Goal: Task Accomplishment & Management: Complete application form

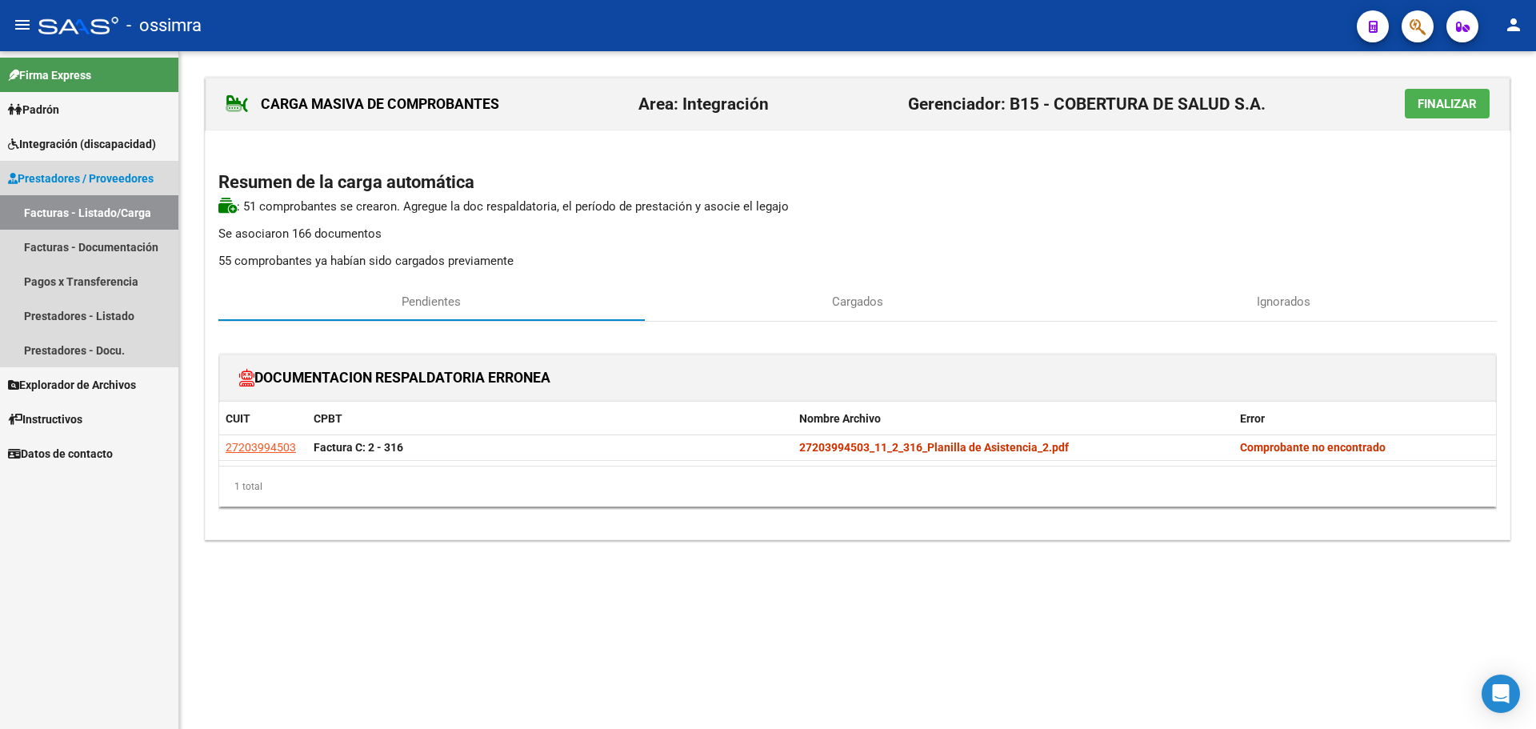
click at [92, 221] on link "Facturas - Listado/Carga" at bounding box center [89, 212] width 178 height 34
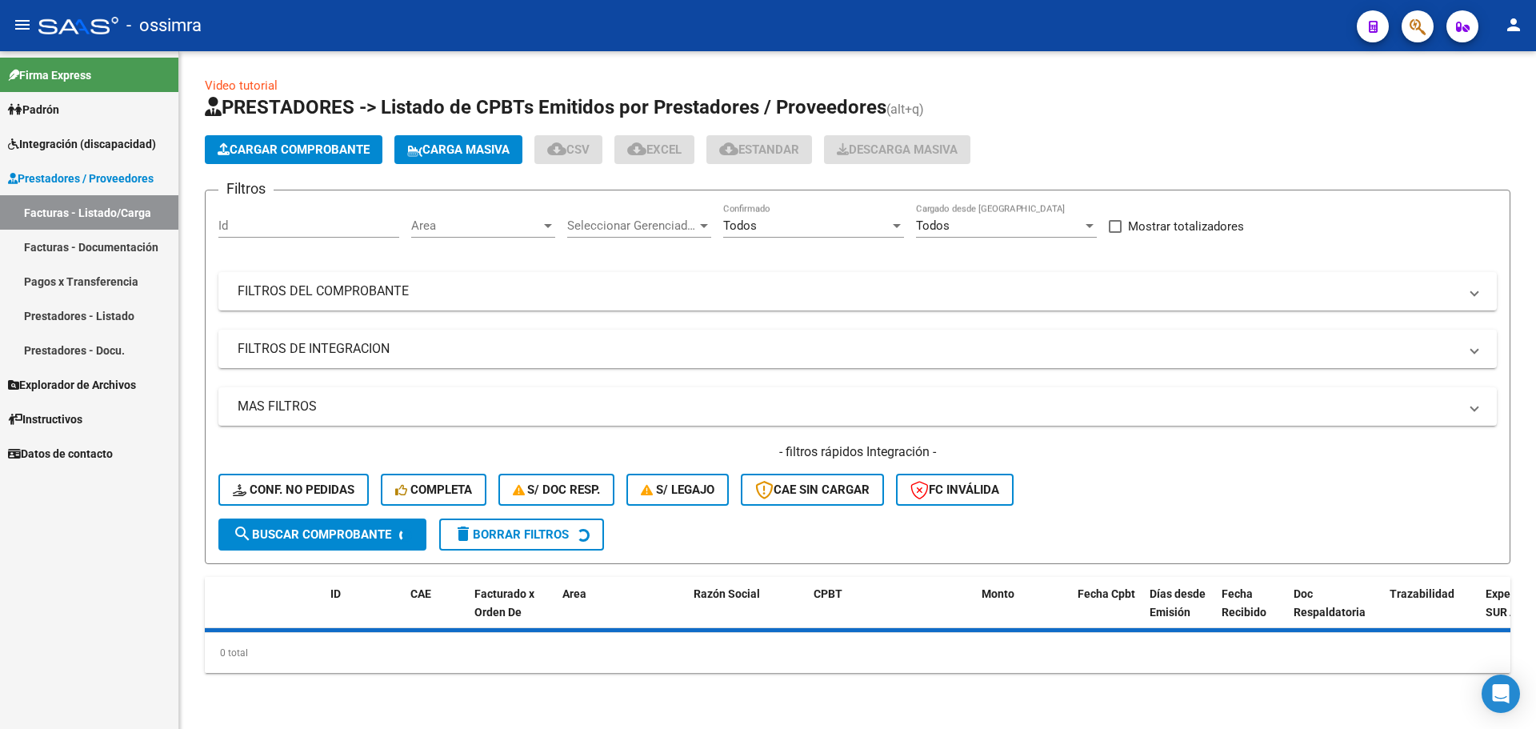
click at [264, 161] on button "Cargar Comprobante" at bounding box center [294, 149] width 178 height 29
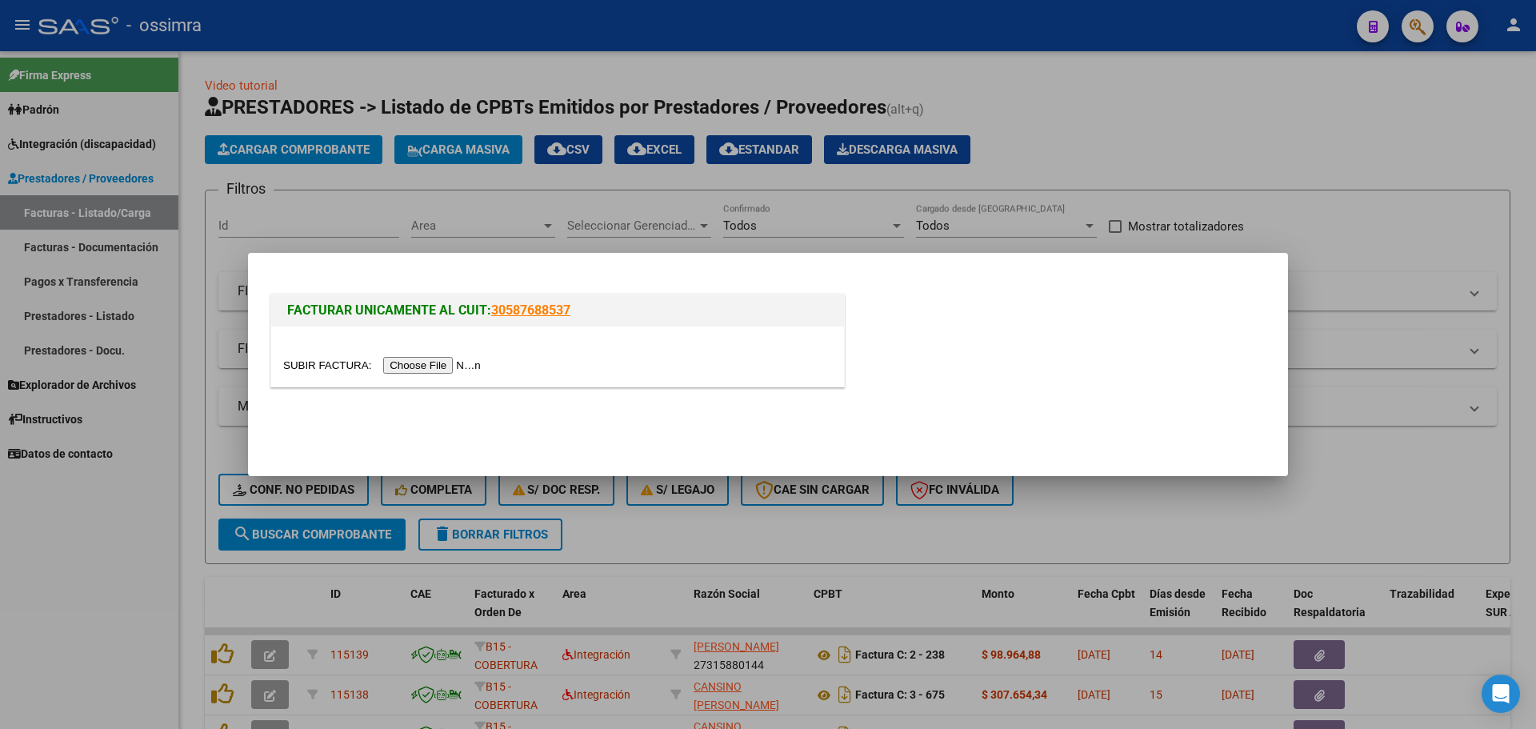
click at [430, 358] on input "file" at bounding box center [384, 365] width 202 height 17
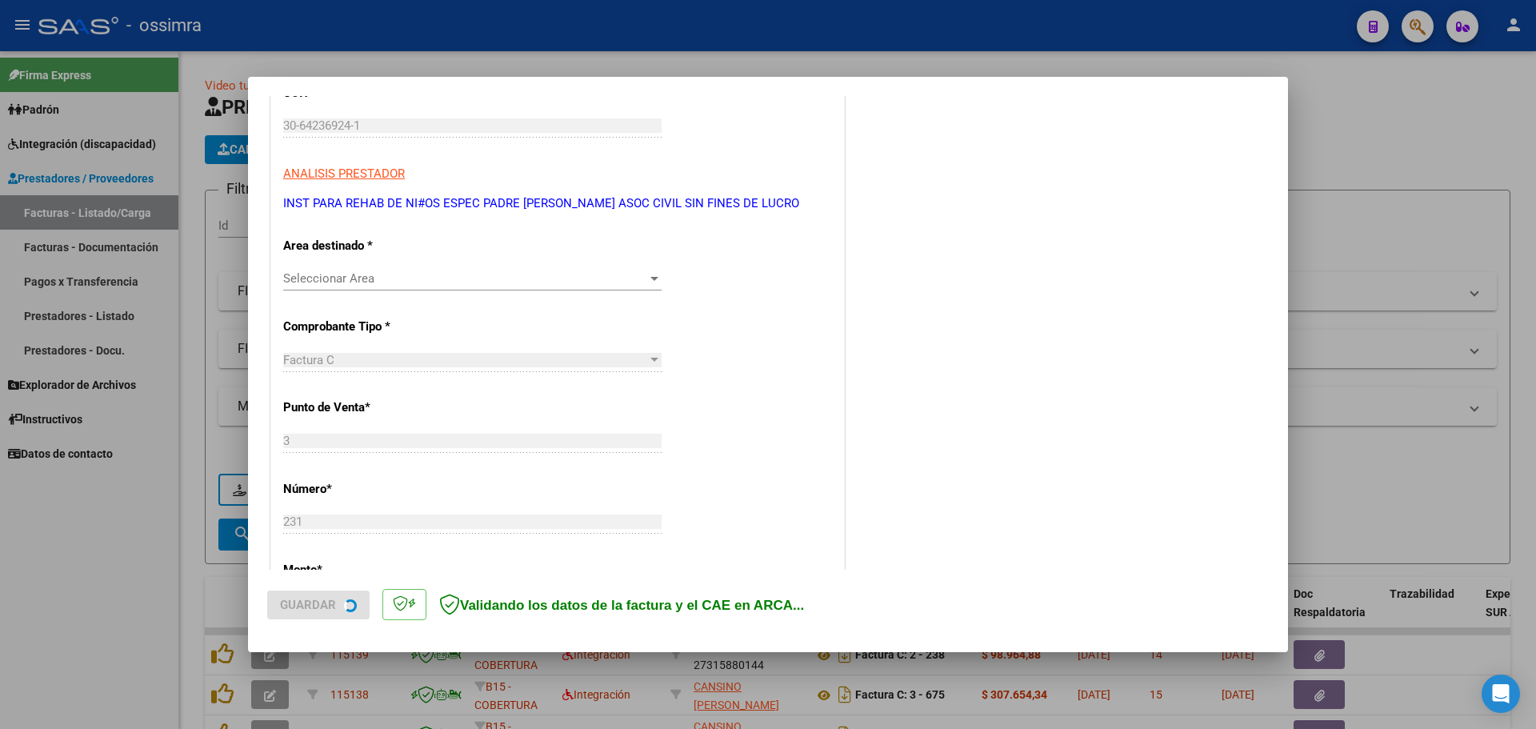
scroll to position [240, 0]
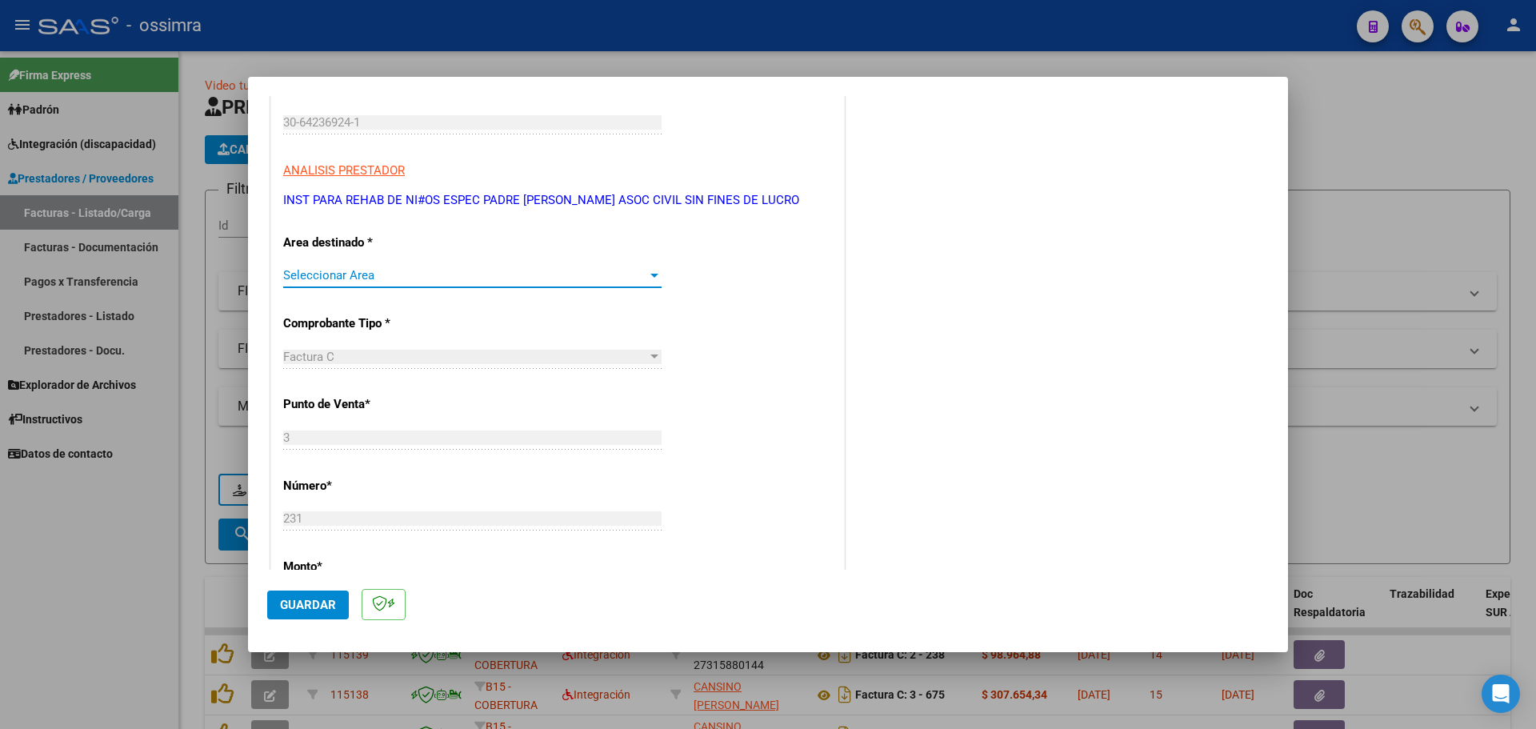
click at [426, 270] on span "Seleccionar Area" at bounding box center [465, 275] width 364 height 14
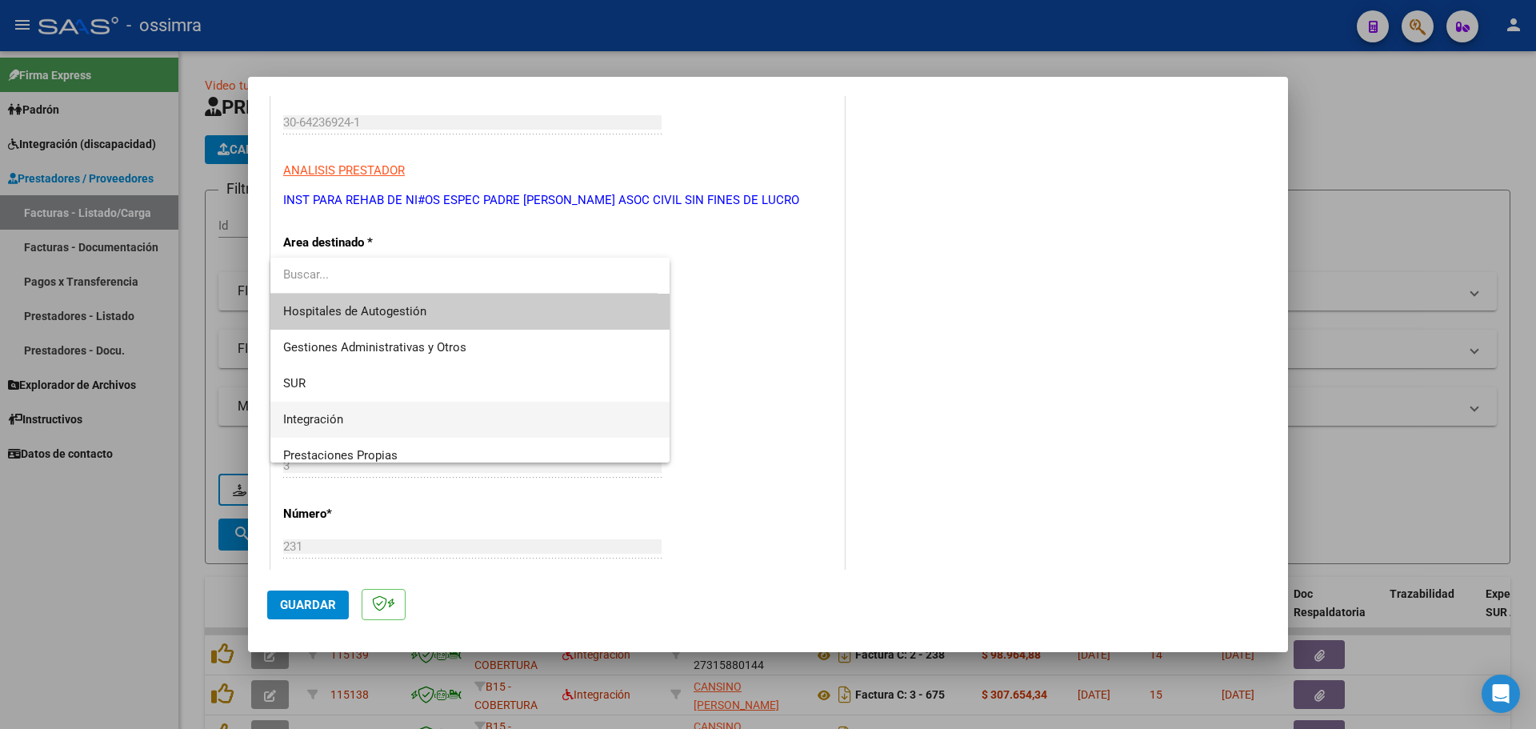
click at [387, 411] on span "Integración" at bounding box center [470, 420] width 374 height 36
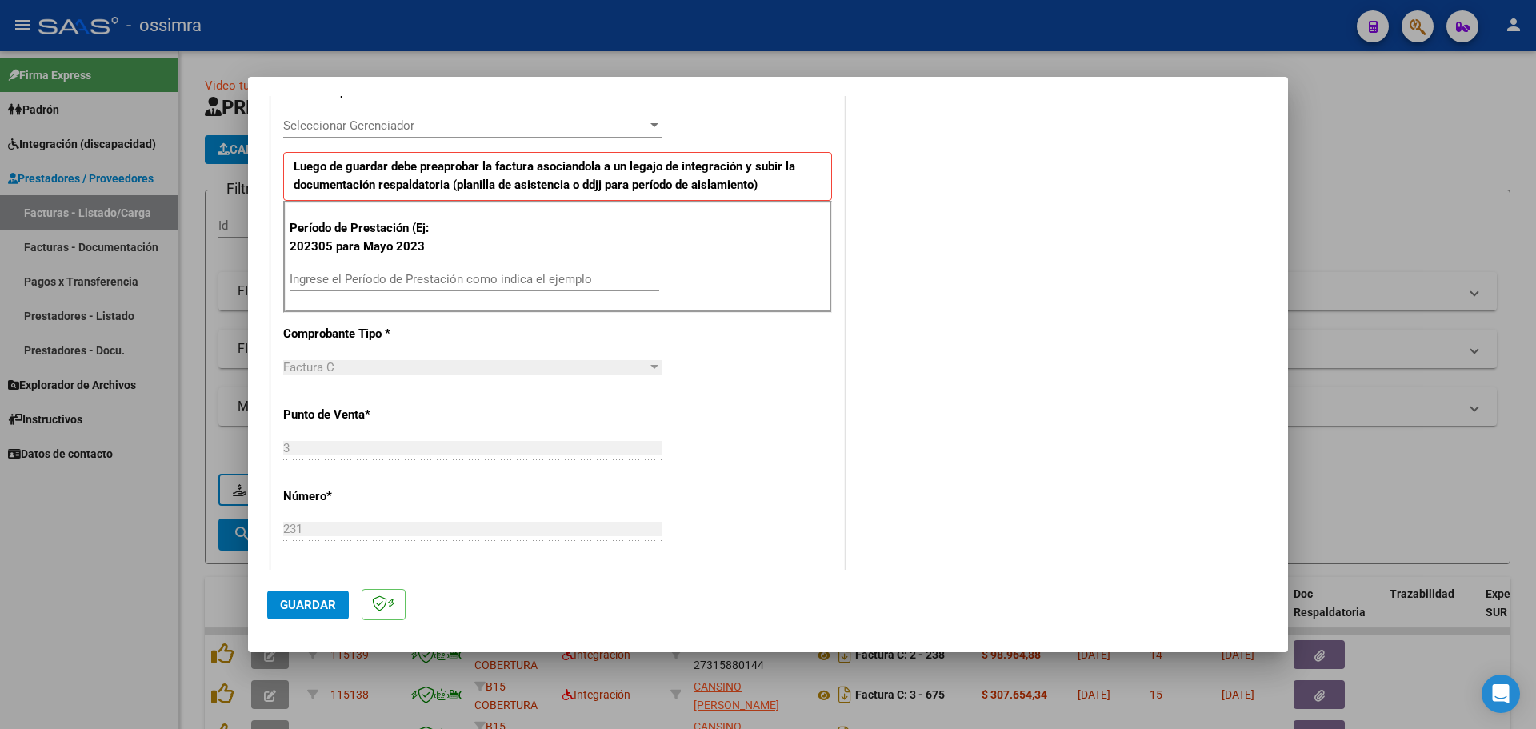
scroll to position [480, 0]
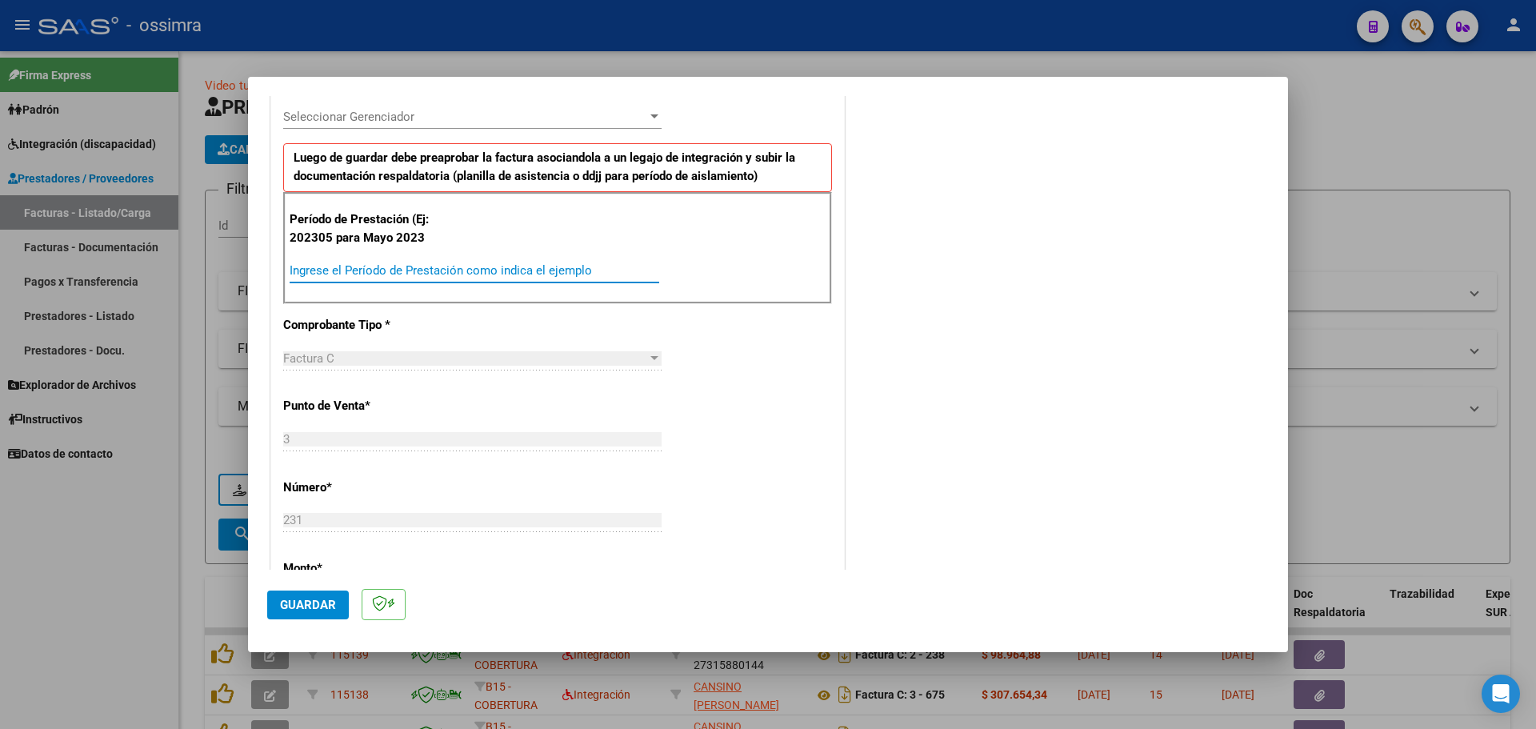
click at [430, 269] on input "Ingrese el Período de Prestación como indica el ejemplo" at bounding box center [475, 270] width 370 height 14
type input "202505"
click at [308, 613] on button "Guardar" at bounding box center [308, 604] width 82 height 29
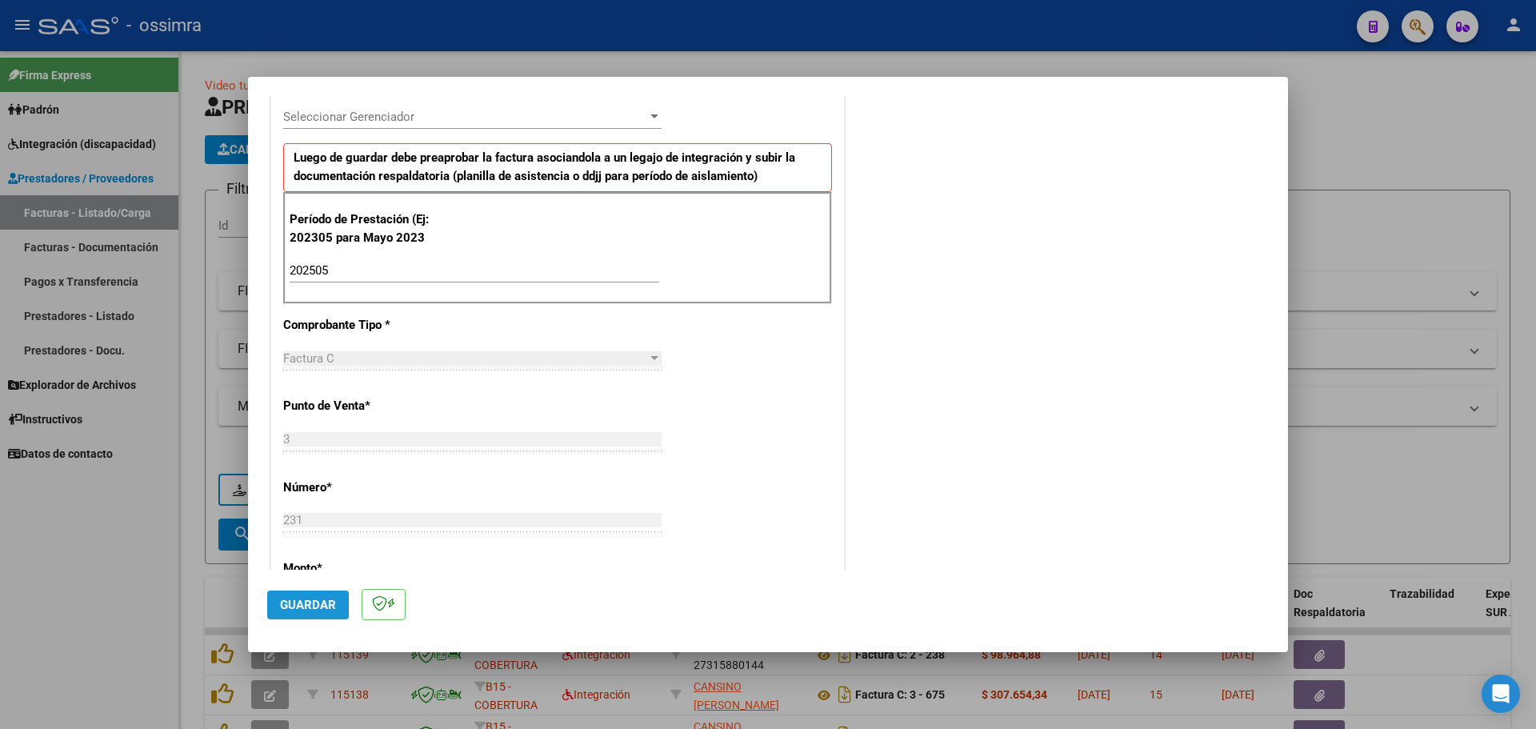
click at [300, 608] on span "Guardar" at bounding box center [308, 604] width 56 height 14
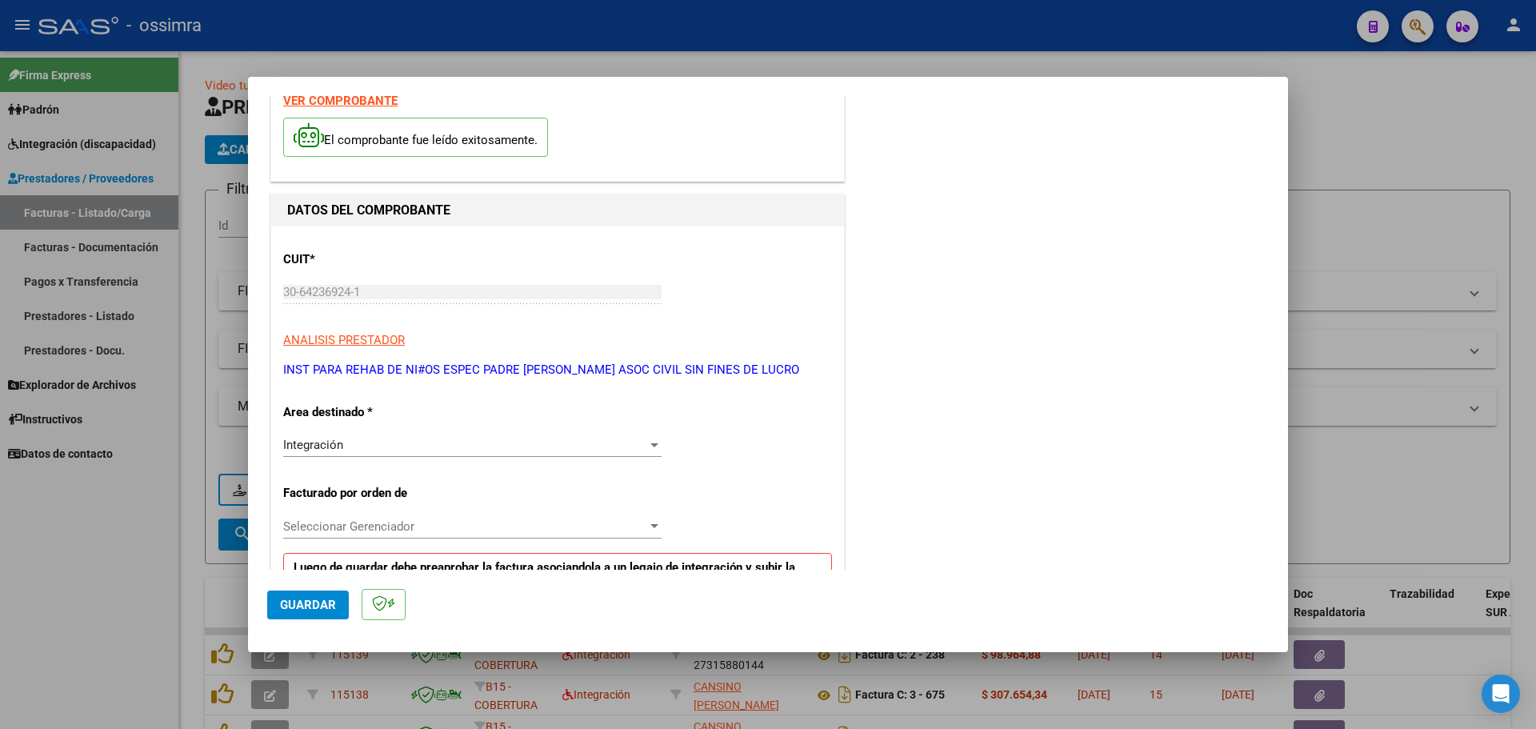
scroll to position [160, 0]
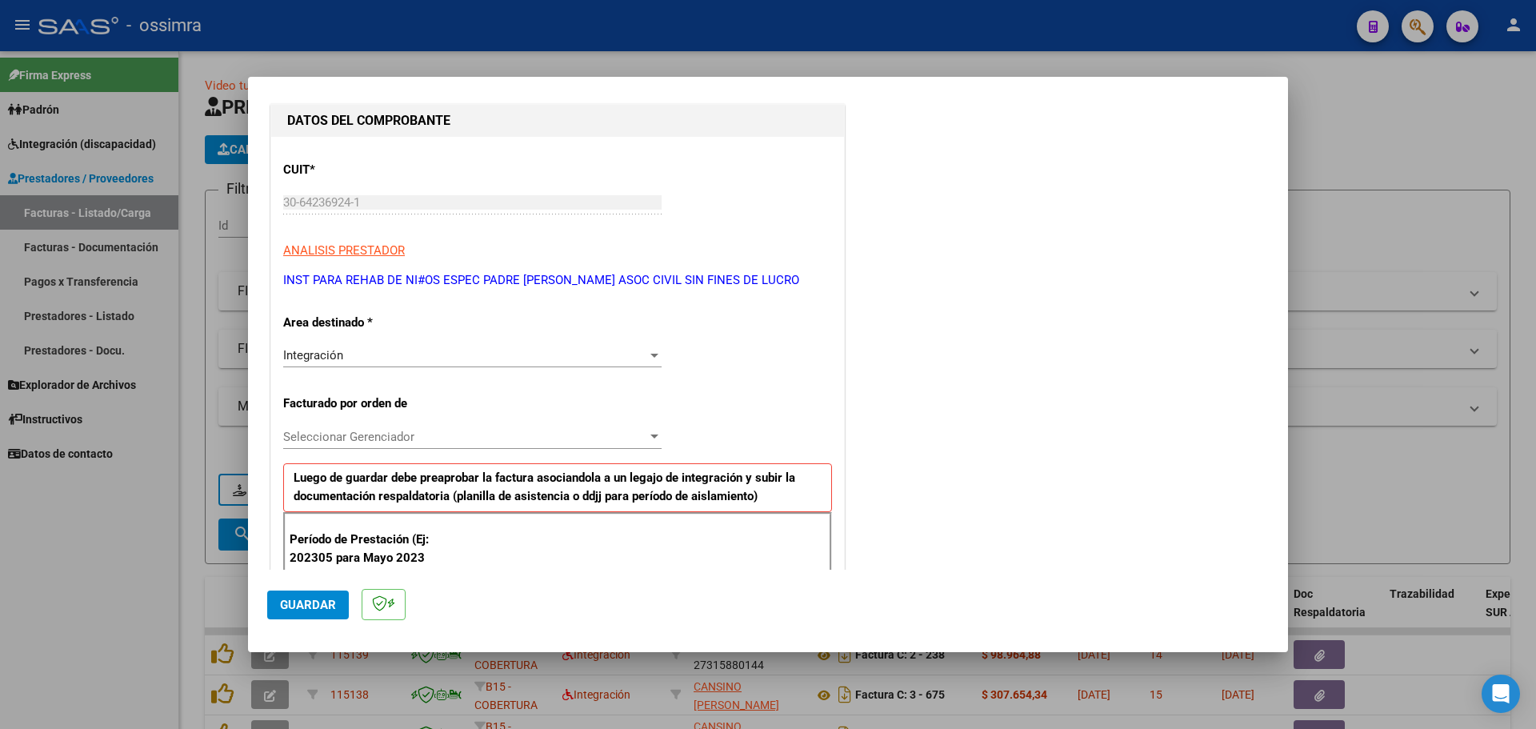
click at [405, 439] on span "Seleccionar Gerenciador" at bounding box center [465, 437] width 364 height 14
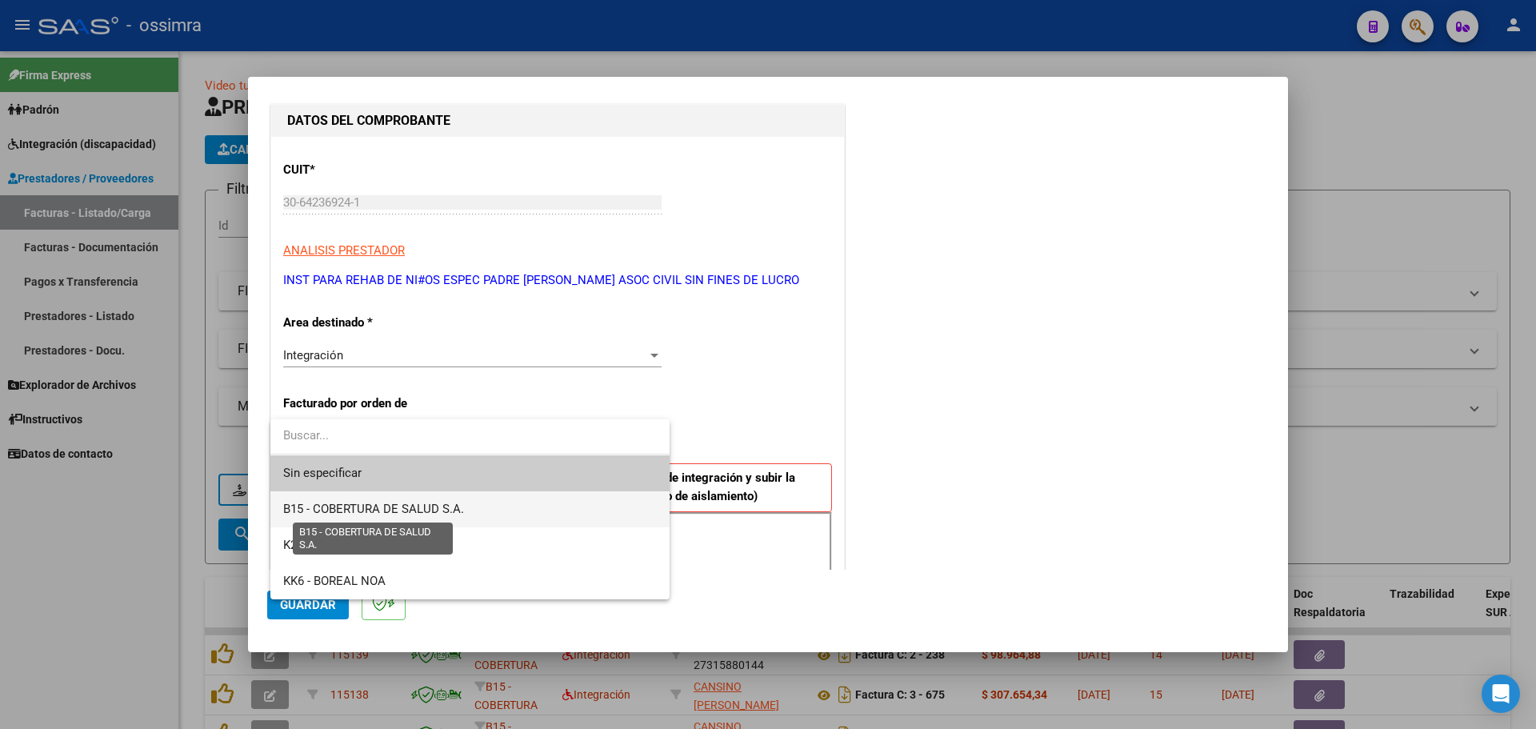
click at [409, 509] on span "B15 - COBERTURA DE SALUD S.A." at bounding box center [373, 509] width 181 height 14
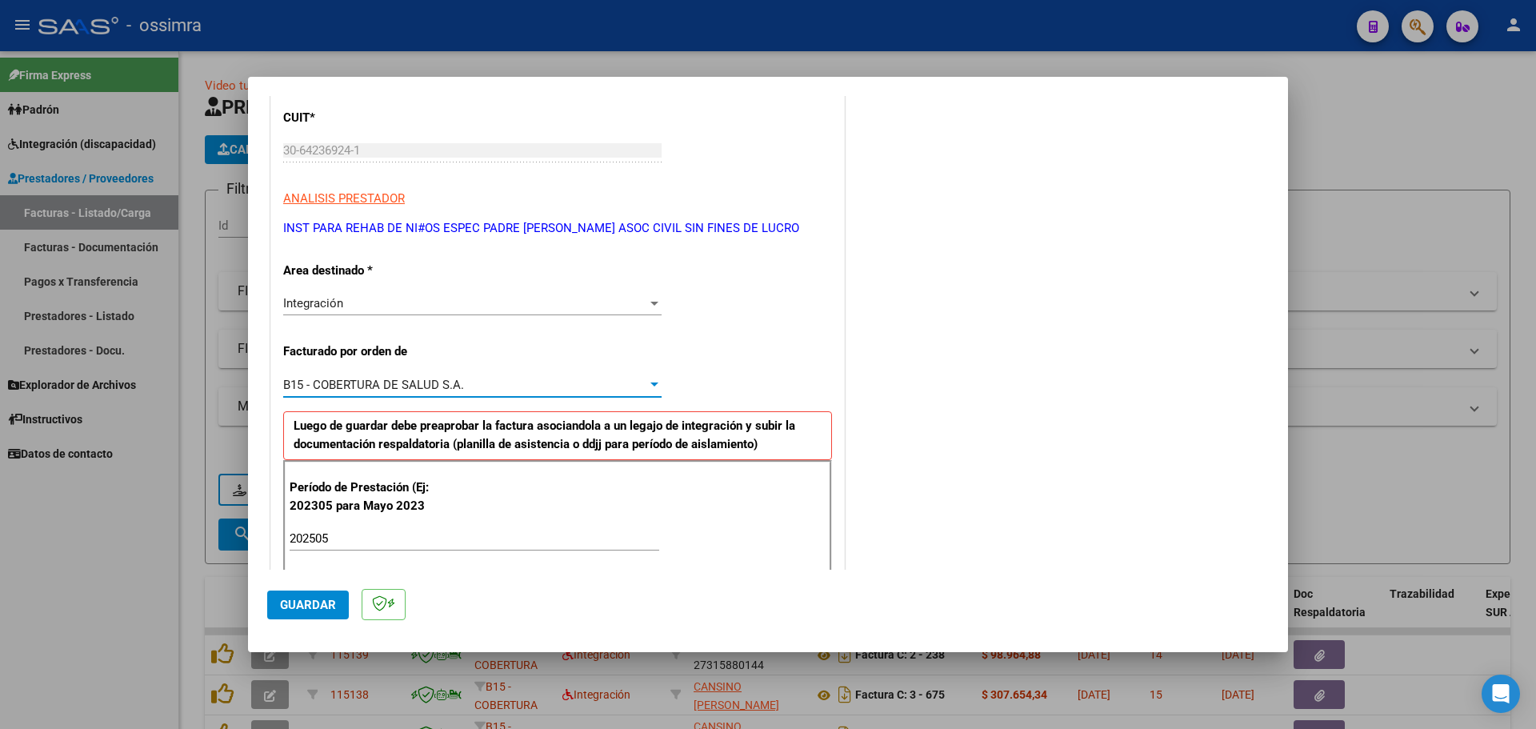
scroll to position [240, 0]
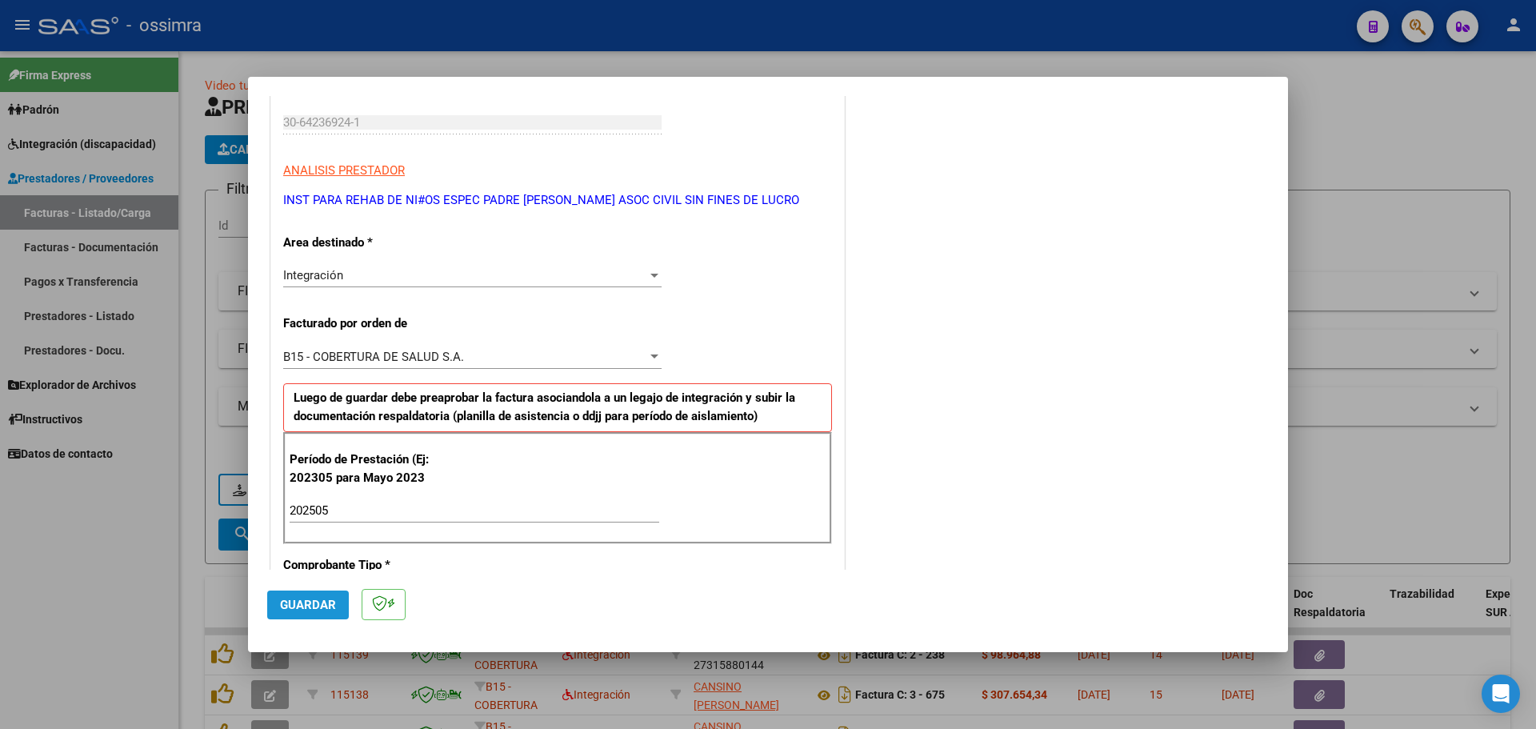
drag, startPoint x: 330, startPoint y: 599, endPoint x: 580, endPoint y: 444, distance: 294.5
click at [330, 598] on span "Guardar" at bounding box center [308, 604] width 56 height 14
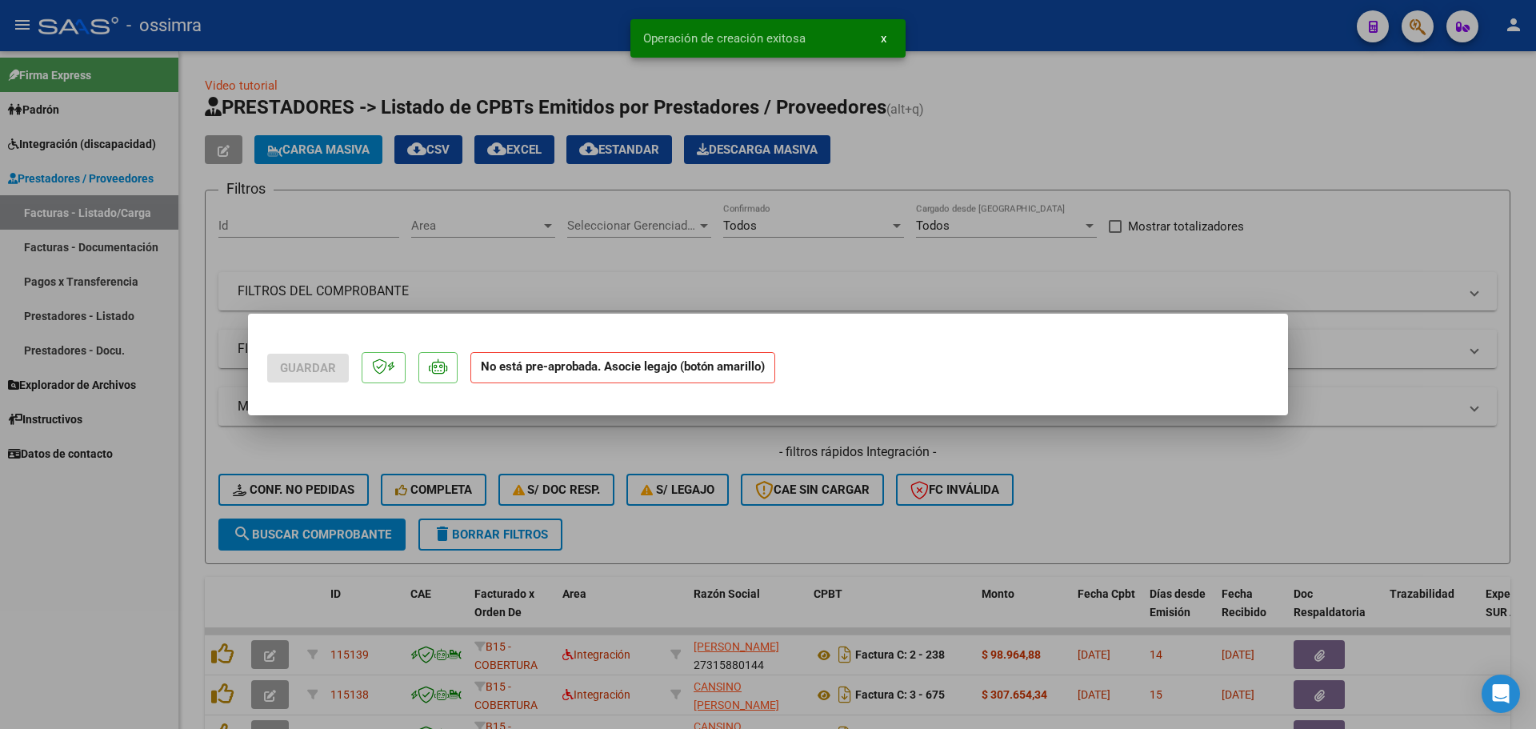
scroll to position [0, 0]
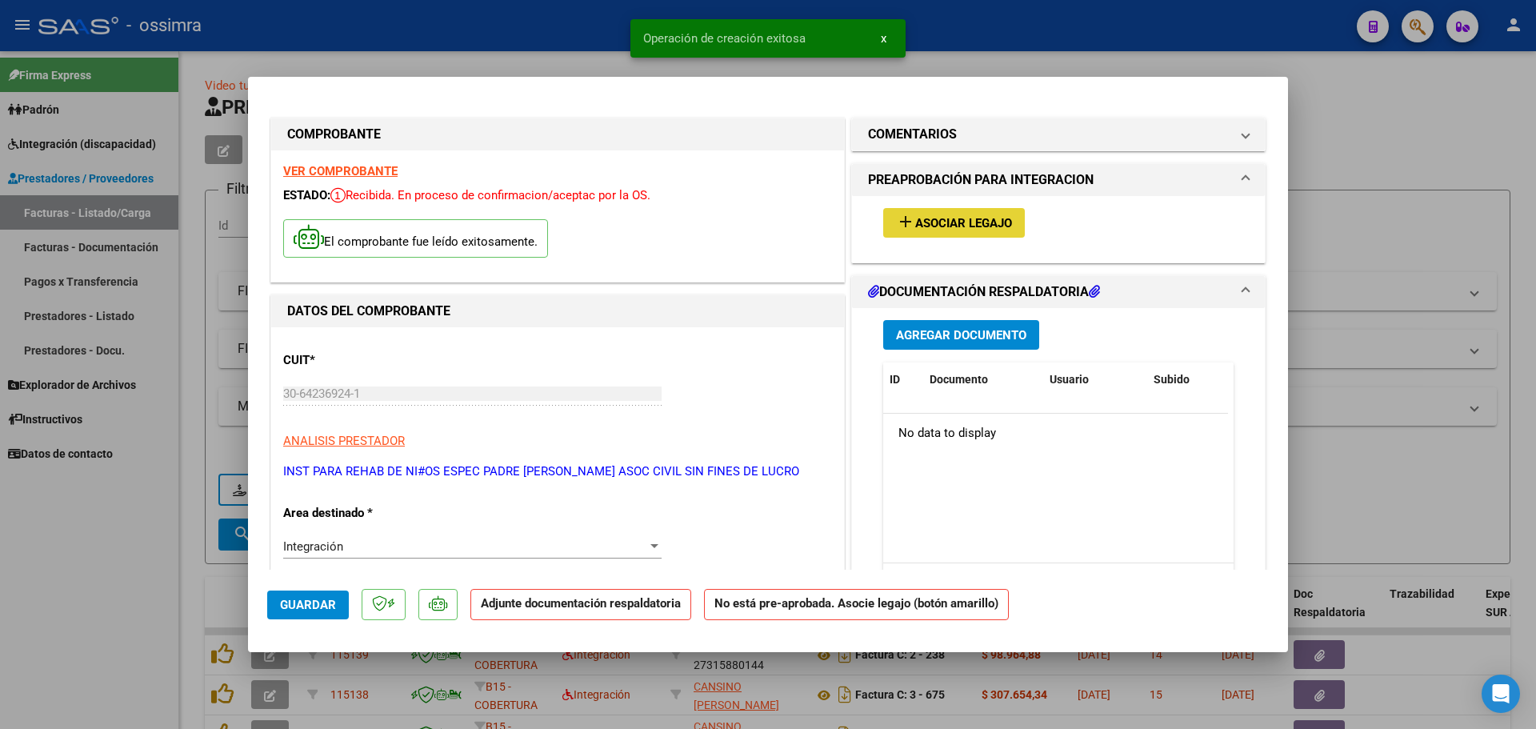
click at [935, 225] on span "Asociar Legajo" at bounding box center [963, 223] width 97 height 14
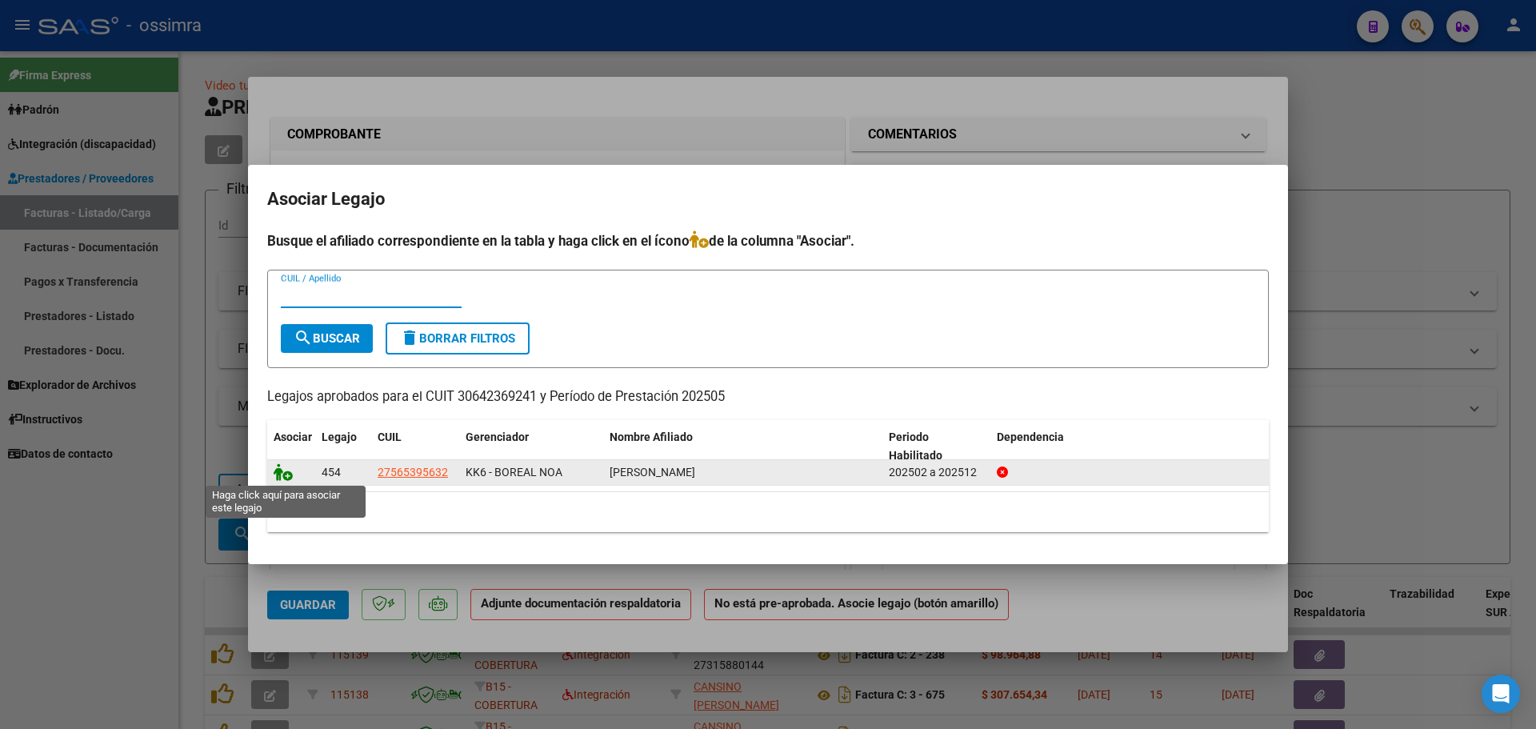
click at [288, 478] on icon at bounding box center [283, 472] width 19 height 18
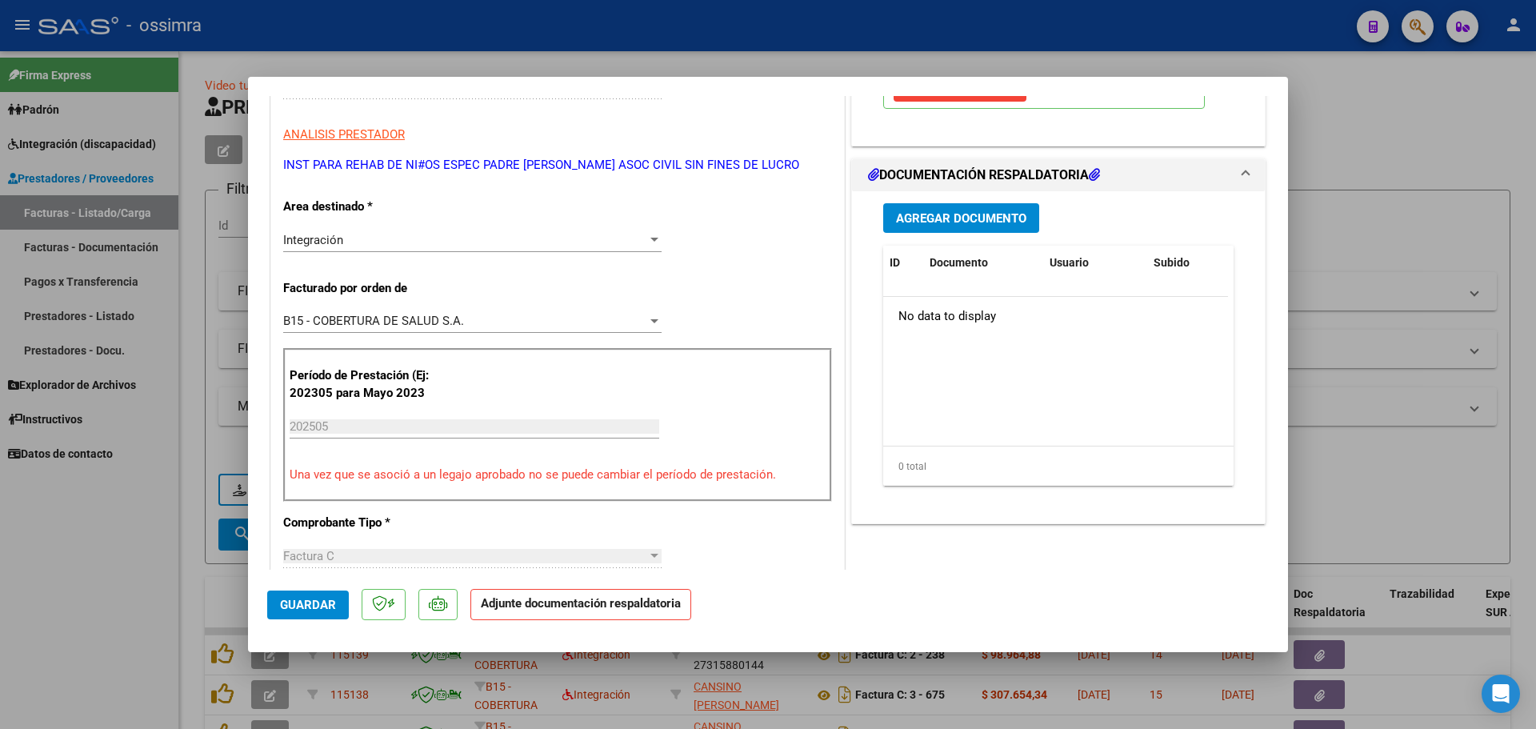
scroll to position [320, 0]
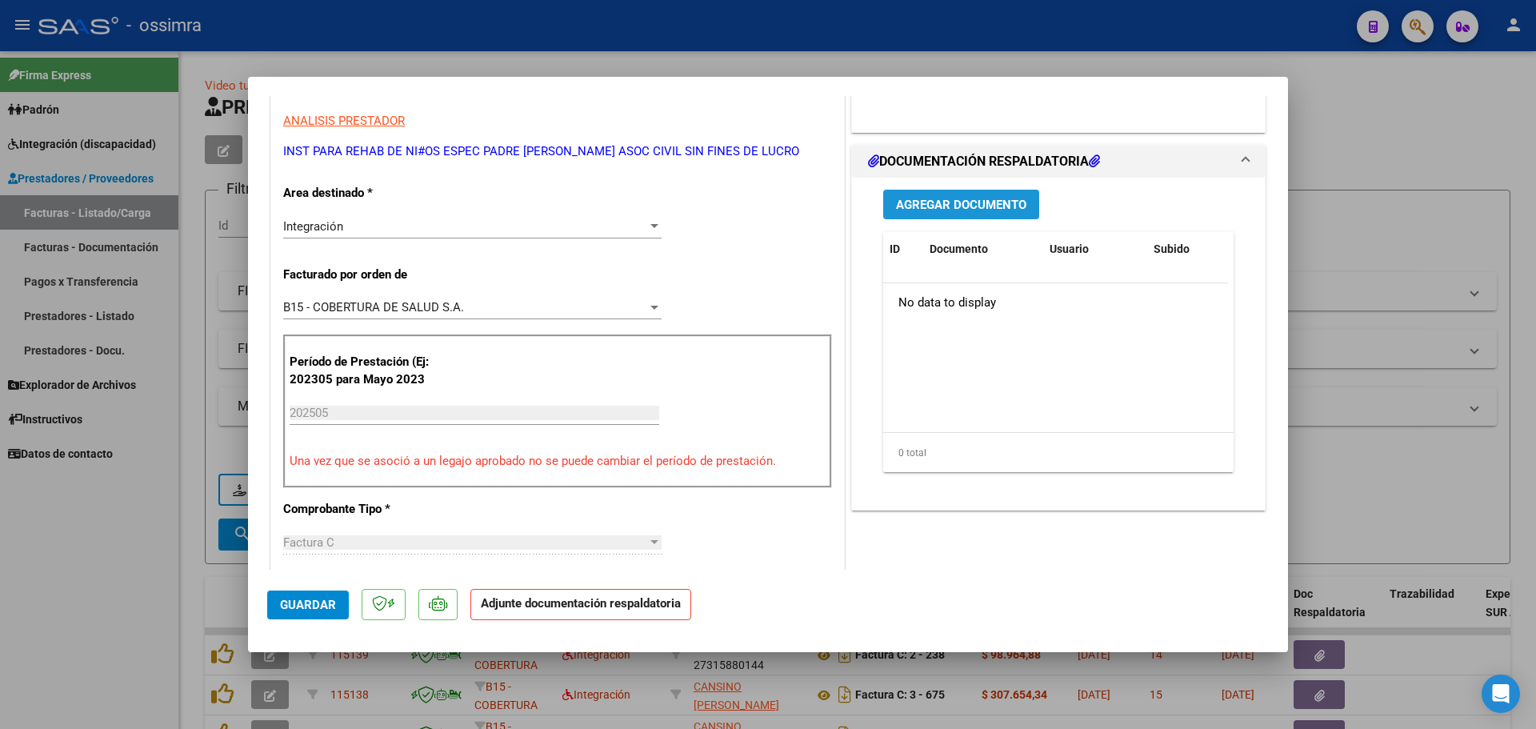
click at [977, 198] on span "Agregar Documento" at bounding box center [961, 205] width 130 height 14
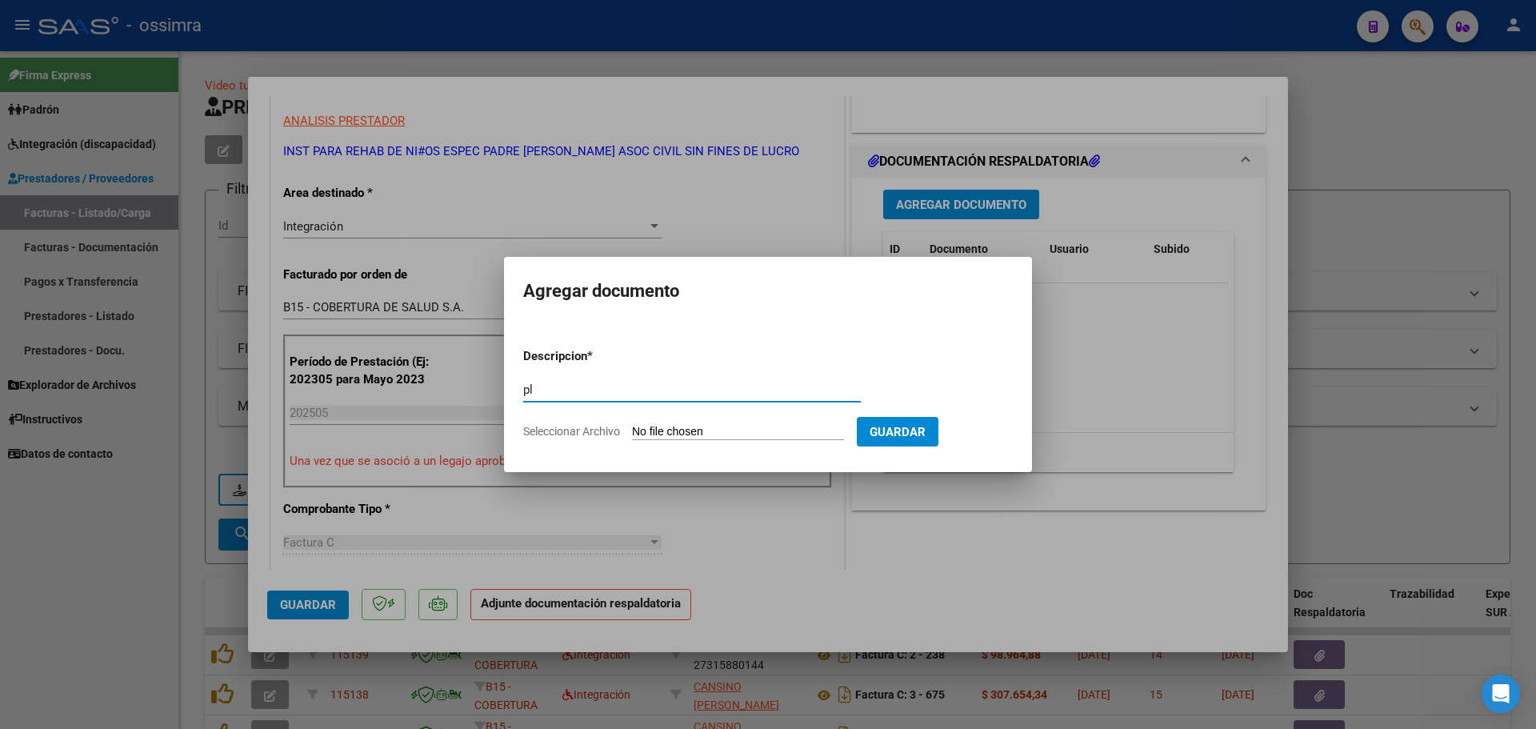
type input "p"
type input "PLANILLA"
click at [678, 429] on input "Seleccionar Archivo" at bounding box center [738, 432] width 212 height 15
type input "C:\fakepath\30642369241_11_3_231_Planilla de Asistencia_2.pdf"
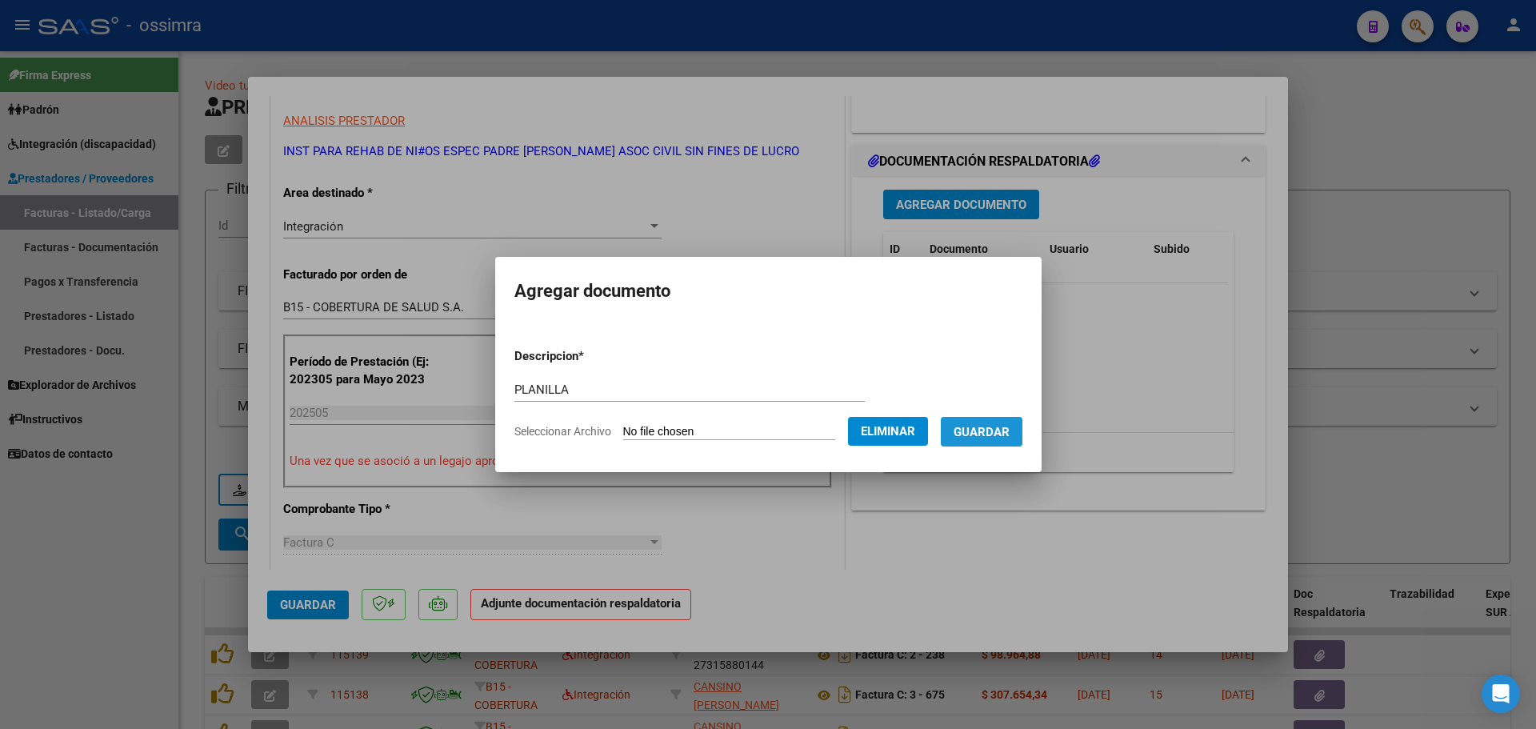
click at [1009, 427] on span "Guardar" at bounding box center [981, 432] width 56 height 14
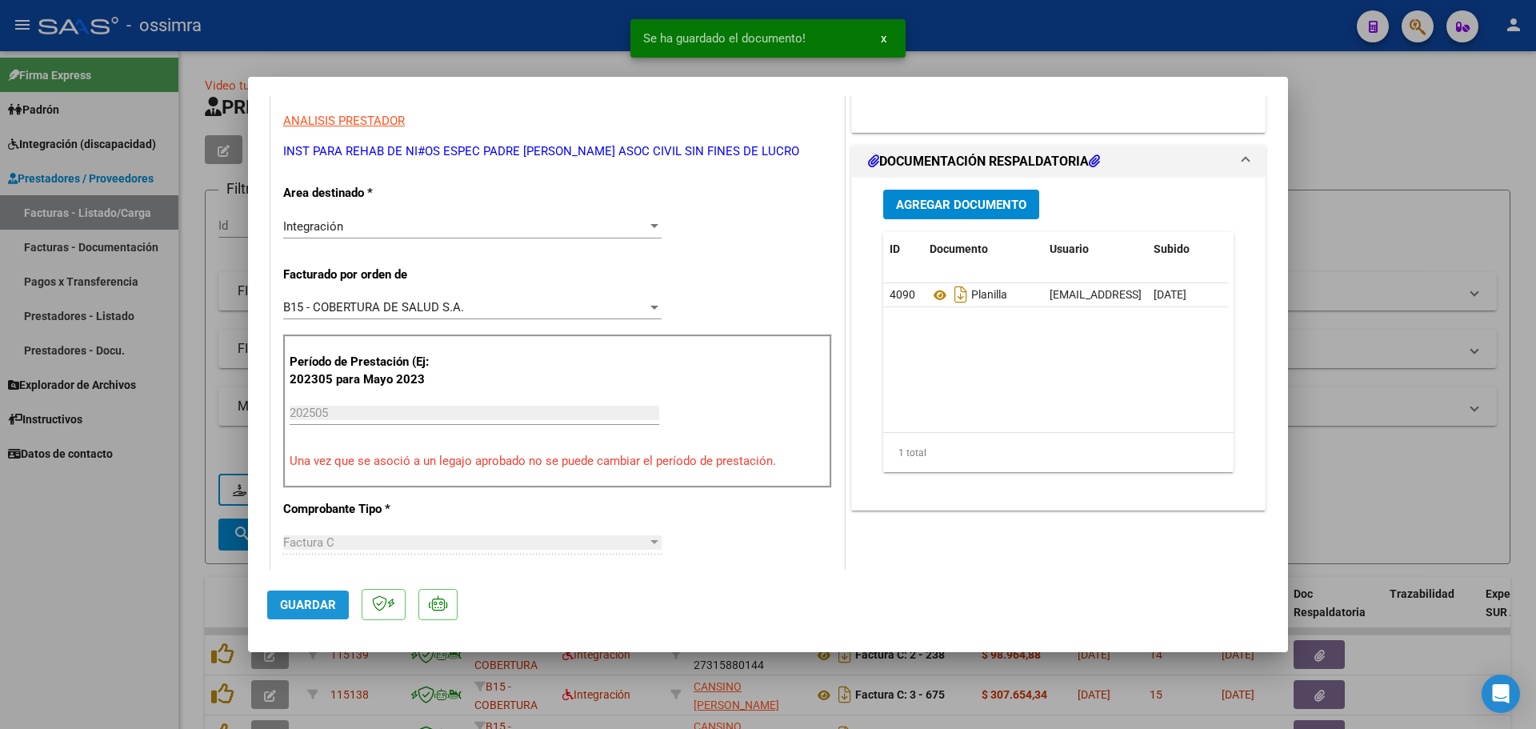
click at [314, 618] on button "Guardar" at bounding box center [308, 604] width 82 height 29
type input "$ 0,00"
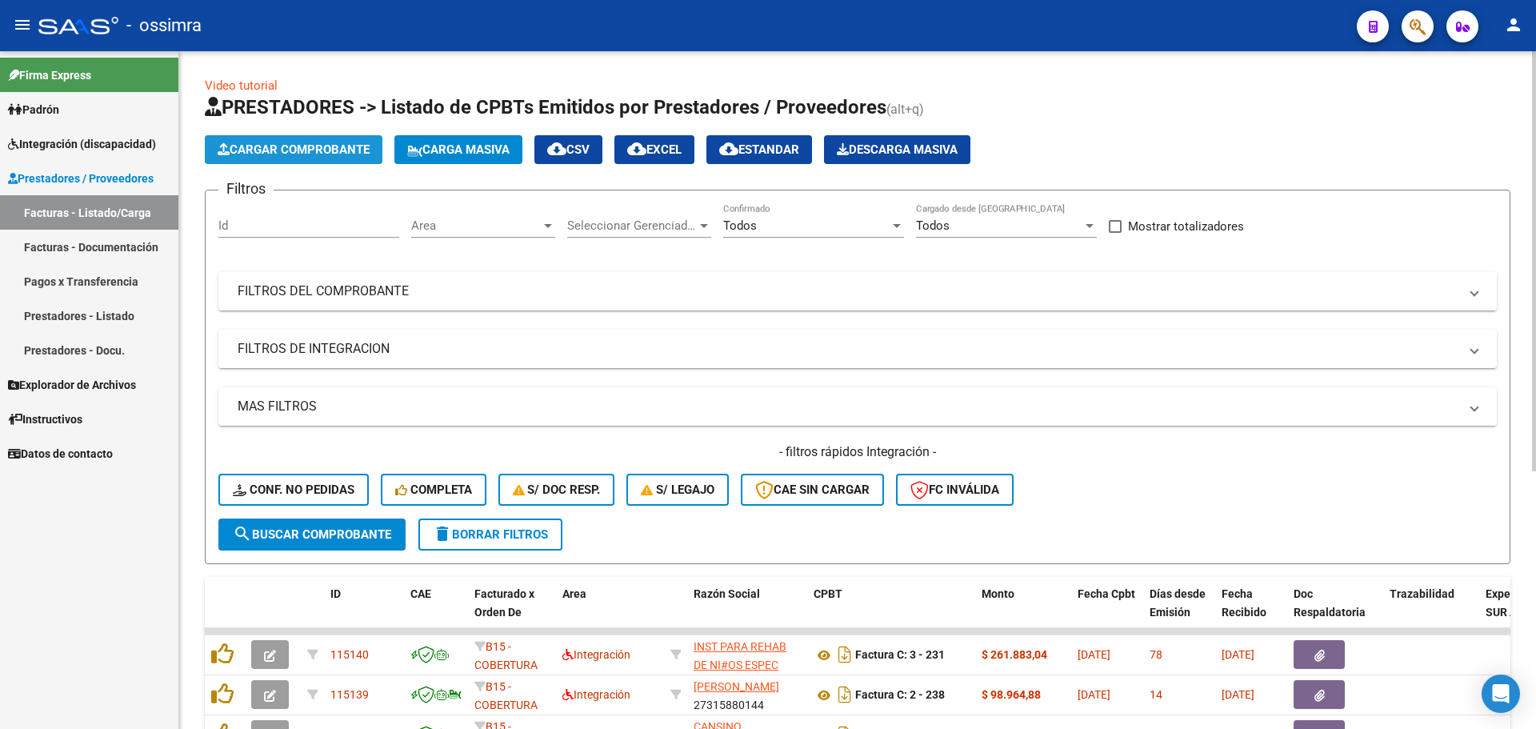
click at [326, 158] on button "Cargar Comprobante" at bounding box center [294, 149] width 178 height 29
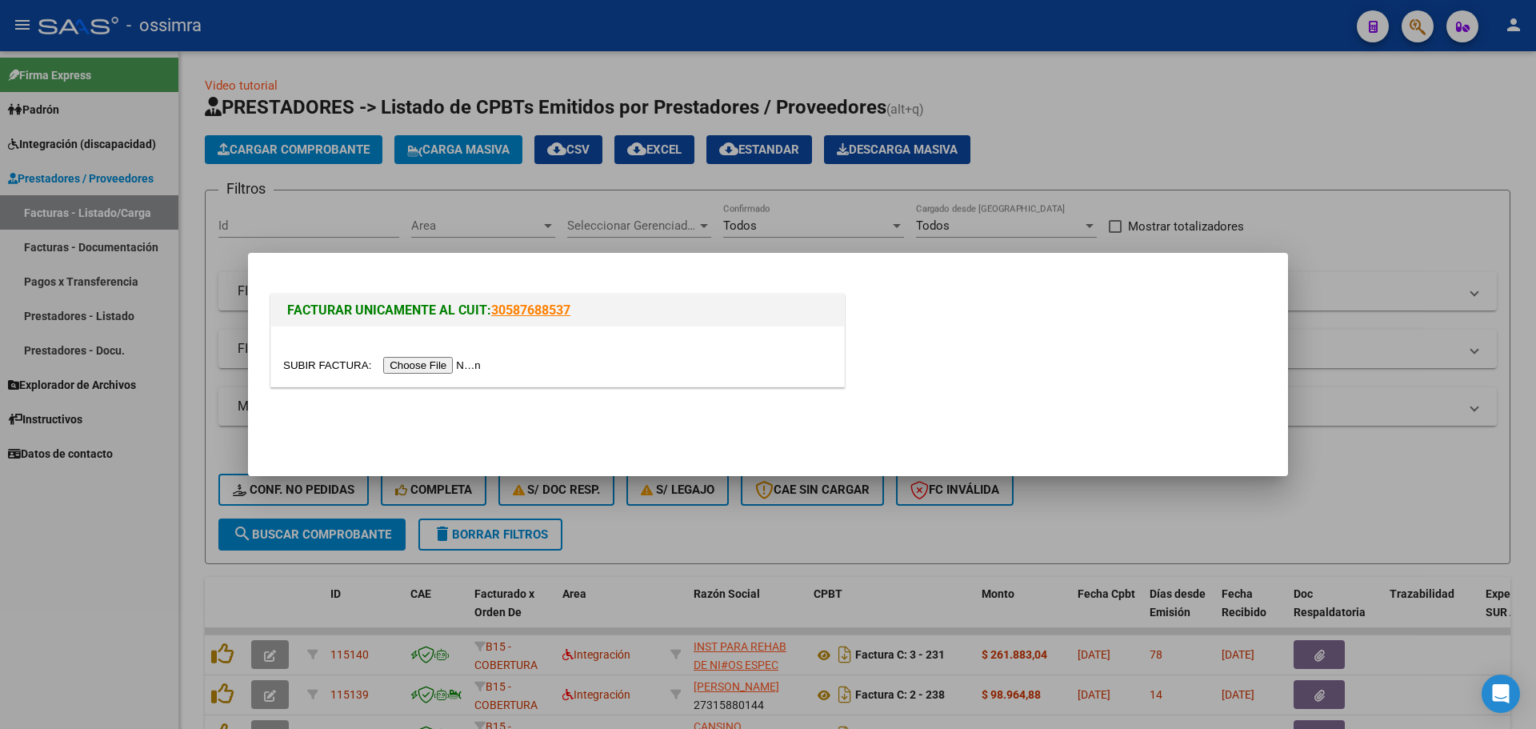
click at [403, 361] on input "file" at bounding box center [384, 365] width 202 height 17
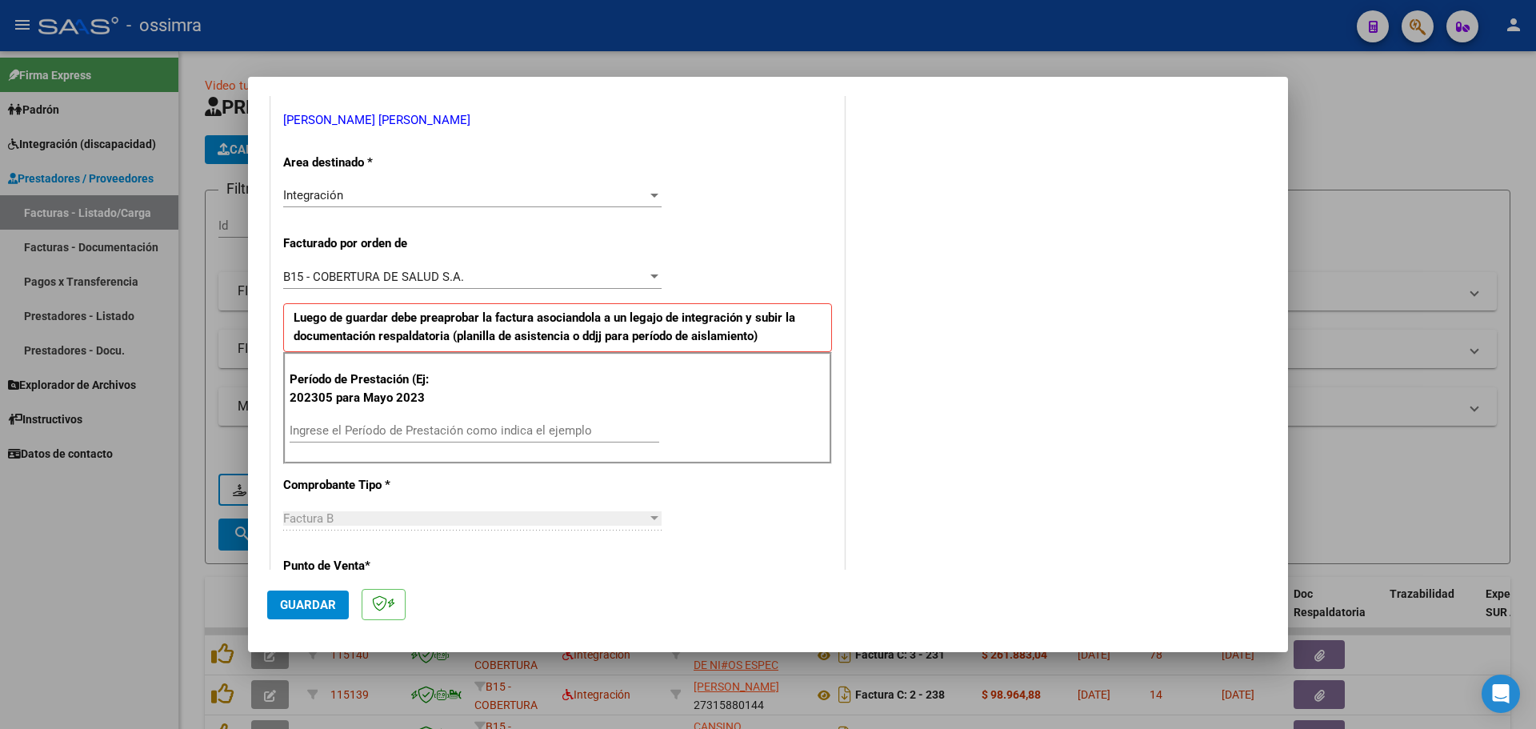
click at [401, 423] on input "Ingrese el Período de Prestación como indica el ejemplo" at bounding box center [475, 430] width 370 height 14
type input "202507"
click at [287, 589] on mat-dialog-actions "Guardar" at bounding box center [767, 600] width 1001 height 63
click at [286, 601] on span "Guardar" at bounding box center [308, 604] width 56 height 14
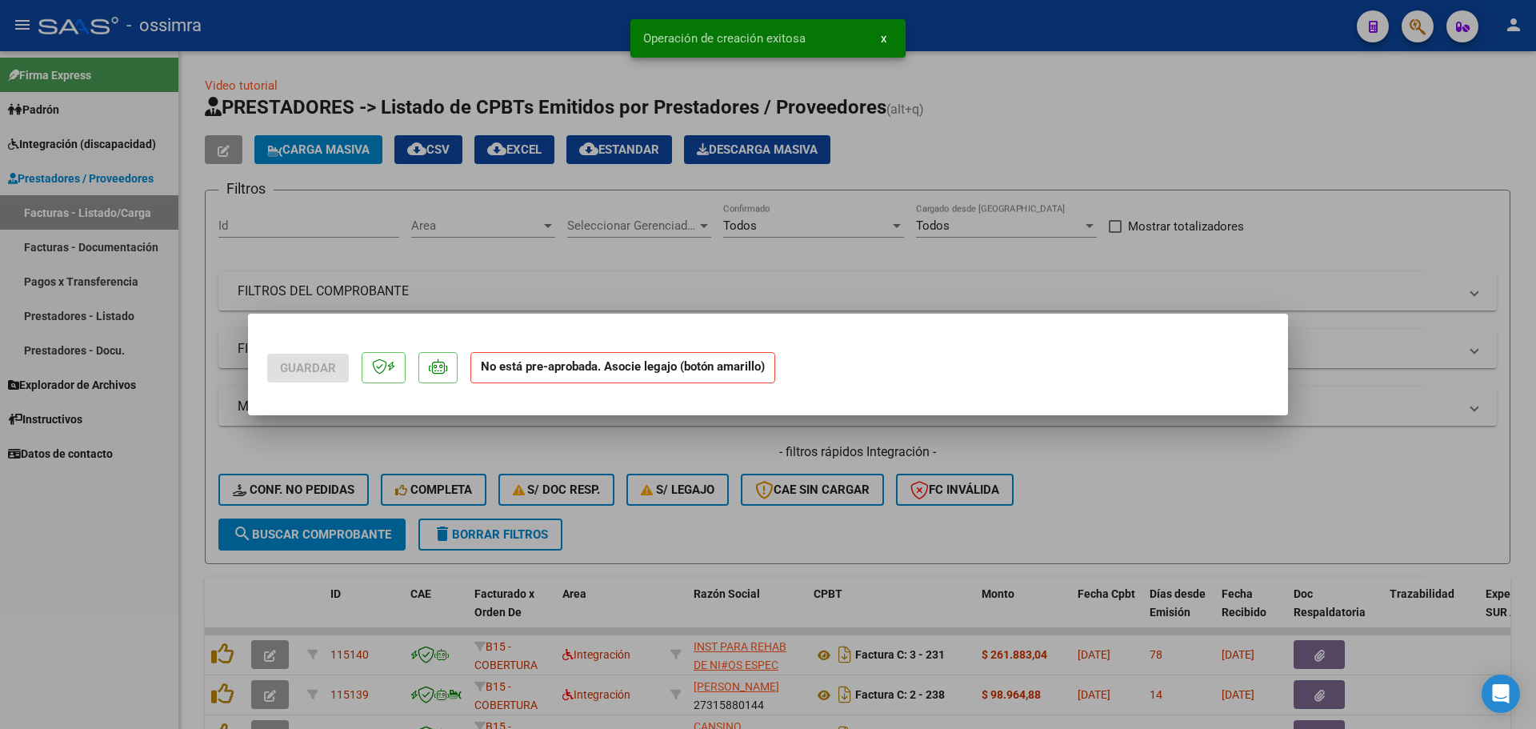
scroll to position [0, 0]
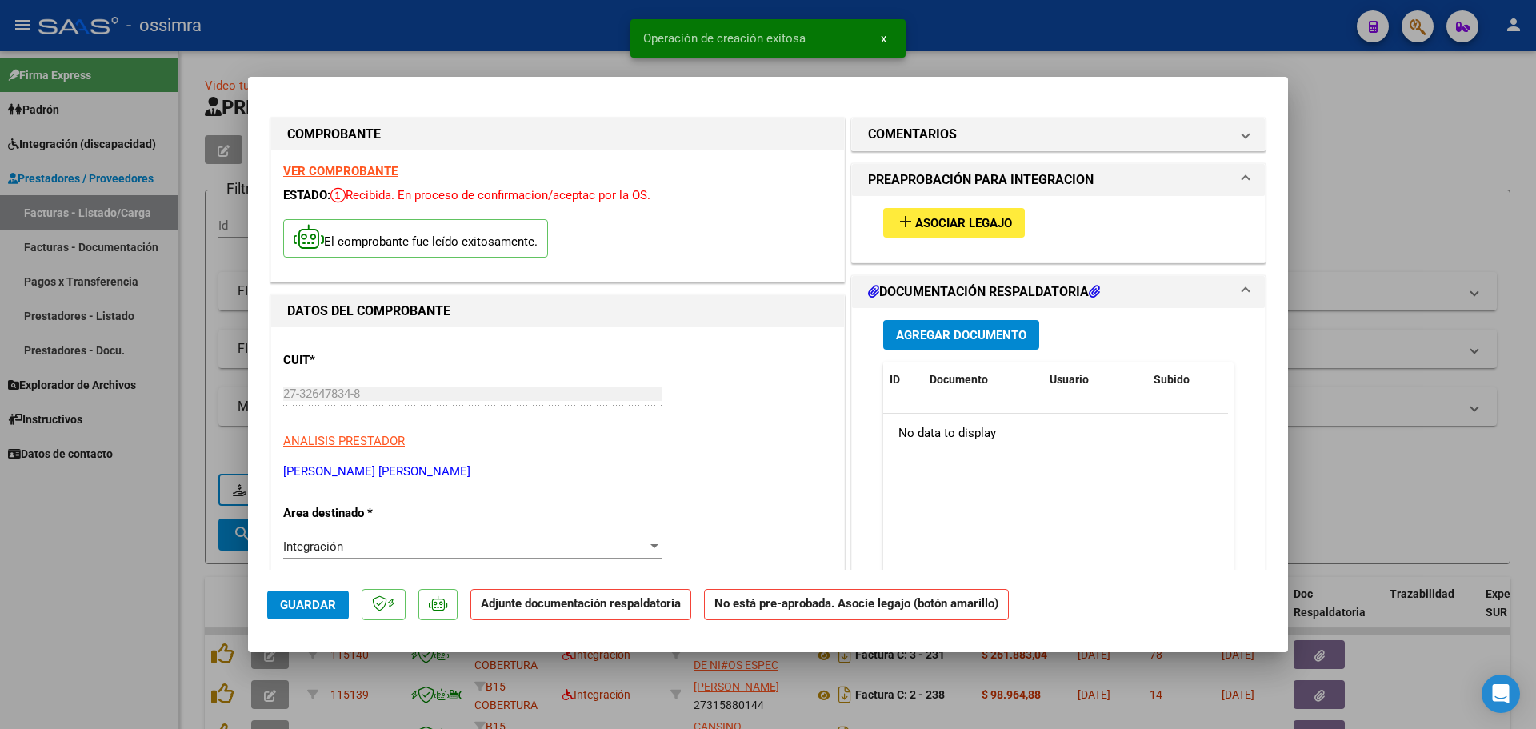
click at [956, 212] on button "add Asociar Legajo" at bounding box center [954, 223] width 142 height 30
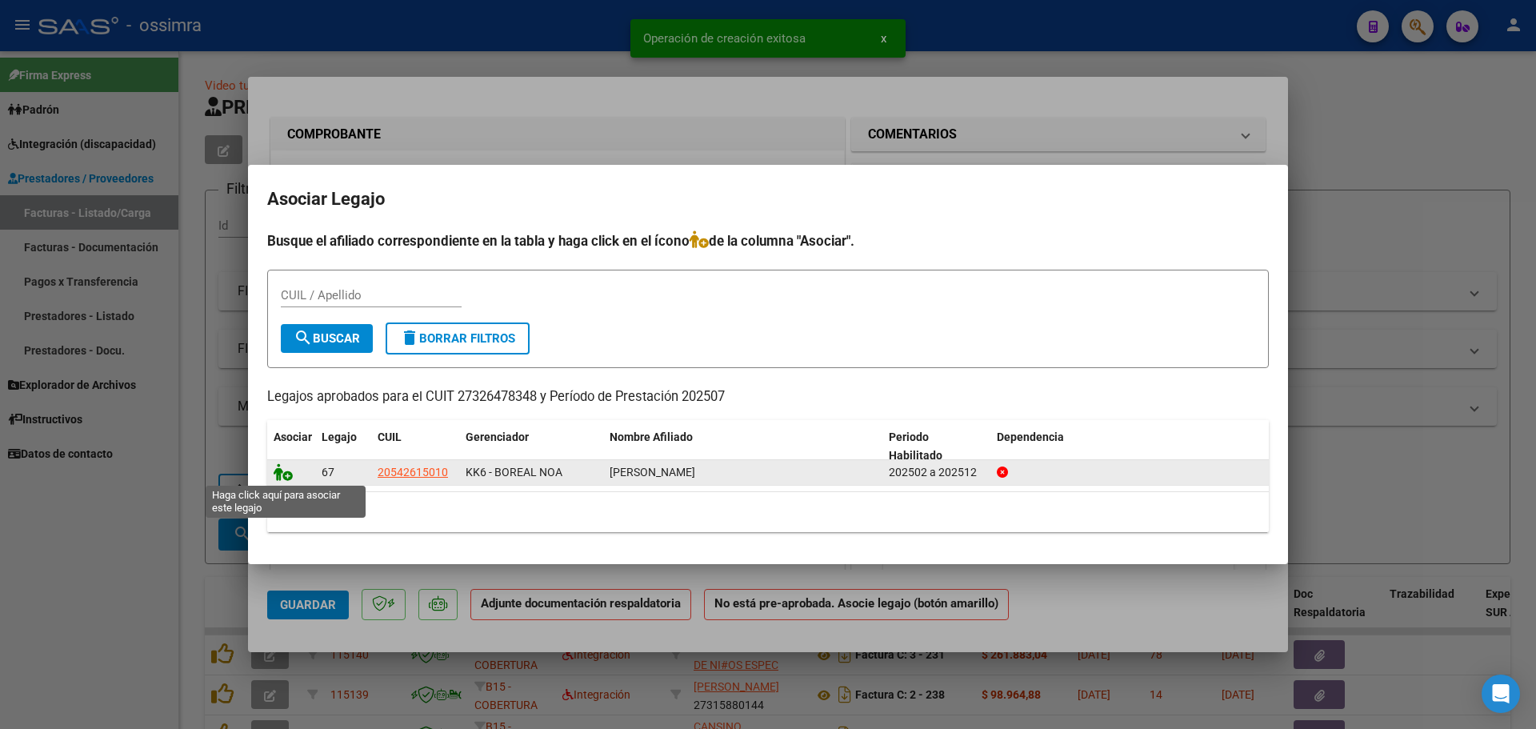
click at [288, 470] on icon at bounding box center [283, 472] width 19 height 18
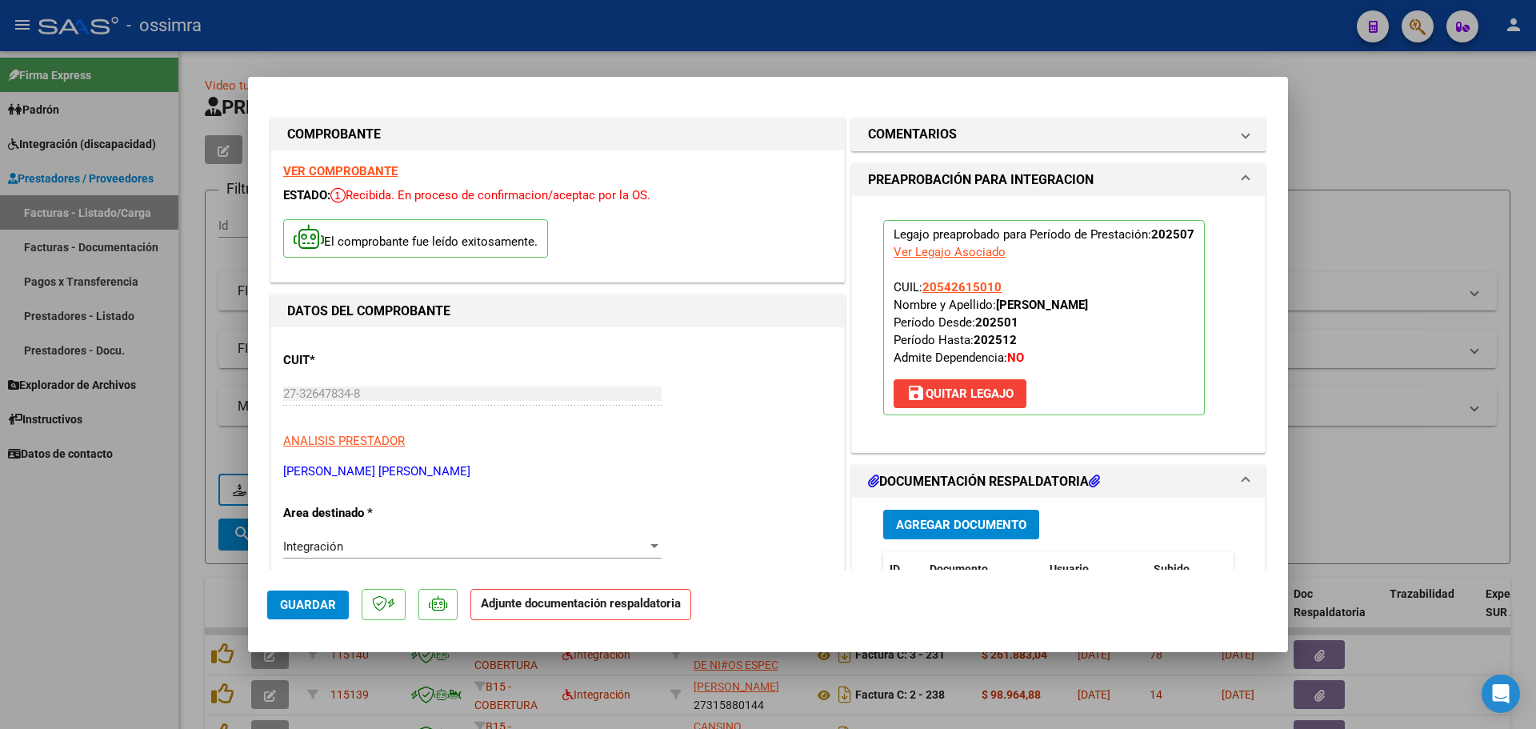
click at [960, 527] on span "Agregar Documento" at bounding box center [961, 525] width 130 height 14
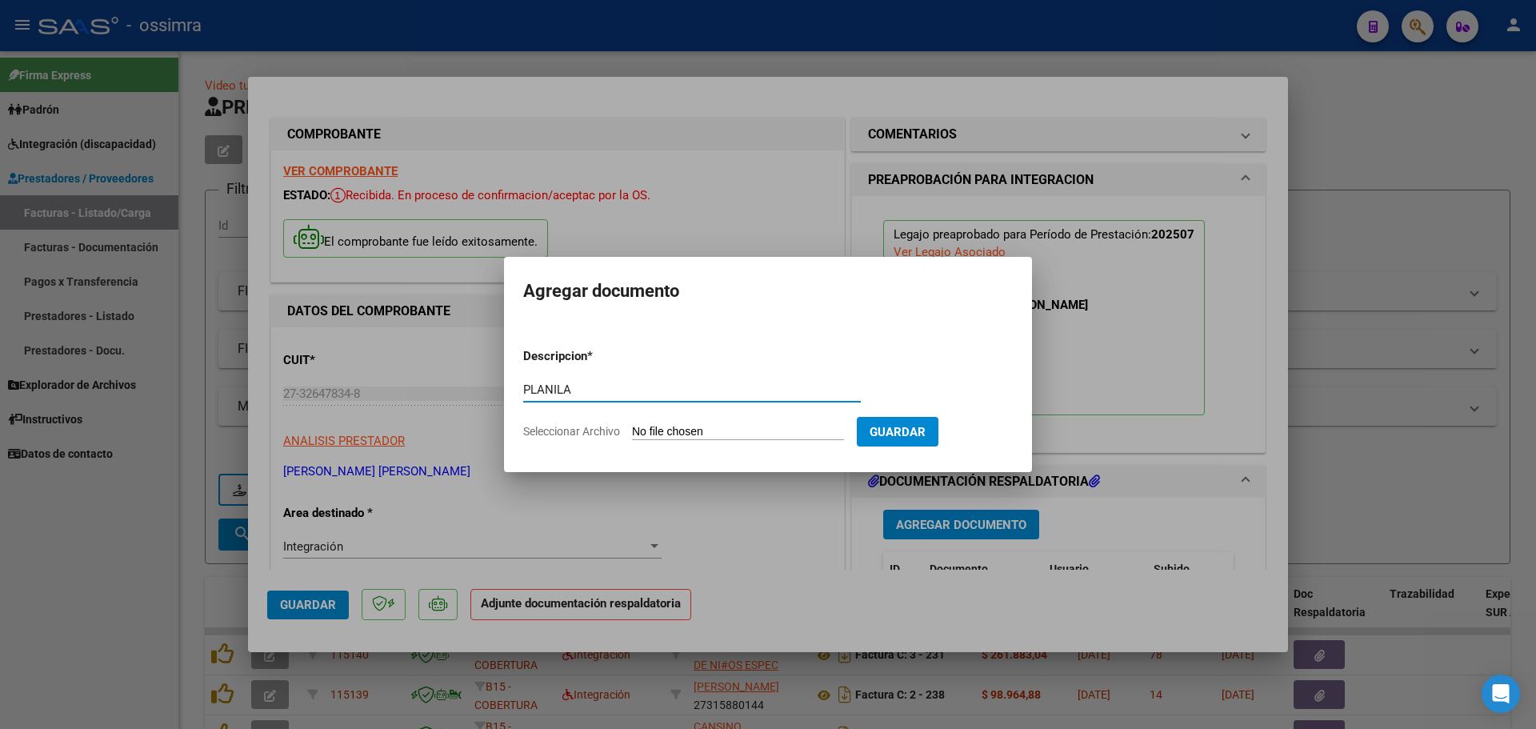
type input "PLANILA"
click at [697, 429] on input "Seleccionar Archivo" at bounding box center [738, 432] width 212 height 15
type input "C:\fakepath\27326478348_6_6_1456_Planilla de Asistencia_2.pdf"
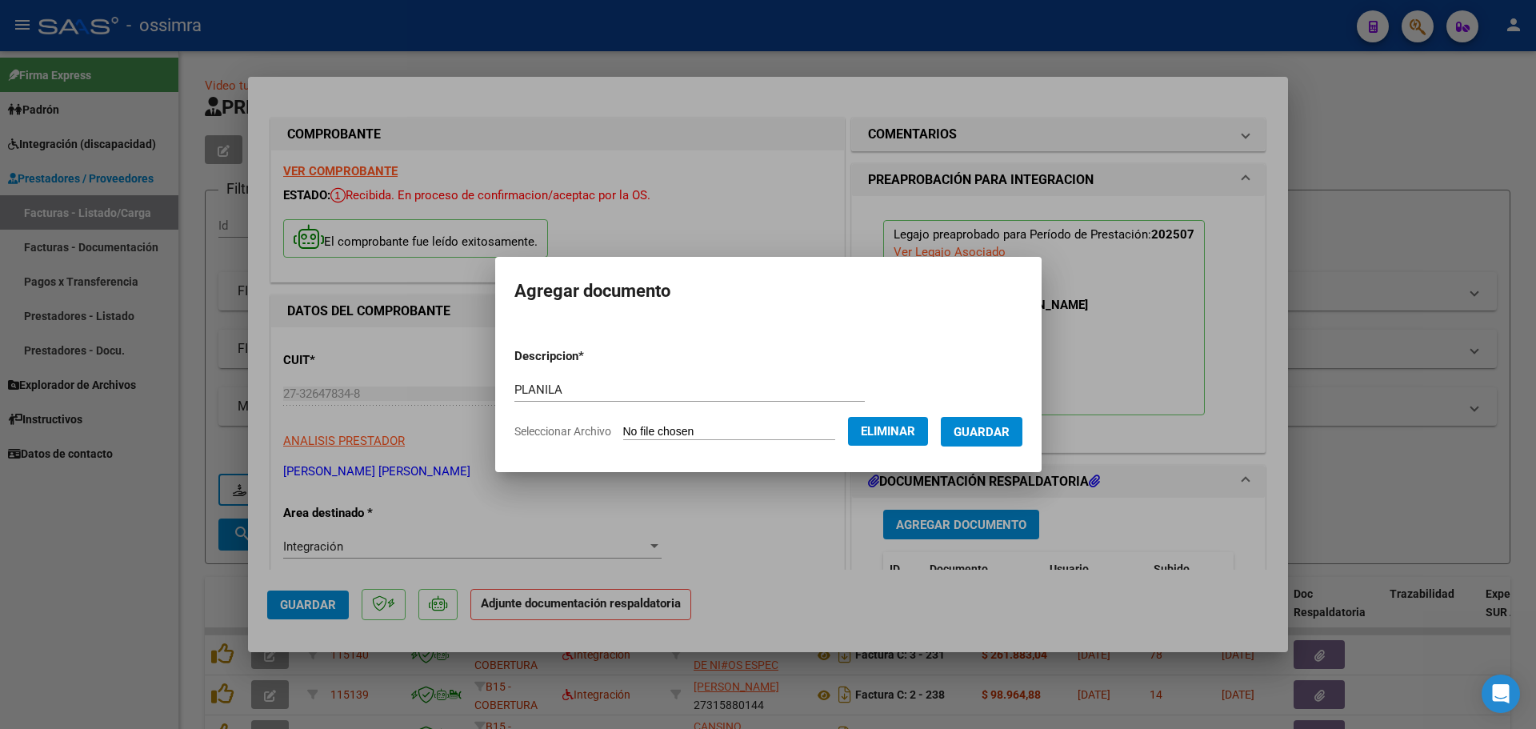
click at [996, 429] on span "Guardar" at bounding box center [981, 432] width 56 height 14
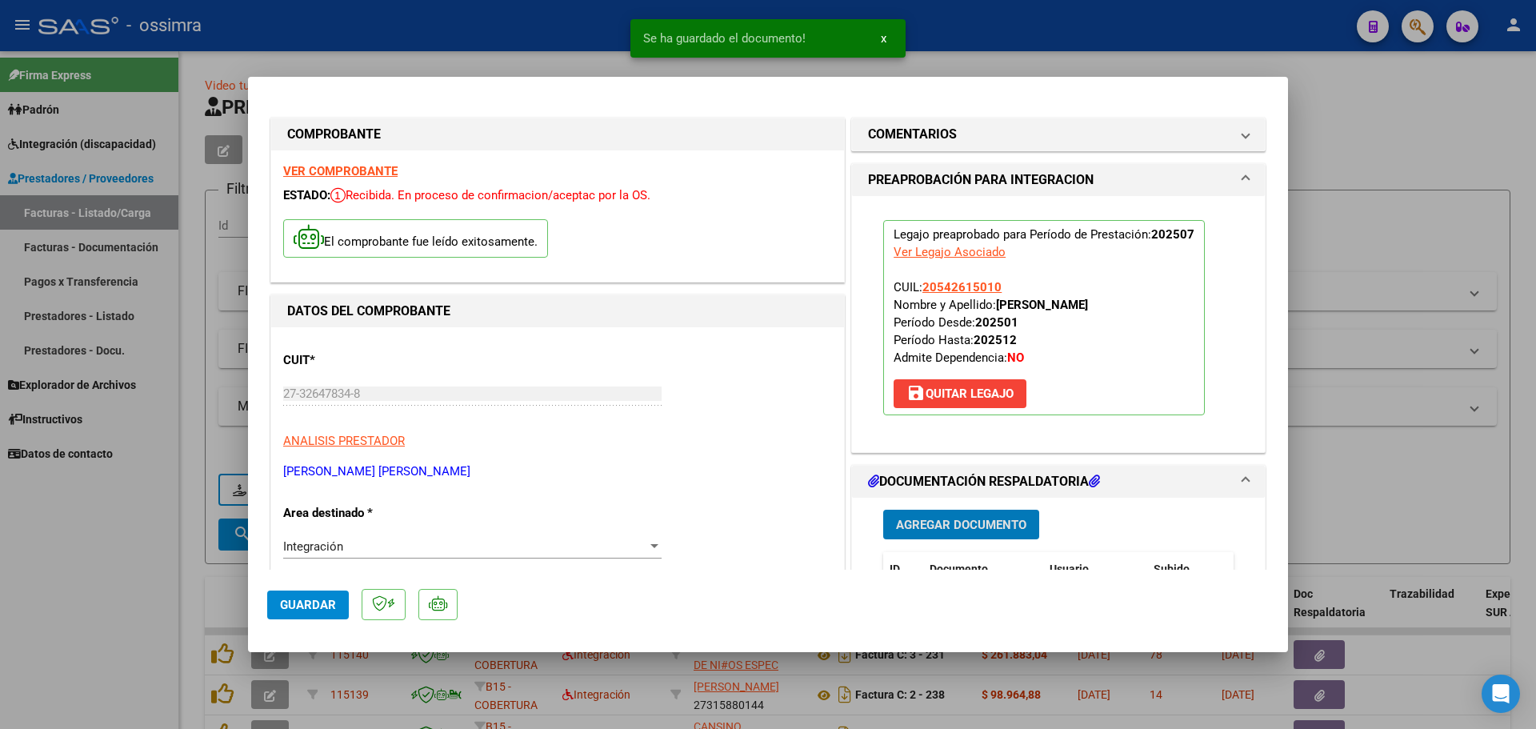
click at [334, 605] on span "Guardar" at bounding box center [308, 604] width 56 height 14
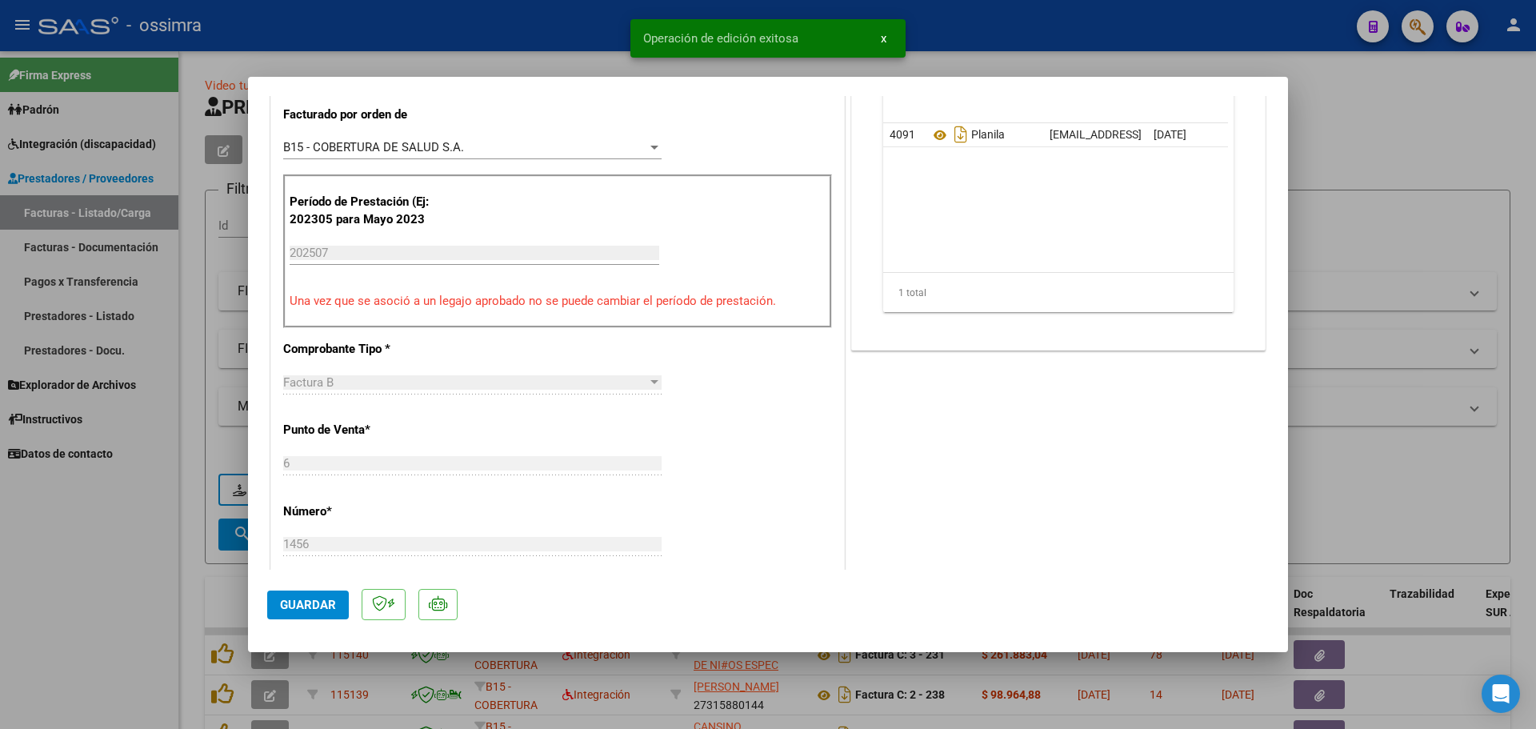
scroll to position [560, 0]
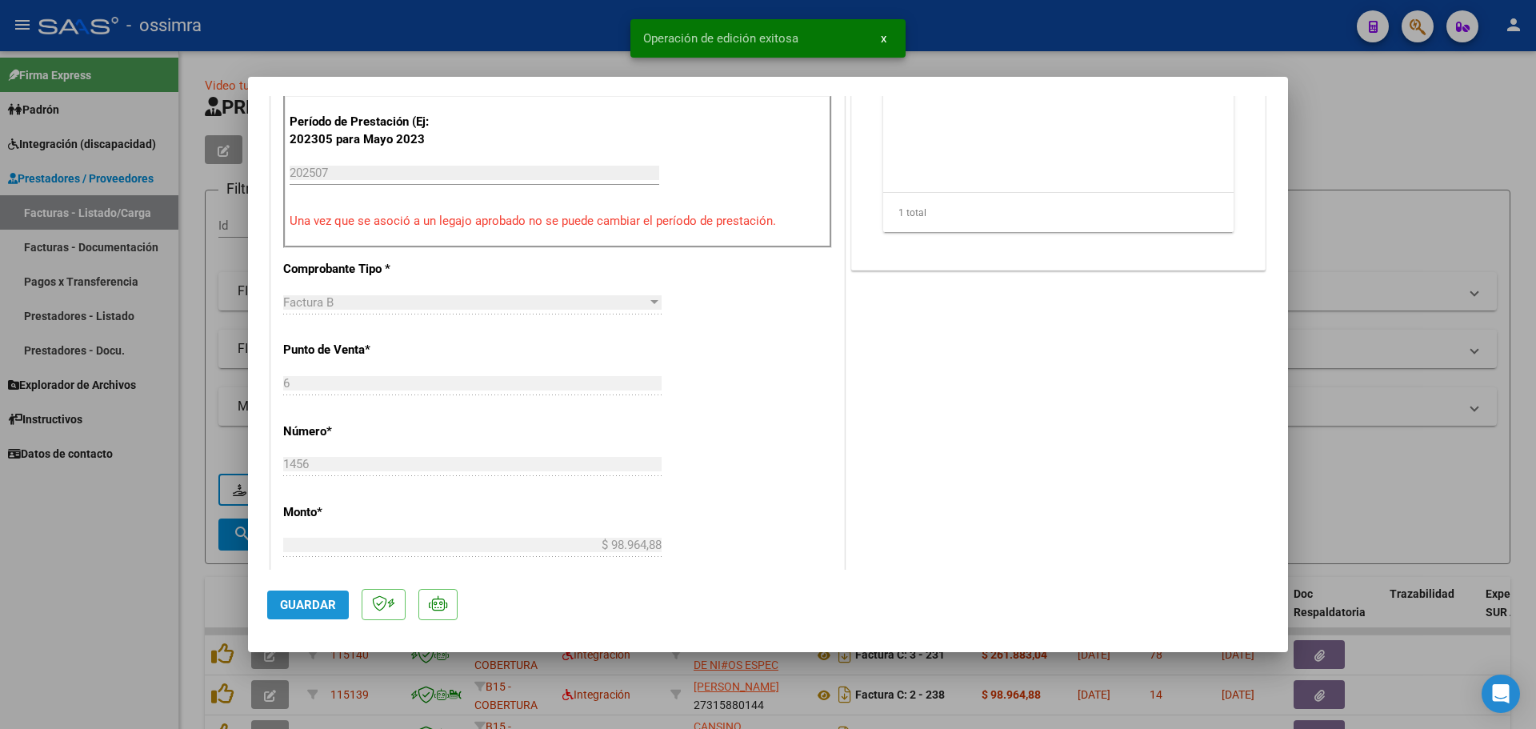
drag, startPoint x: 298, startPoint y: 592, endPoint x: 330, endPoint y: 532, distance: 68.0
click at [298, 592] on button "Guardar" at bounding box center [308, 604] width 82 height 29
type input "$ 0,00"
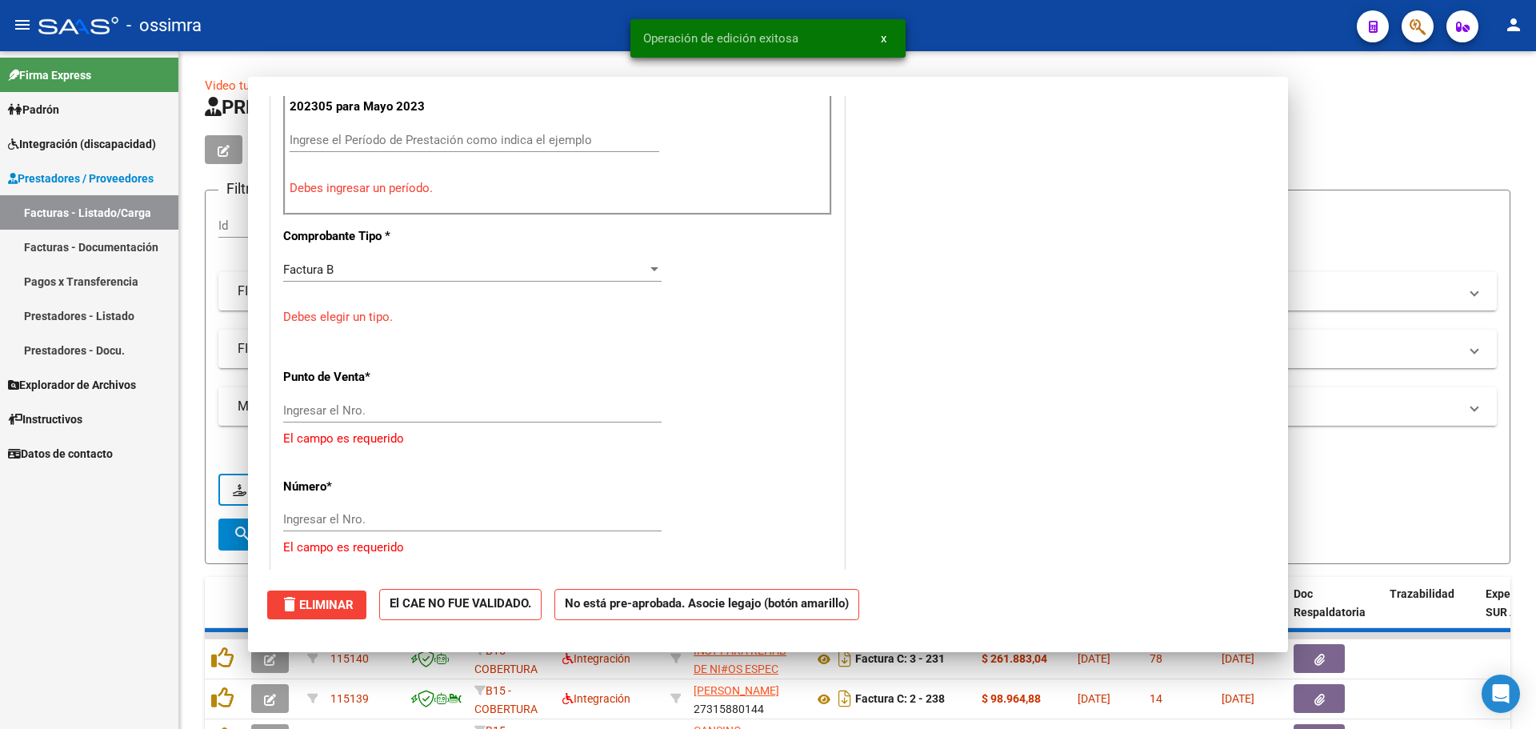
scroll to position [527, 0]
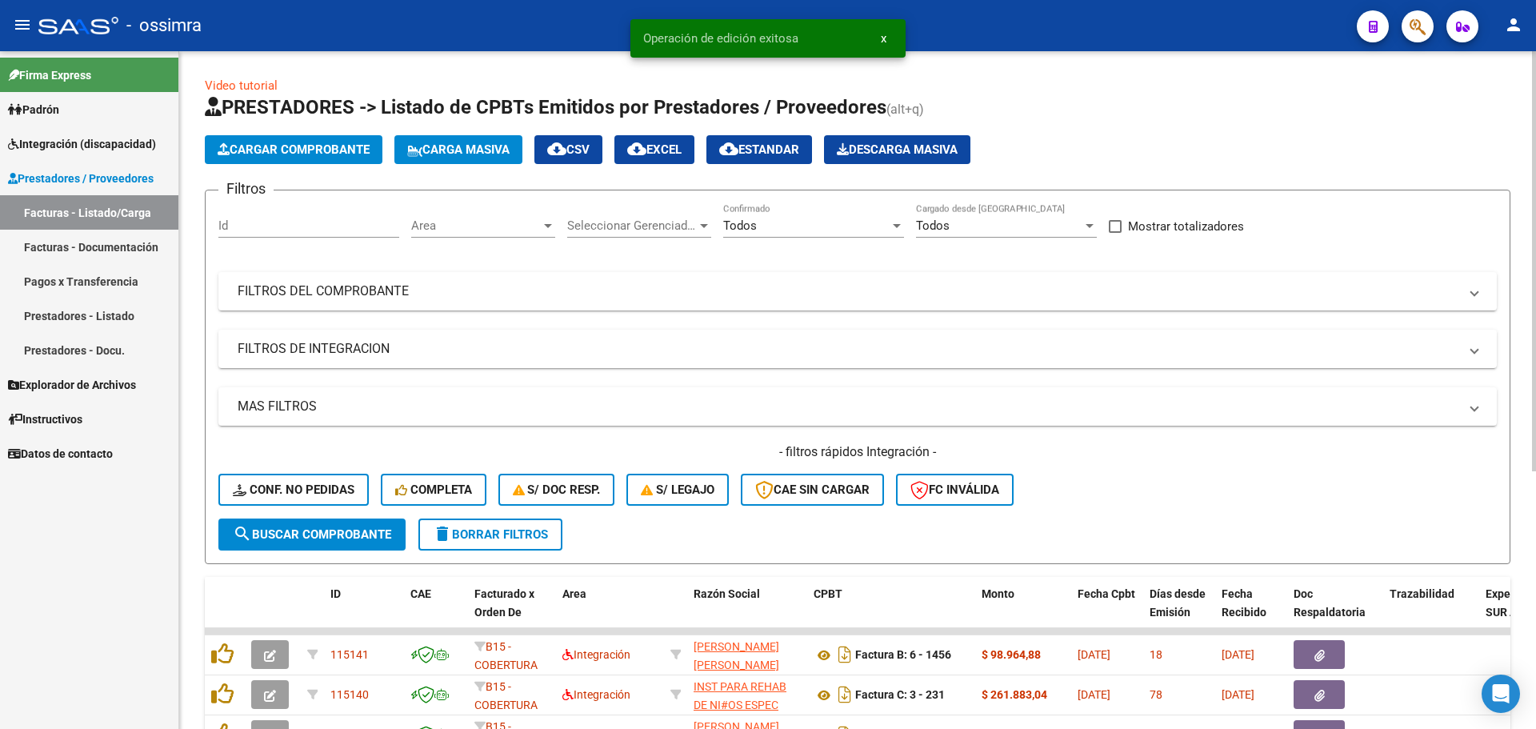
click at [301, 159] on button "Cargar Comprobante" at bounding box center [294, 149] width 178 height 29
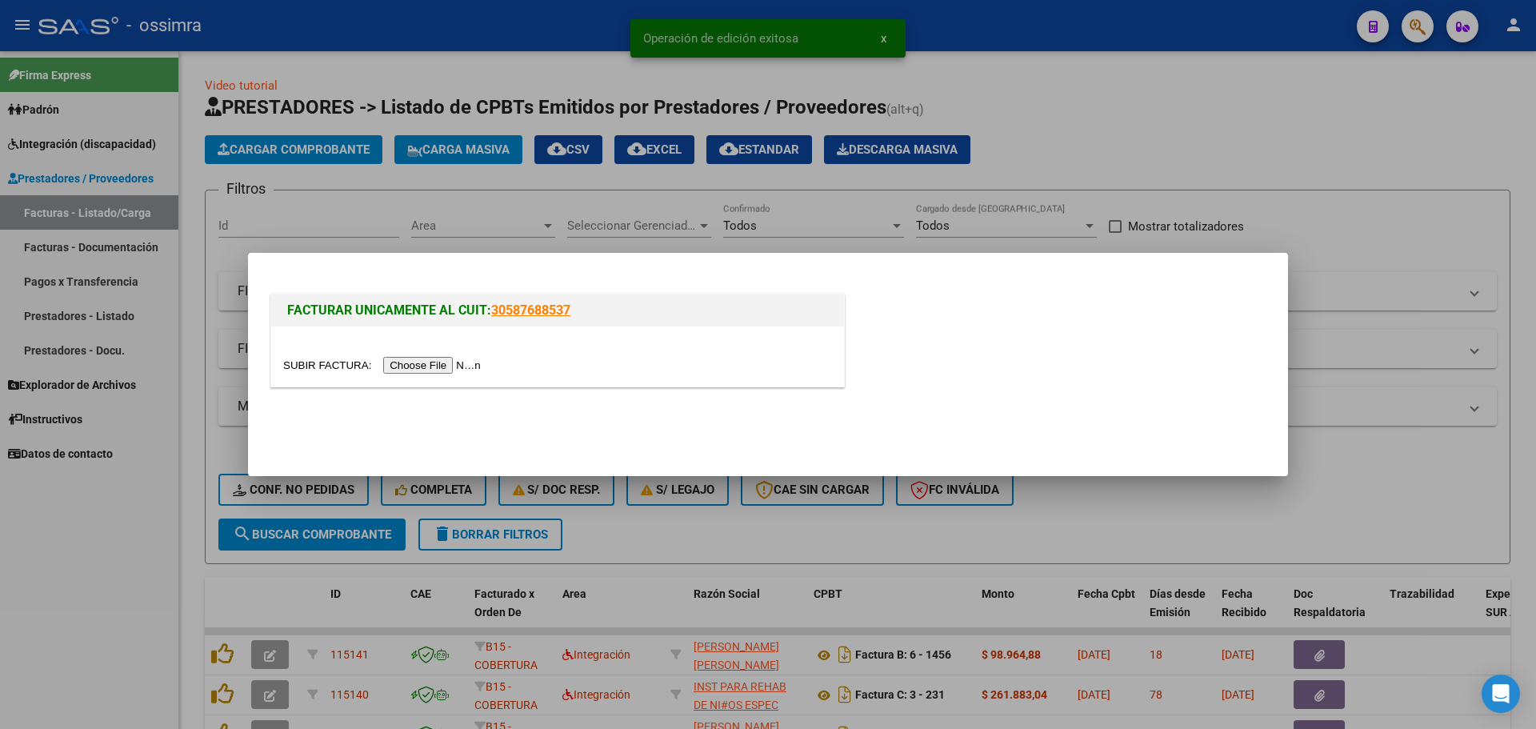
click at [444, 358] on input "file" at bounding box center [384, 365] width 202 height 17
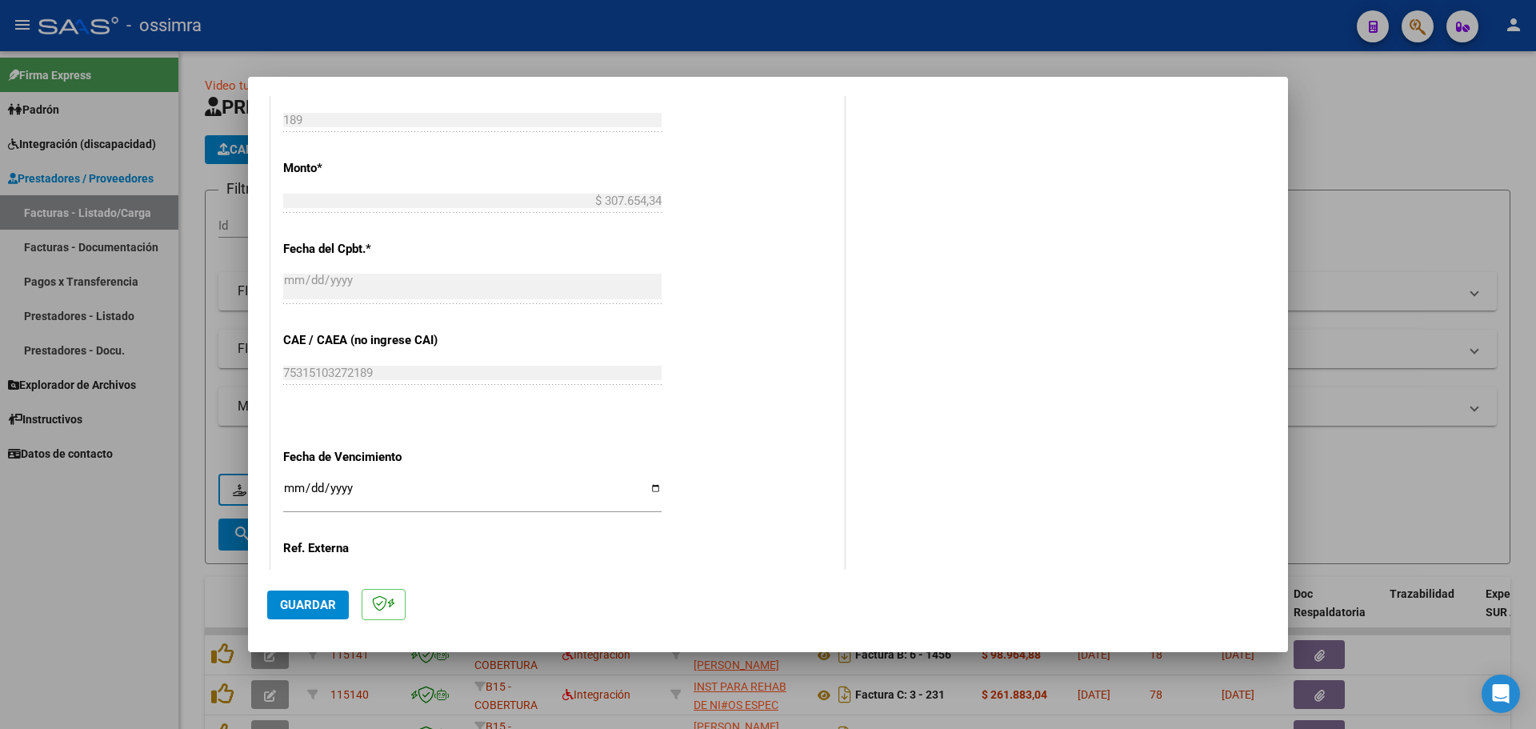
click at [566, 453] on div "CUIT * 27-37391259-5 Ingresar CUIT ANALISIS PRESTADOR [PERSON_NAME] DE [GEOGRAP…" at bounding box center [557, 59] width 573 height 1285
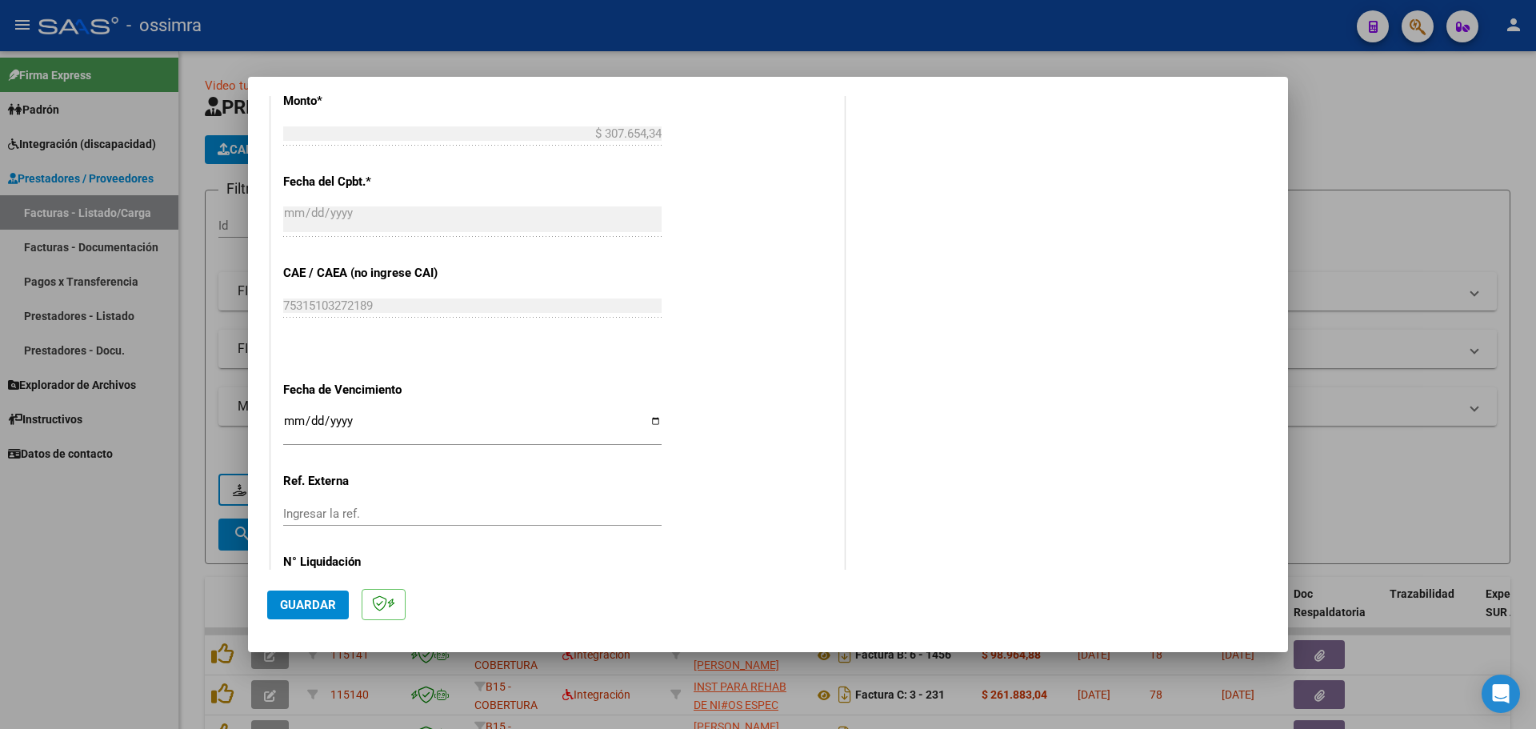
scroll to position [1015, 0]
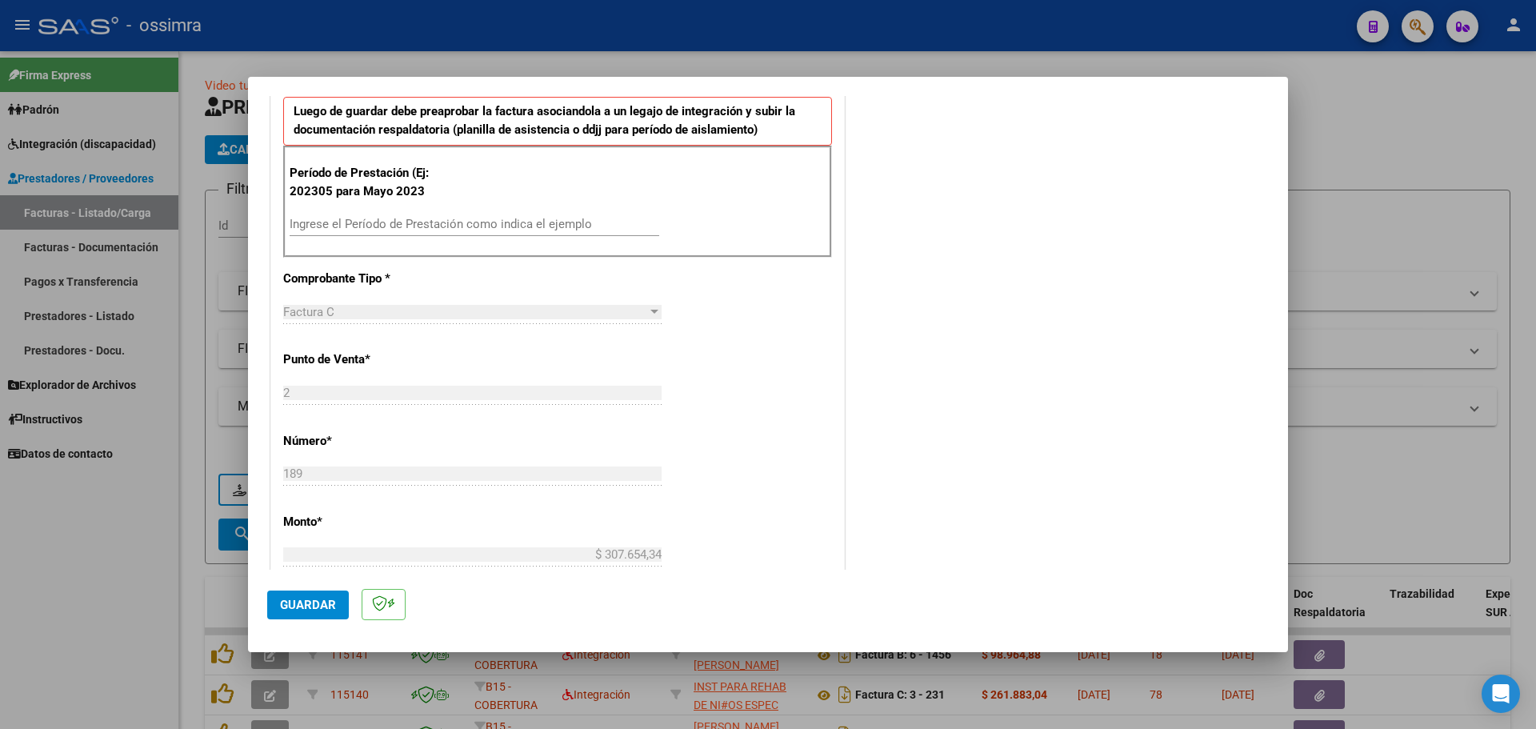
scroll to position [375, 0]
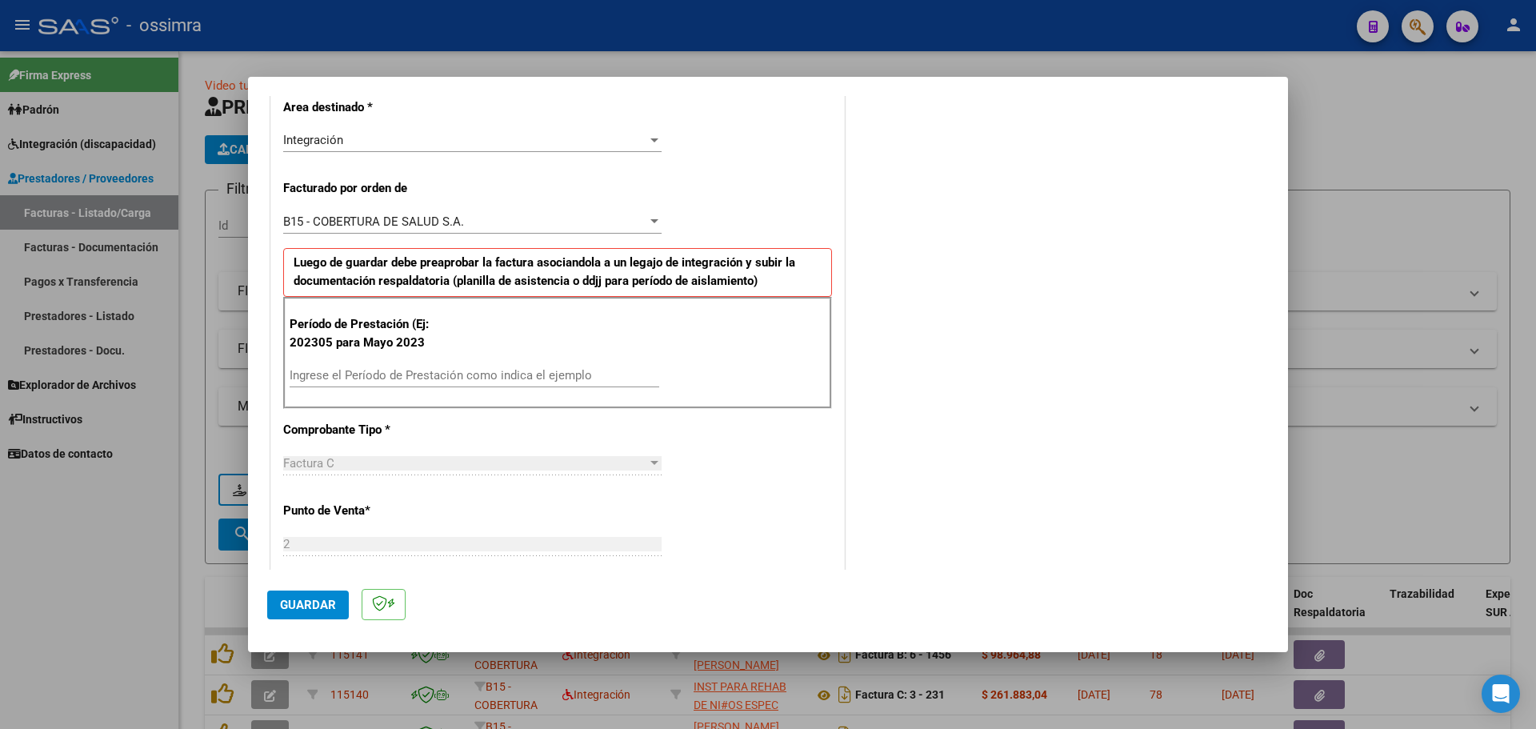
drag, startPoint x: 406, startPoint y: 360, endPoint x: 398, endPoint y: 386, distance: 27.4
click at [404, 366] on div "Período de Prestación (Ej: 202305 para Mayo 2023 Ingrese el Período de Prestaci…" at bounding box center [557, 353] width 549 height 112
drag, startPoint x: 398, startPoint y: 386, endPoint x: 402, endPoint y: 374, distance: 12.4
click at [400, 378] on div "Ingrese el Período de Prestación como indica el ejemplo" at bounding box center [475, 375] width 370 height 24
click at [402, 374] on input "Ingrese el Período de Prestación como indica el ejemplo" at bounding box center [475, 375] width 370 height 14
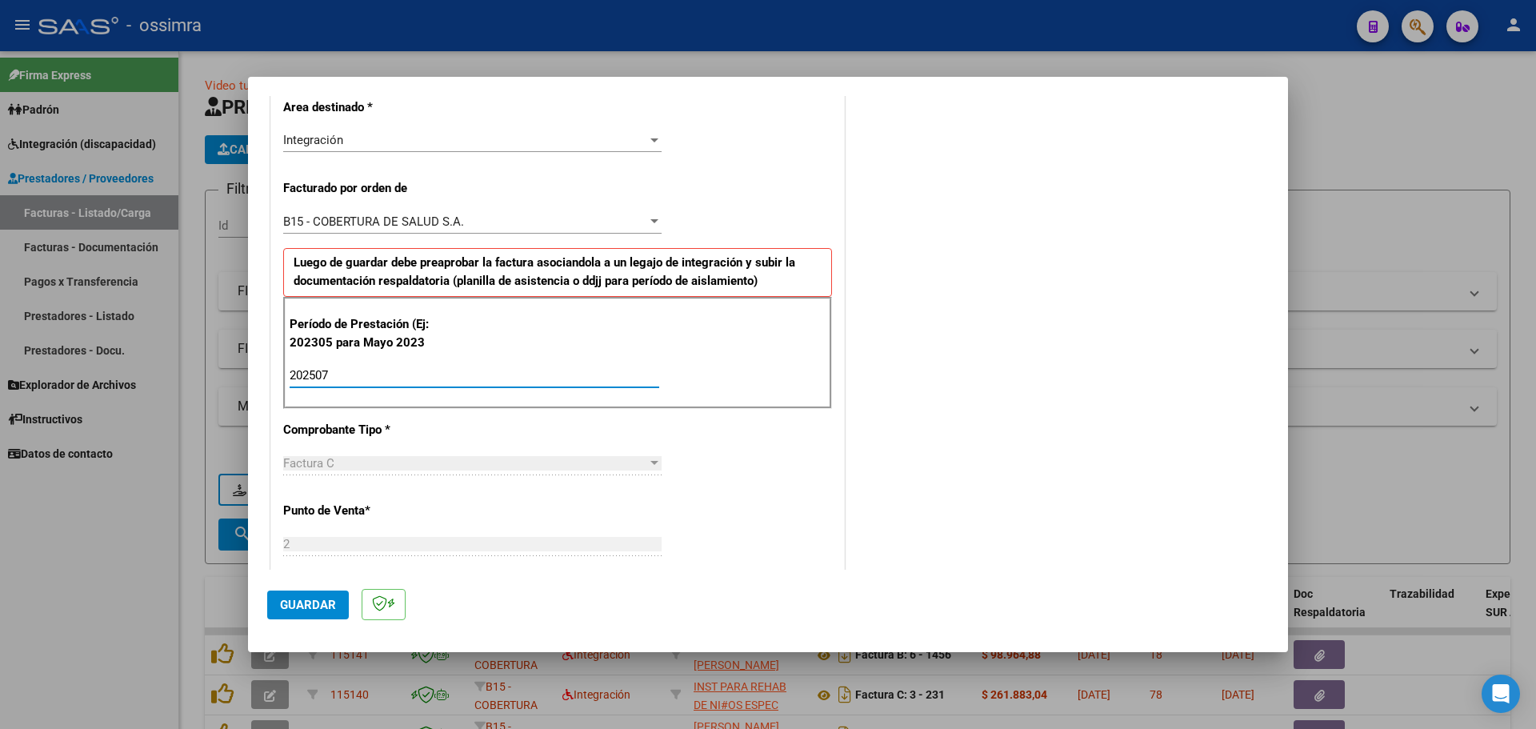
type input "202507"
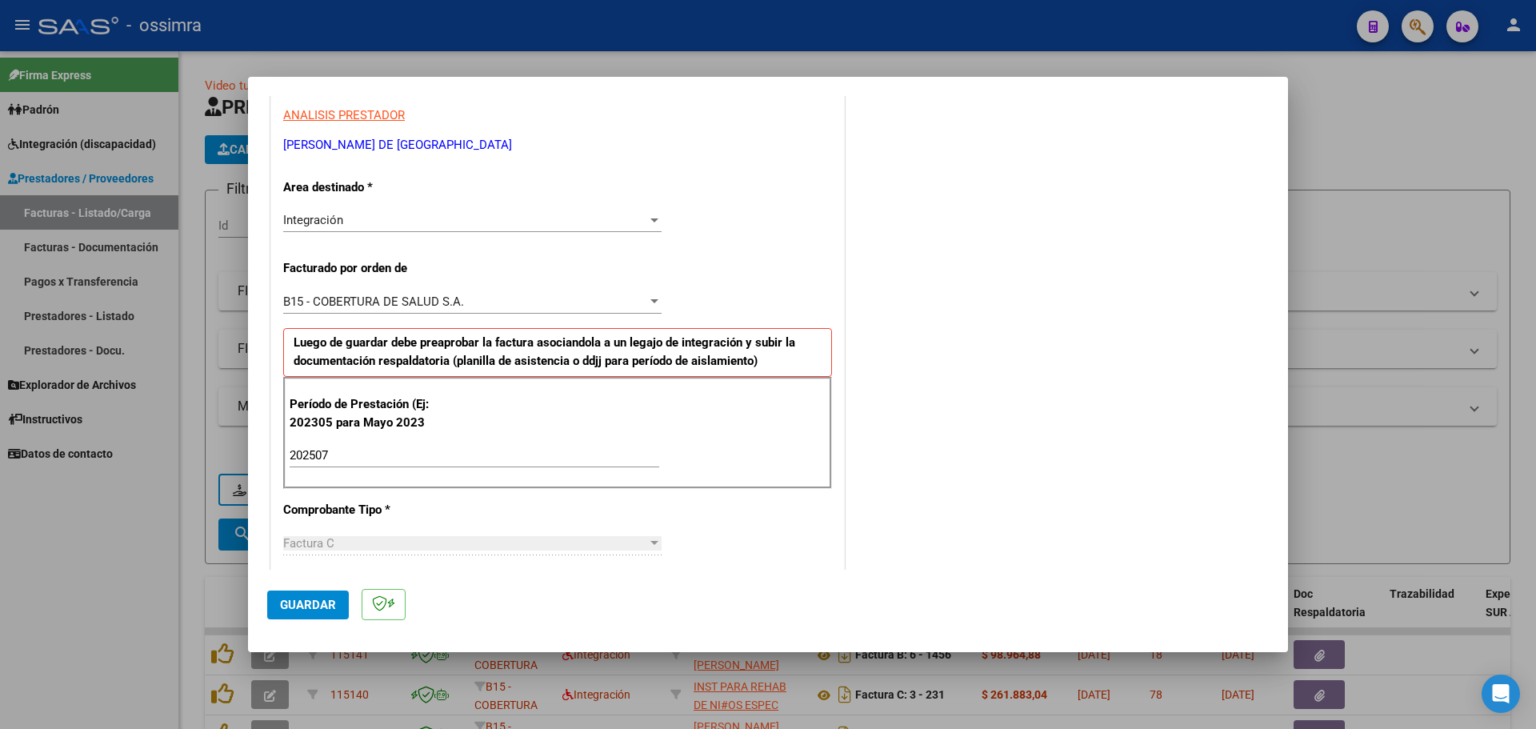
click at [301, 601] on span "Guardar" at bounding box center [308, 604] width 56 height 14
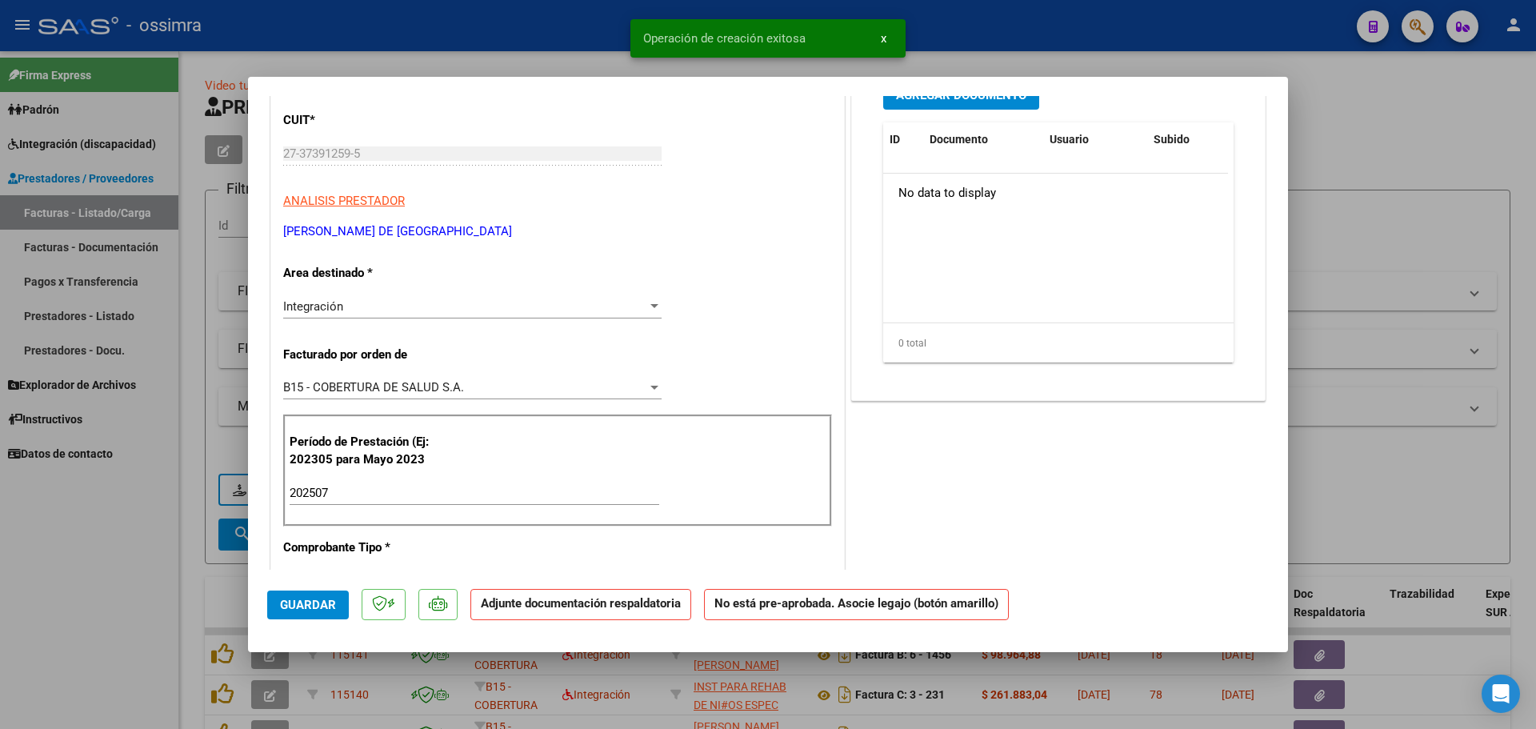
scroll to position [0, 0]
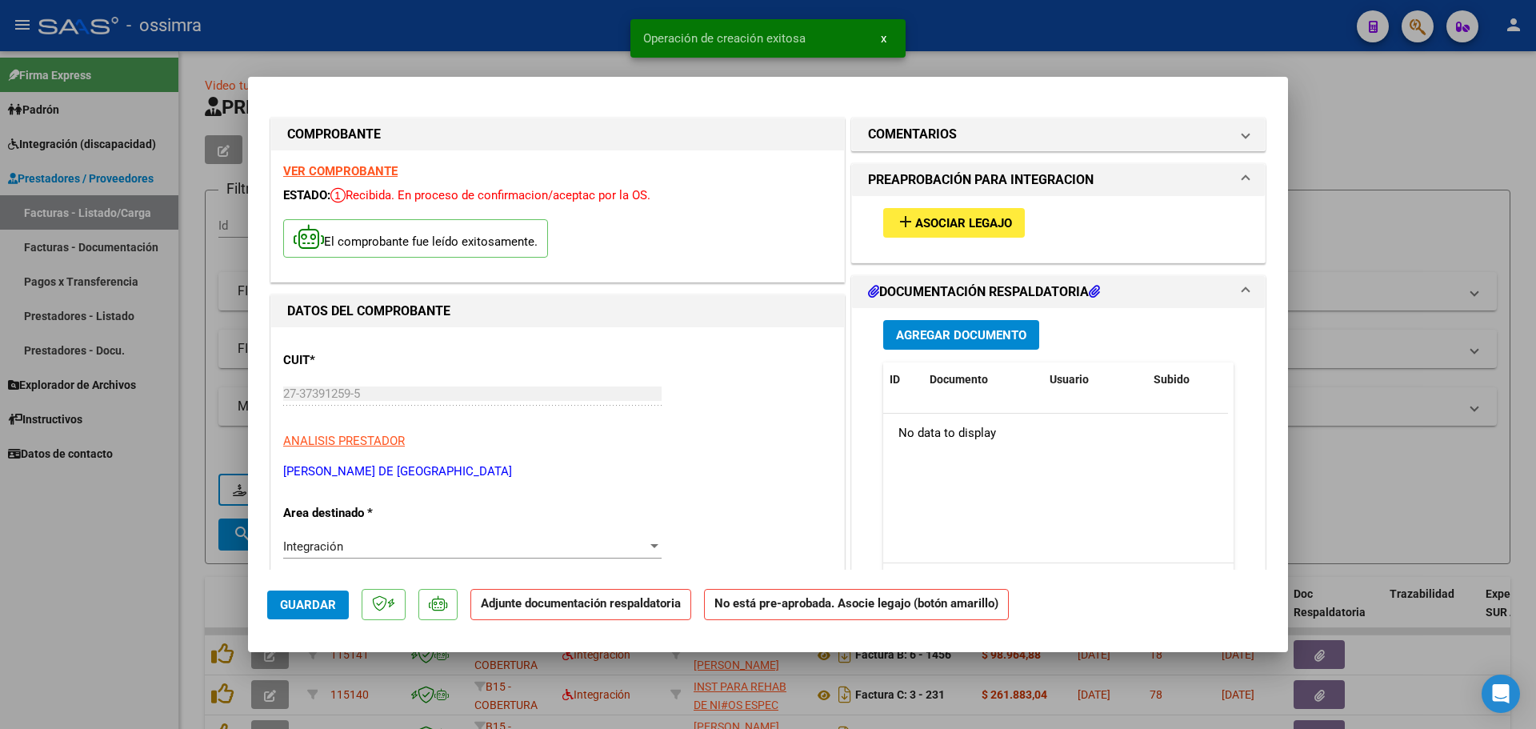
click at [929, 221] on span "Asociar Legajo" at bounding box center [963, 223] width 97 height 14
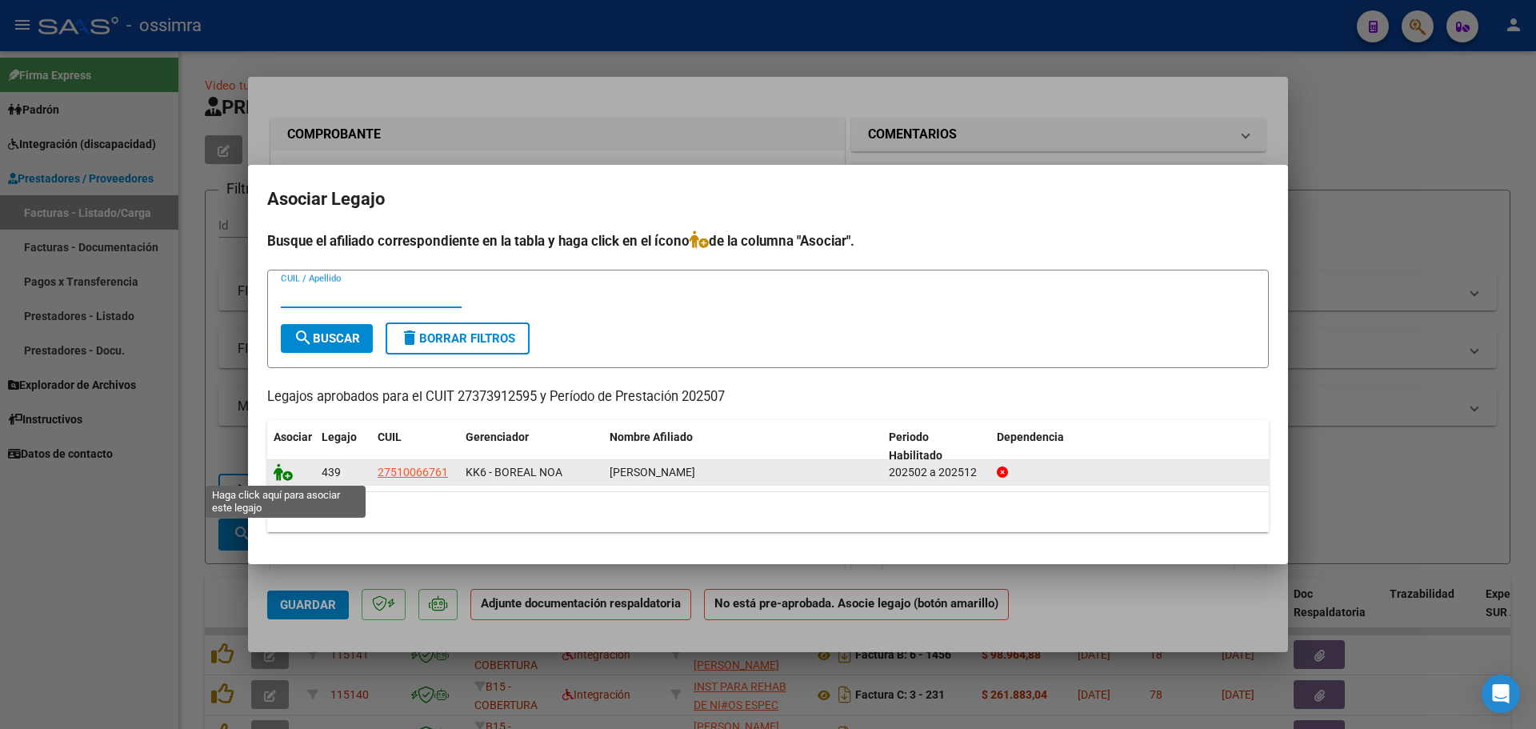
click at [281, 473] on icon at bounding box center [283, 472] width 19 height 18
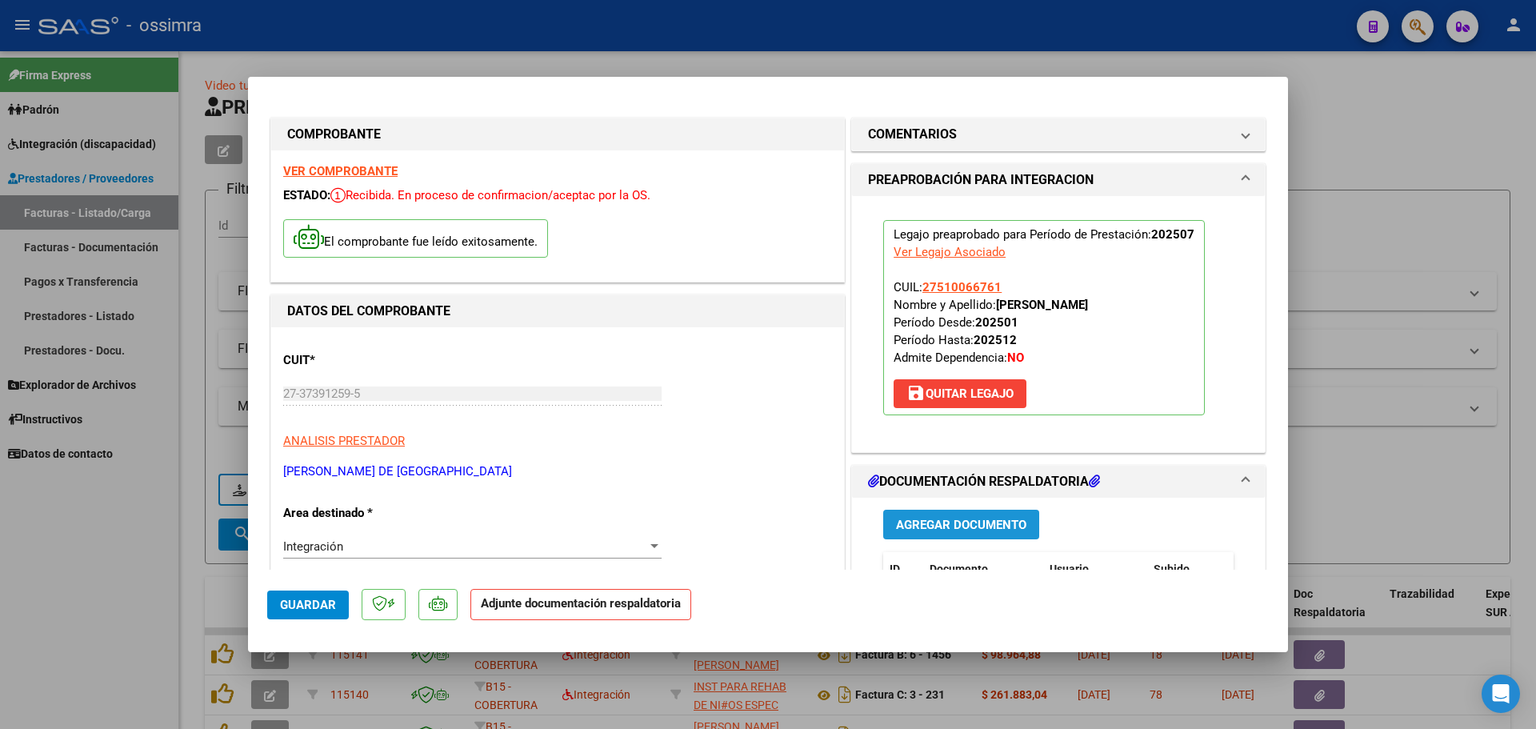
click at [921, 524] on span "Agregar Documento" at bounding box center [961, 525] width 130 height 14
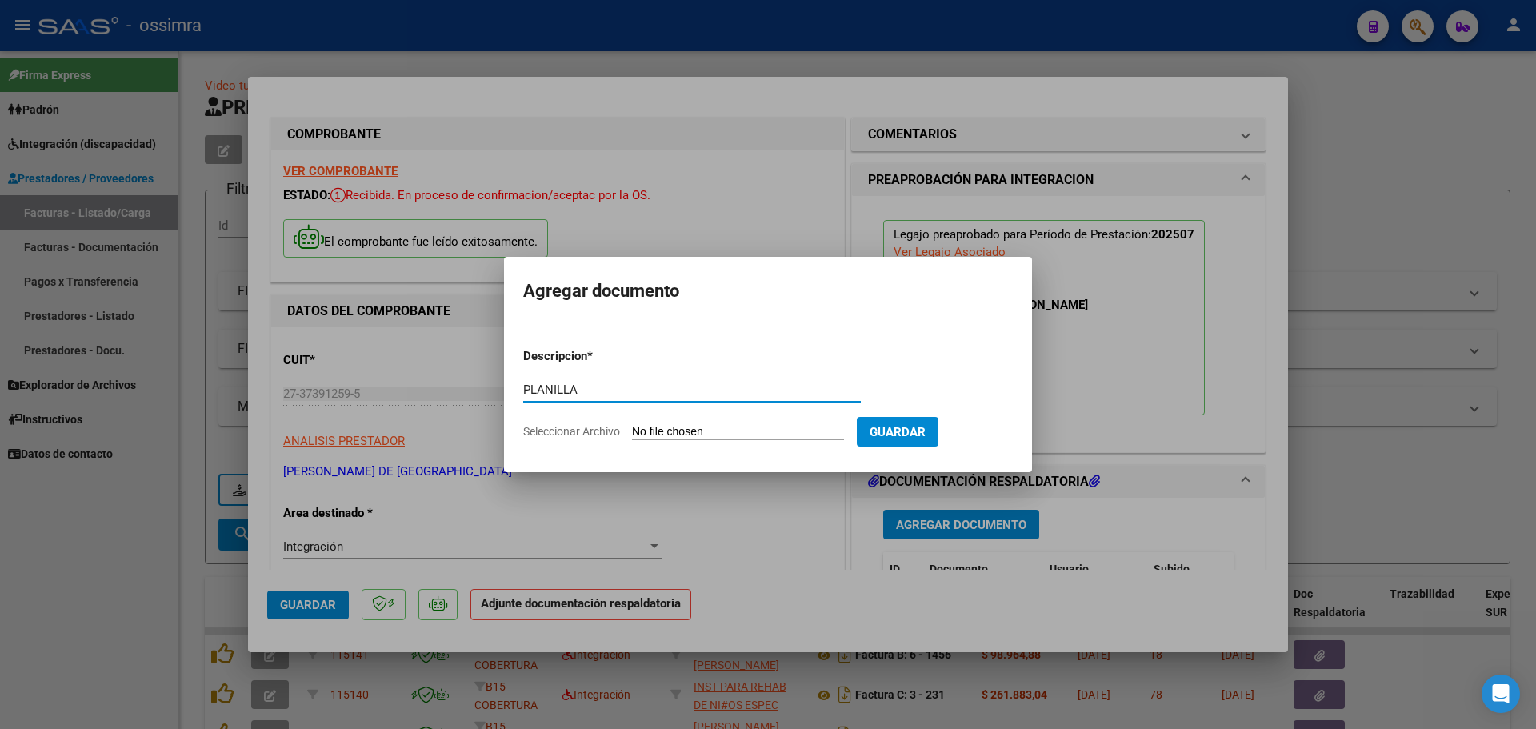
type input "PLANILLA"
click at [735, 426] on input "Seleccionar Archivo" at bounding box center [738, 432] width 212 height 15
type input "C:\fakepath\27373912595_11_2_189_Planilla de Asistencia_2.pdf"
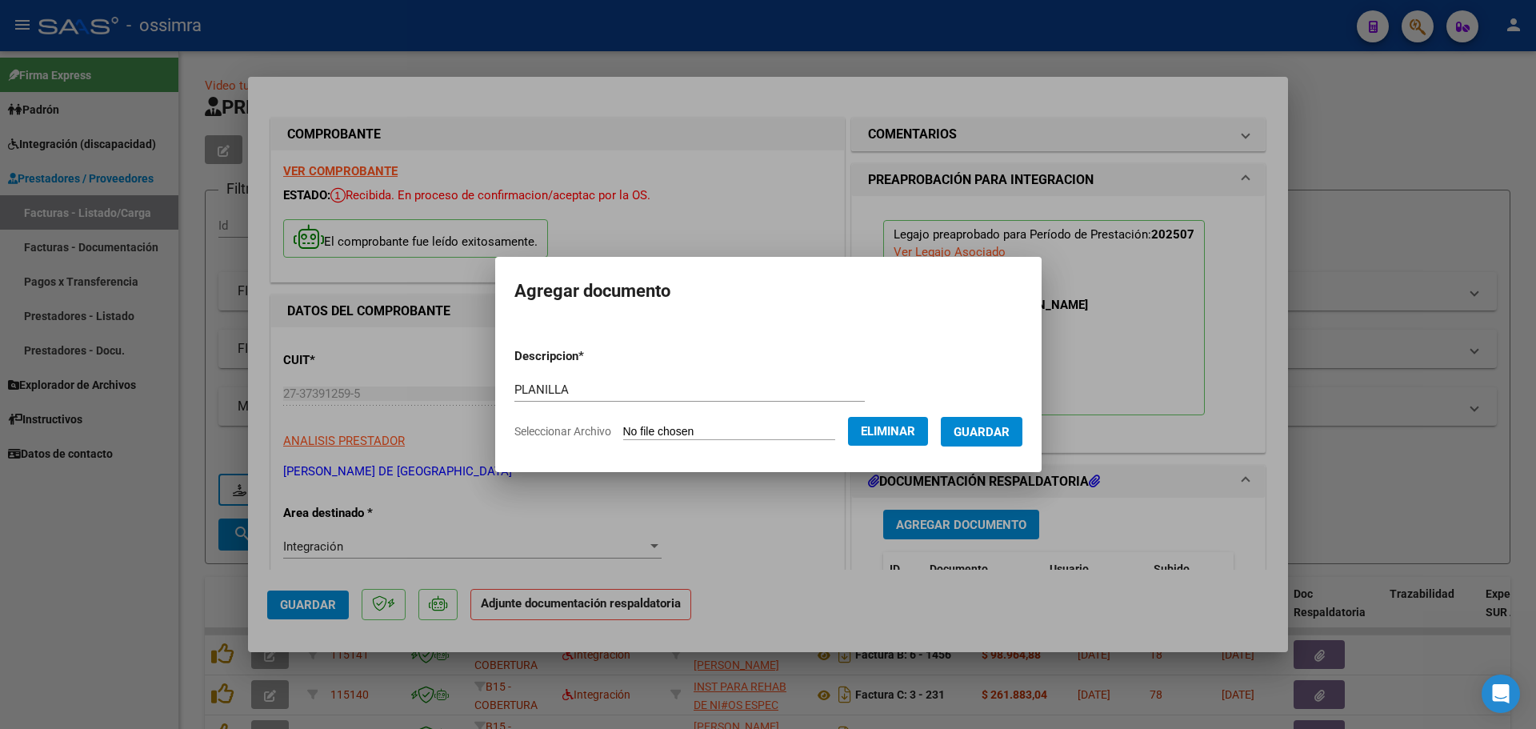
click at [965, 424] on button "Guardar" at bounding box center [982, 432] width 82 height 30
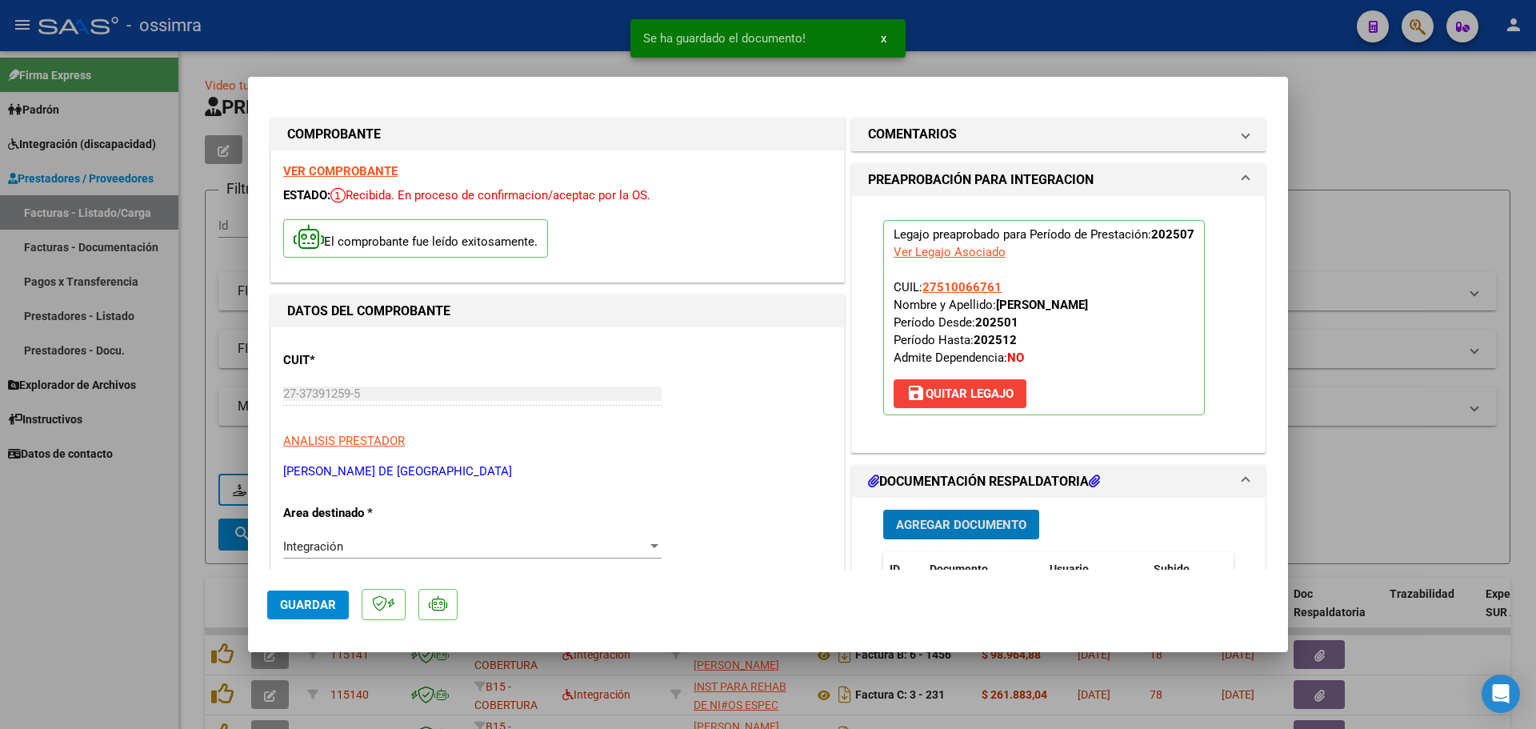
click at [320, 601] on span "Guardar" at bounding box center [308, 604] width 56 height 14
type input "$ 0,00"
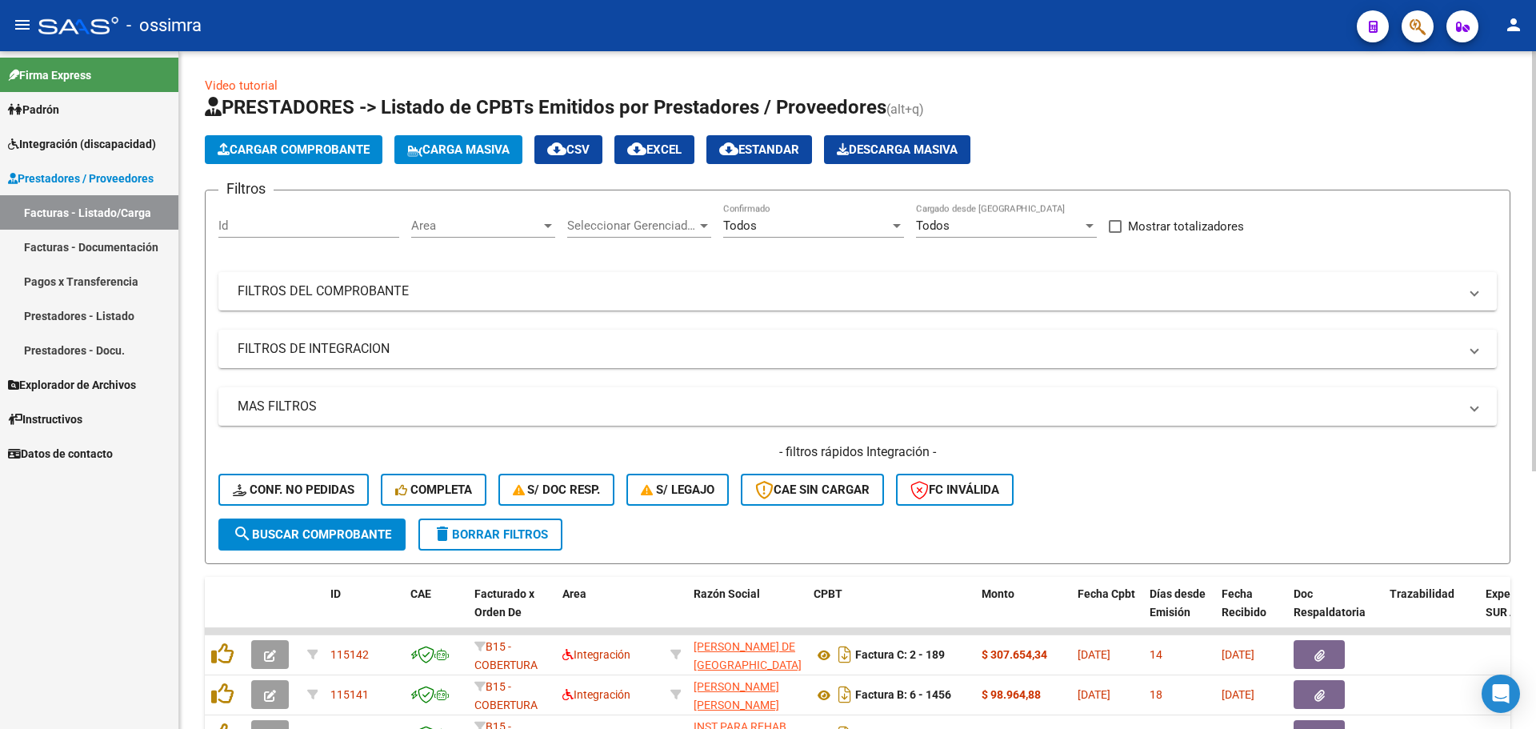
click at [304, 154] on span "Cargar Comprobante" at bounding box center [294, 149] width 152 height 14
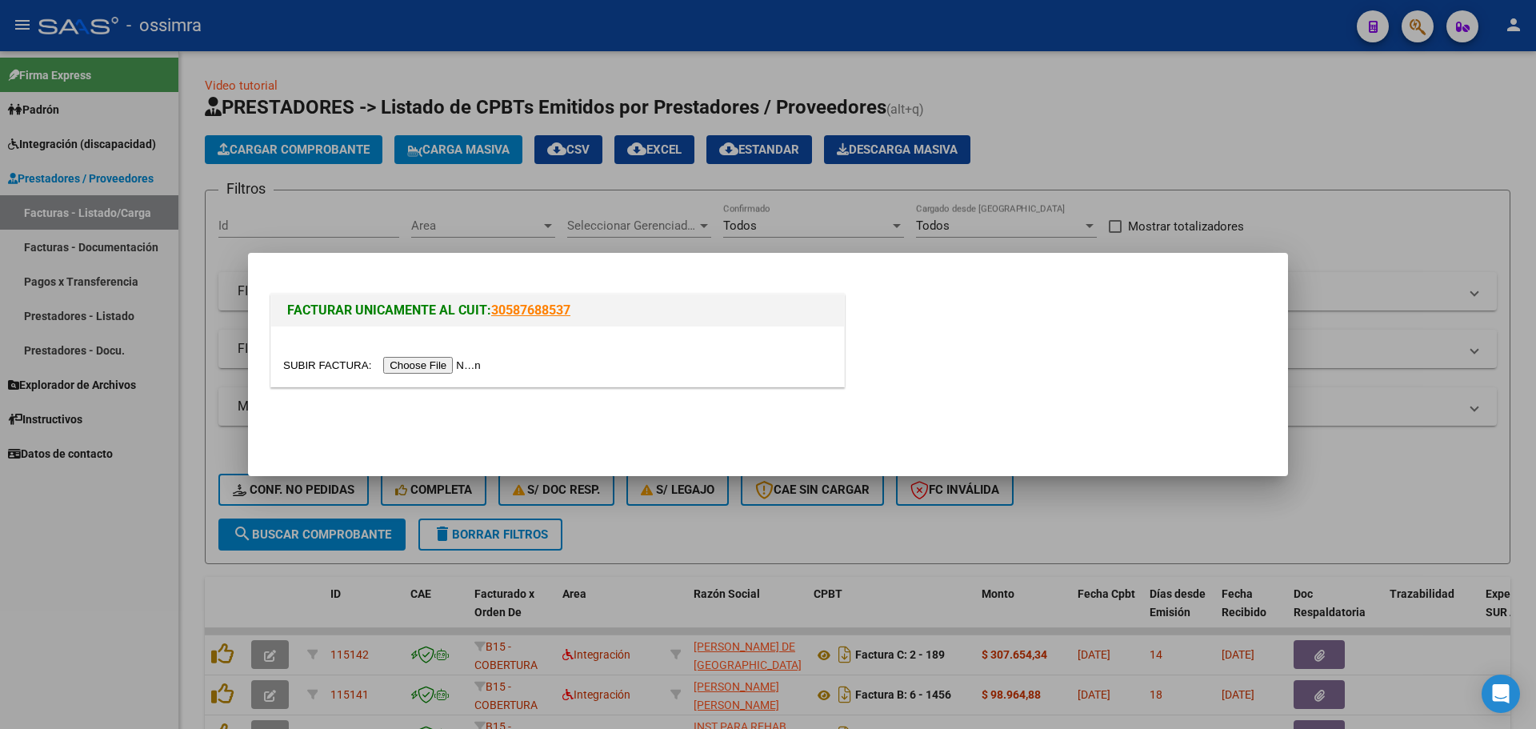
click at [426, 362] on input "file" at bounding box center [384, 365] width 202 height 17
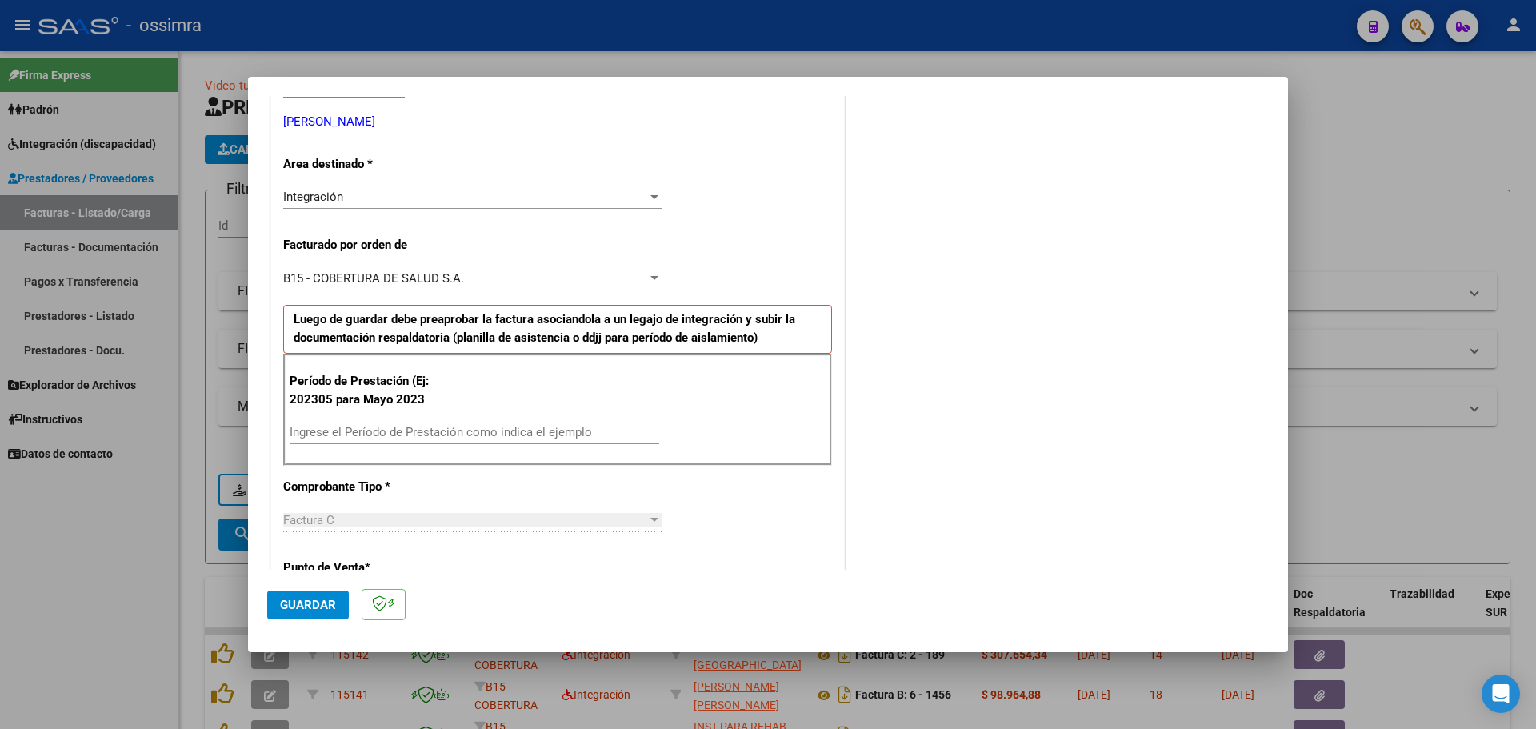
scroll to position [320, 0]
click at [412, 422] on div "Ingrese el Período de Prestación como indica el ejemplo" at bounding box center [475, 430] width 370 height 24
type input "202507"
click at [309, 613] on button "Guardar" at bounding box center [308, 604] width 82 height 29
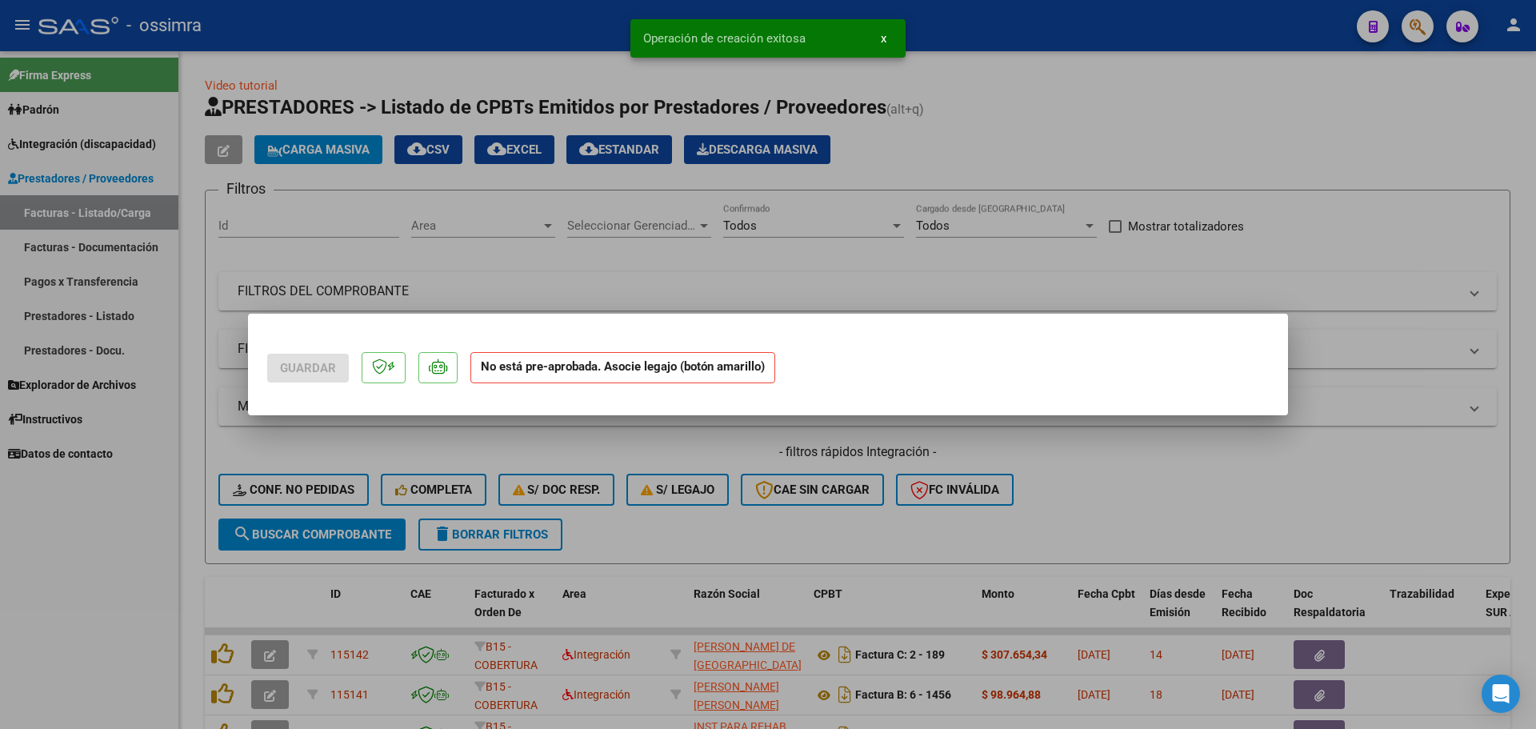
scroll to position [0, 0]
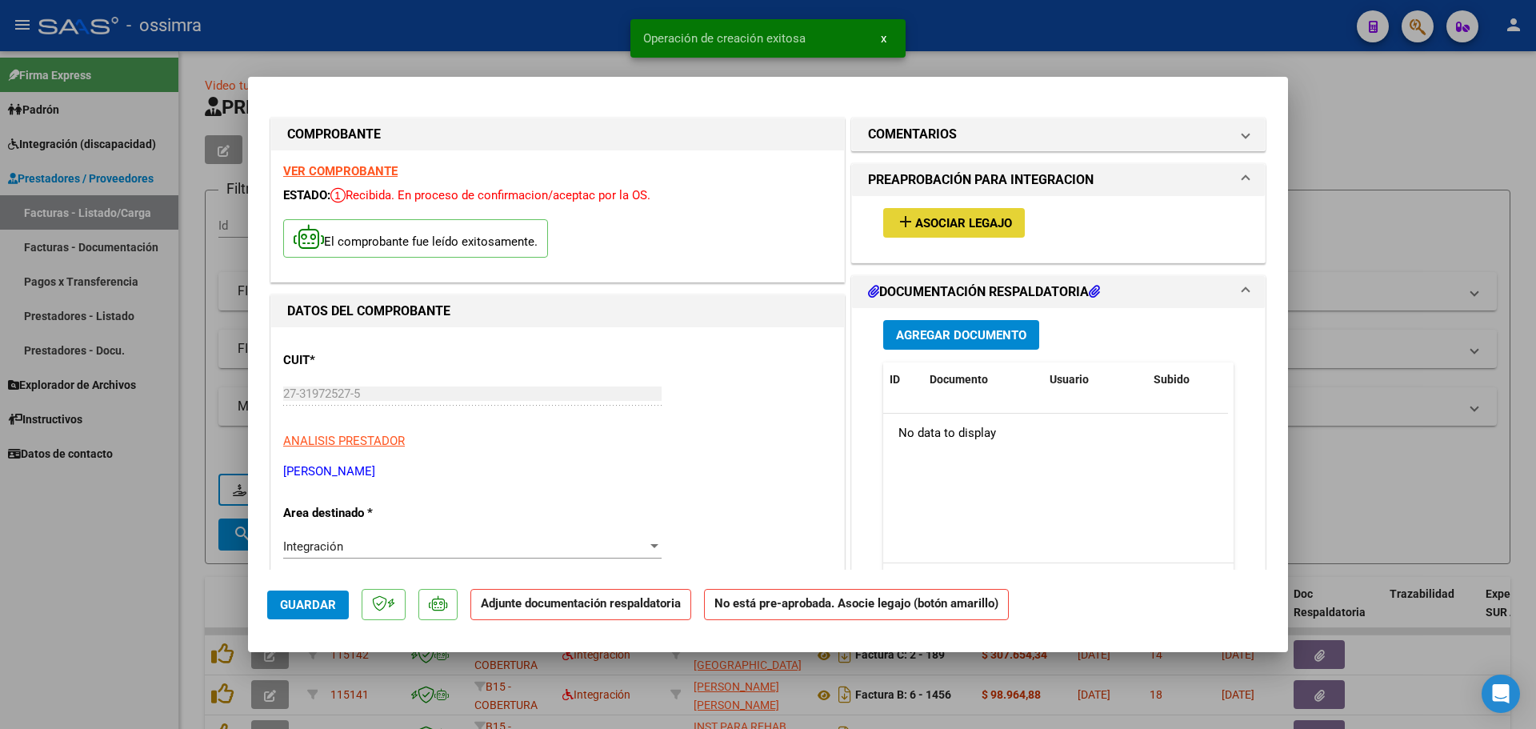
click at [901, 222] on mat-icon "add" at bounding box center [905, 221] width 19 height 19
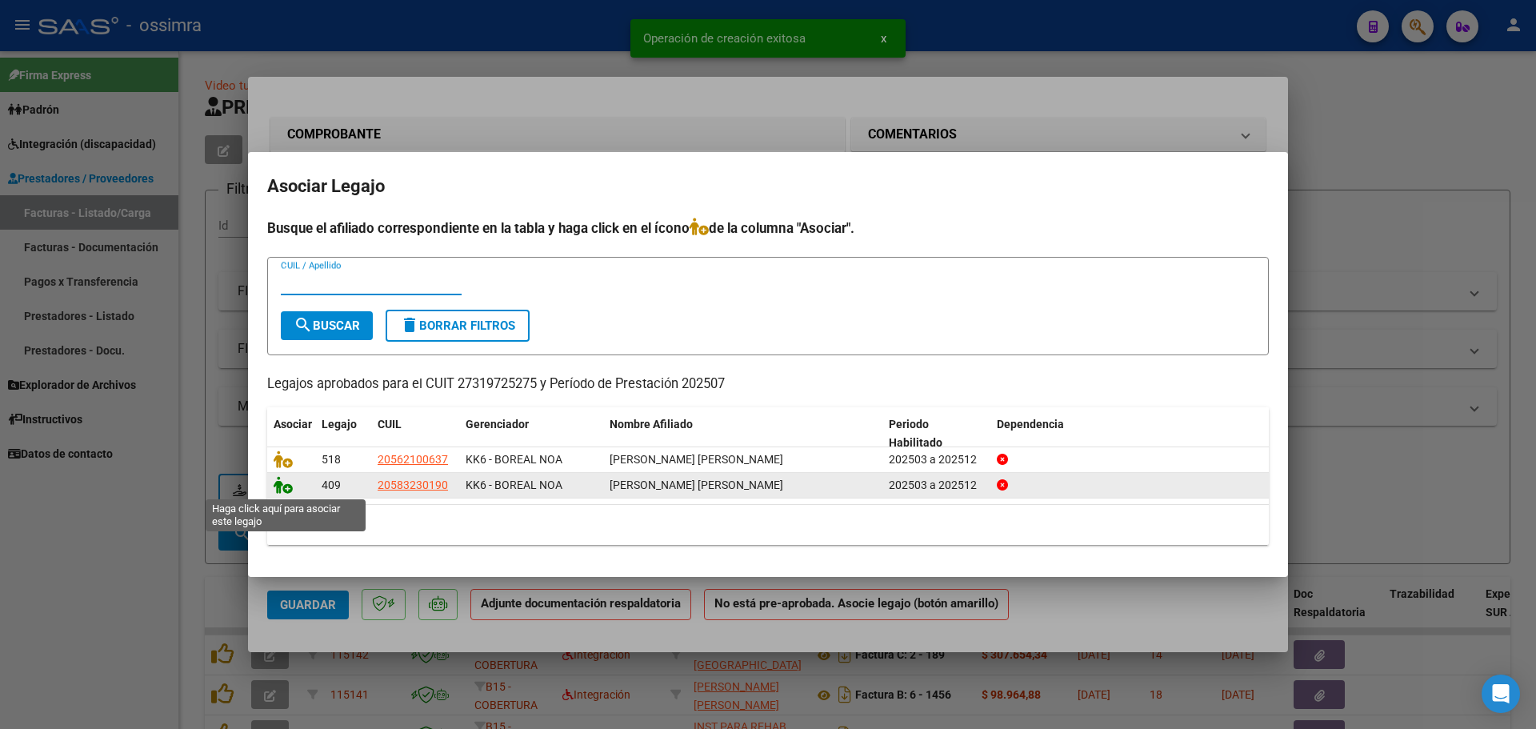
click at [279, 491] on icon at bounding box center [283, 485] width 19 height 18
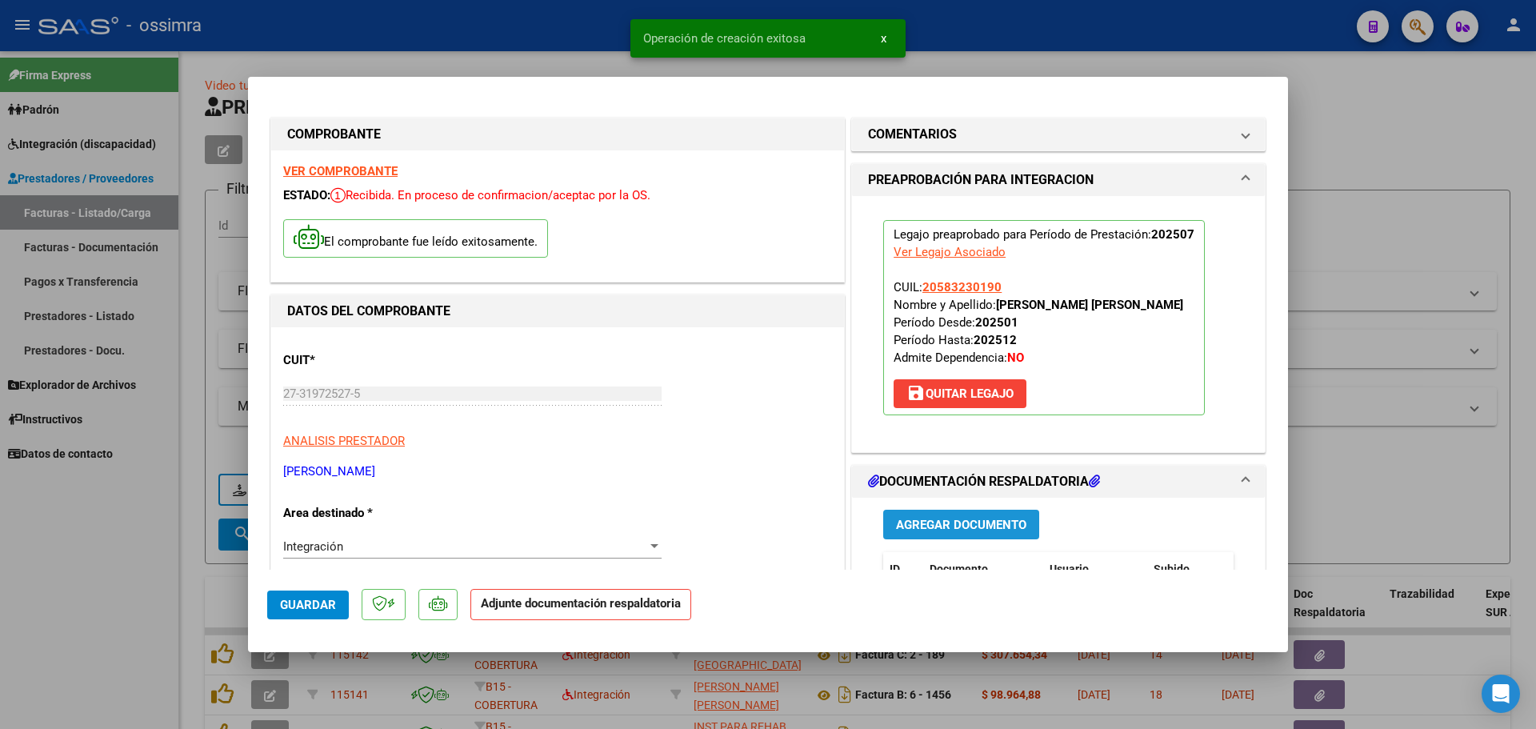
click at [952, 525] on span "Agregar Documento" at bounding box center [961, 525] width 130 height 14
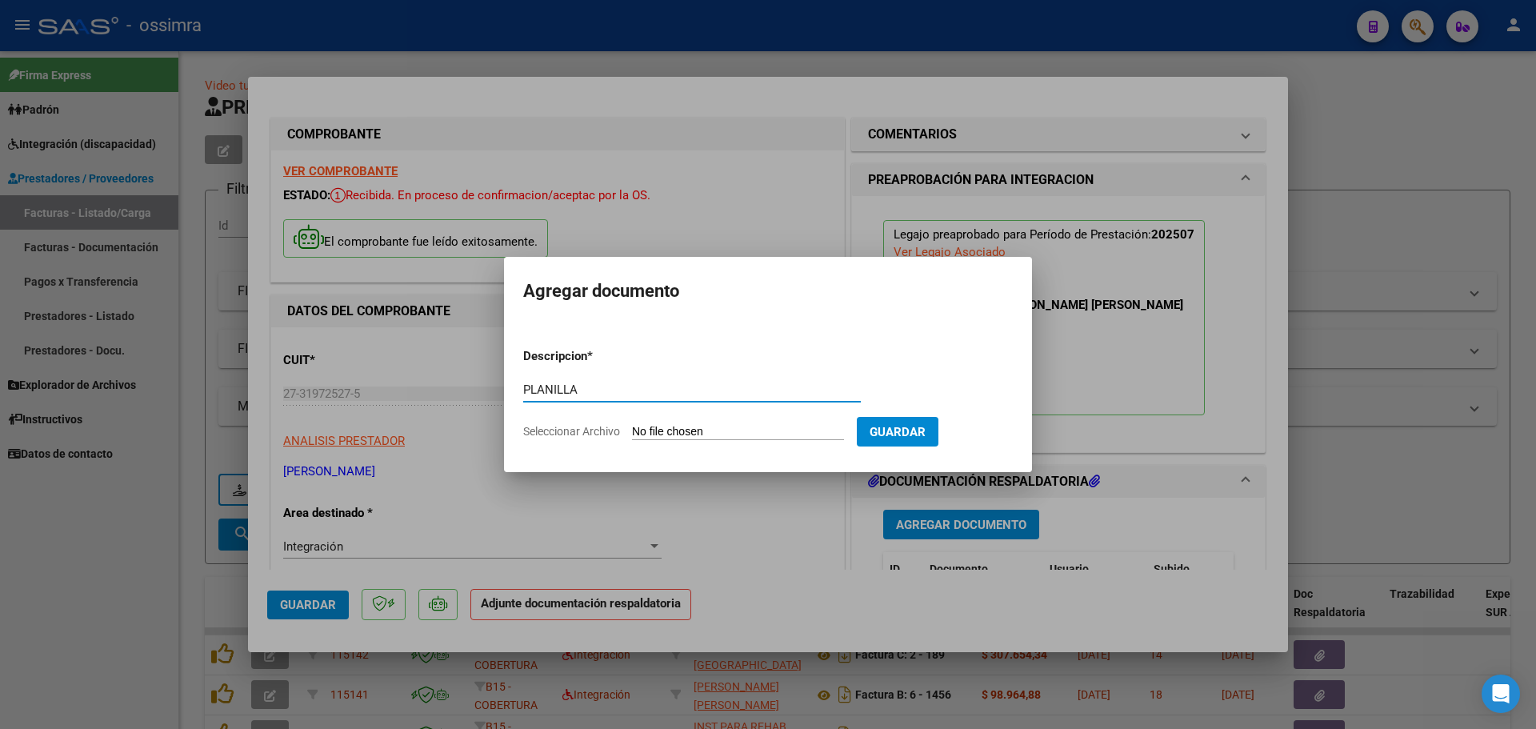
type input "PLANILLA"
click at [714, 435] on input "Seleccionar Archivo" at bounding box center [738, 432] width 212 height 15
type input "C:\fakepath\27319725275_11_1_87_Planilla de Asistencia_1.pdf"
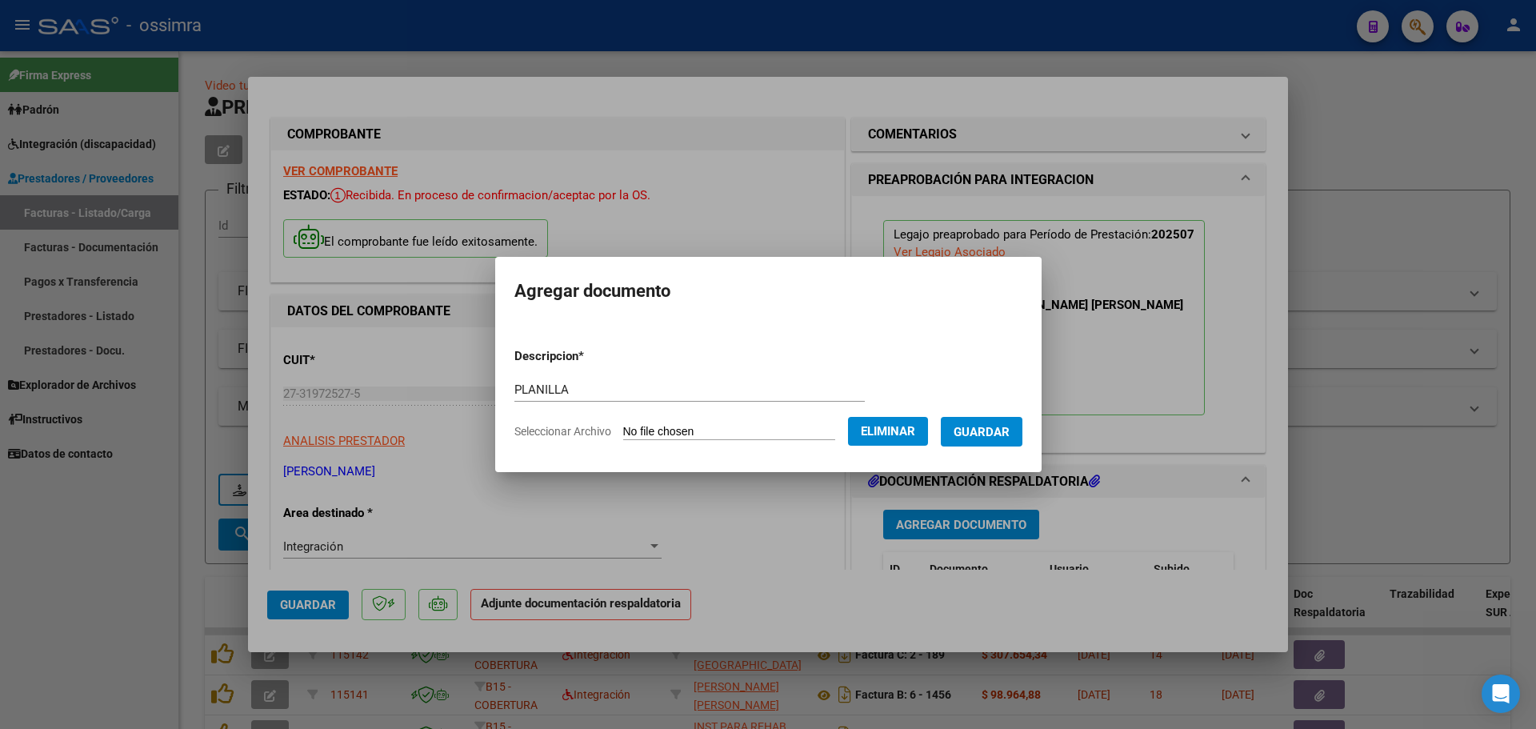
click at [989, 439] on button "Guardar" at bounding box center [982, 432] width 82 height 30
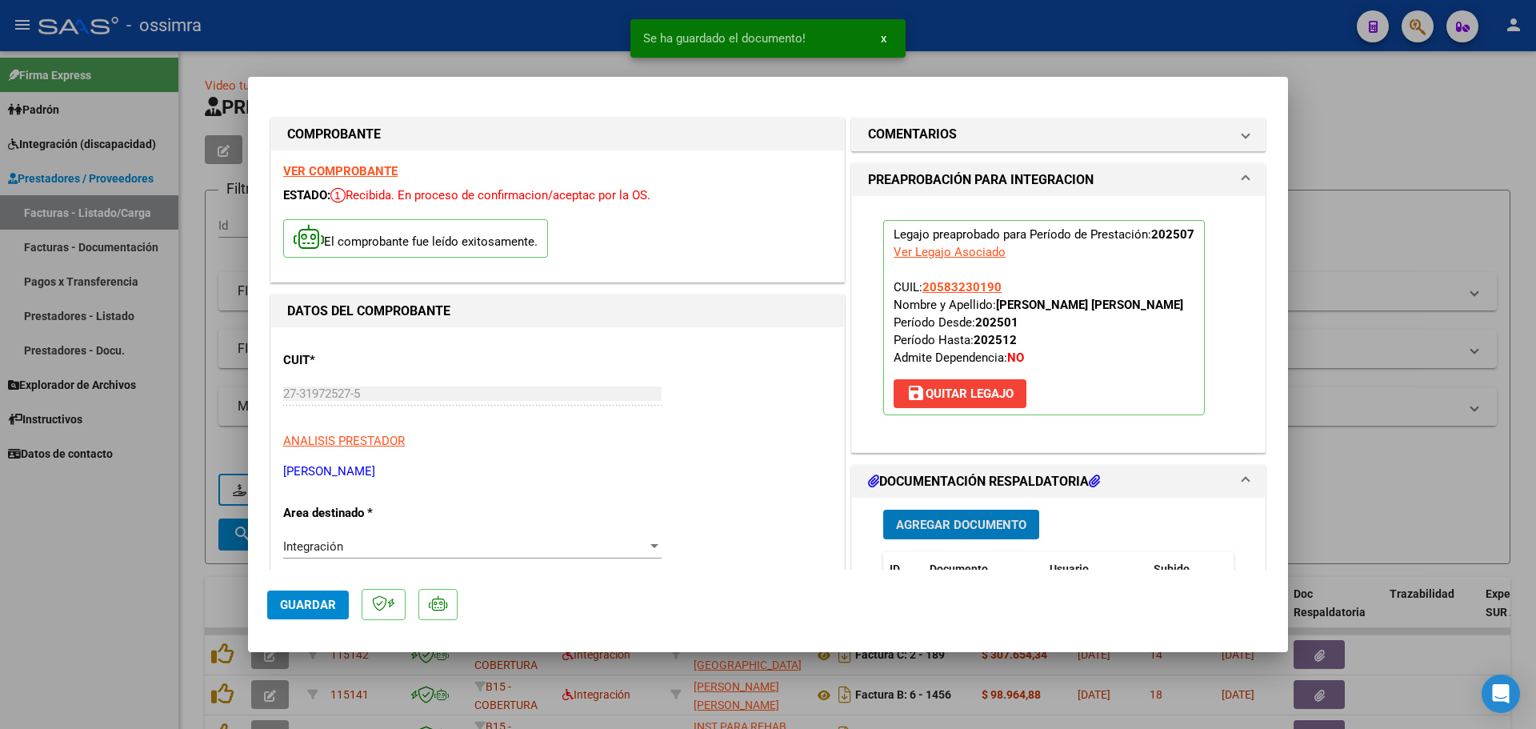
click at [329, 599] on span "Guardar" at bounding box center [308, 604] width 56 height 14
type input "$ 0,00"
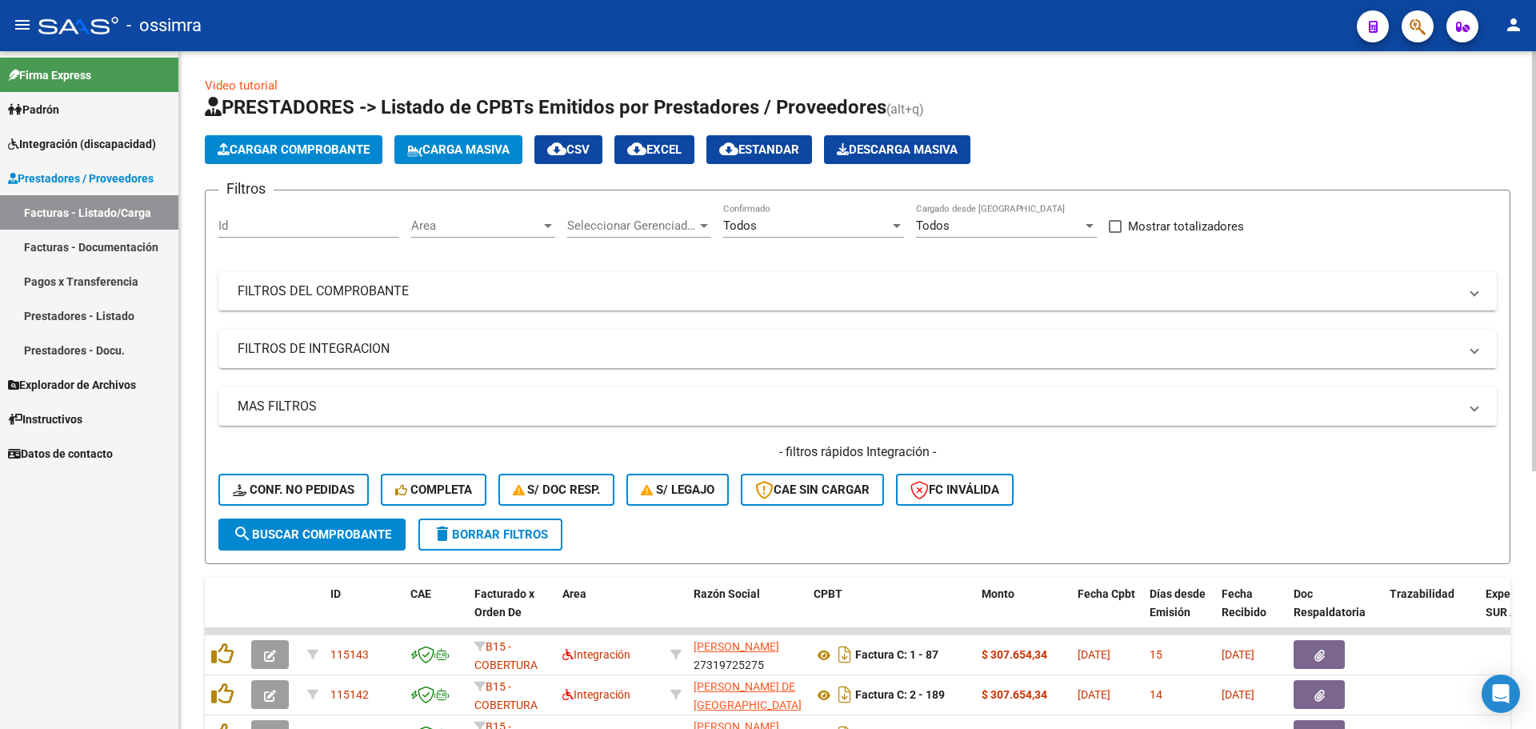
click at [319, 153] on span "Cargar Comprobante" at bounding box center [294, 149] width 152 height 14
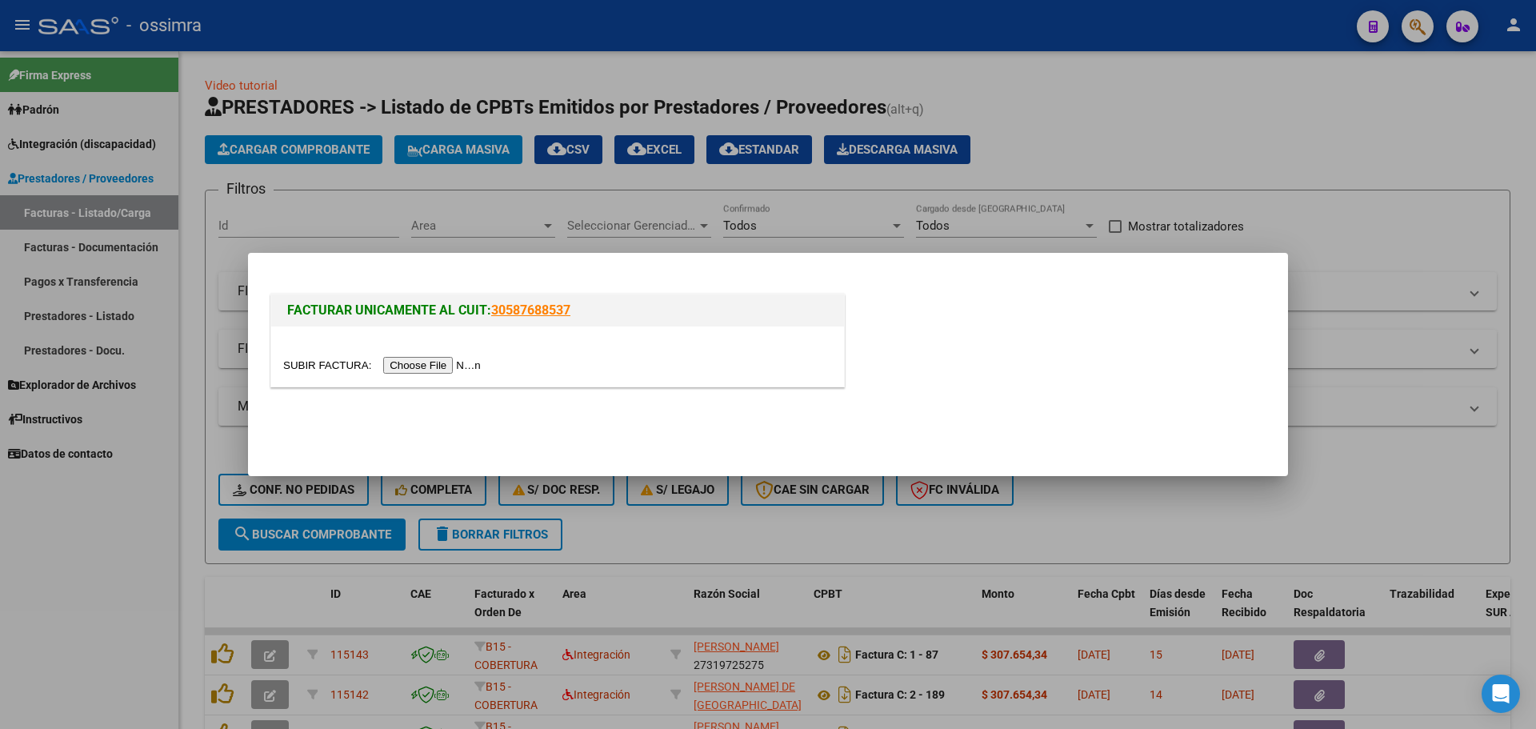
click at [403, 362] on input "file" at bounding box center [384, 365] width 202 height 17
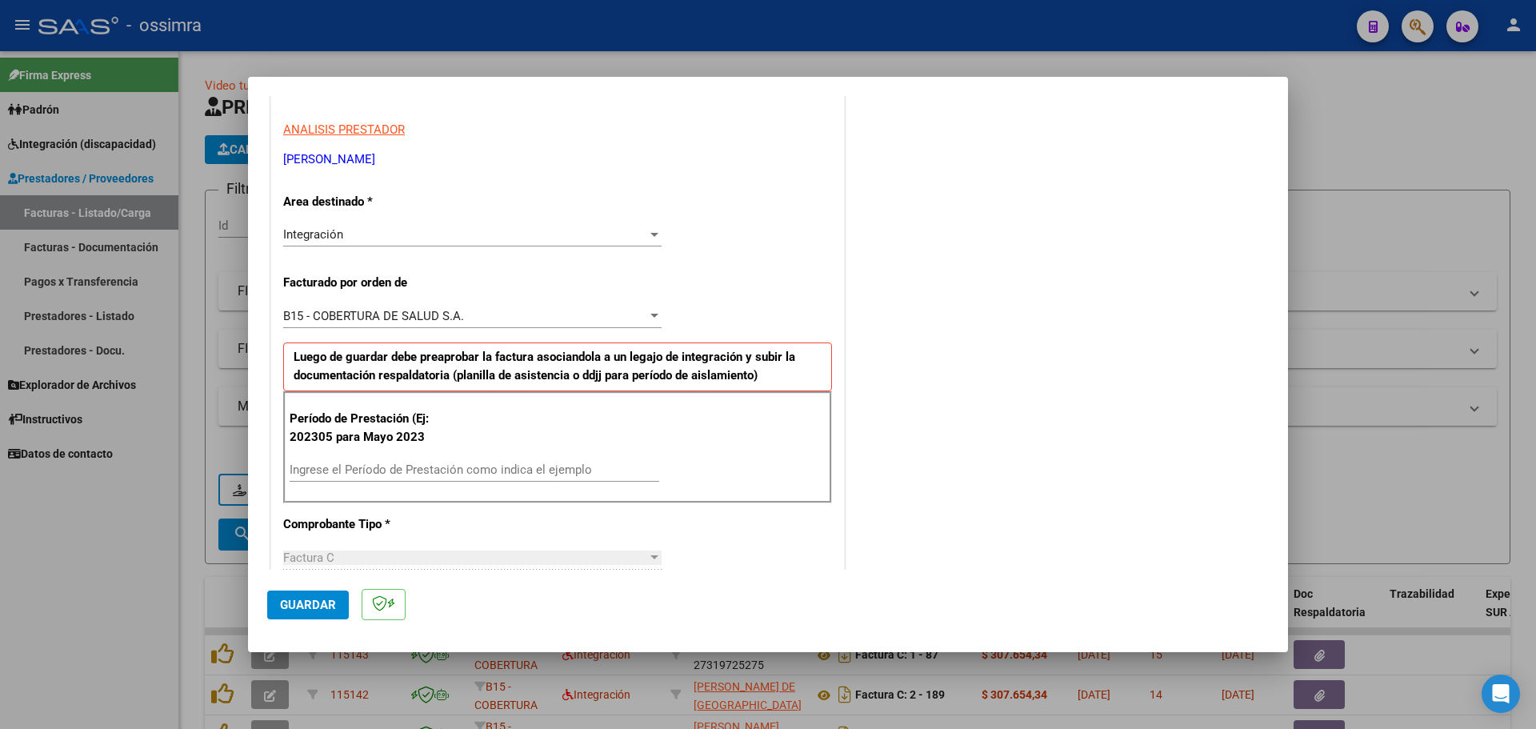
scroll to position [320, 0]
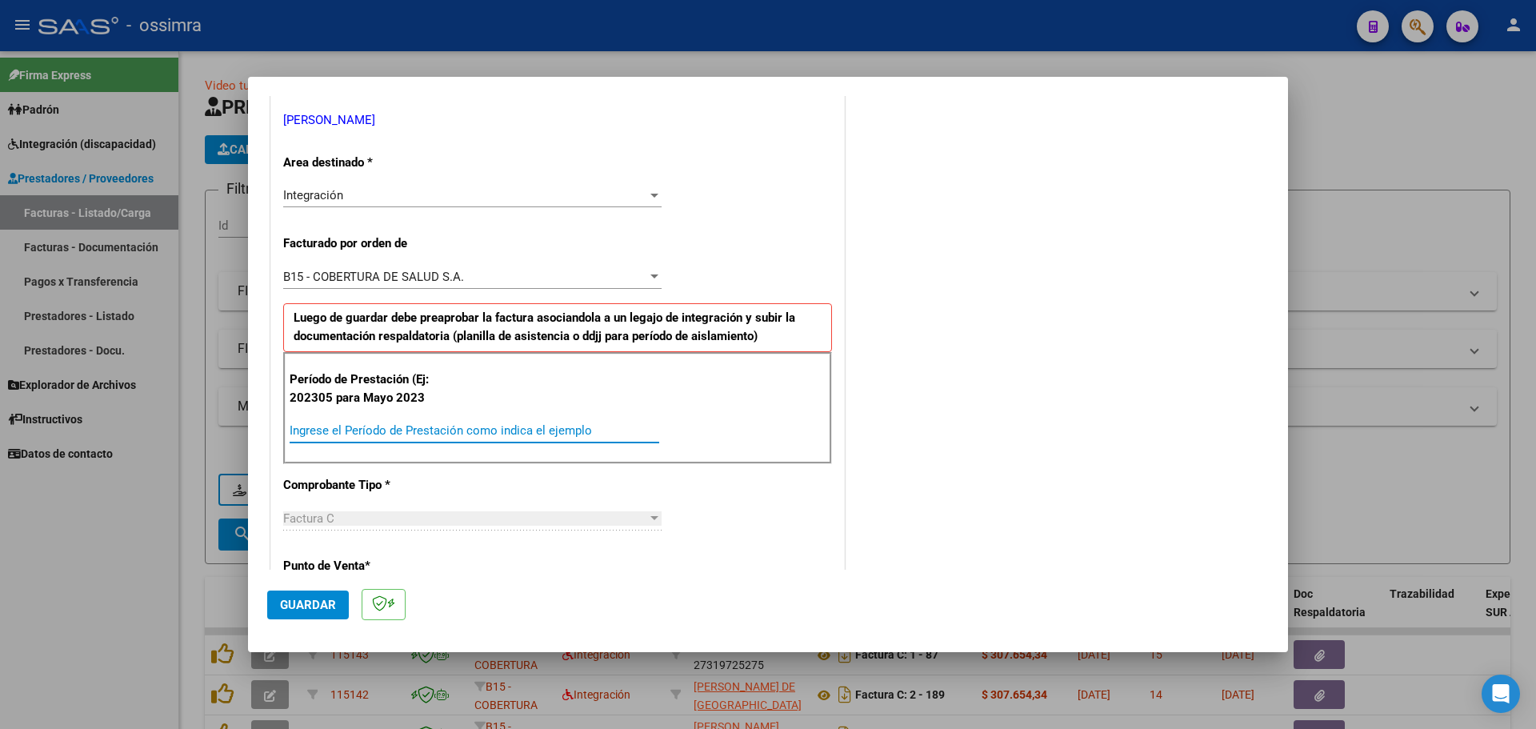
click at [392, 426] on input "Ingrese el Período de Prestación como indica el ejemplo" at bounding box center [475, 430] width 370 height 14
type input "202507"
click at [296, 602] on span "Guardar" at bounding box center [308, 604] width 56 height 14
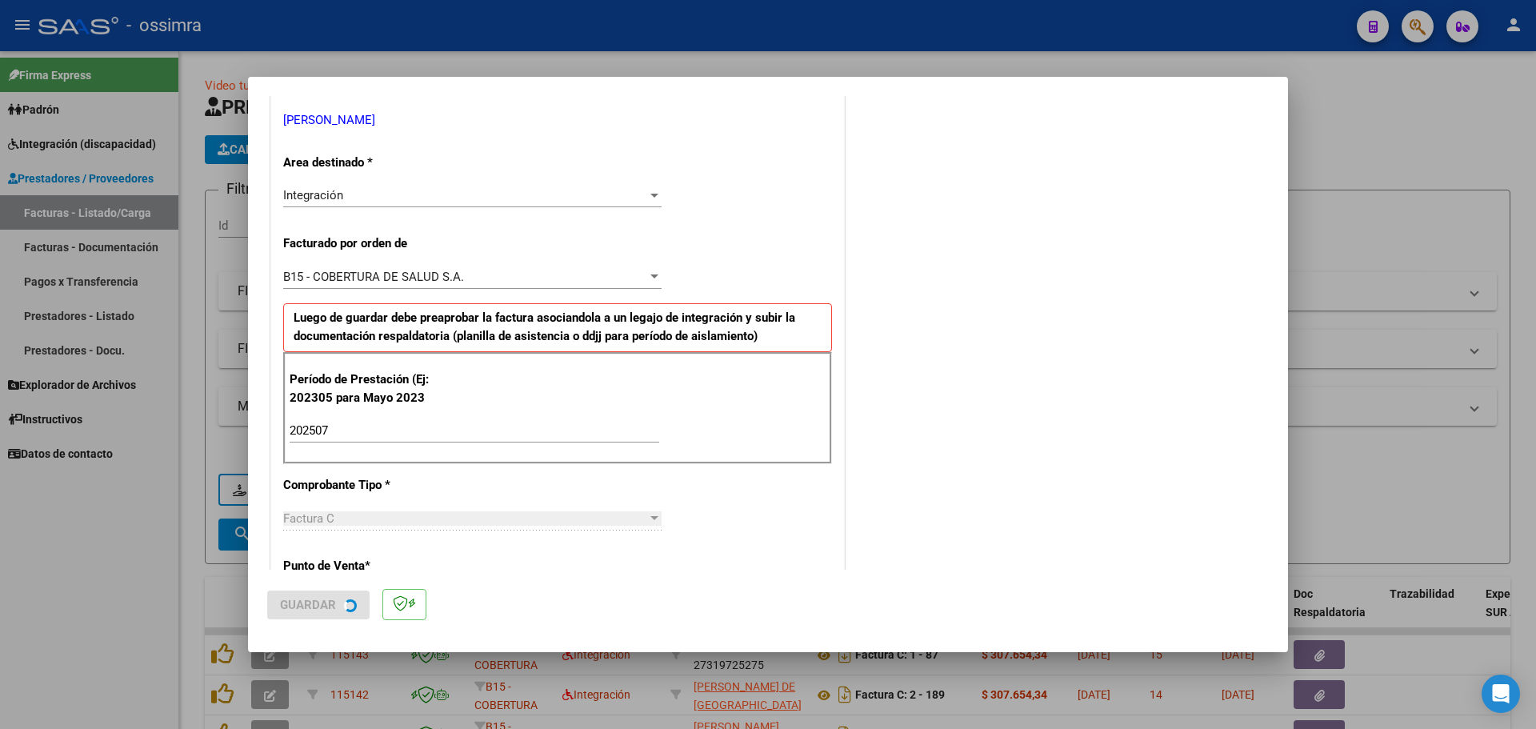
scroll to position [0, 0]
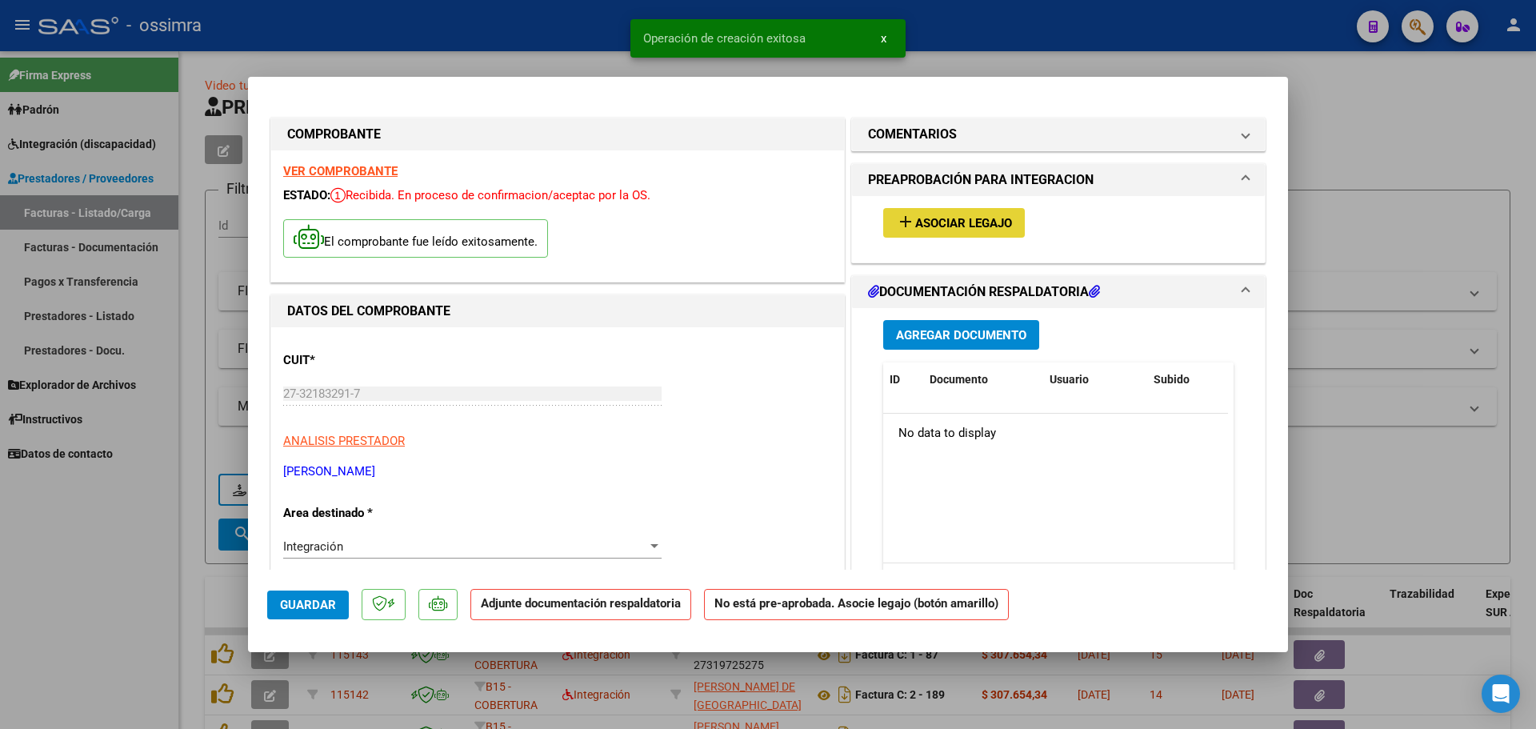
click at [987, 227] on span "Asociar Legajo" at bounding box center [963, 223] width 97 height 14
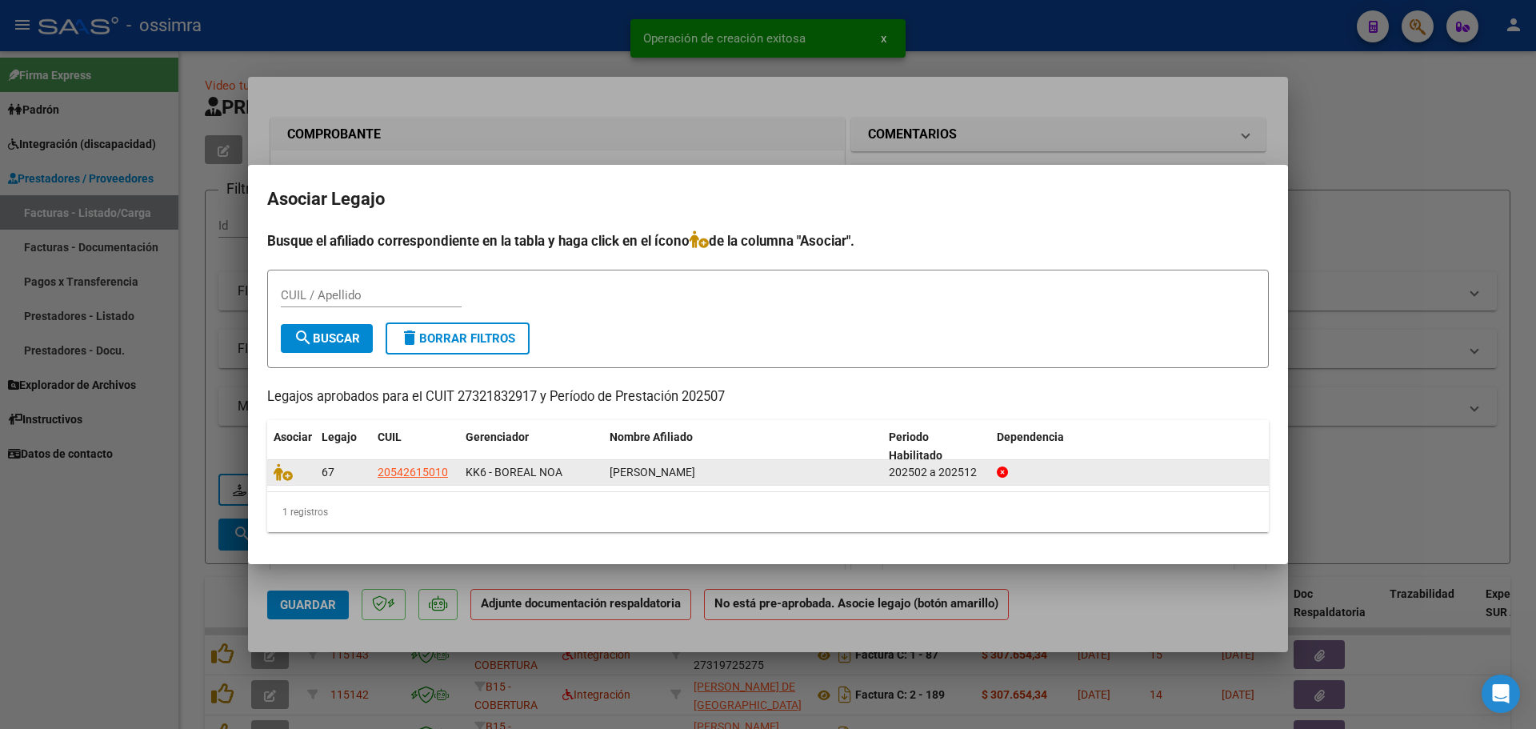
drag, startPoint x: 280, startPoint y: 458, endPoint x: 276, endPoint y: 483, distance: 25.1
click at [280, 472] on div "Asociar Legajo CUIL Gerenciador Nombre Afiliado Periodo Habilitado Dependencia …" at bounding box center [767, 476] width 1001 height 112
click at [276, 483] on datatable-body-cell at bounding box center [291, 472] width 48 height 25
click at [276, 478] on icon at bounding box center [283, 472] width 19 height 18
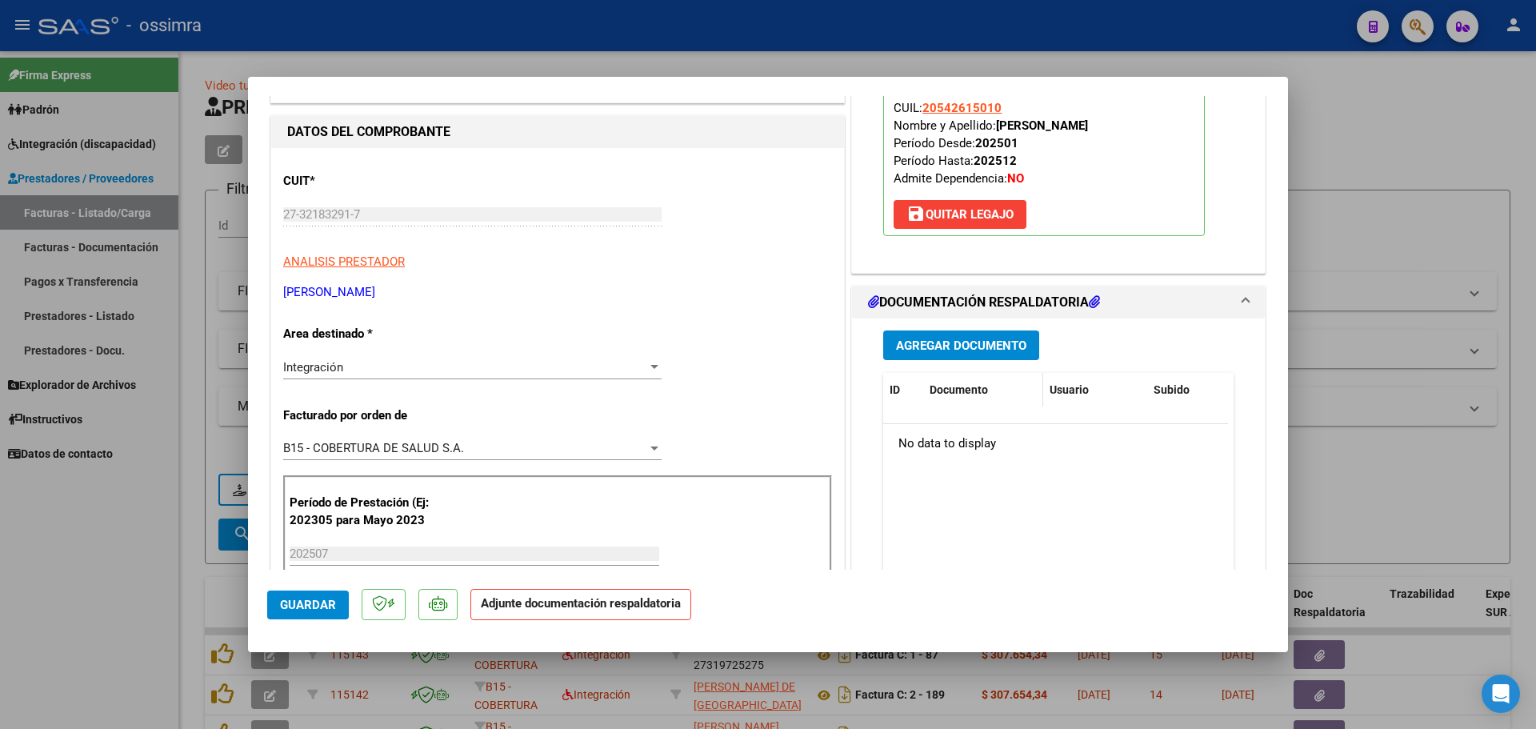
scroll to position [160, 0]
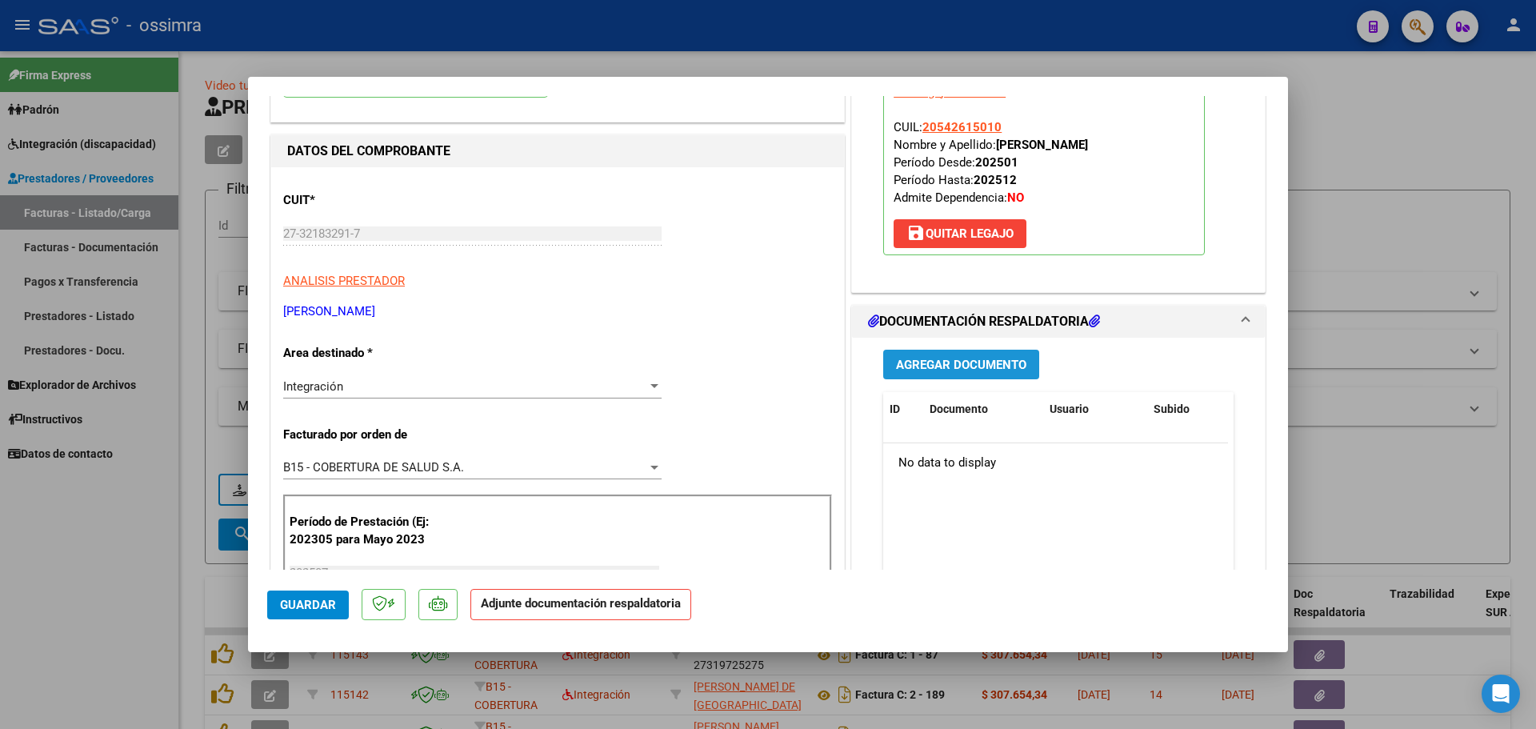
click at [943, 363] on span "Agregar Documento" at bounding box center [961, 365] width 130 height 14
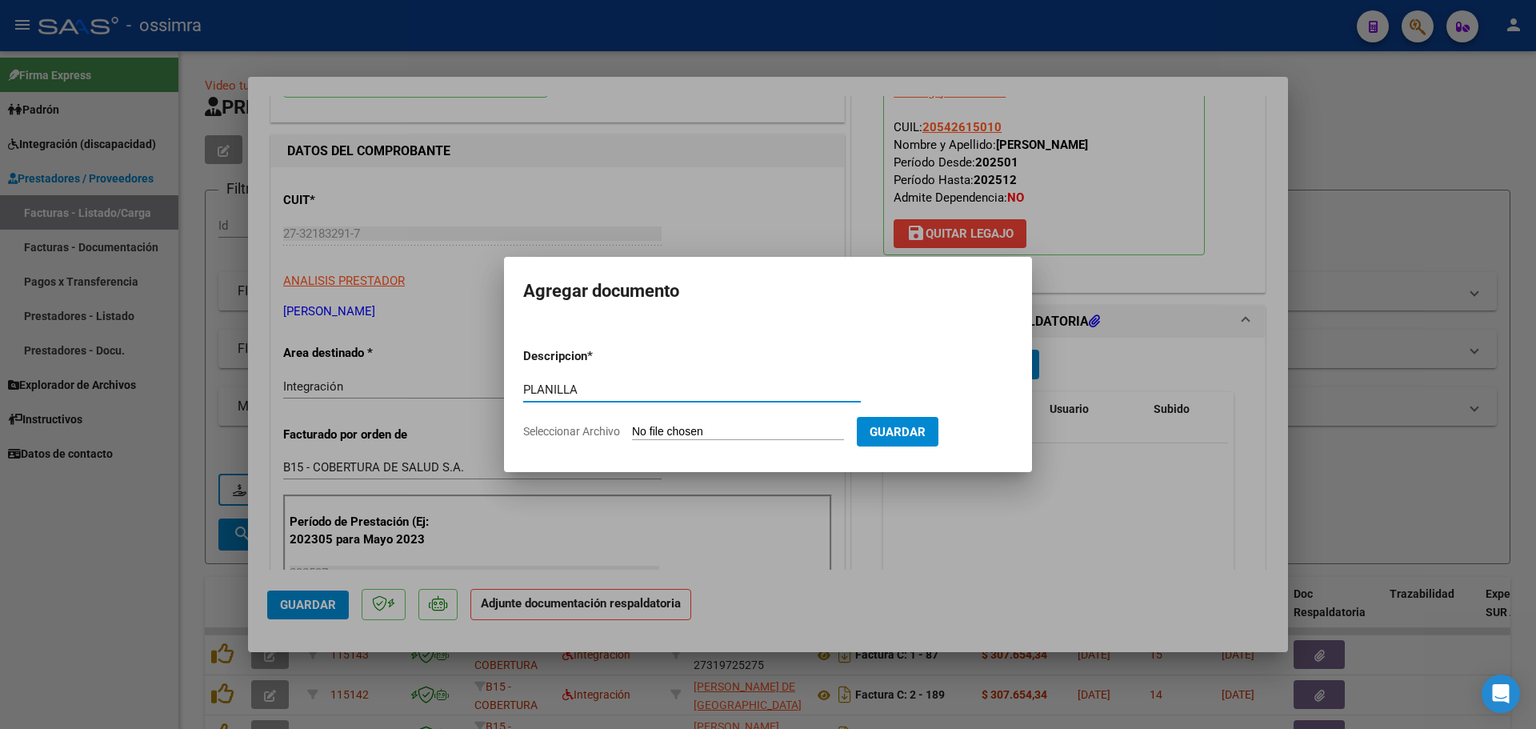
type input "PLANILLA"
drag, startPoint x: 717, startPoint y: 450, endPoint x: 721, endPoint y: 438, distance: 12.9
click at [721, 438] on form "Descripcion * PLANILLA Escriba aquí una descripcion Seleccionar Archivo Guardar" at bounding box center [768, 393] width 490 height 117
click at [722, 434] on input "Seleccionar Archivo" at bounding box center [738, 432] width 212 height 15
type input "C:\fakepath\27321832917_11_2_676_Planilla de Asistencia_3.pdf"
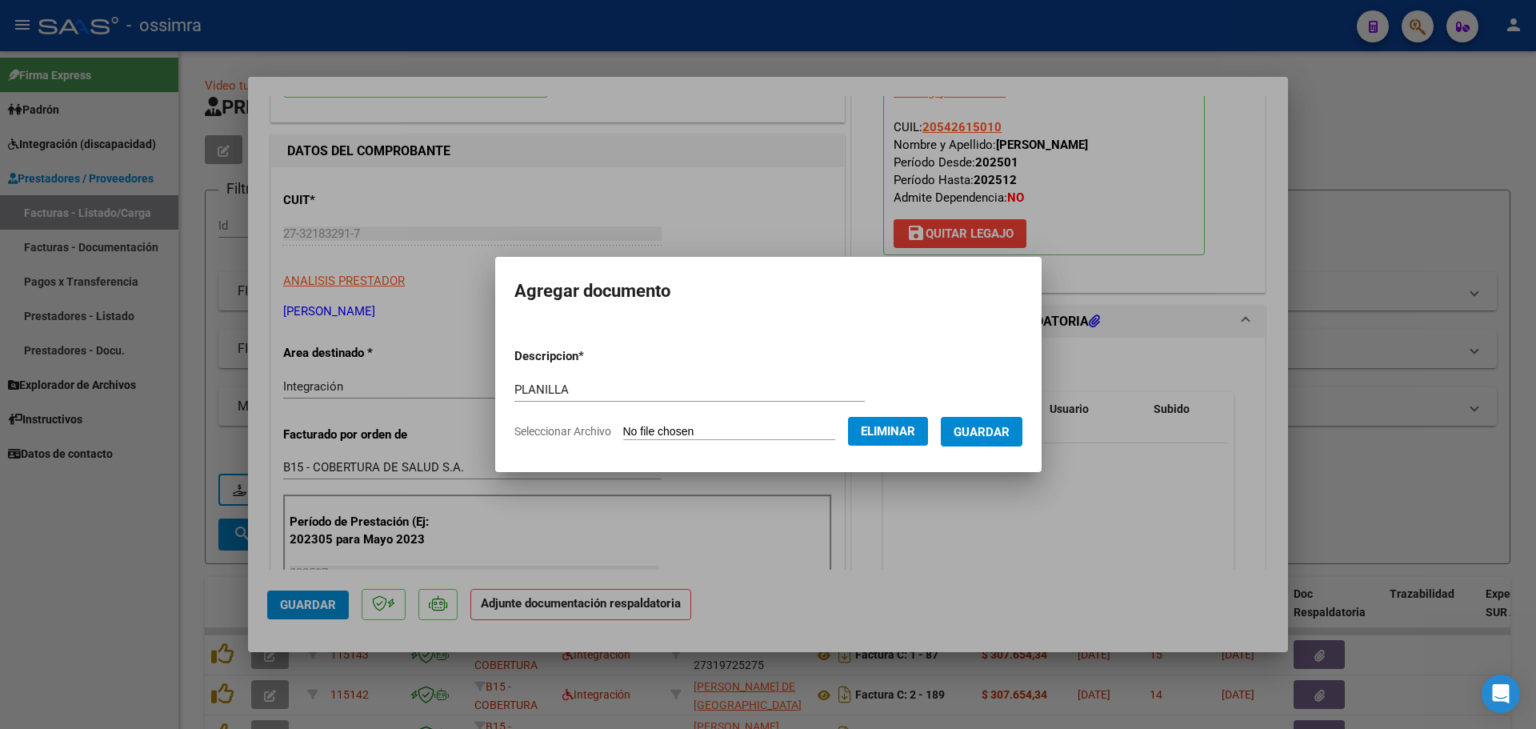
click at [989, 438] on span "Guardar" at bounding box center [981, 432] width 56 height 14
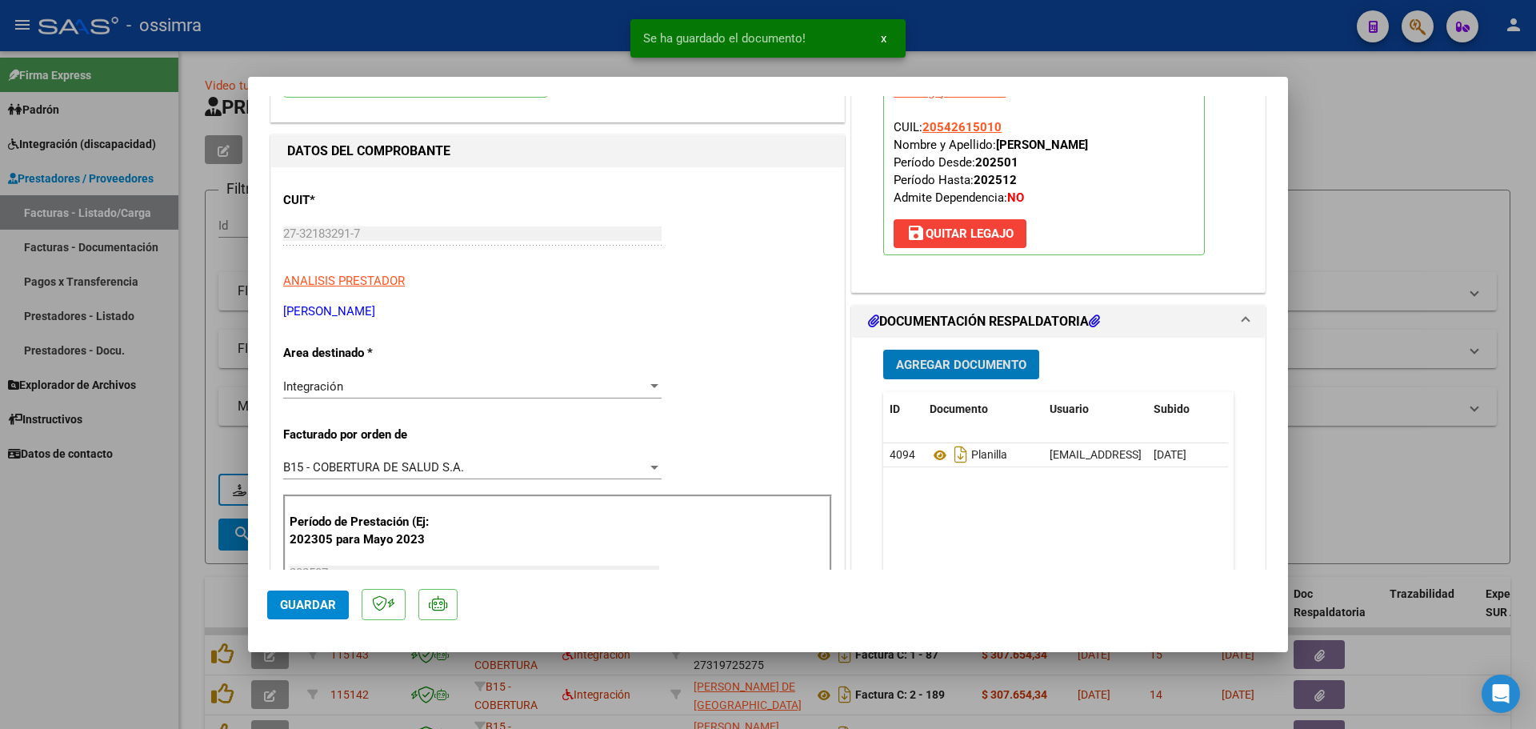
type input "$ 0,00"
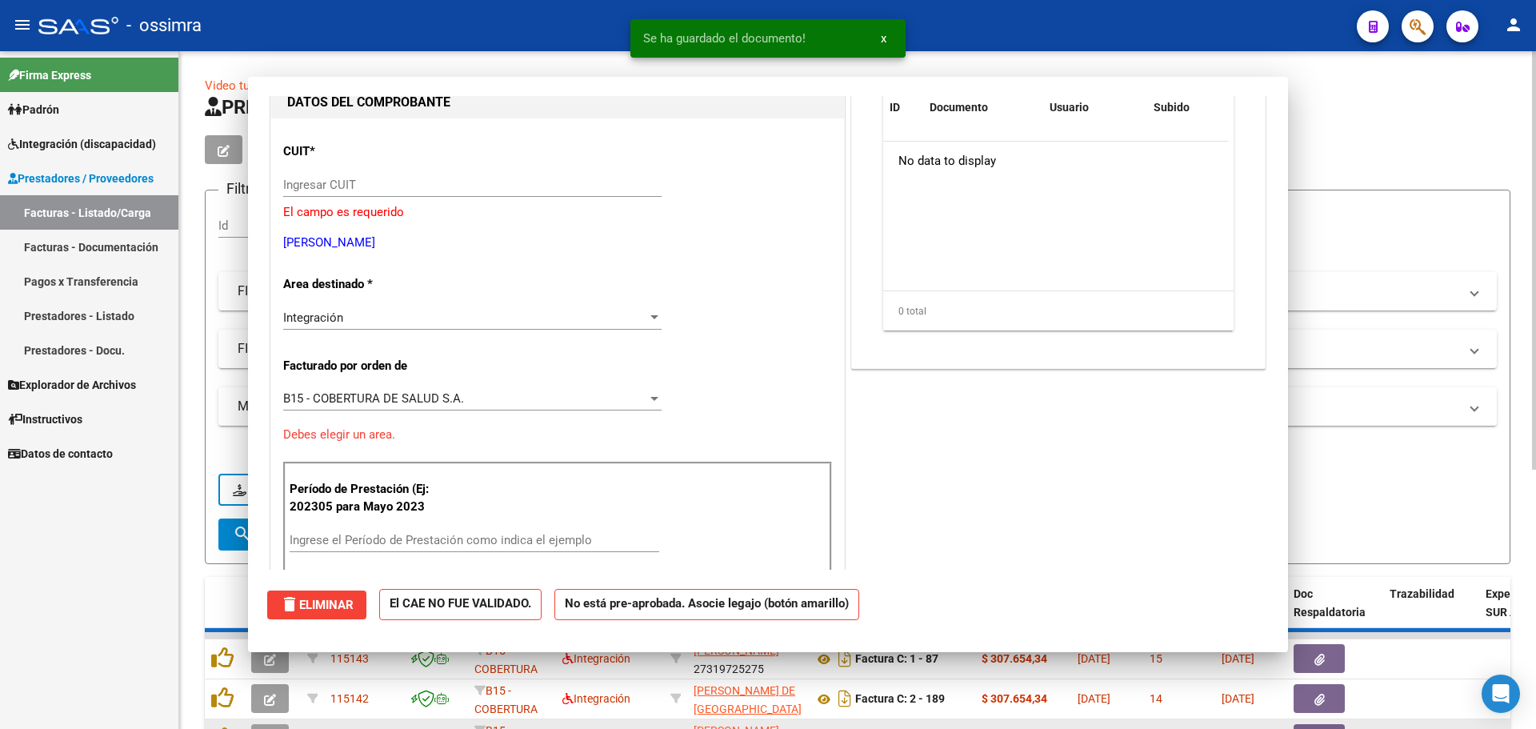
scroll to position [0, 0]
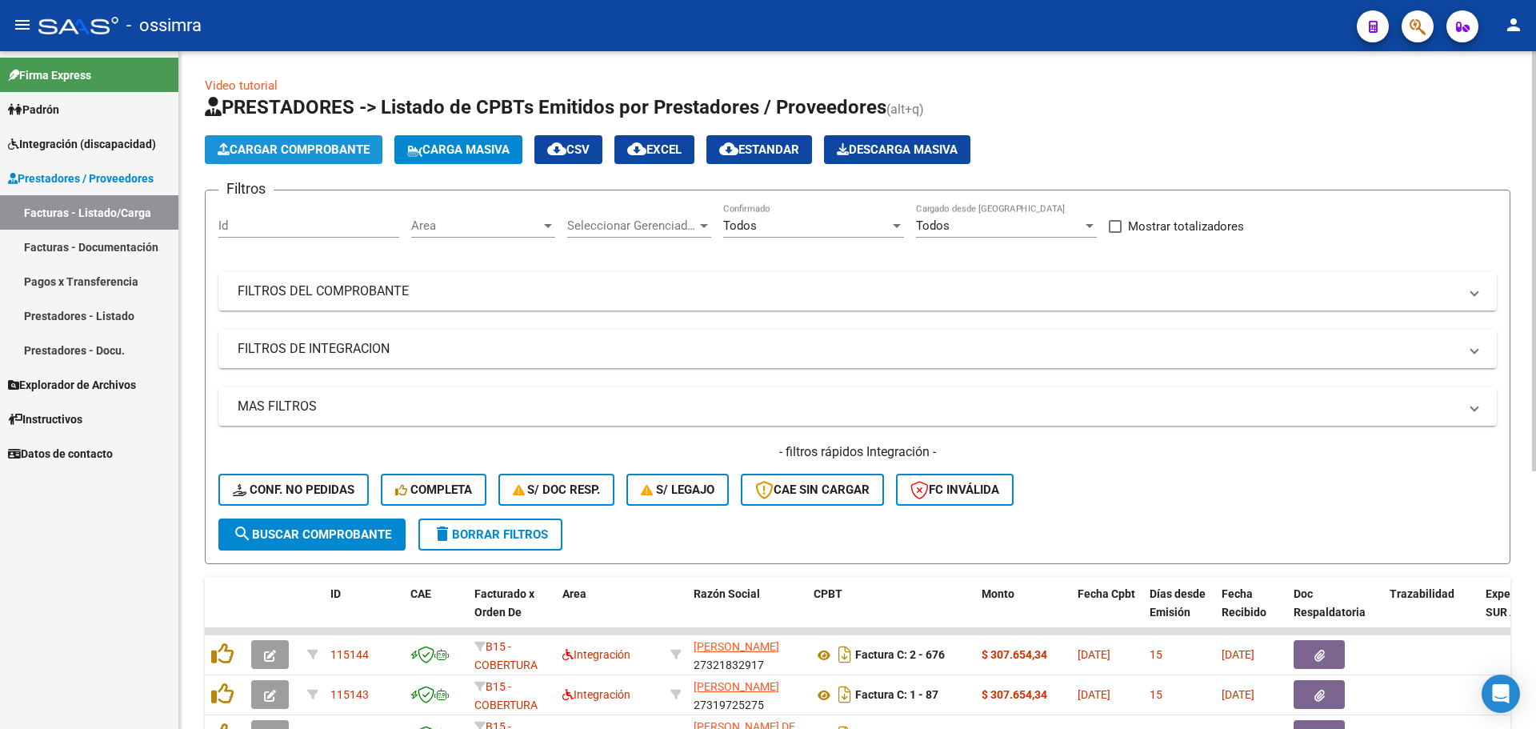
click at [274, 144] on span "Cargar Comprobante" at bounding box center [294, 149] width 152 height 14
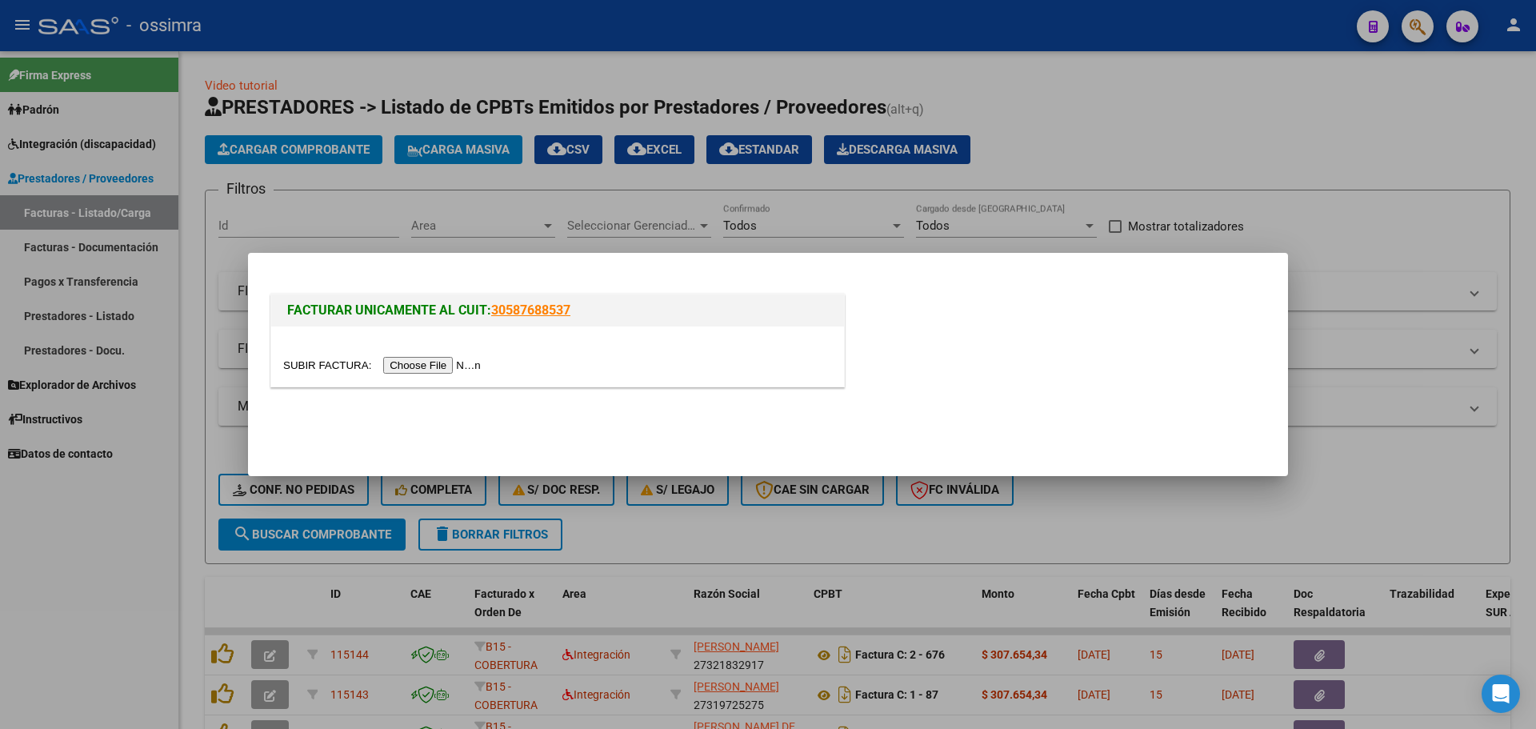
click at [436, 366] on input "file" at bounding box center [384, 365] width 202 height 17
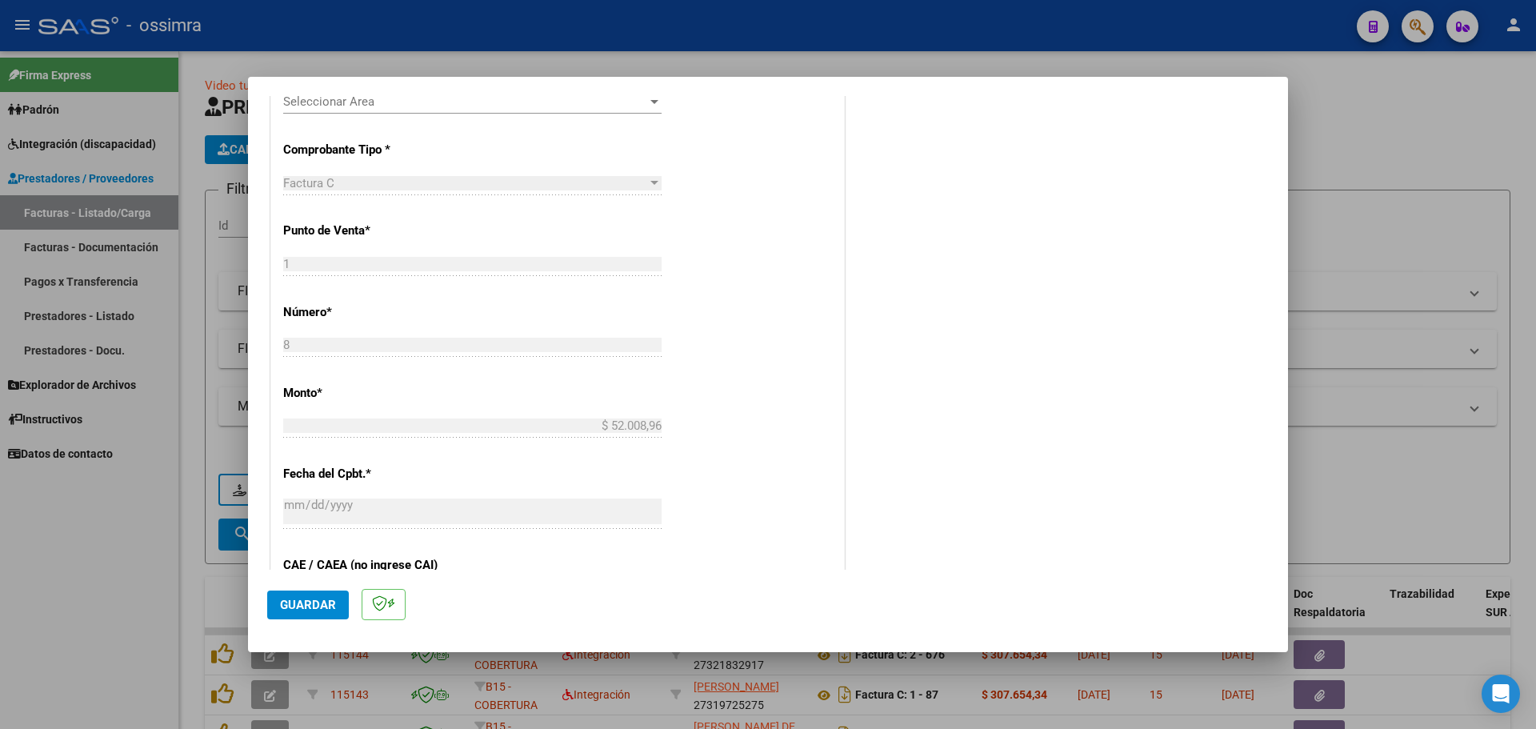
scroll to position [240, 0]
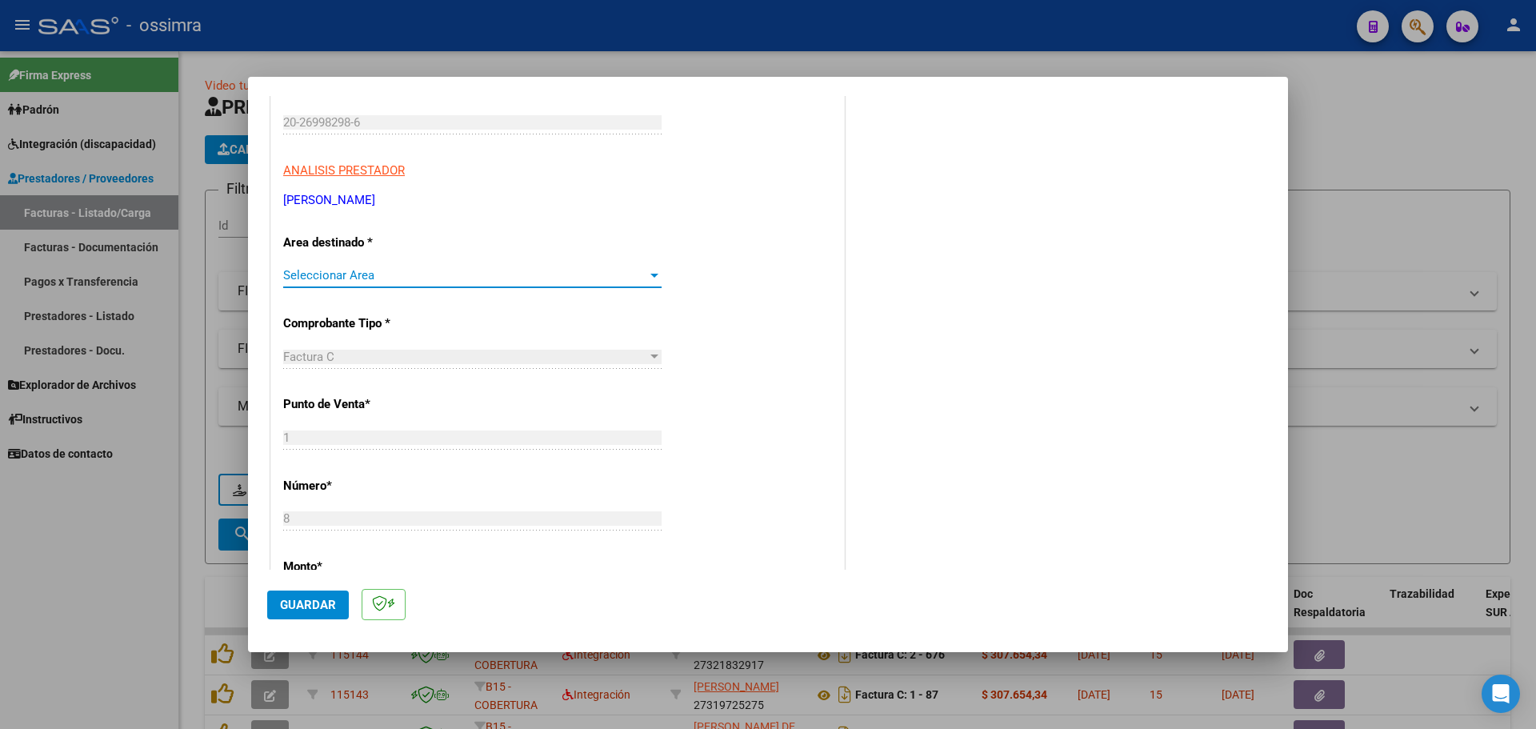
click at [406, 280] on span "Seleccionar Area" at bounding box center [465, 275] width 364 height 14
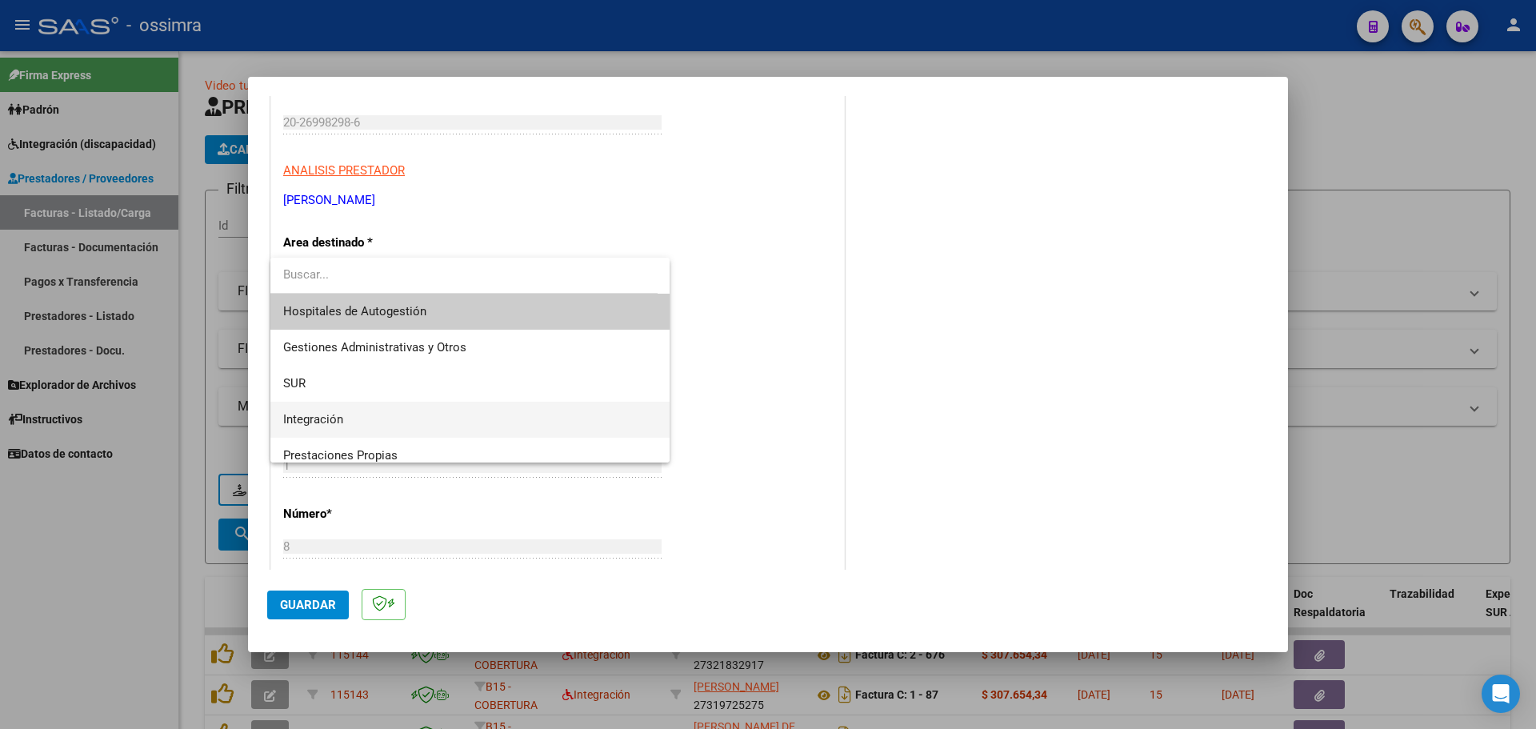
click at [356, 408] on span "Integración" at bounding box center [470, 420] width 374 height 36
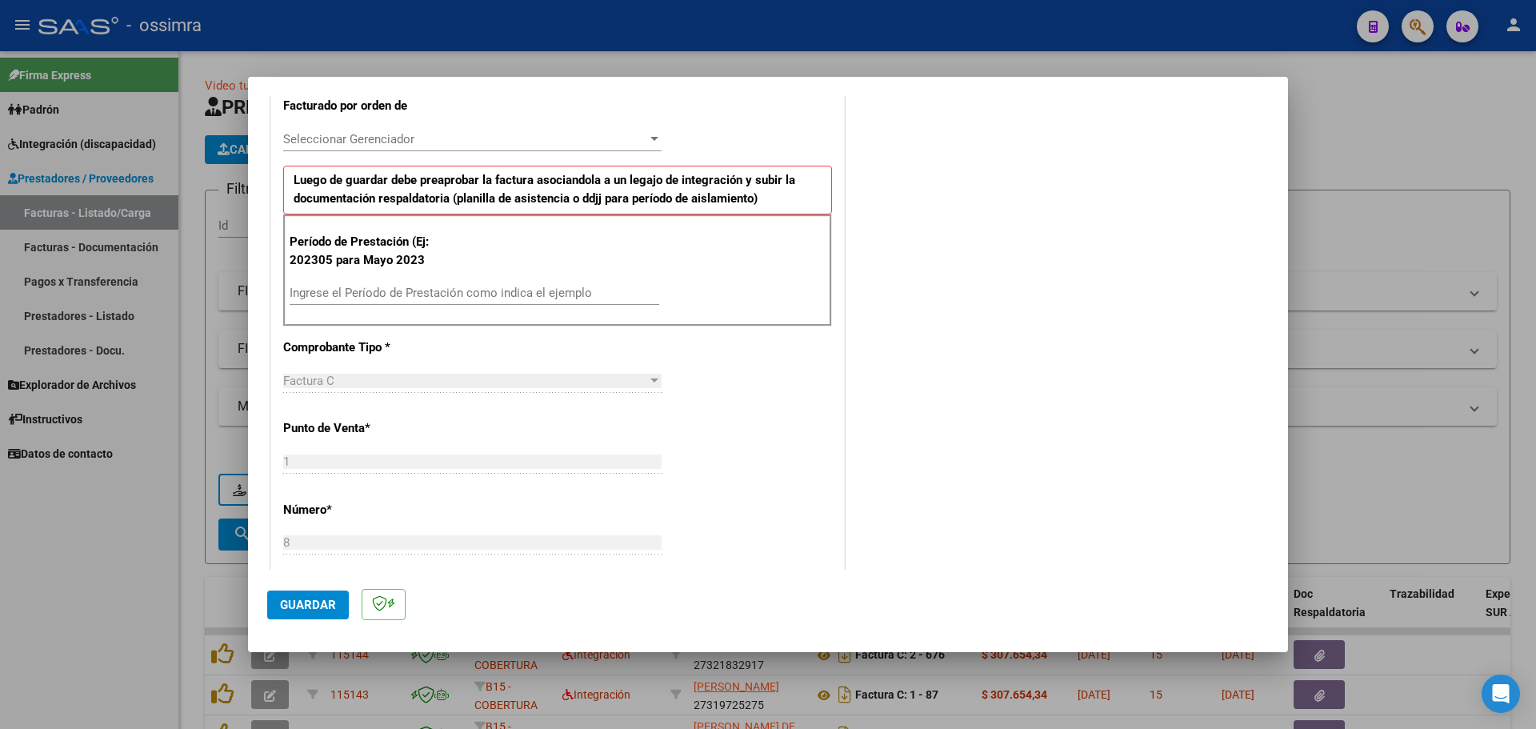
scroll to position [480, 0]
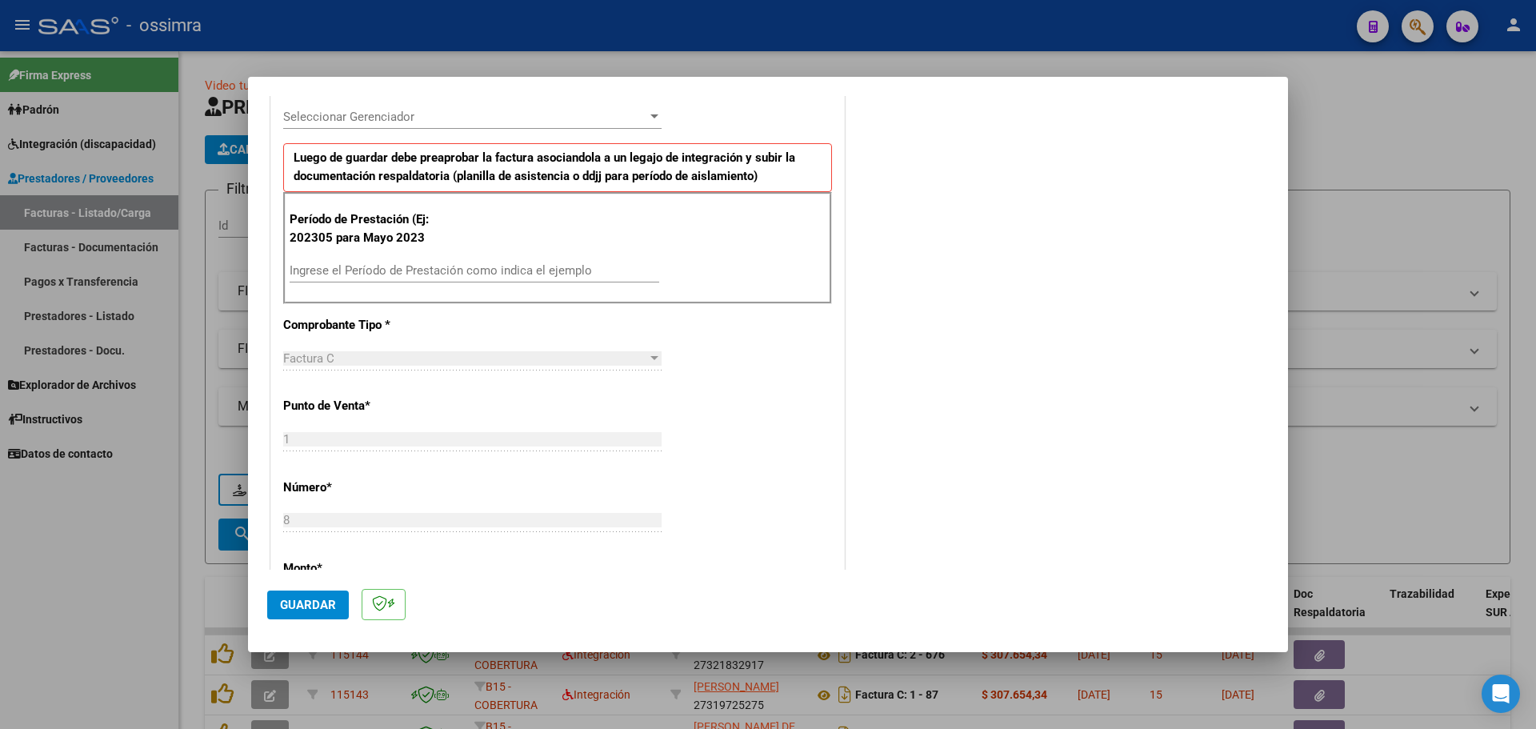
click at [373, 268] on input "Ingrese el Período de Prestación como indica el ejemplo" at bounding box center [475, 270] width 370 height 14
type input "202507"
drag, startPoint x: 289, startPoint y: 595, endPoint x: 297, endPoint y: 568, distance: 28.3
click at [290, 593] on button "Guardar" at bounding box center [308, 604] width 82 height 29
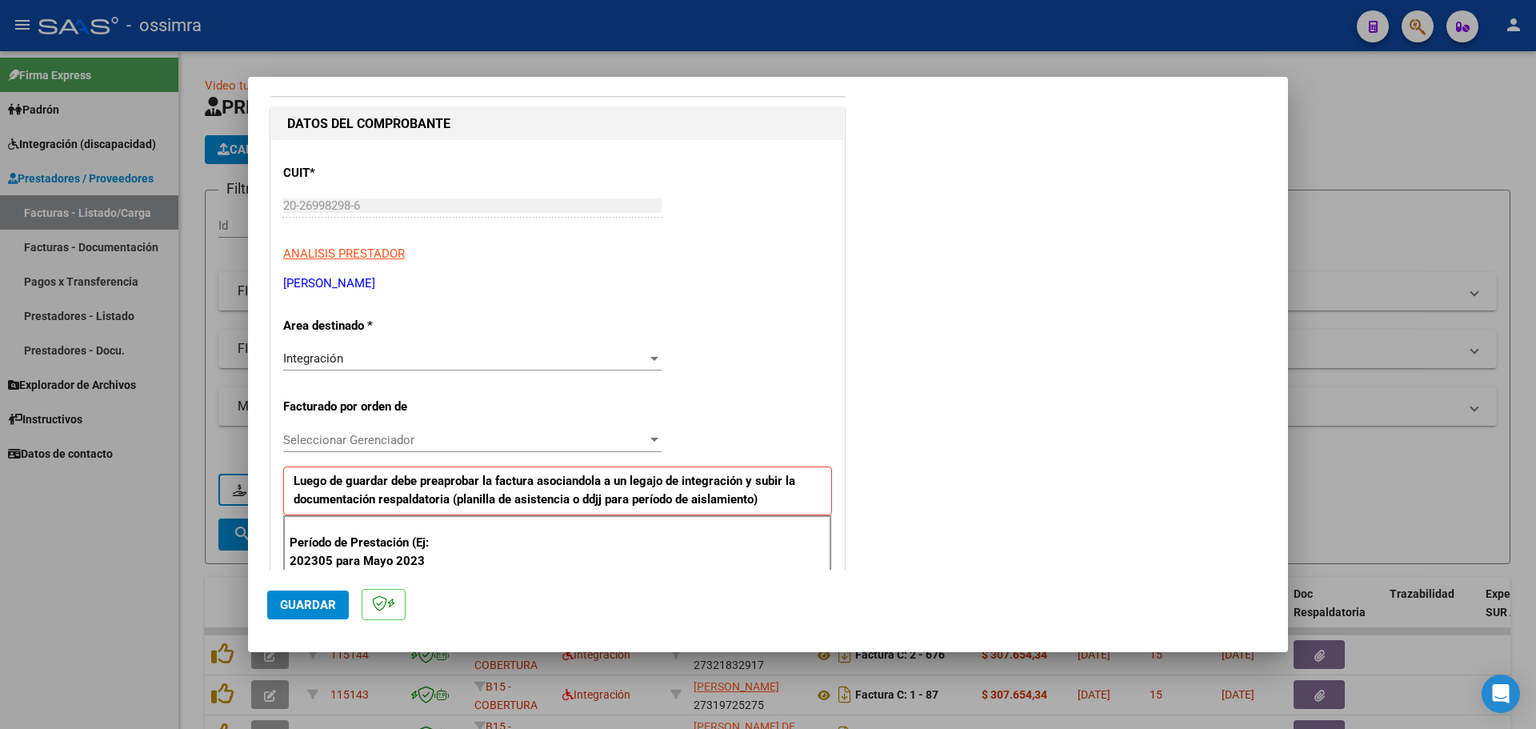
scroll to position [160, 0]
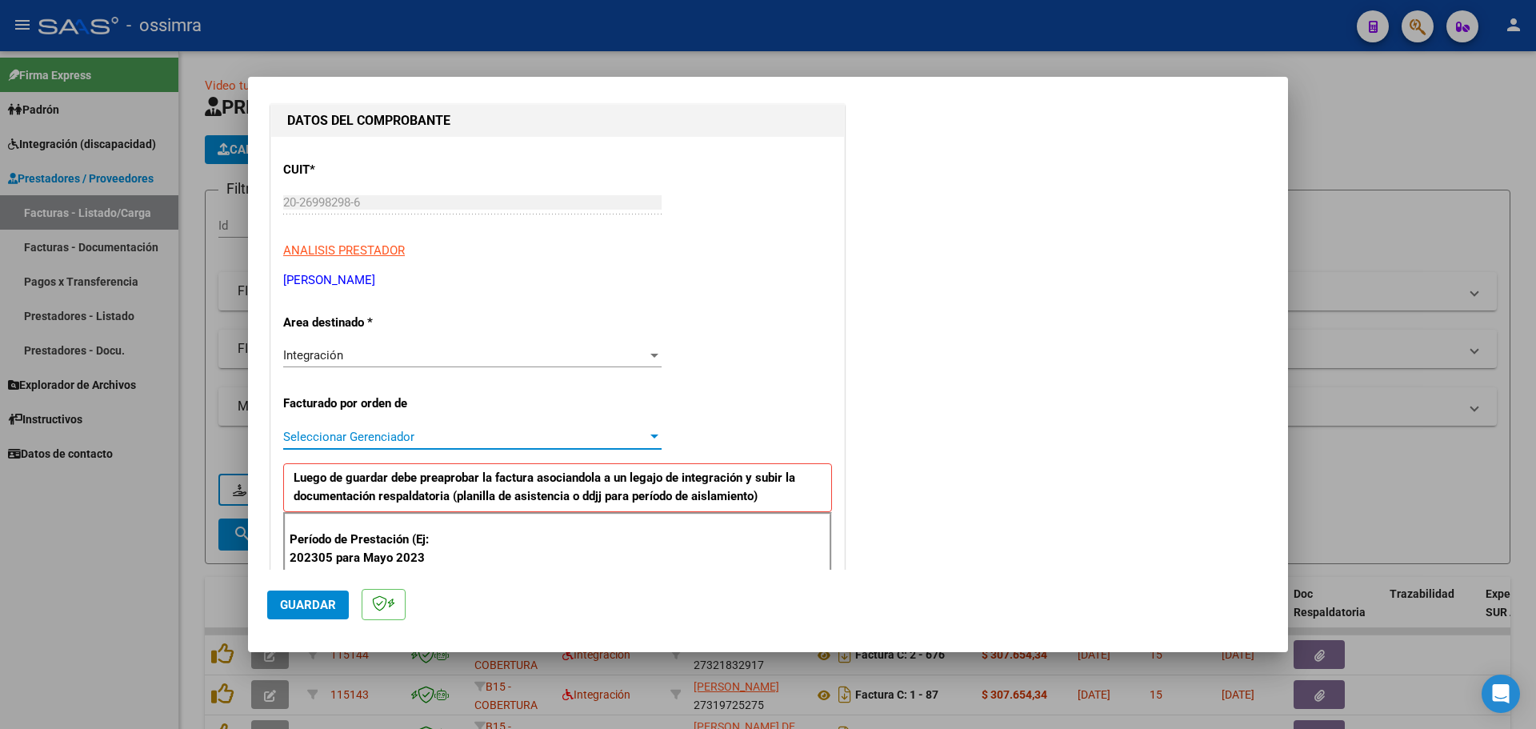
click at [351, 432] on span "Seleccionar Gerenciador" at bounding box center [465, 437] width 364 height 14
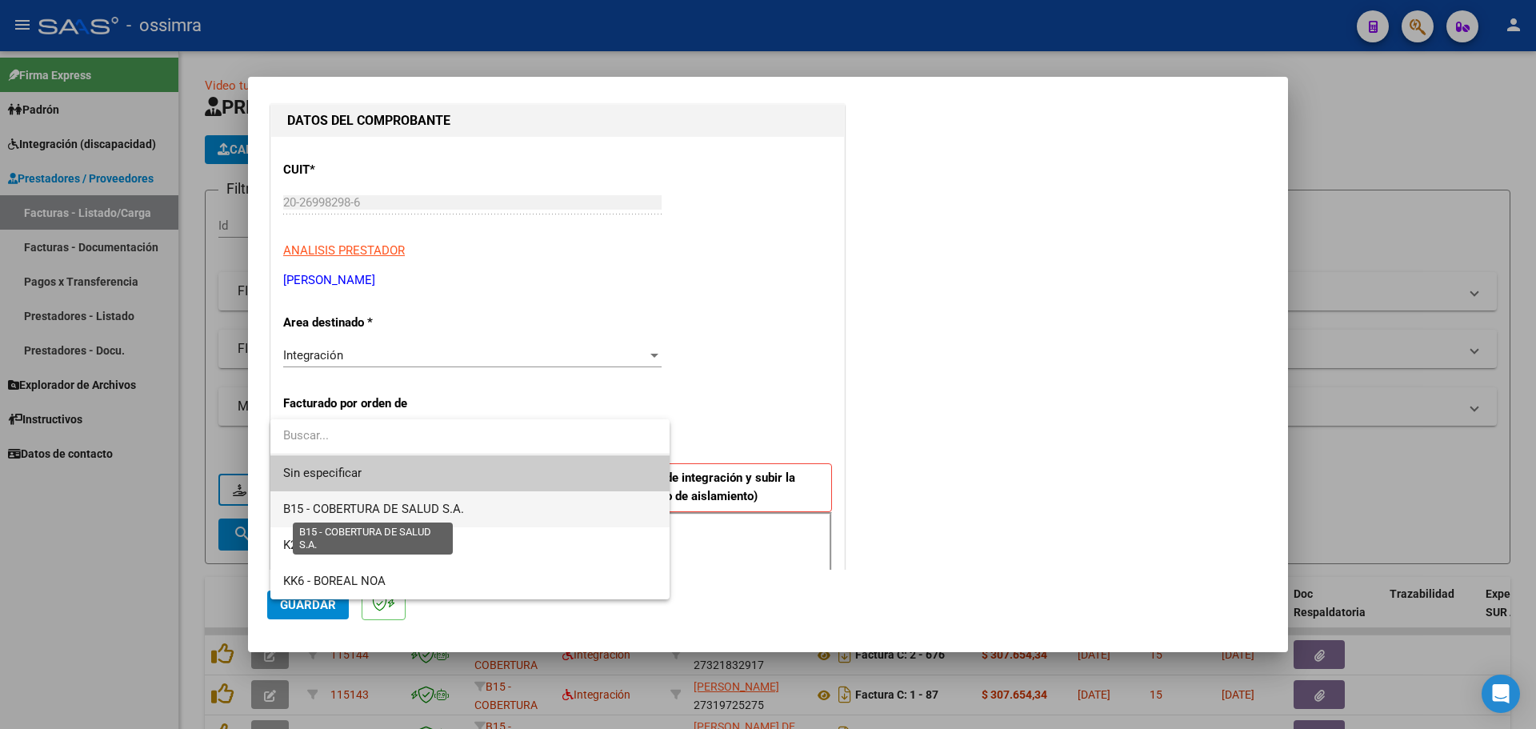
click at [345, 510] on span "B15 - COBERTURA DE SALUD S.A." at bounding box center [373, 509] width 181 height 14
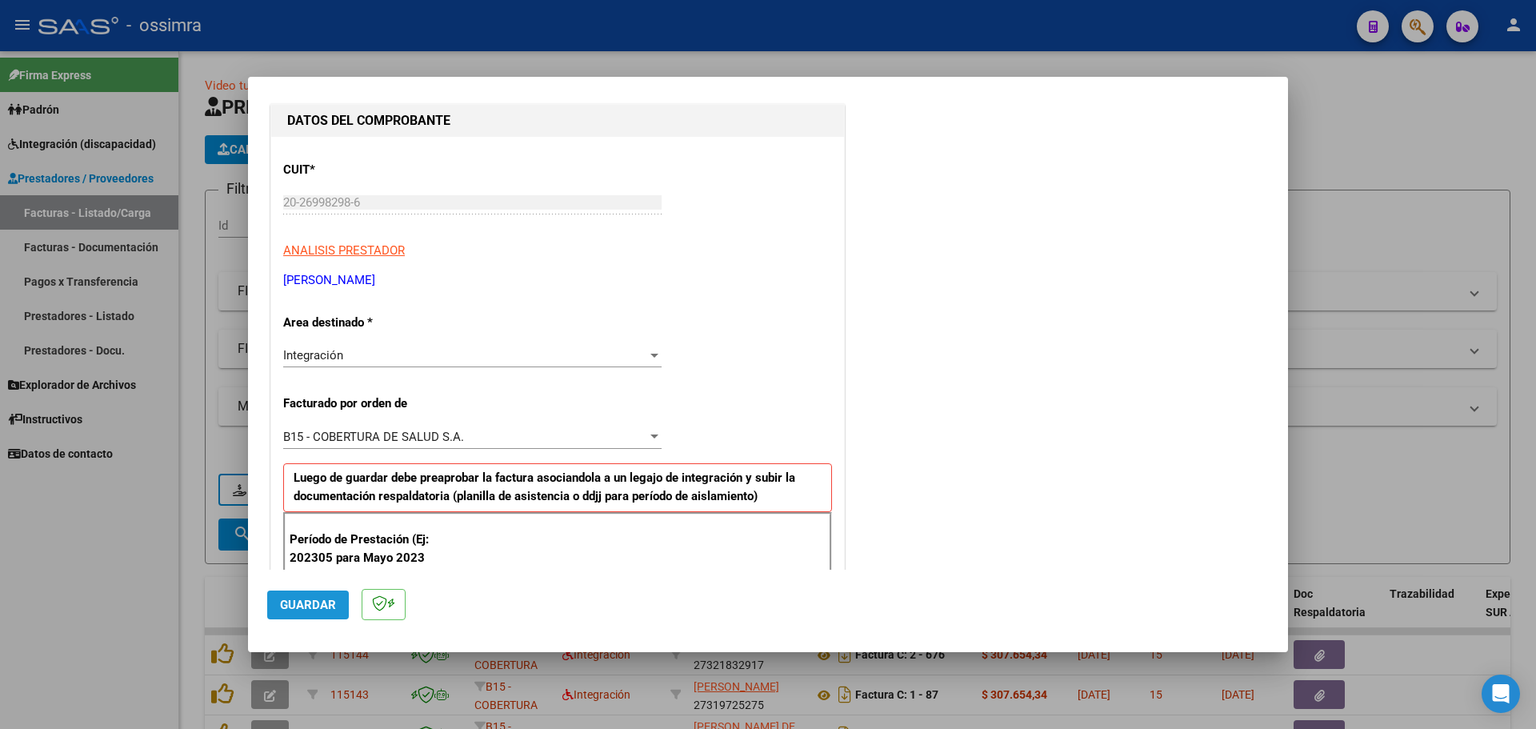
click at [302, 611] on span "Guardar" at bounding box center [308, 604] width 56 height 14
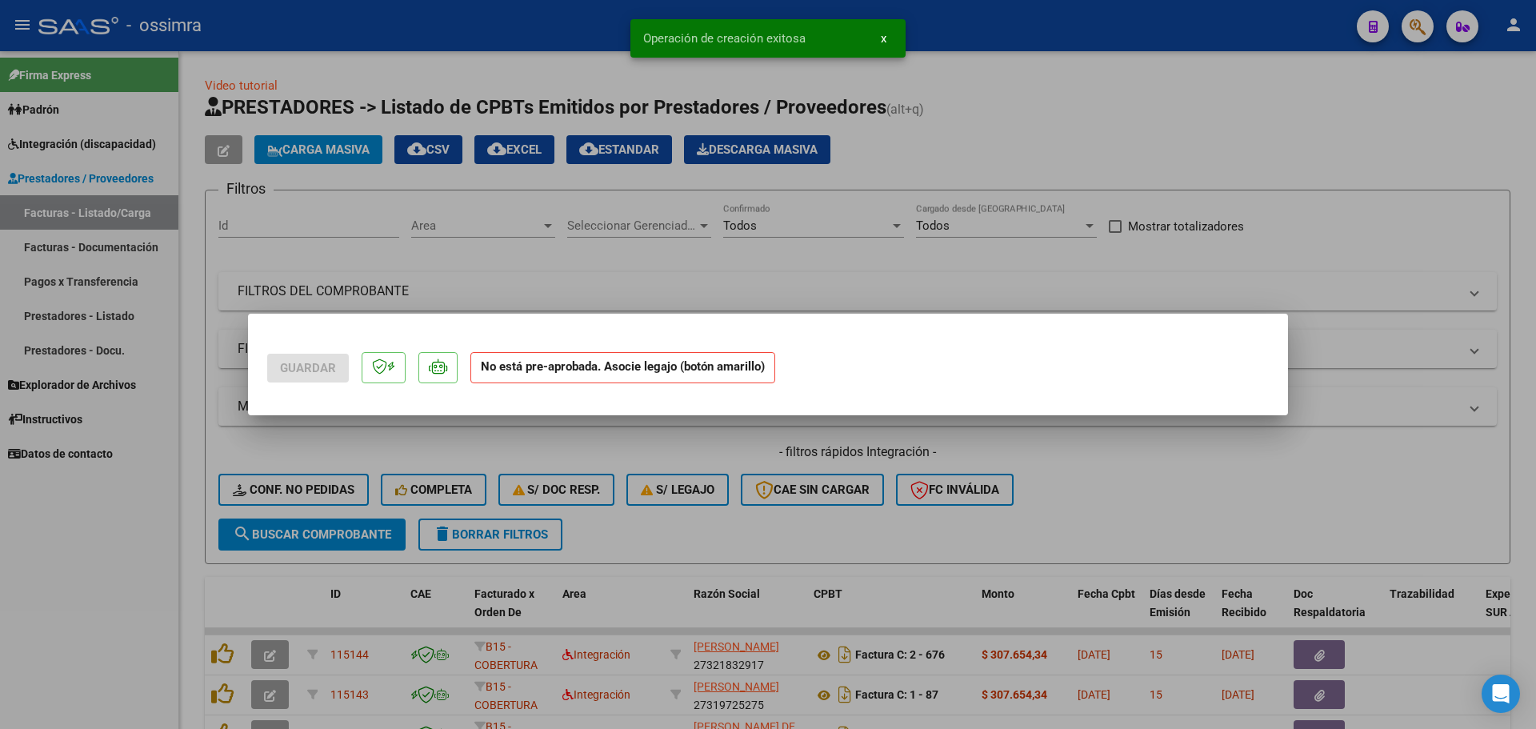
scroll to position [0, 0]
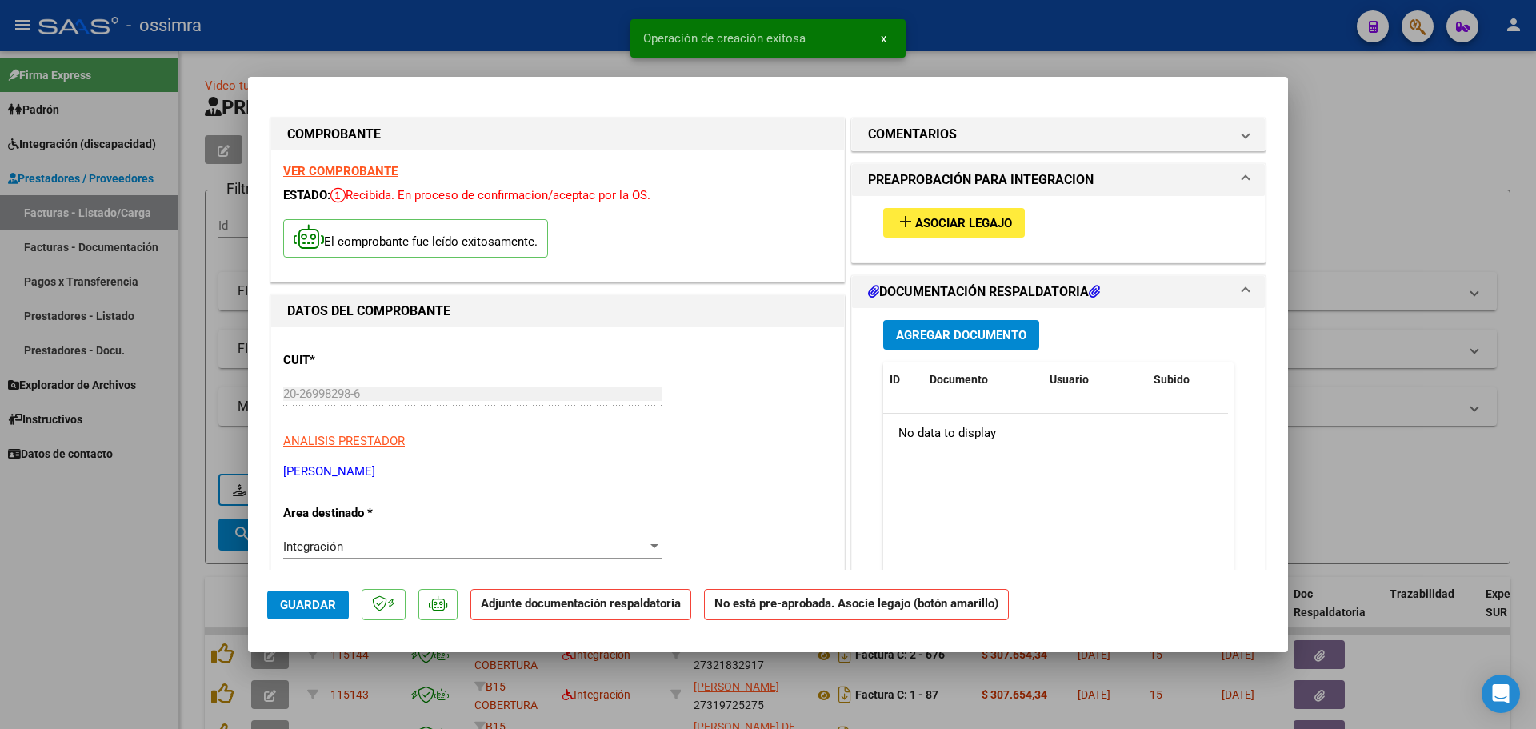
click at [989, 230] on span "Asociar Legajo" at bounding box center [963, 223] width 97 height 14
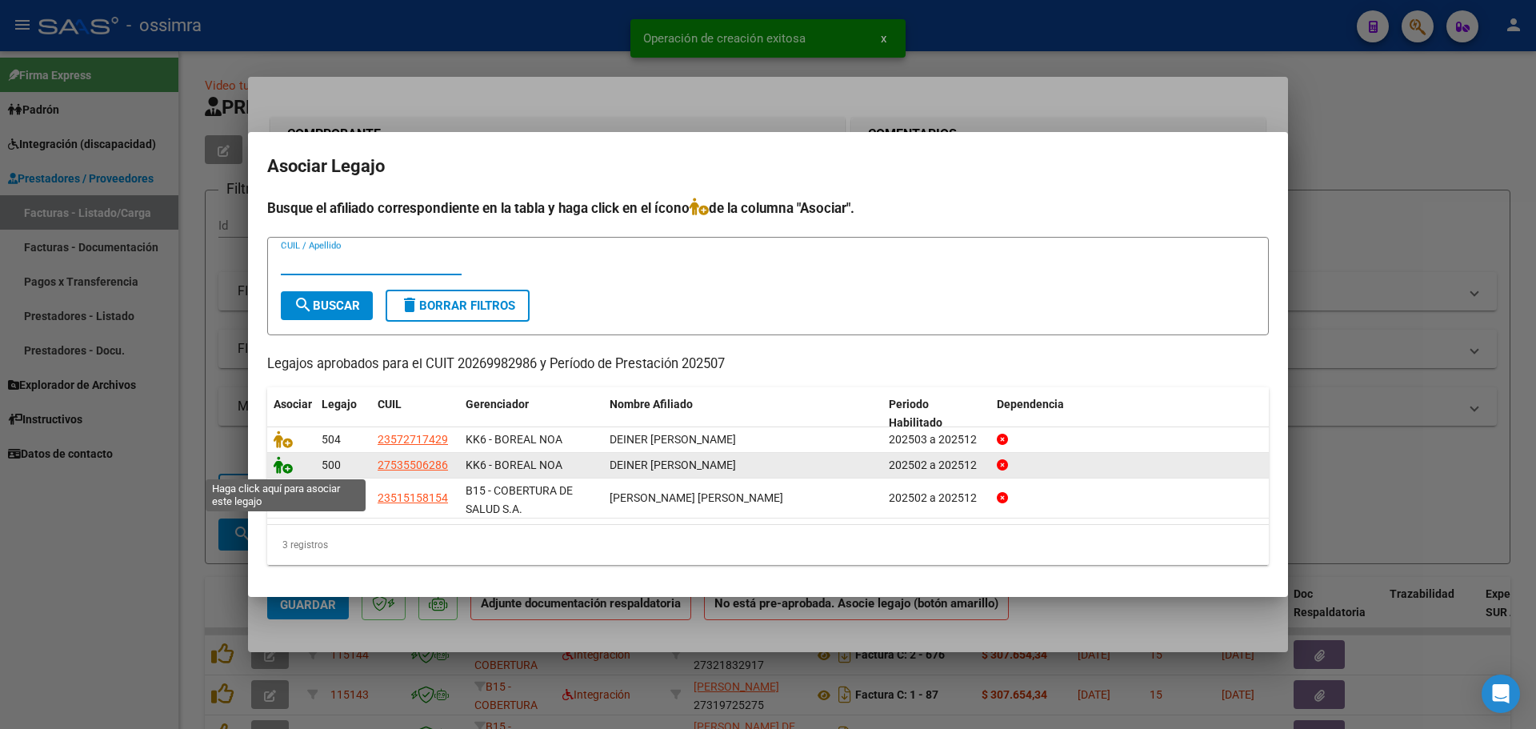
click at [288, 468] on icon at bounding box center [283, 465] width 19 height 18
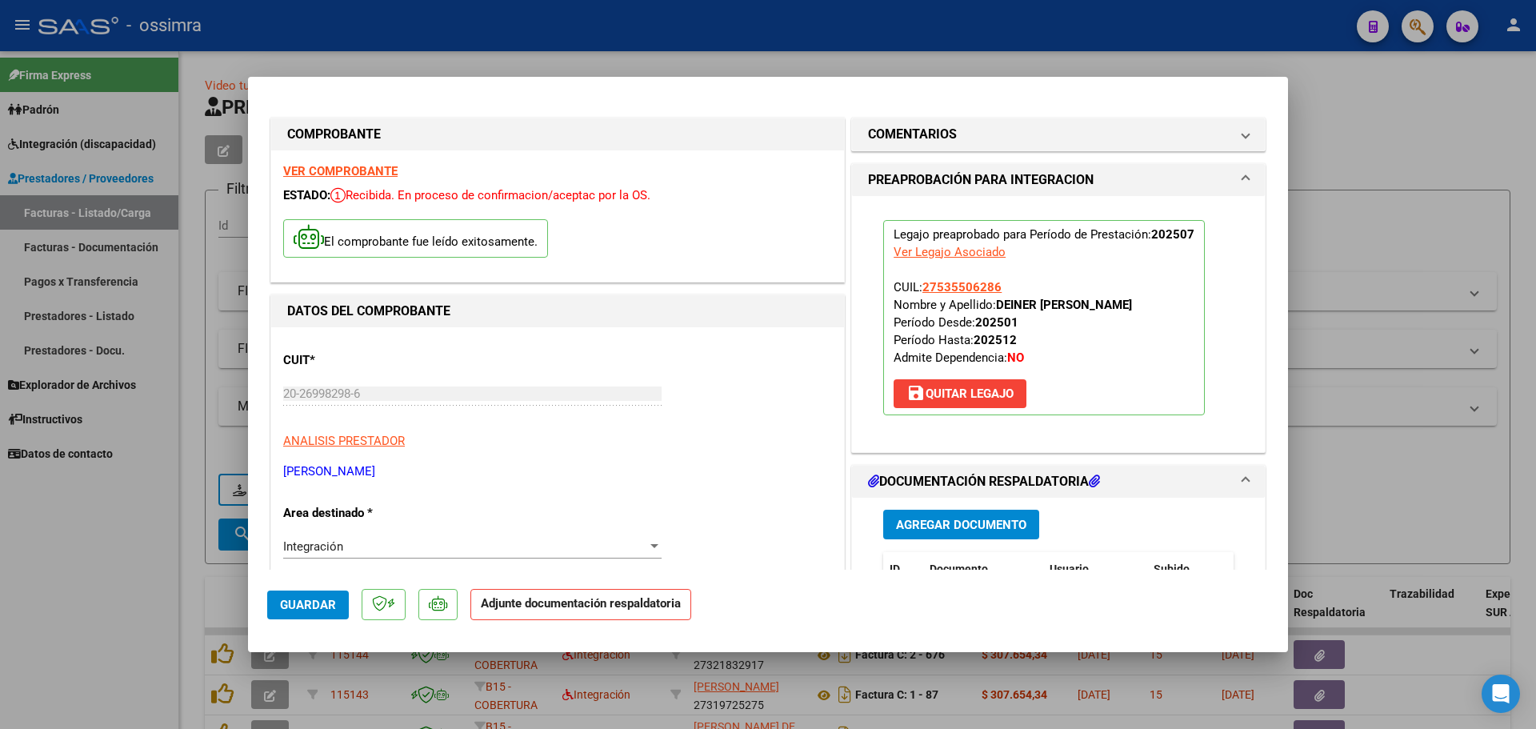
click at [945, 532] on button "Agregar Documento" at bounding box center [961, 525] width 156 height 30
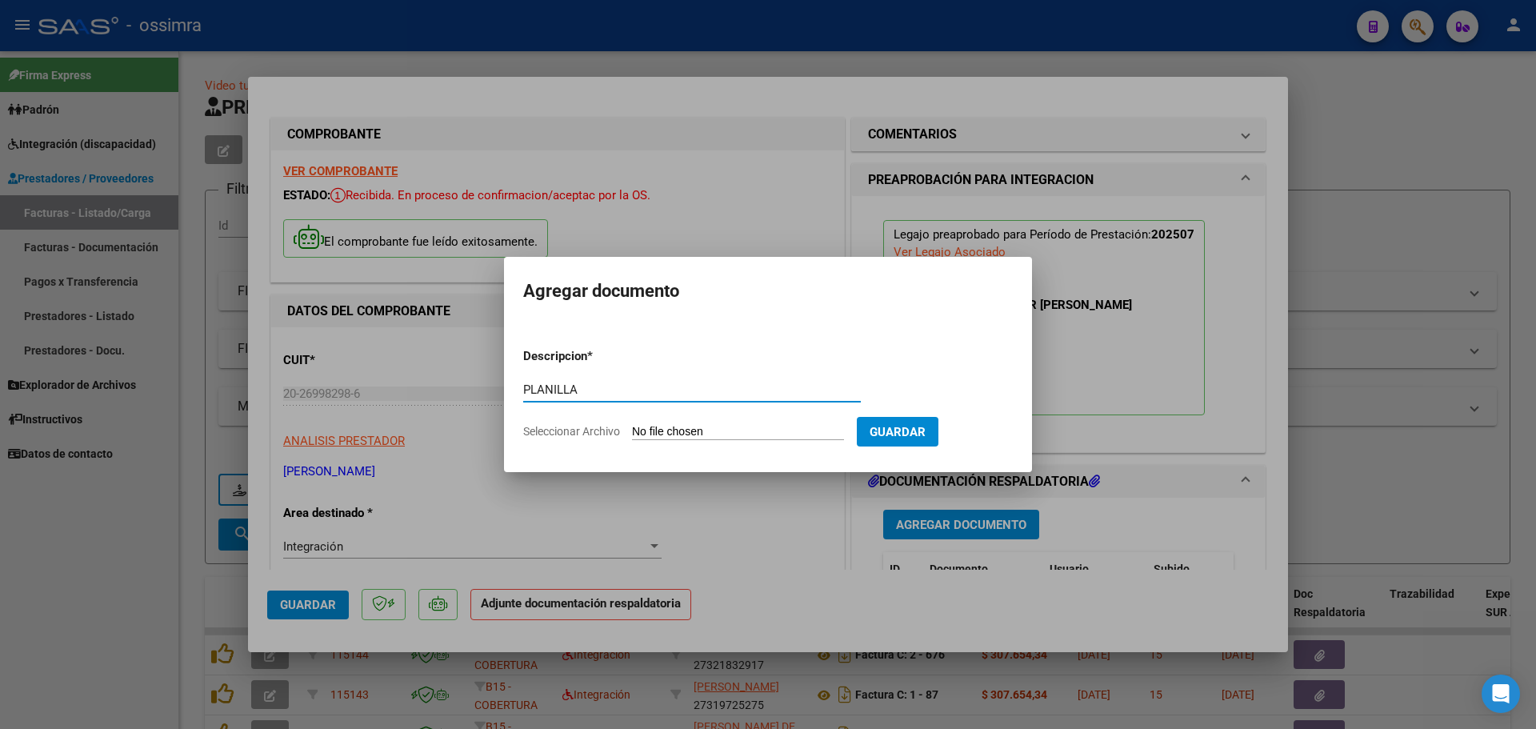
type input "PLANILLA"
click at [669, 426] on input "Seleccionar Archivo" at bounding box center [738, 432] width 212 height 15
type input "C:\fakepath\20269982986_11_1_8_Planilla de Asistencia_1.pdf"
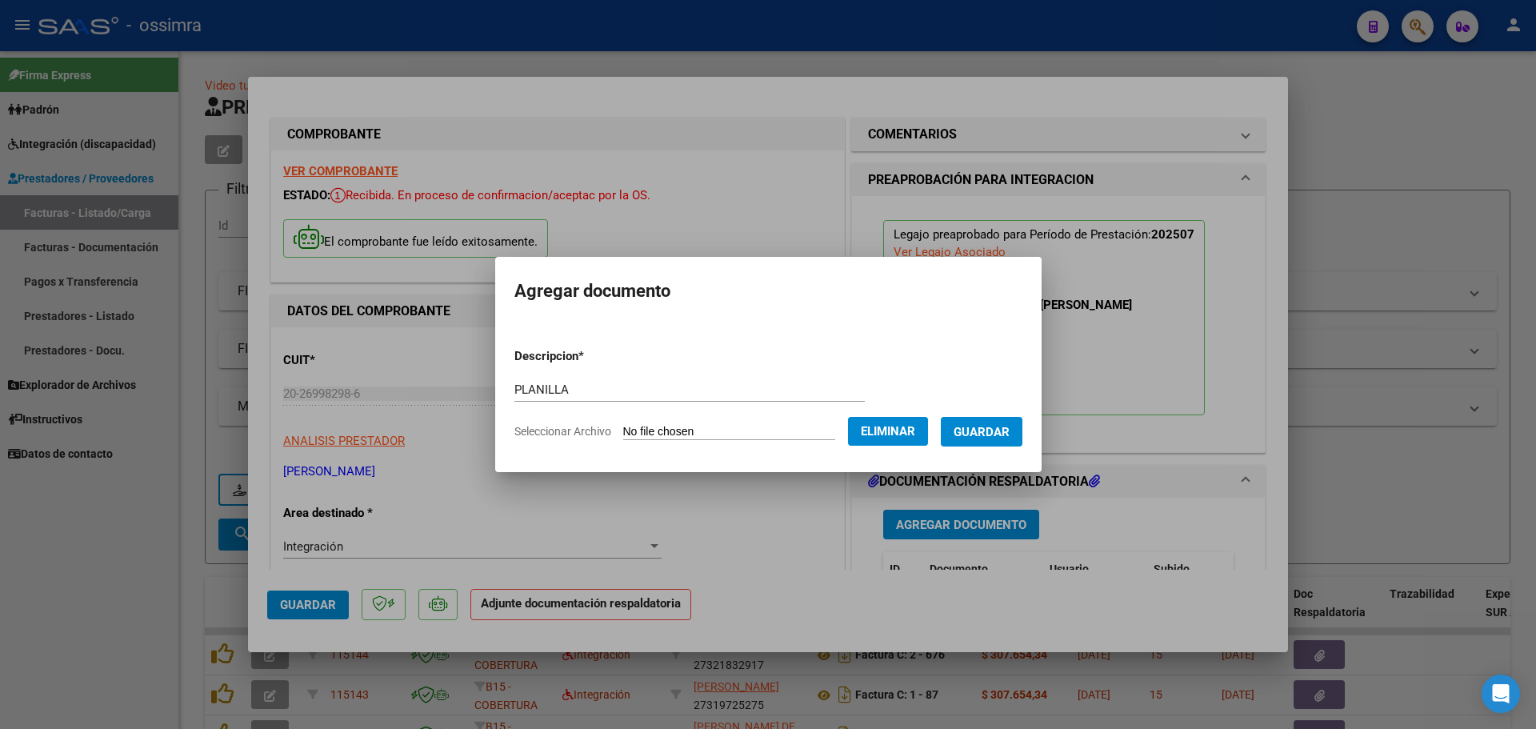
click at [983, 429] on span "Guardar" at bounding box center [981, 432] width 56 height 14
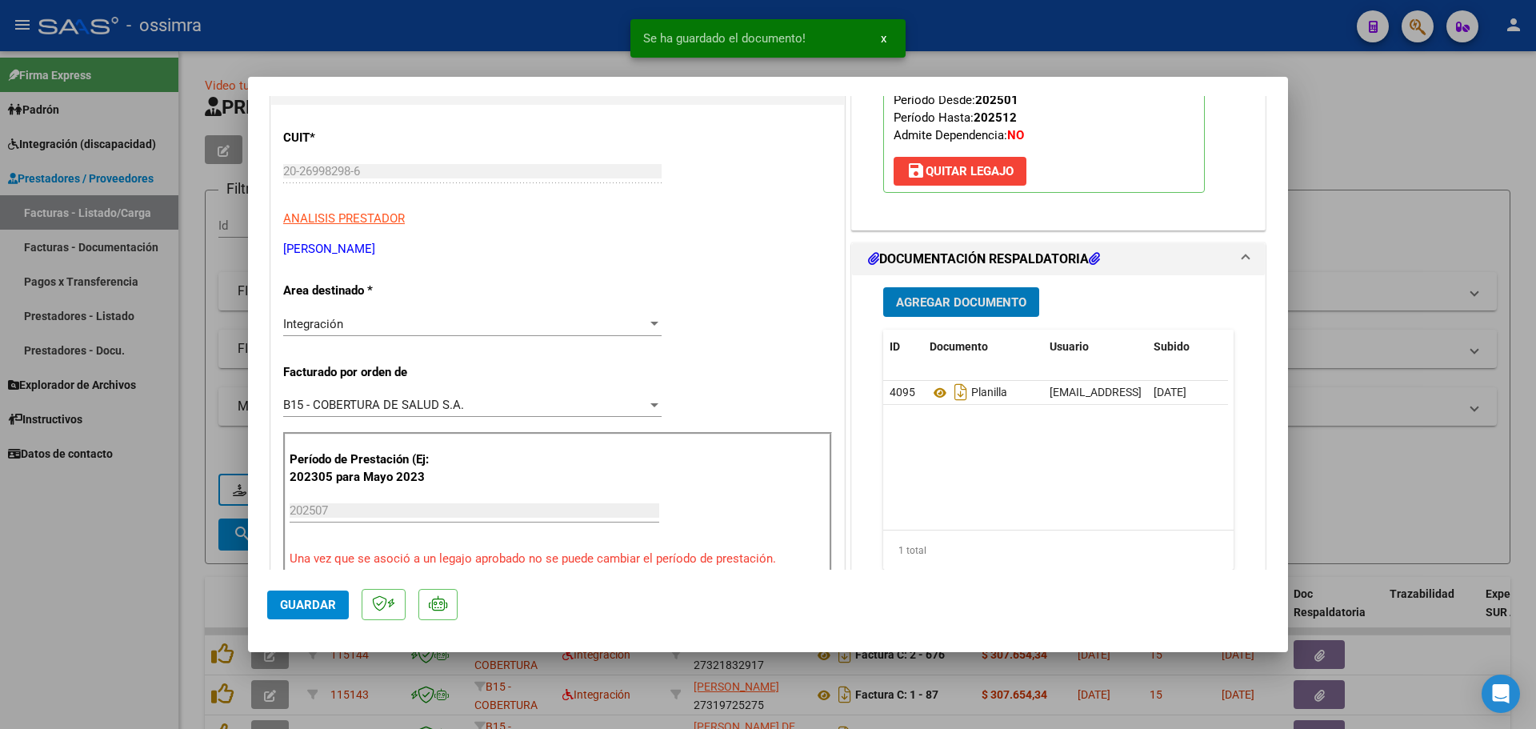
scroll to position [240, 0]
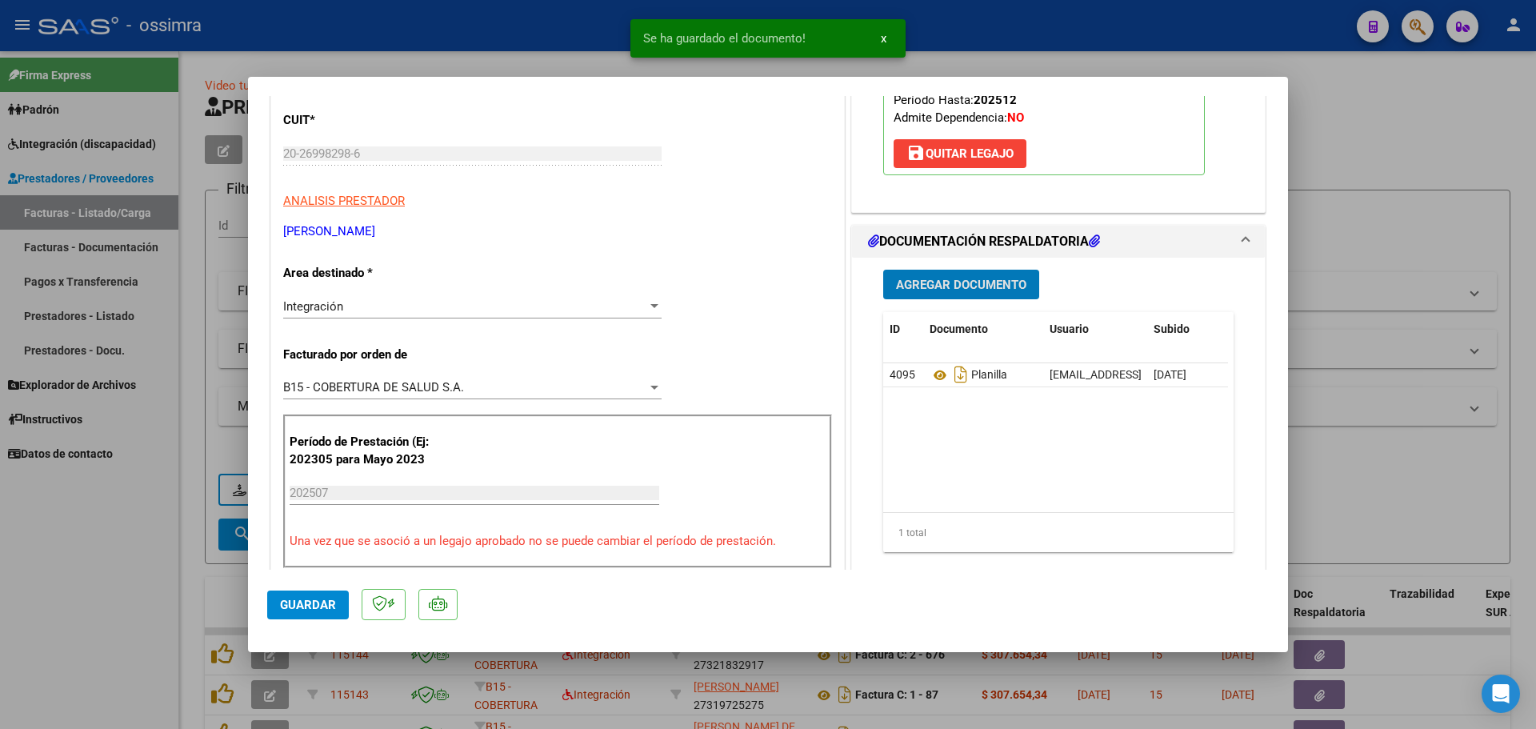
type input "$ 0,00"
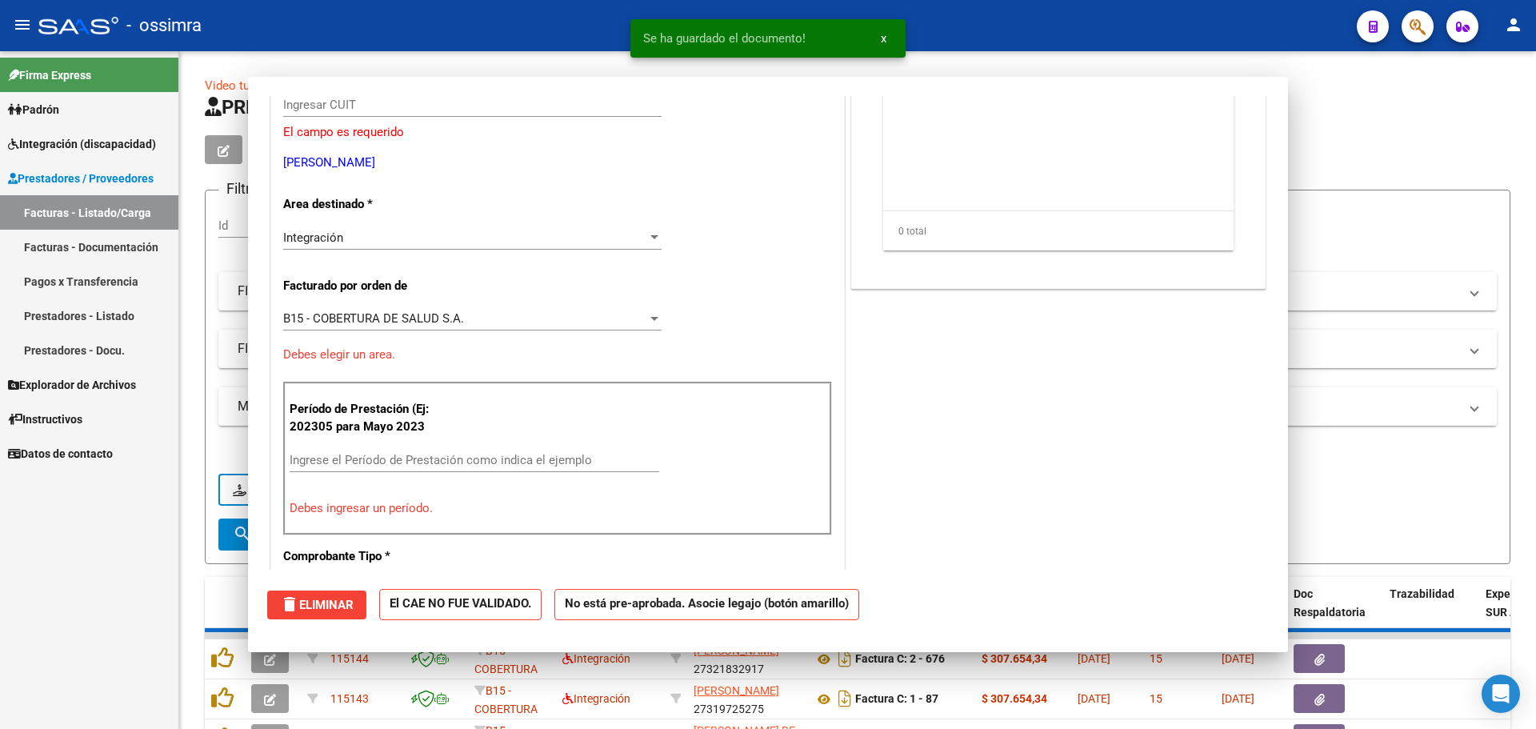
scroll to position [0, 0]
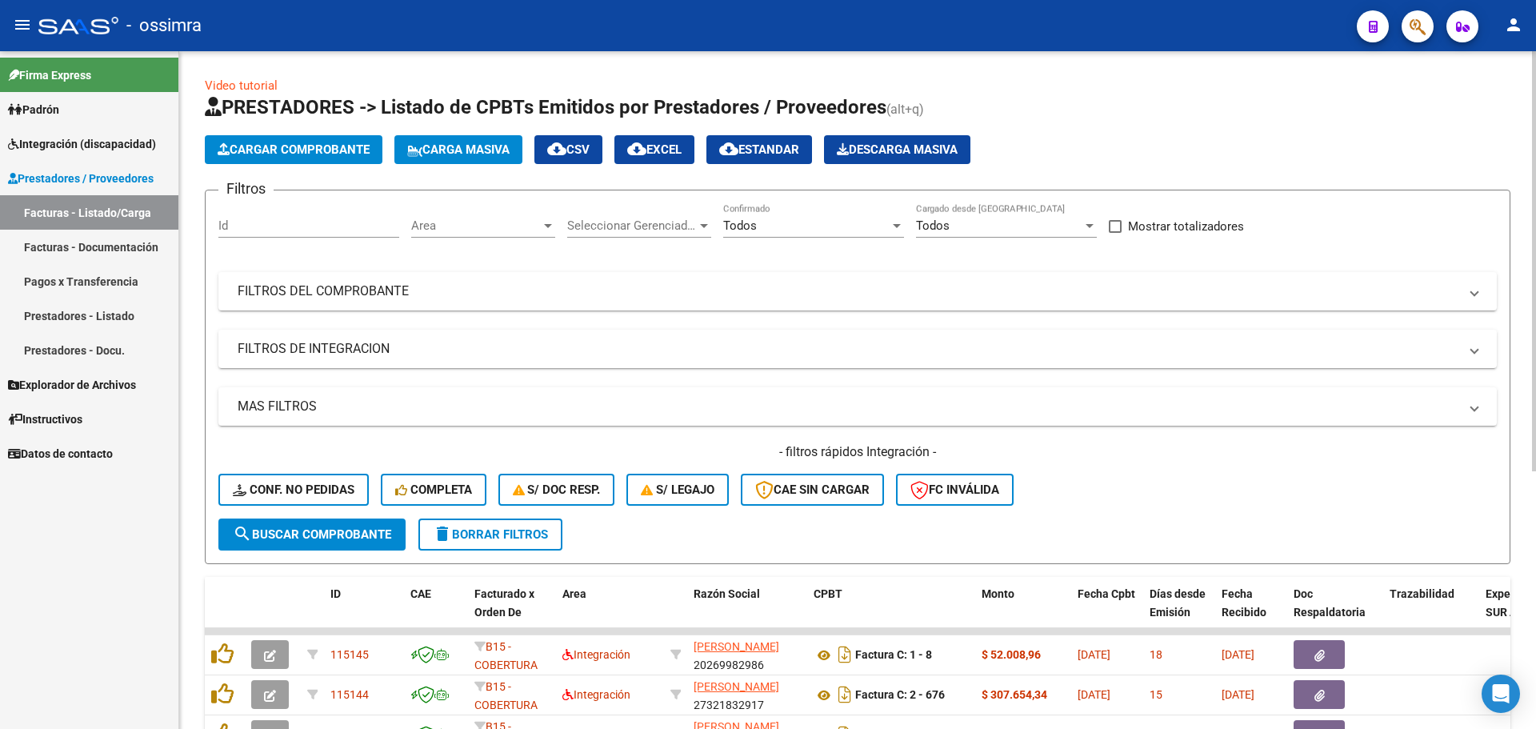
click at [302, 145] on span "Cargar Comprobante" at bounding box center [294, 149] width 152 height 14
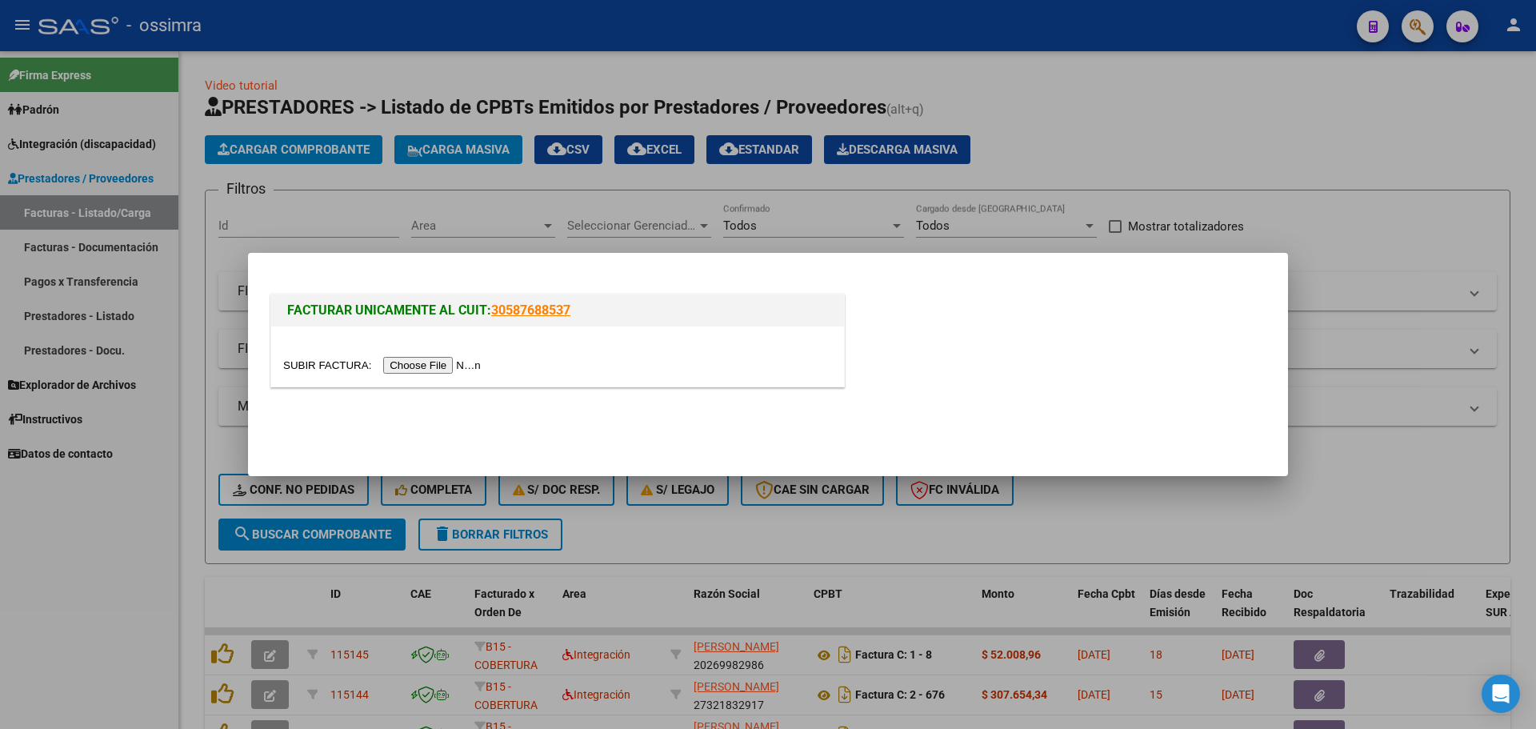
click at [442, 364] on input "file" at bounding box center [384, 365] width 202 height 17
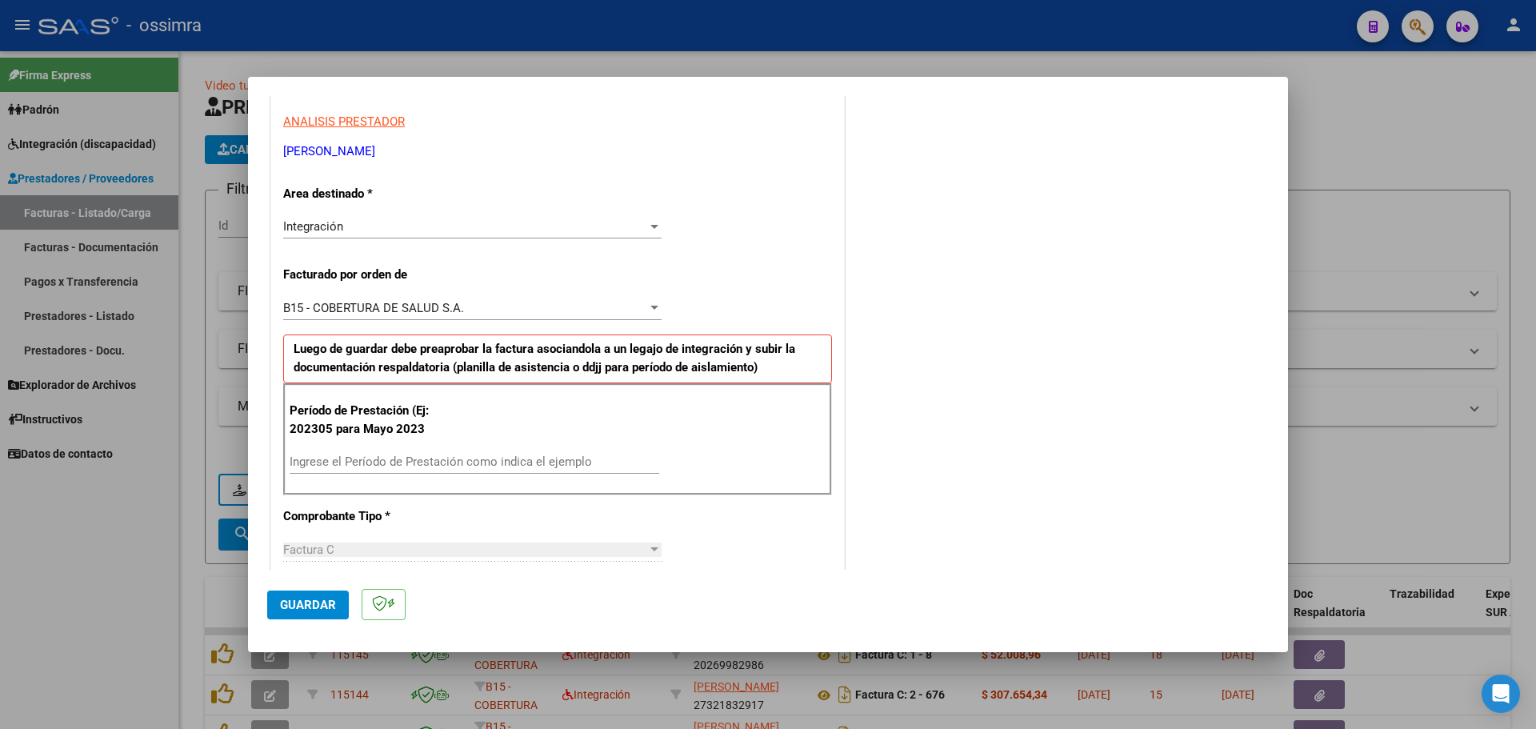
scroll to position [400, 0]
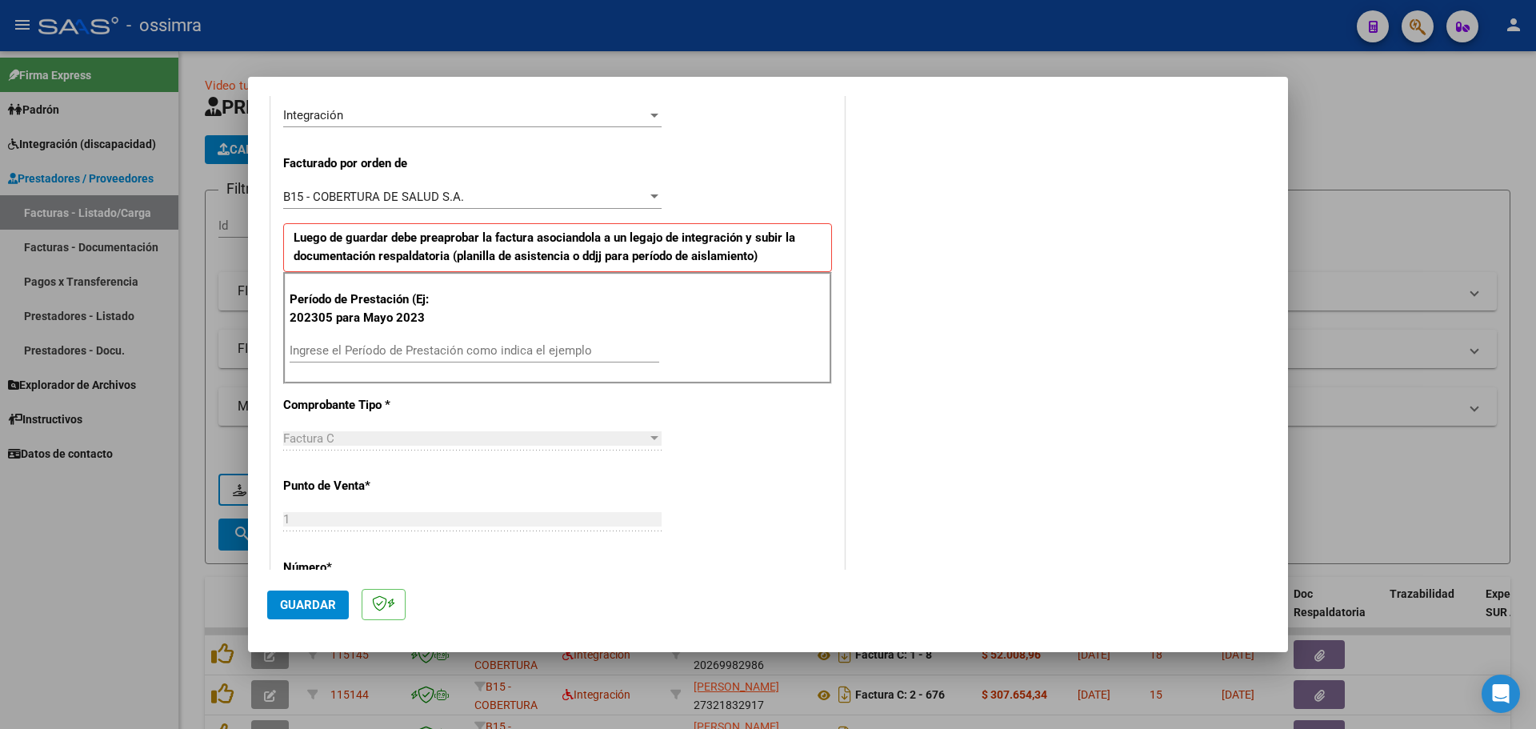
click at [371, 343] on input "Ingrese el Período de Prestación como indica el ejemplo" at bounding box center [475, 350] width 370 height 14
type input "202507"
click at [326, 601] on span "Guardar" at bounding box center [308, 604] width 56 height 14
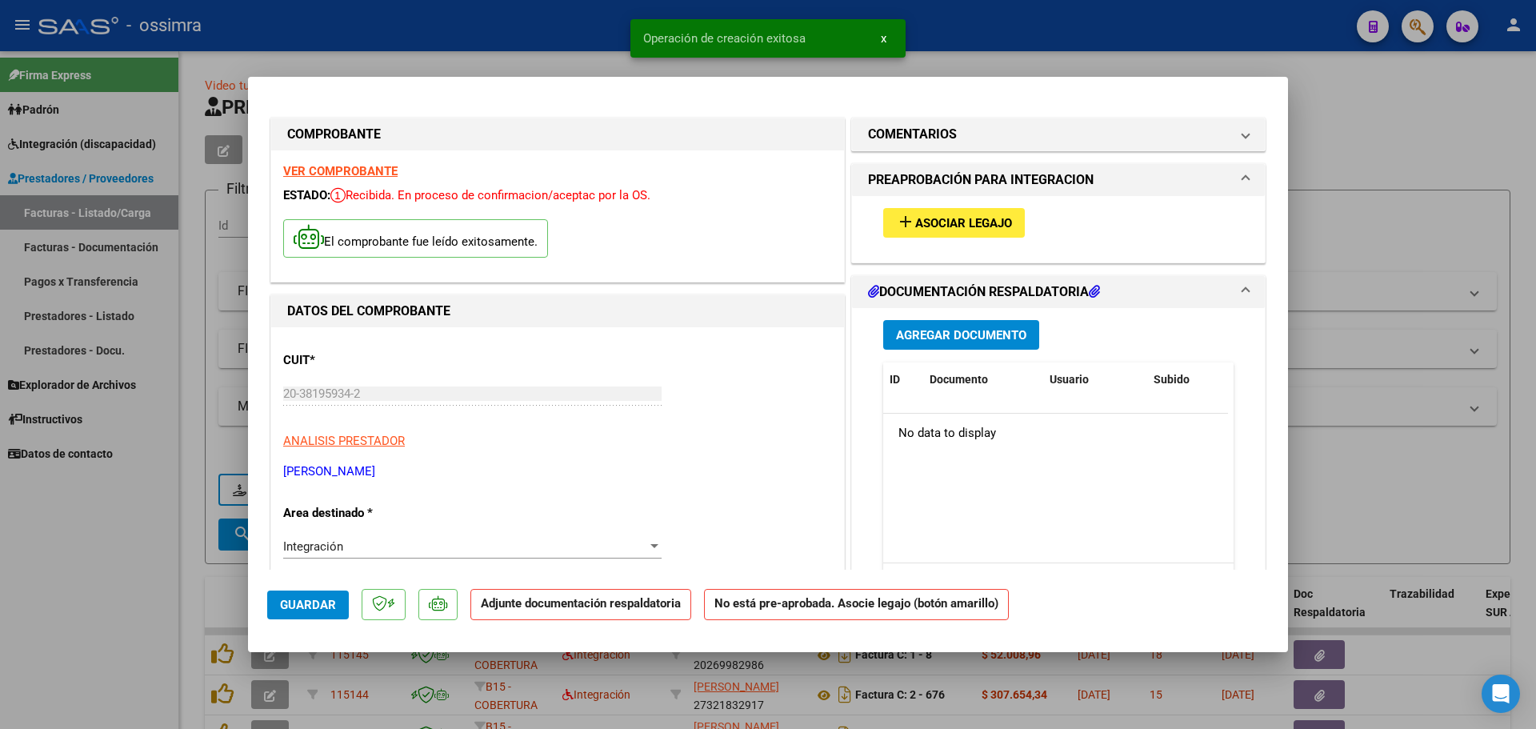
click at [978, 223] on span "Asociar Legajo" at bounding box center [963, 223] width 97 height 14
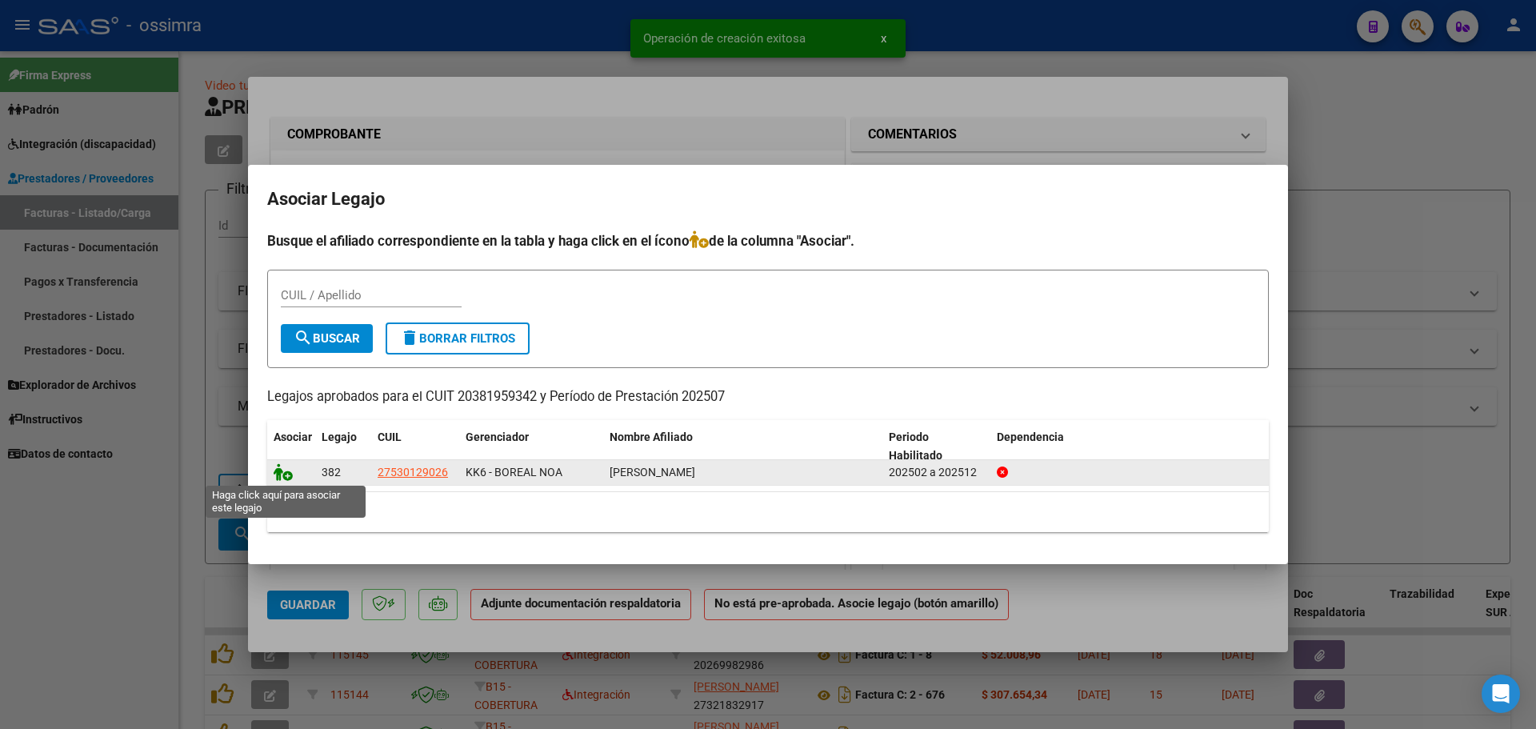
click at [278, 474] on icon at bounding box center [283, 472] width 19 height 18
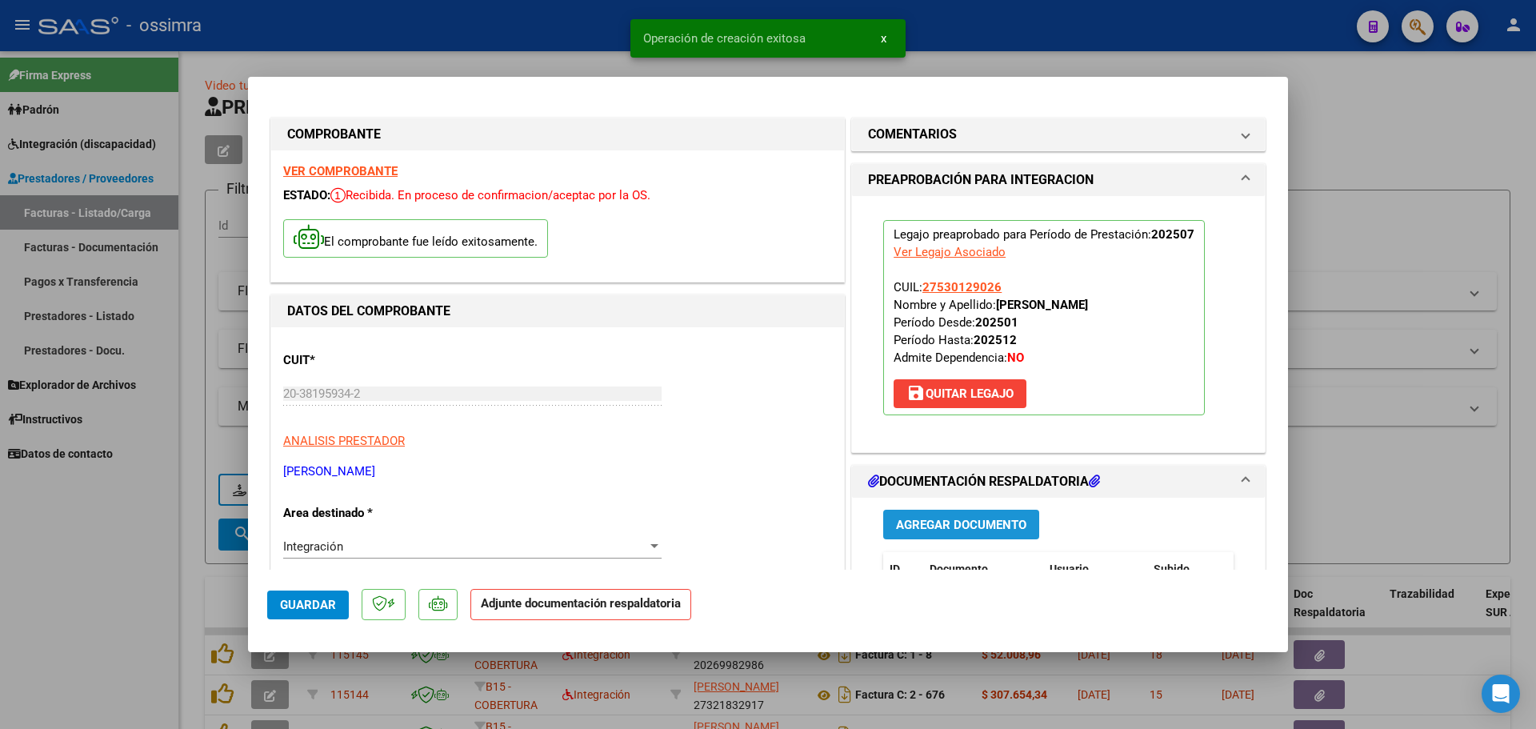
click at [925, 521] on span "Agregar Documento" at bounding box center [961, 525] width 130 height 14
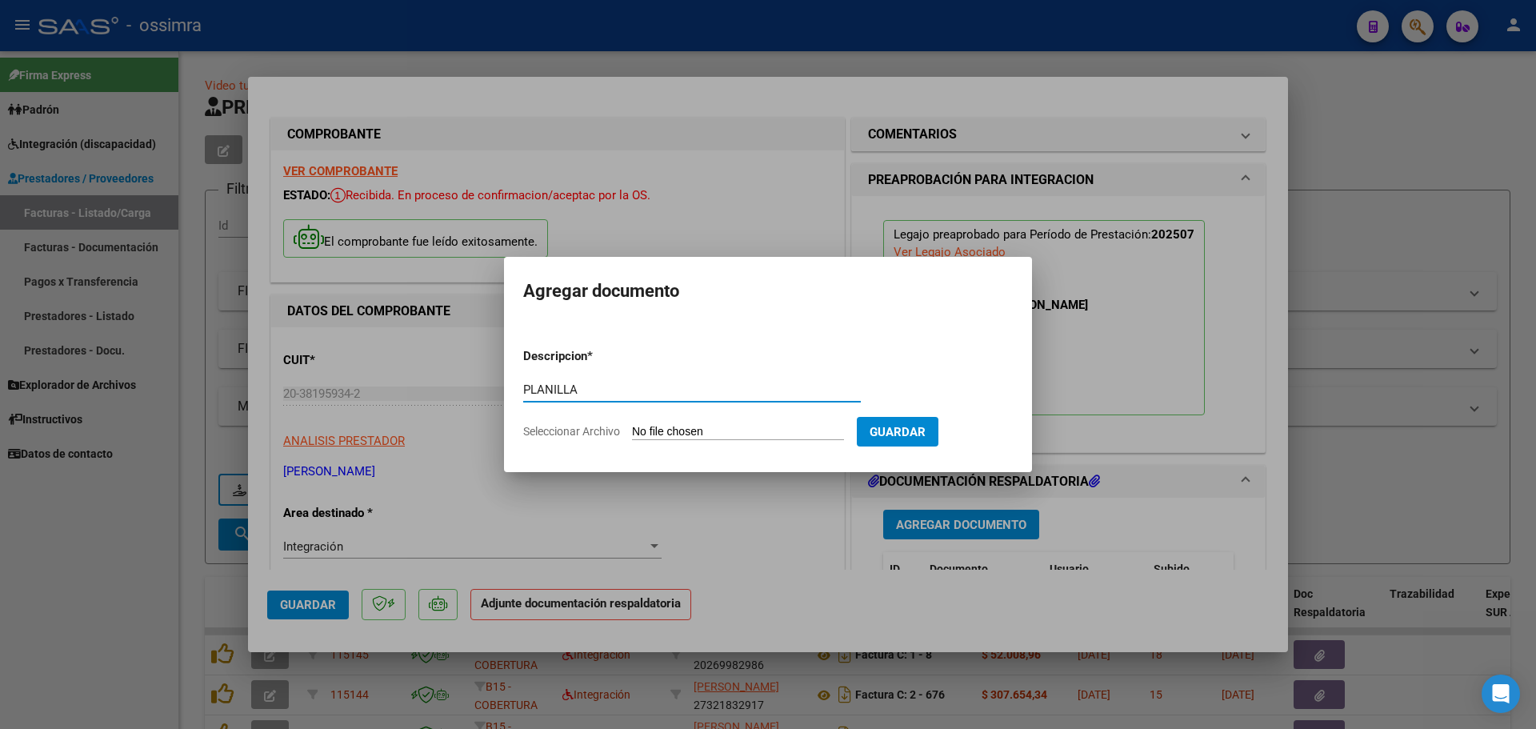
type input "PLANILLA"
click at [701, 431] on input "Seleccionar Archivo" at bounding box center [738, 432] width 212 height 15
type input "C:\fakepath\20381959342_11_1_63_Planilla de Asistencia_1..pdf"
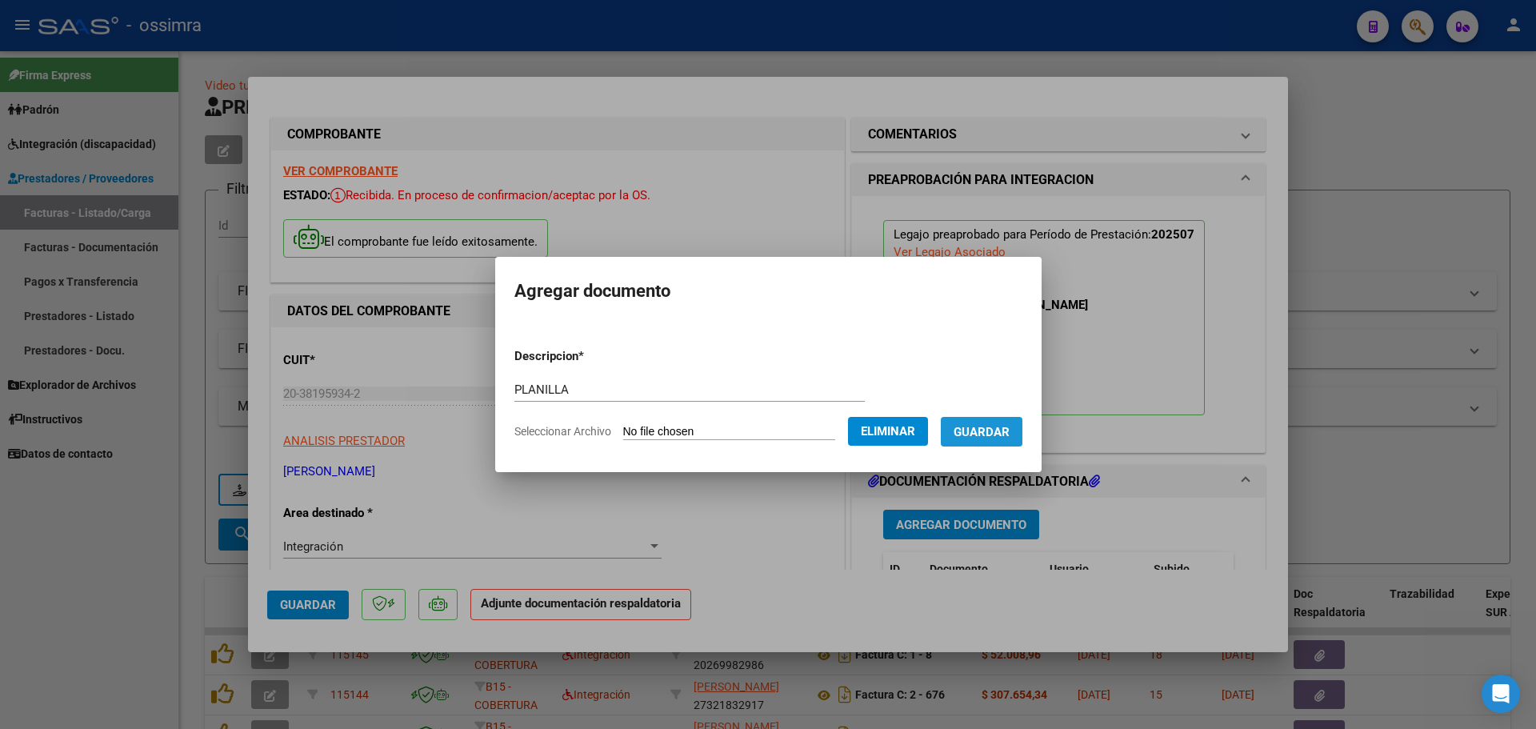
click at [989, 430] on span "Guardar" at bounding box center [981, 432] width 56 height 14
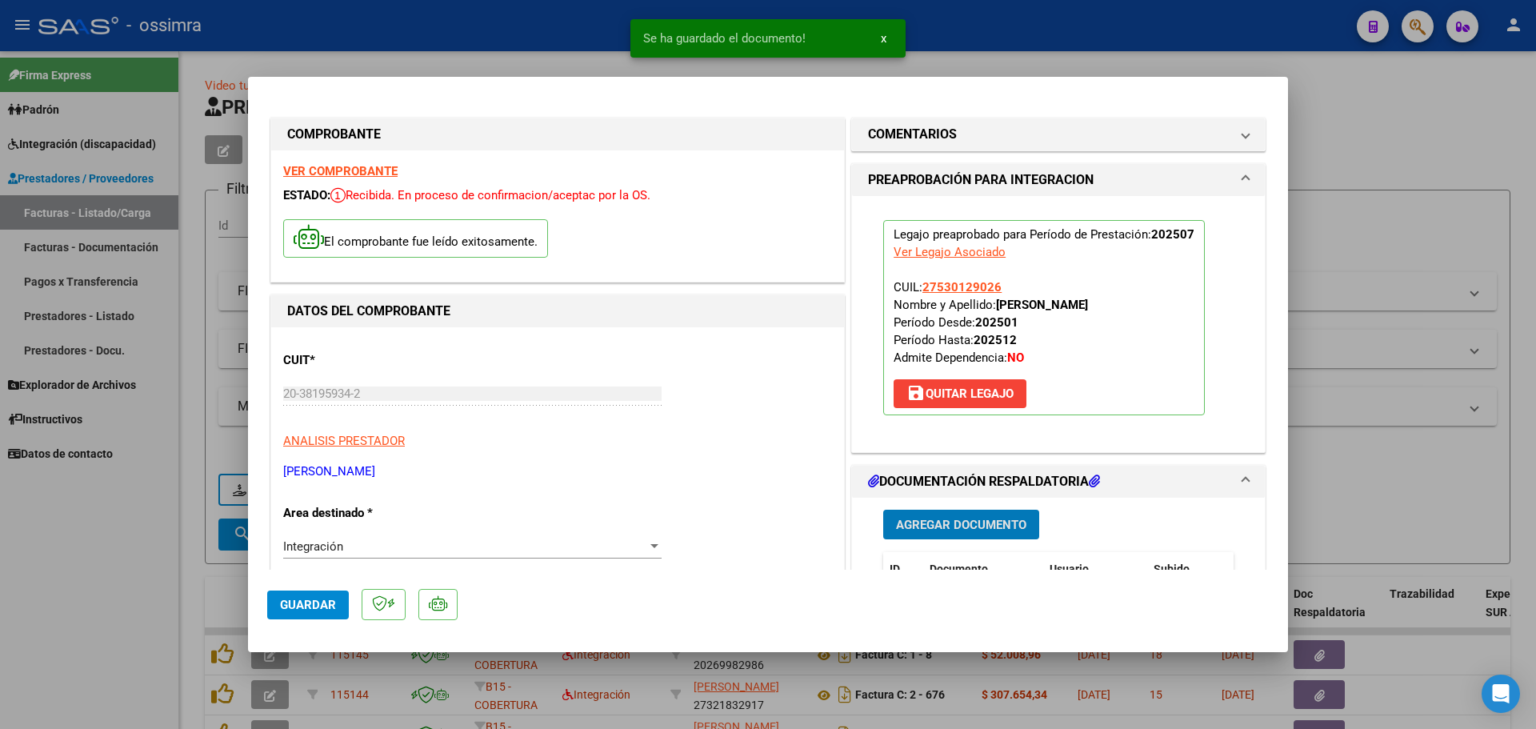
type input "$ 0,00"
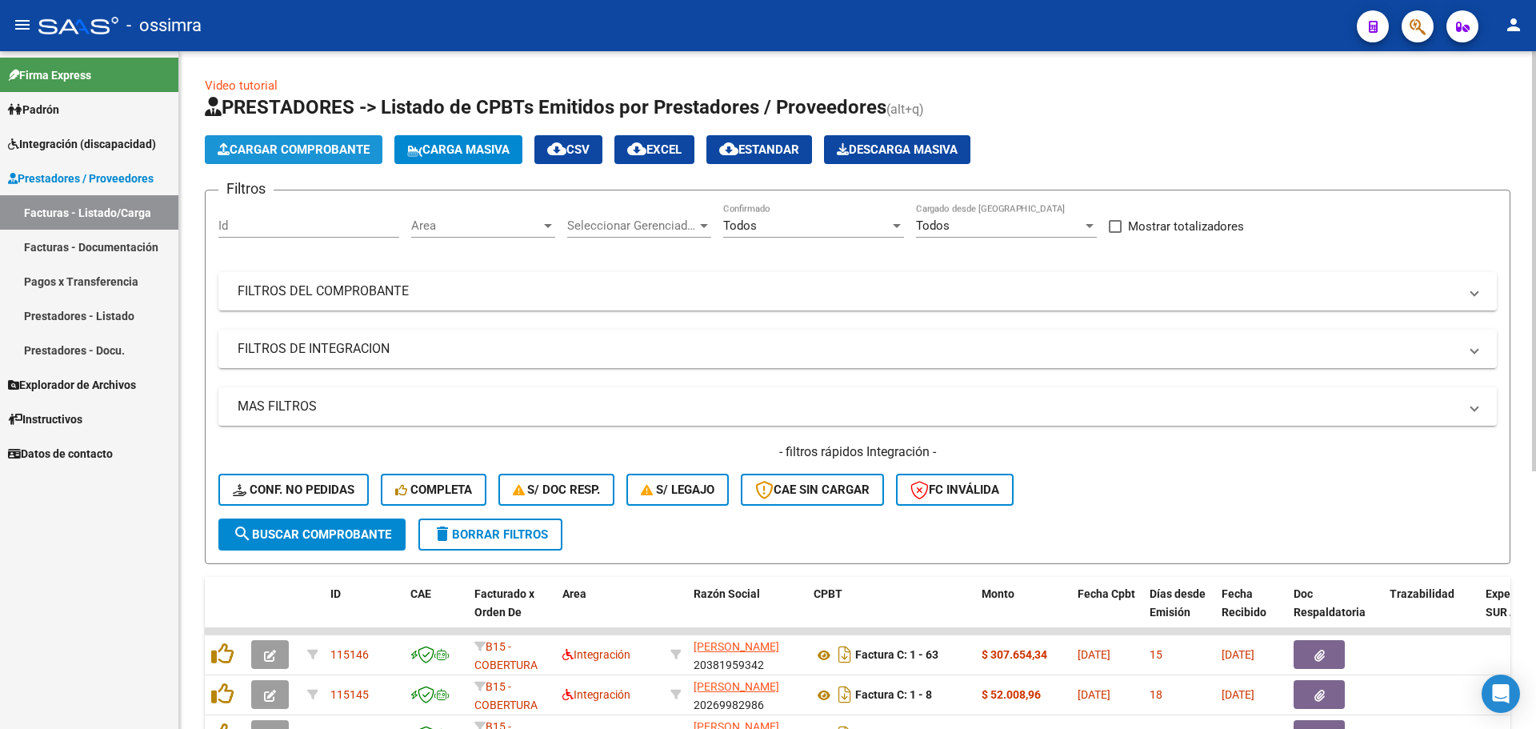
click at [270, 143] on span "Cargar Comprobante" at bounding box center [294, 149] width 152 height 14
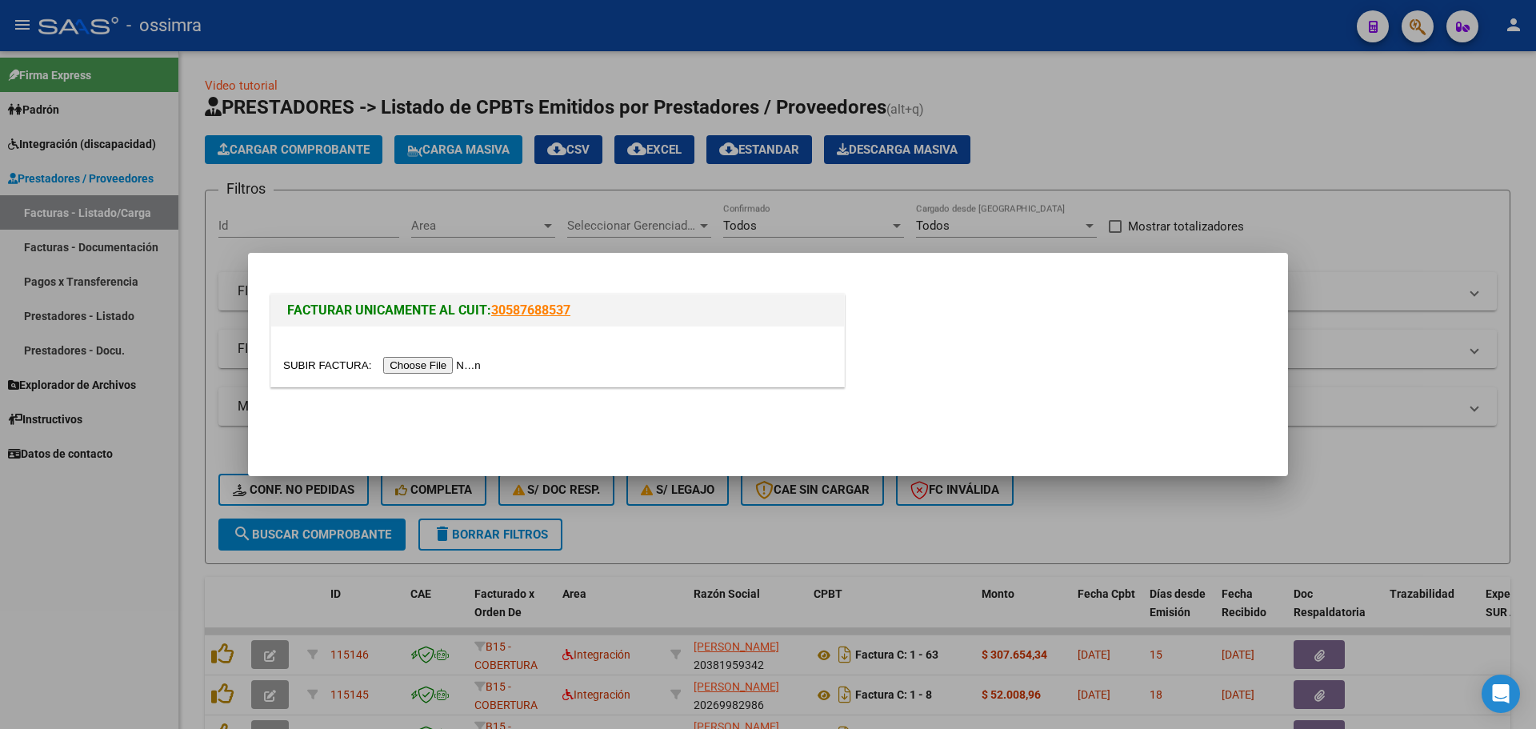
click at [422, 370] on input "file" at bounding box center [384, 365] width 202 height 17
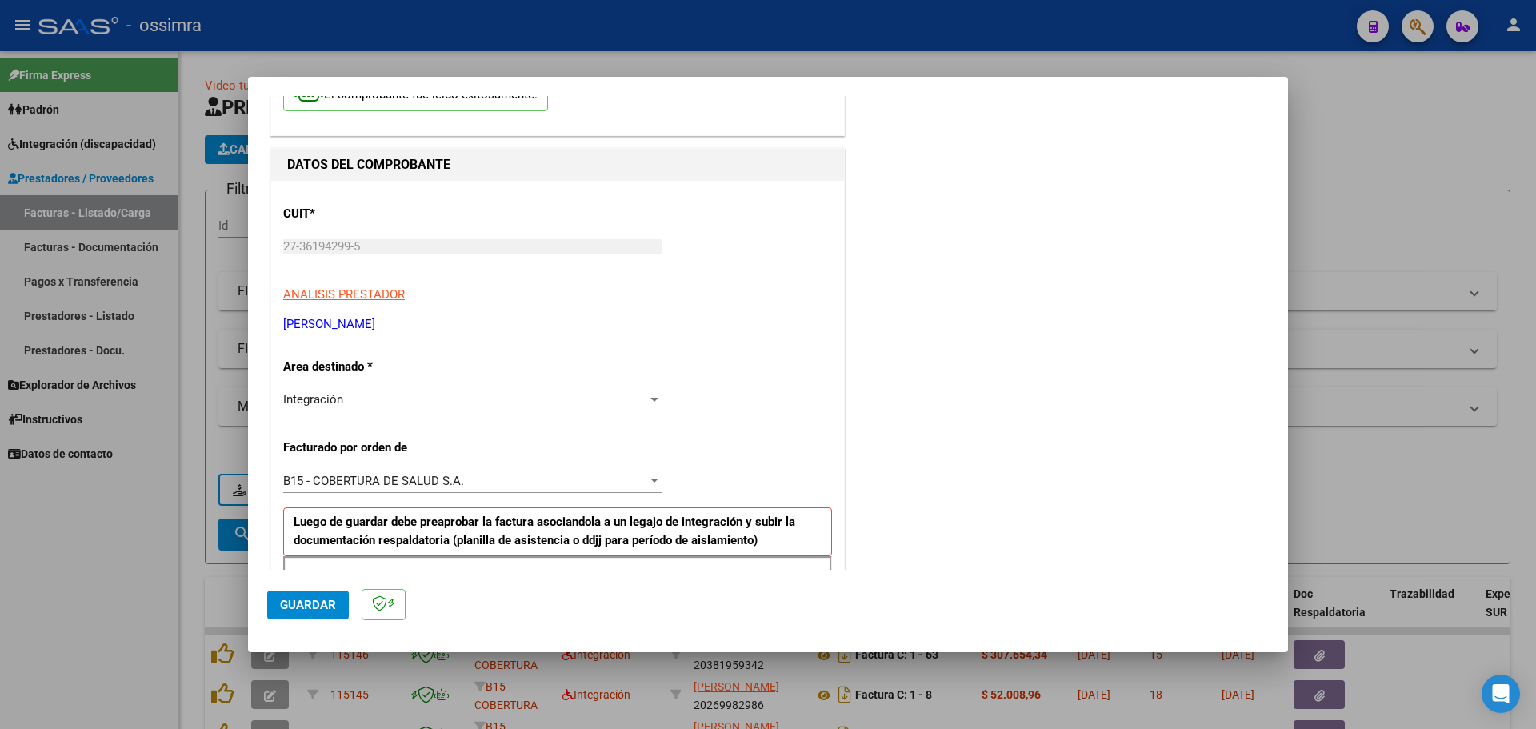
scroll to position [320, 0]
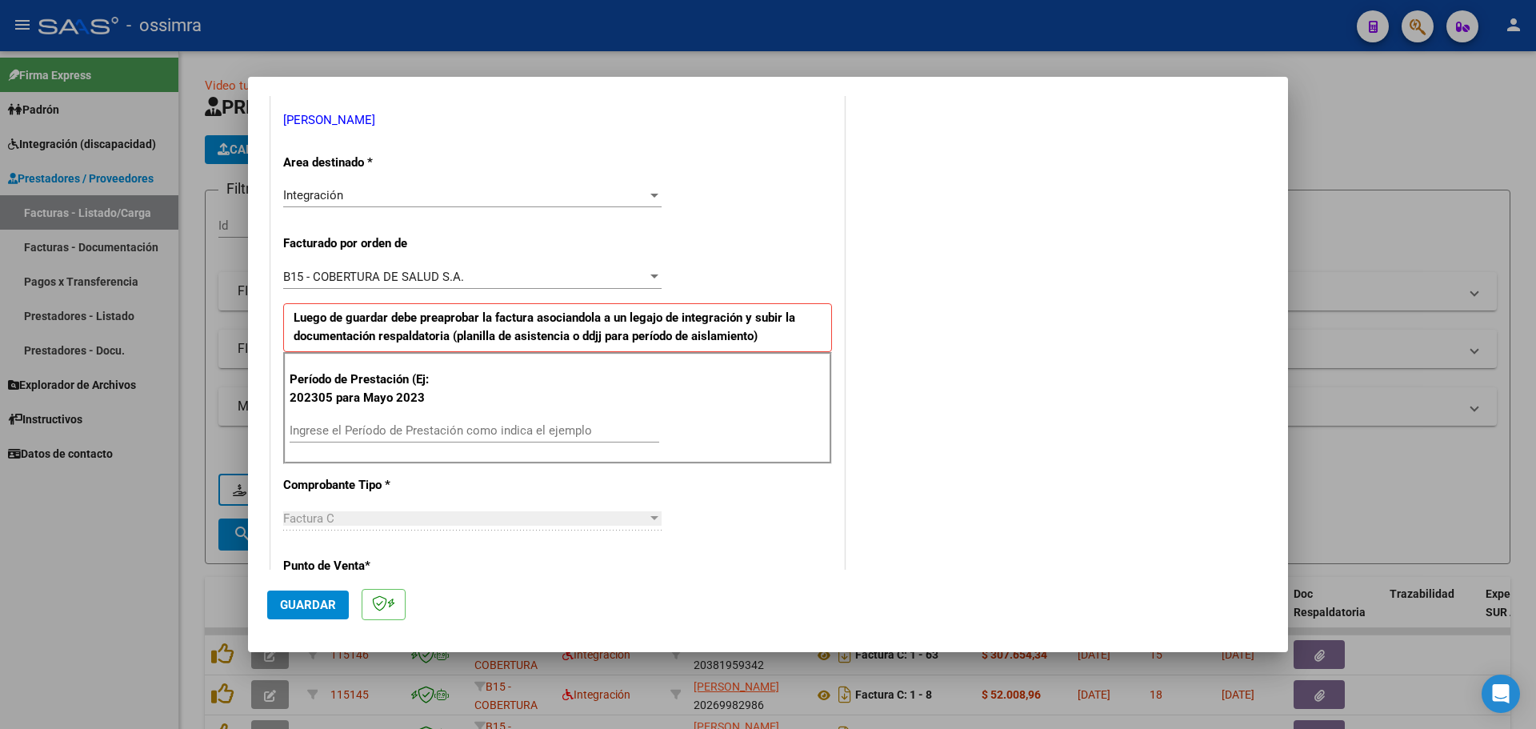
click at [394, 430] on input "Ingrese el Período de Prestación como indica el ejemplo" at bounding box center [475, 430] width 370 height 14
type input "202507"
click at [323, 605] on span "Guardar" at bounding box center [308, 604] width 56 height 14
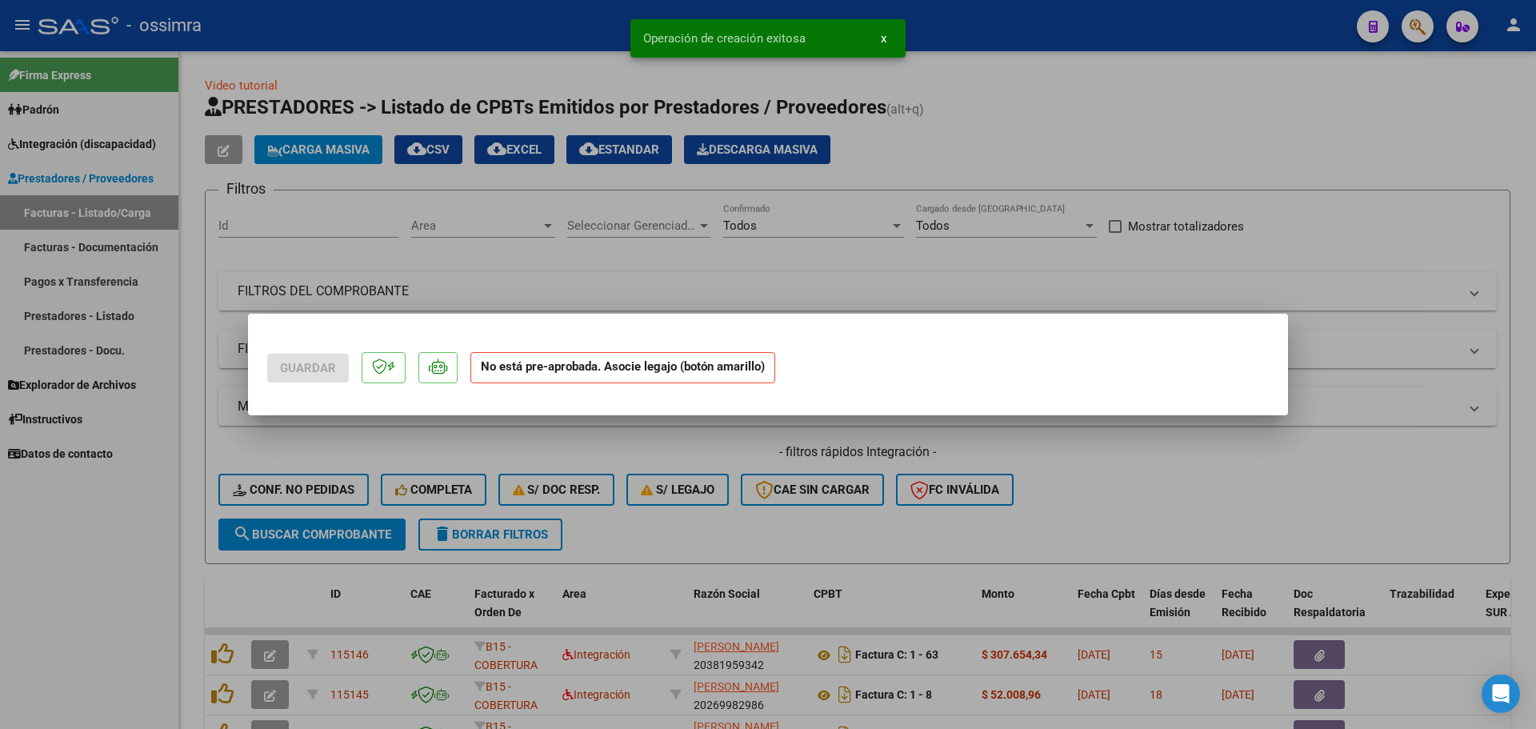
scroll to position [0, 0]
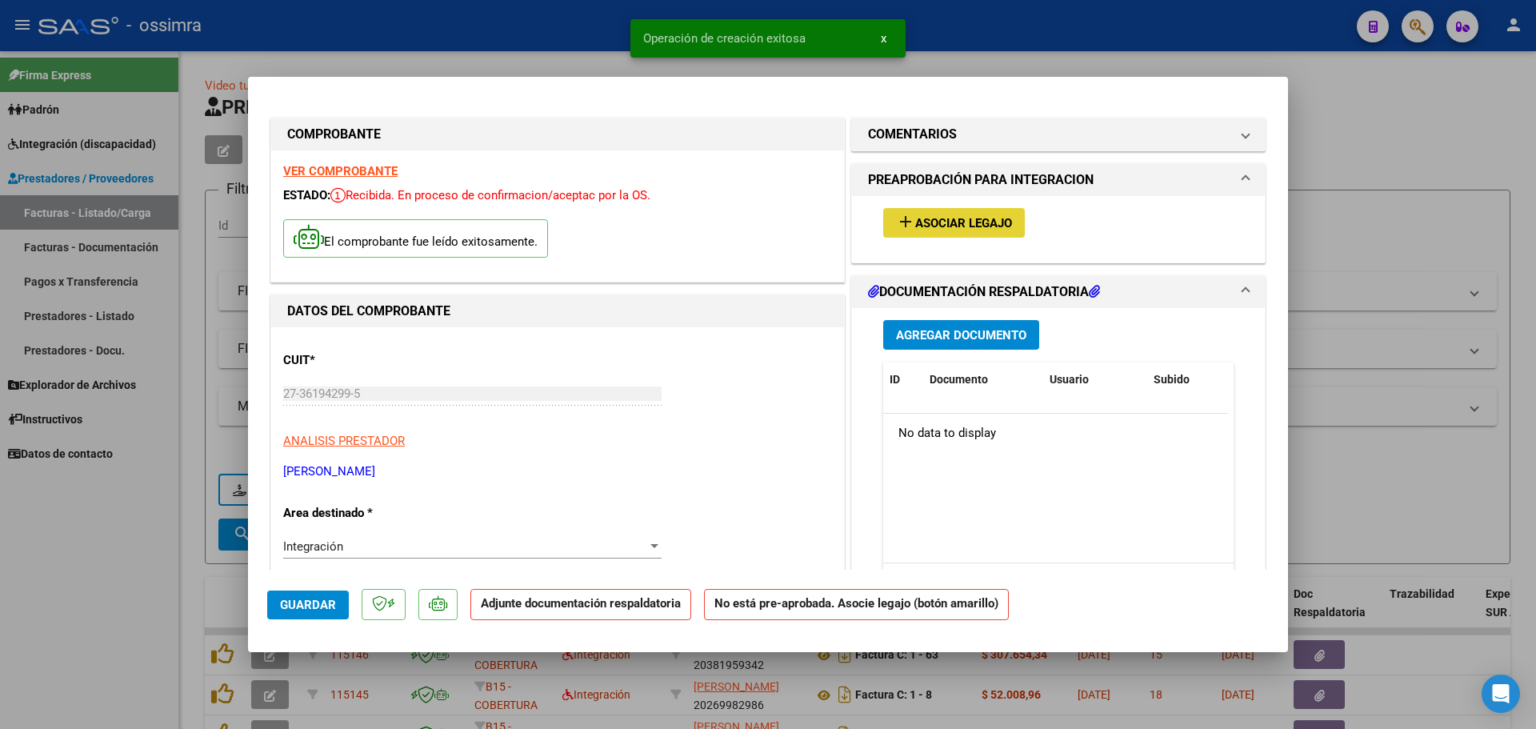
click at [995, 233] on button "add Asociar Legajo" at bounding box center [954, 223] width 142 height 30
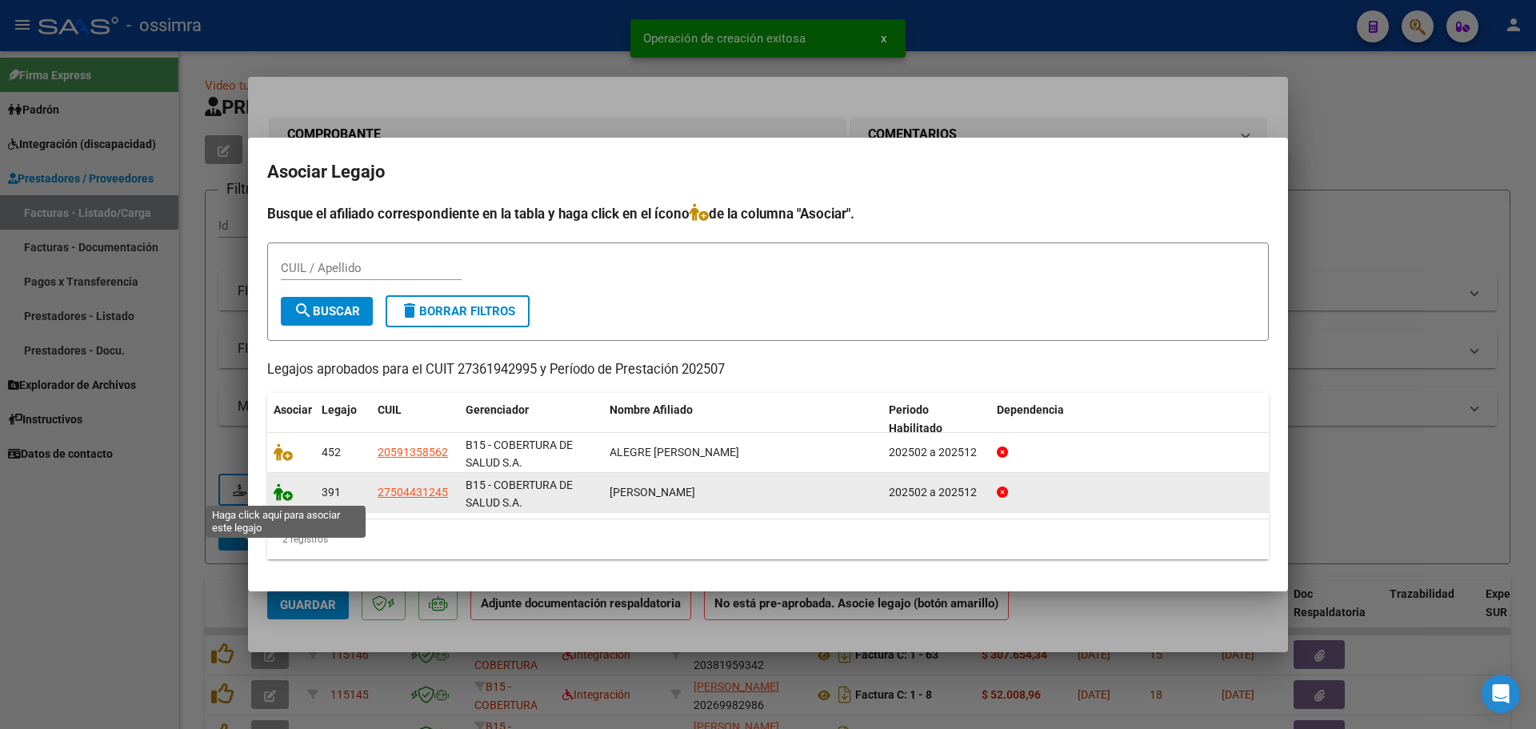
click at [278, 489] on icon at bounding box center [283, 492] width 19 height 18
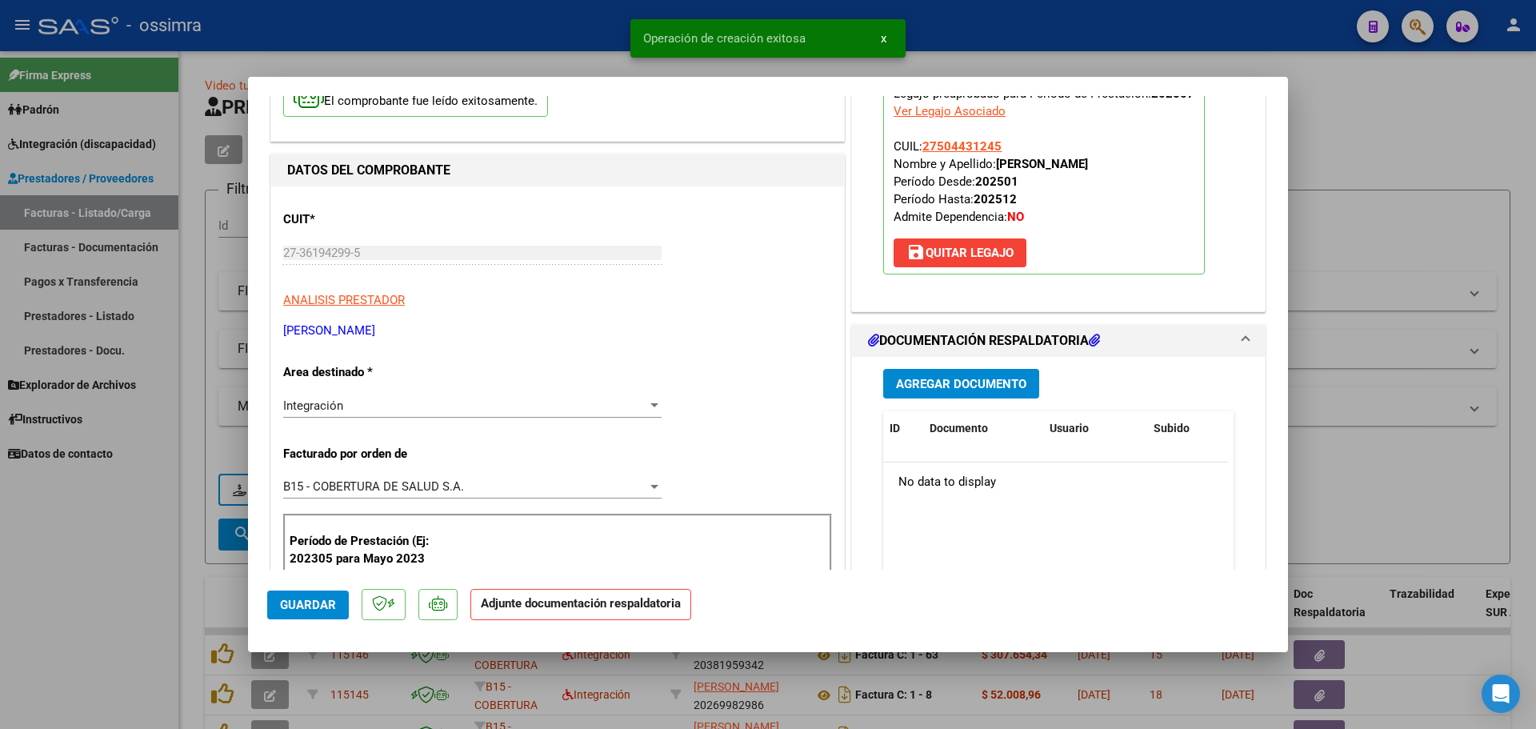
scroll to position [160, 0]
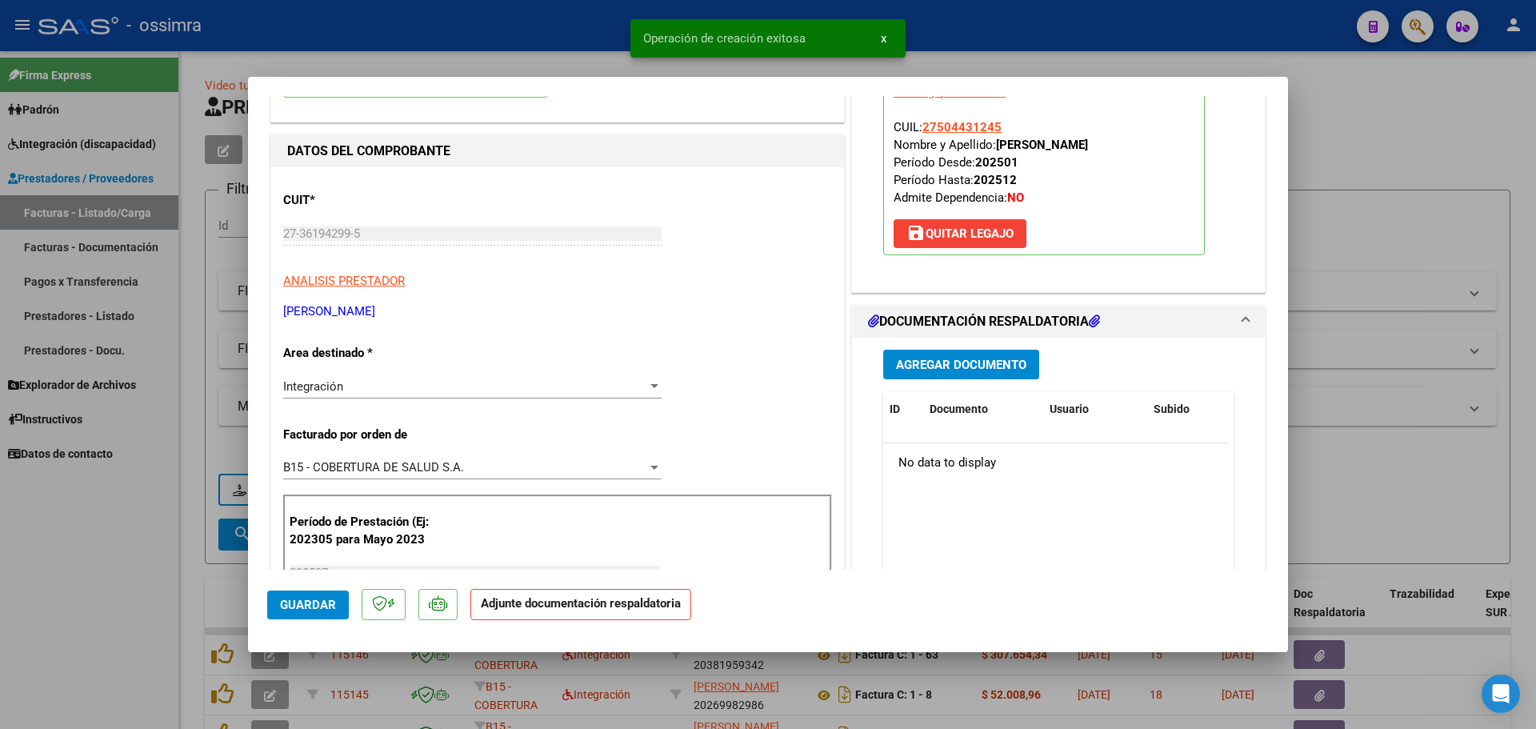
click at [953, 369] on span "Agregar Documento" at bounding box center [961, 365] width 130 height 14
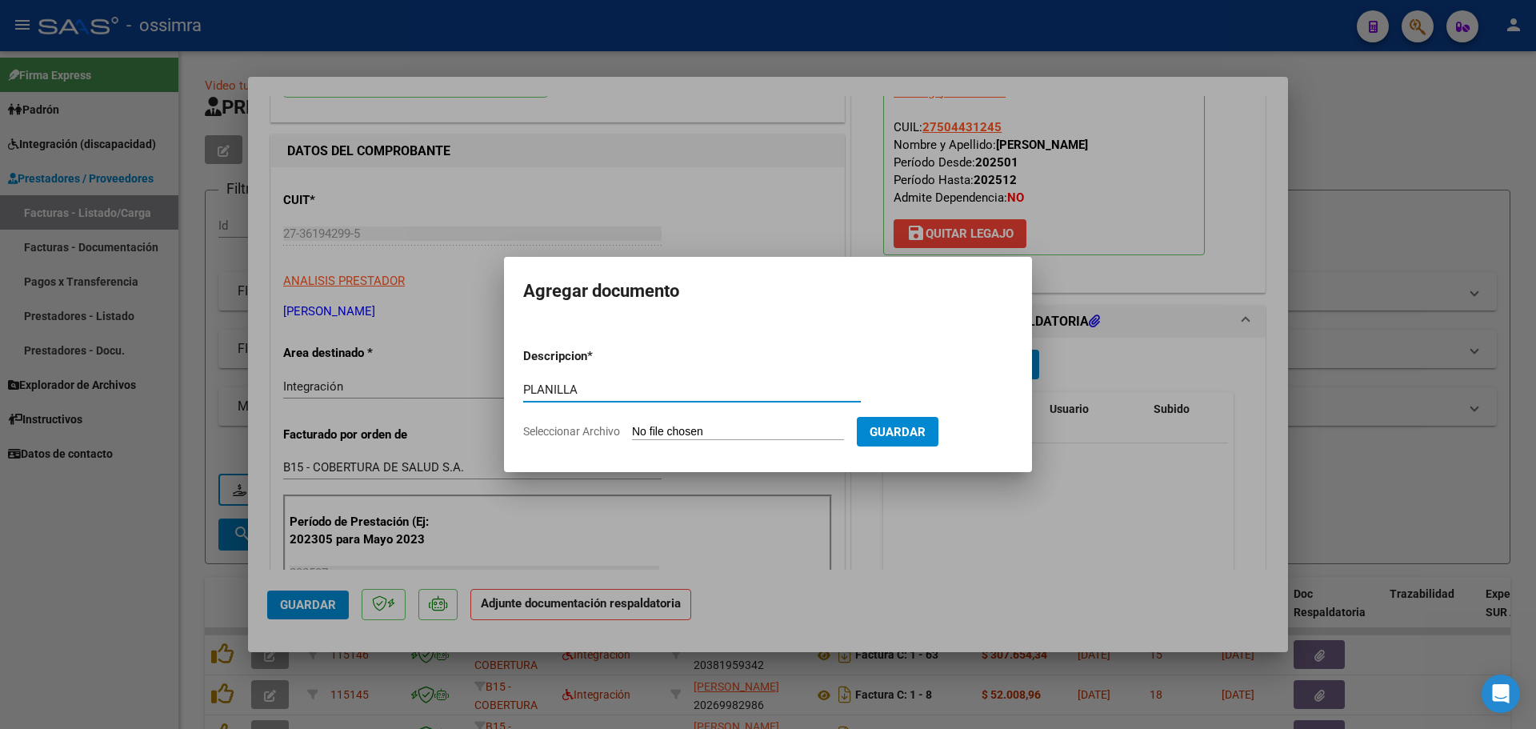
type input "PLANILLA"
click at [681, 440] on form "Descripcion * PLANILLA Escriba aquí una descripcion Seleccionar Archivo Guardar" at bounding box center [768, 393] width 490 height 117
click at [666, 433] on input "Seleccionar Archivo" at bounding box center [738, 432] width 212 height 15
type input "C:\fakepath\27361942995_11_2_1242_Planilla de Asistencia_3.pdf"
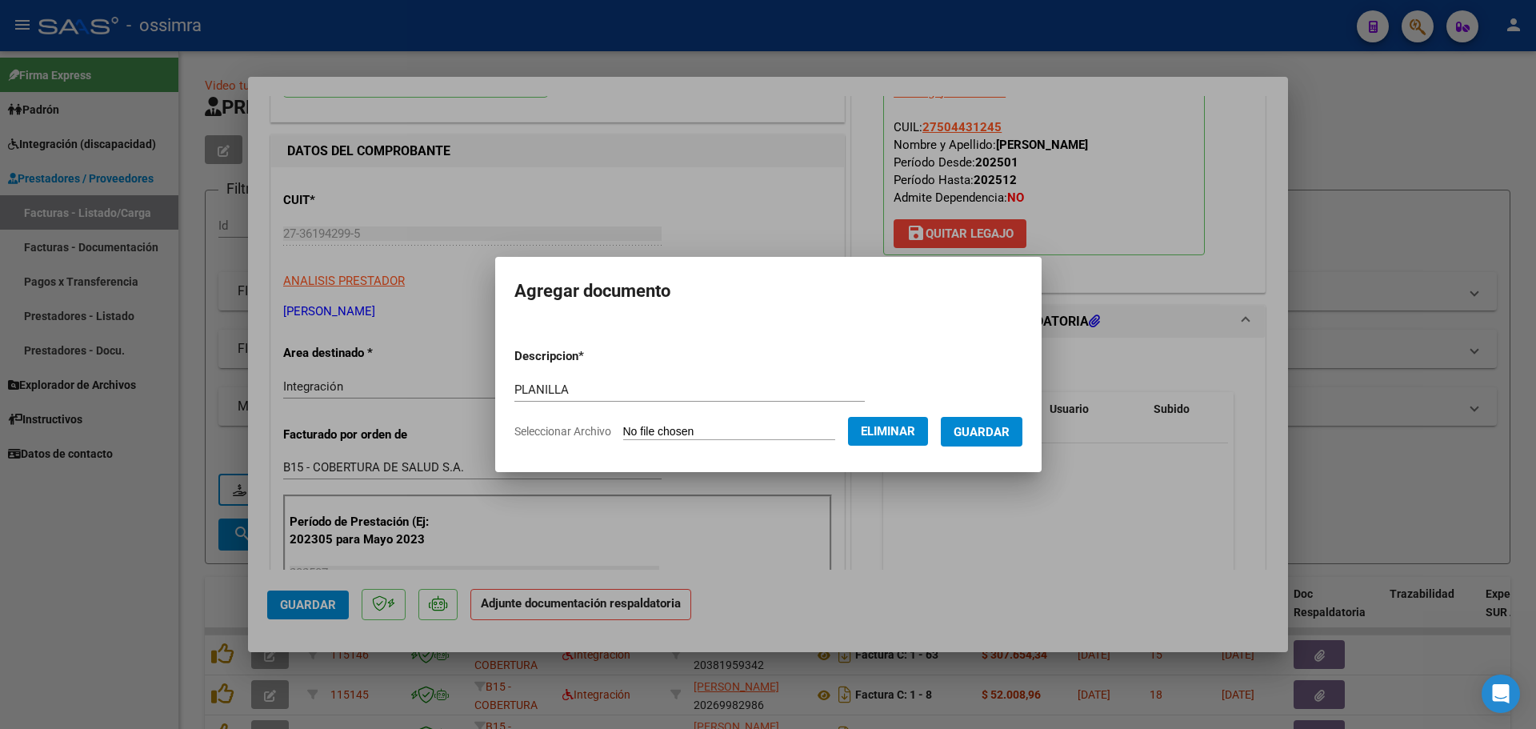
click at [1009, 431] on span "Guardar" at bounding box center [981, 432] width 56 height 14
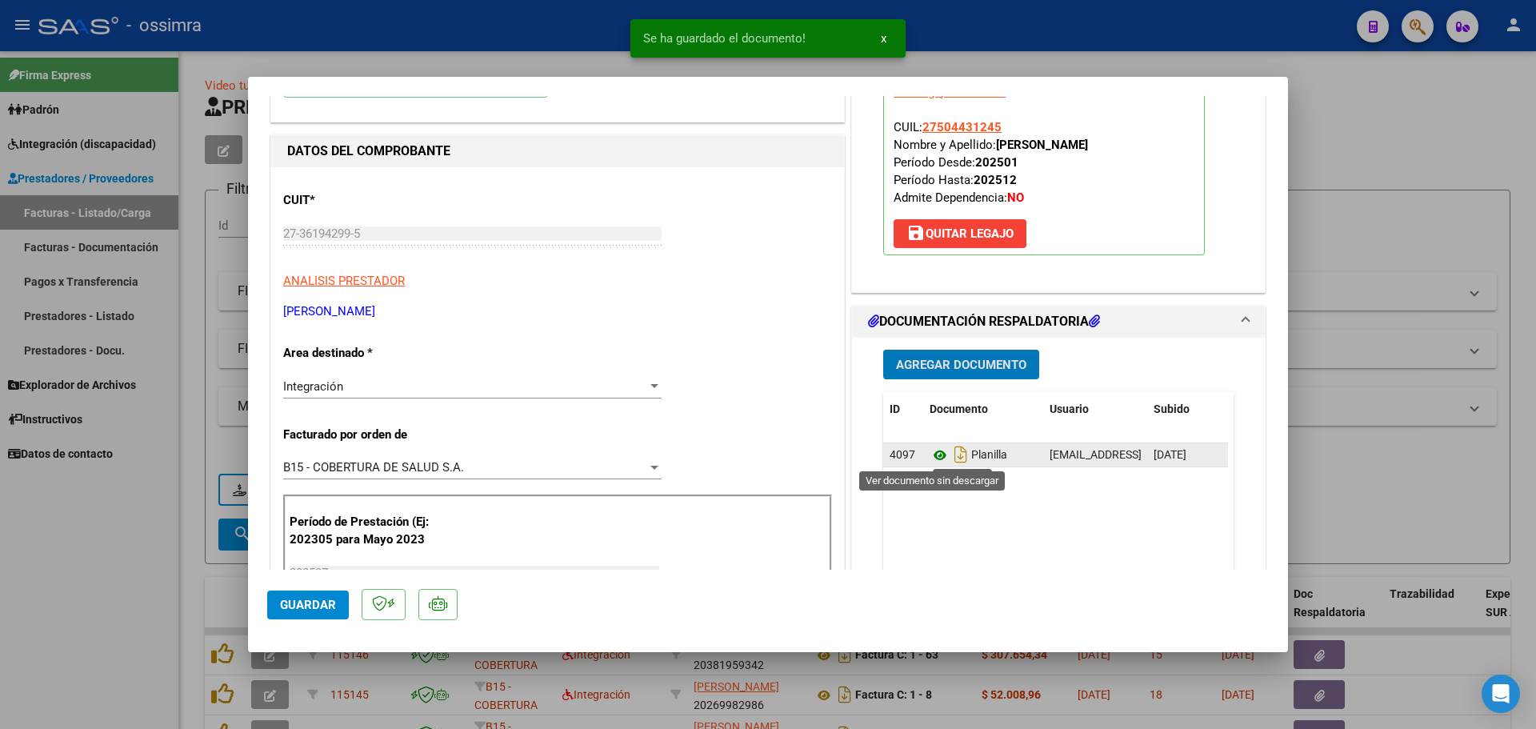
click at [930, 455] on icon at bounding box center [939, 455] width 21 height 19
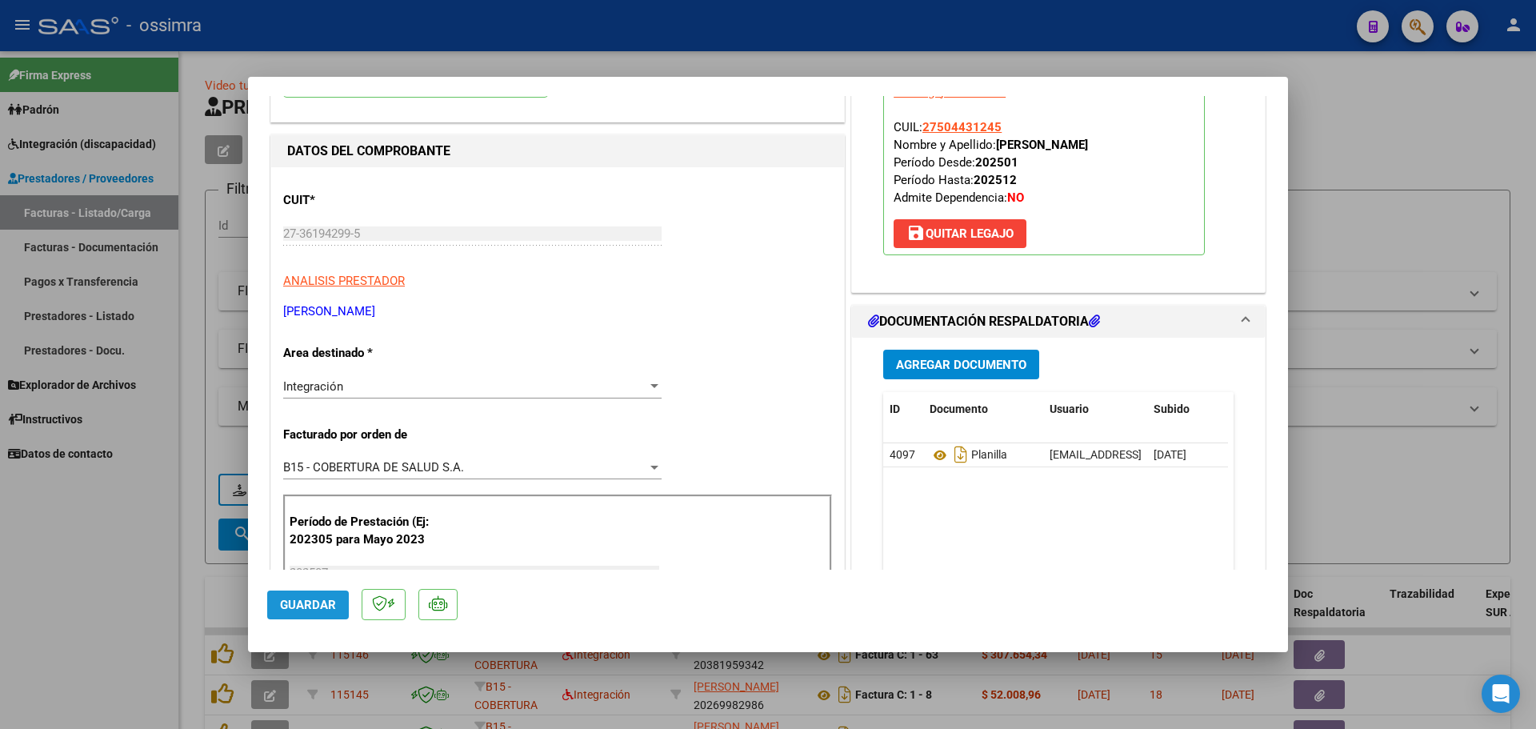
click at [286, 592] on button "Guardar" at bounding box center [308, 604] width 82 height 29
type input "$ 0,00"
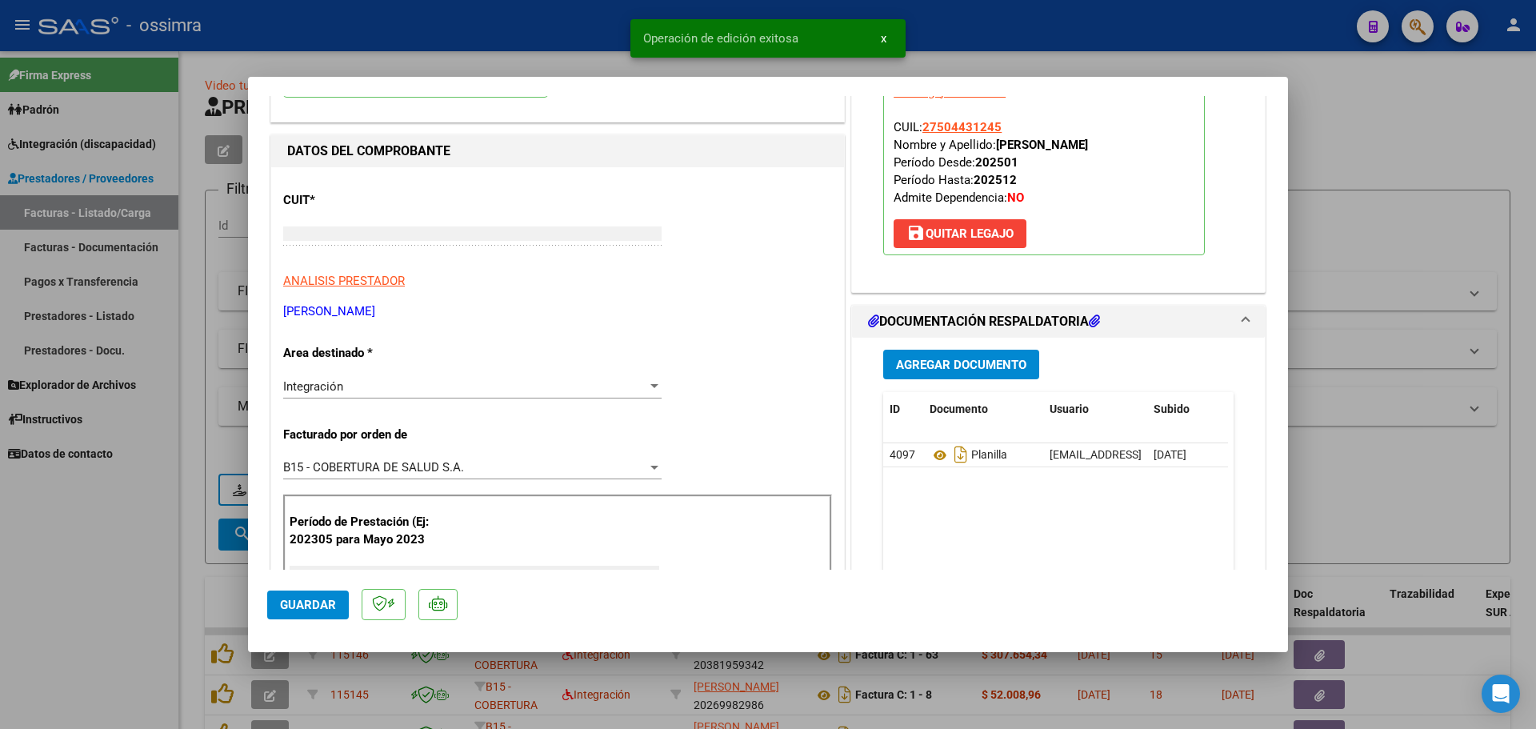
scroll to position [0, 0]
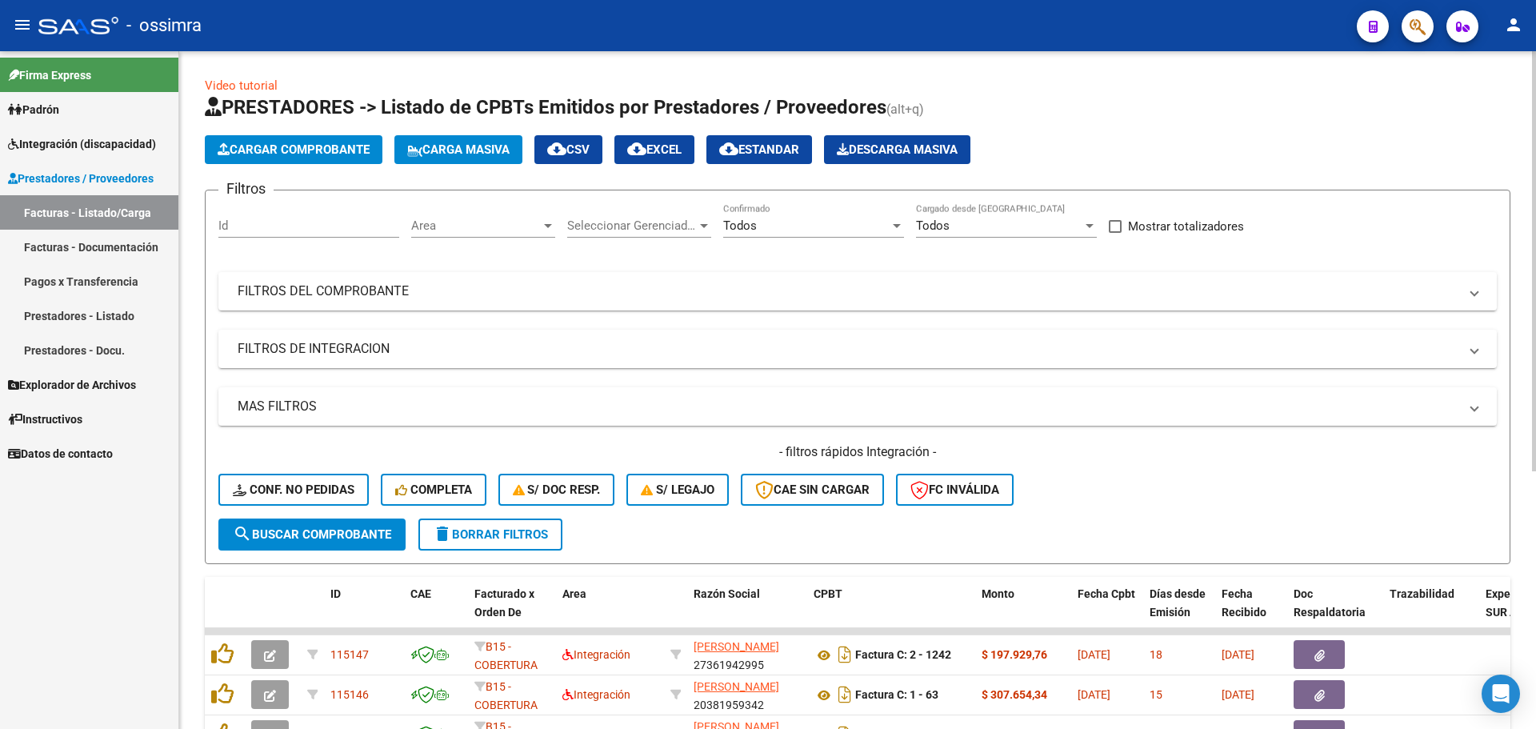
click at [265, 137] on button "Cargar Comprobante" at bounding box center [294, 149] width 178 height 29
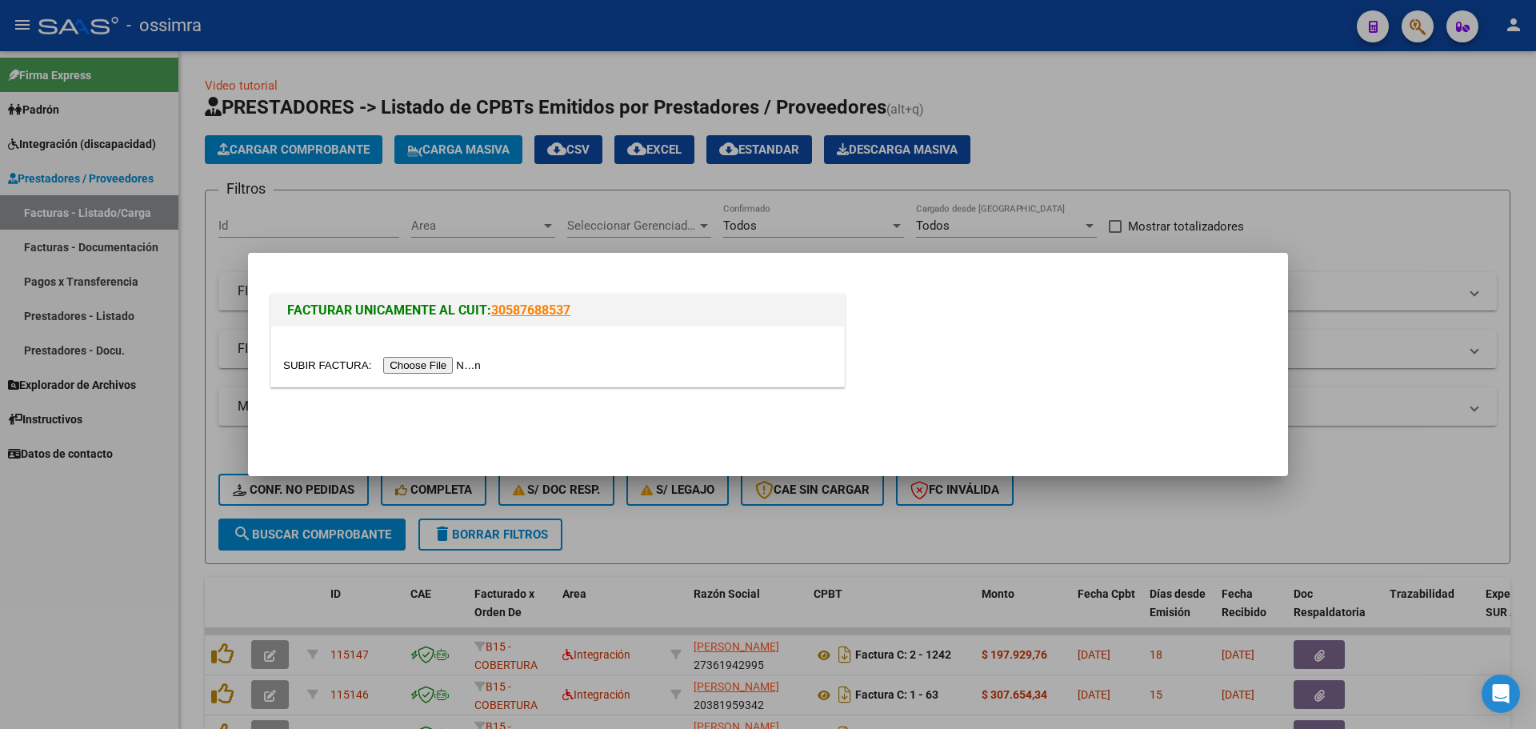
click at [456, 362] on input "file" at bounding box center [384, 365] width 202 height 17
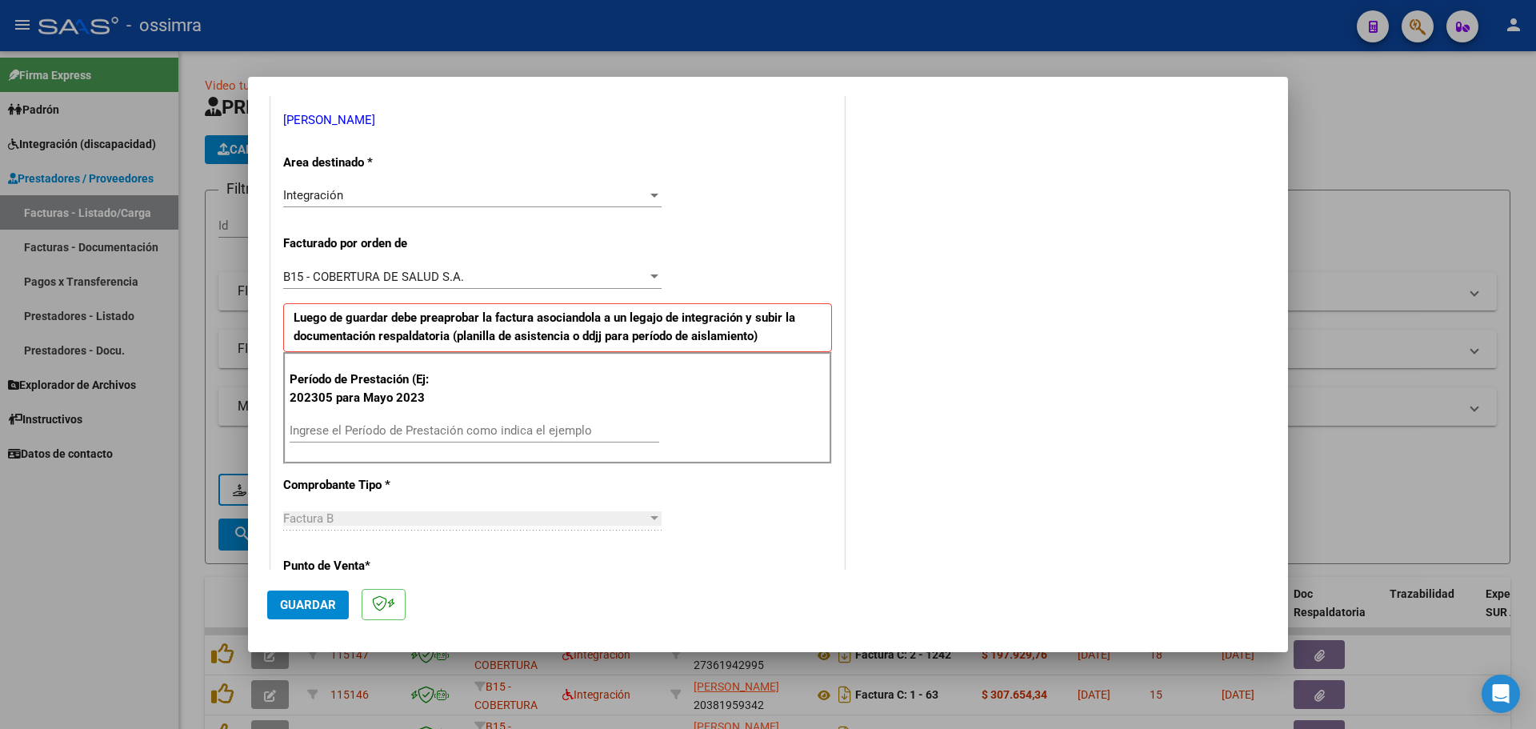
scroll to position [480, 0]
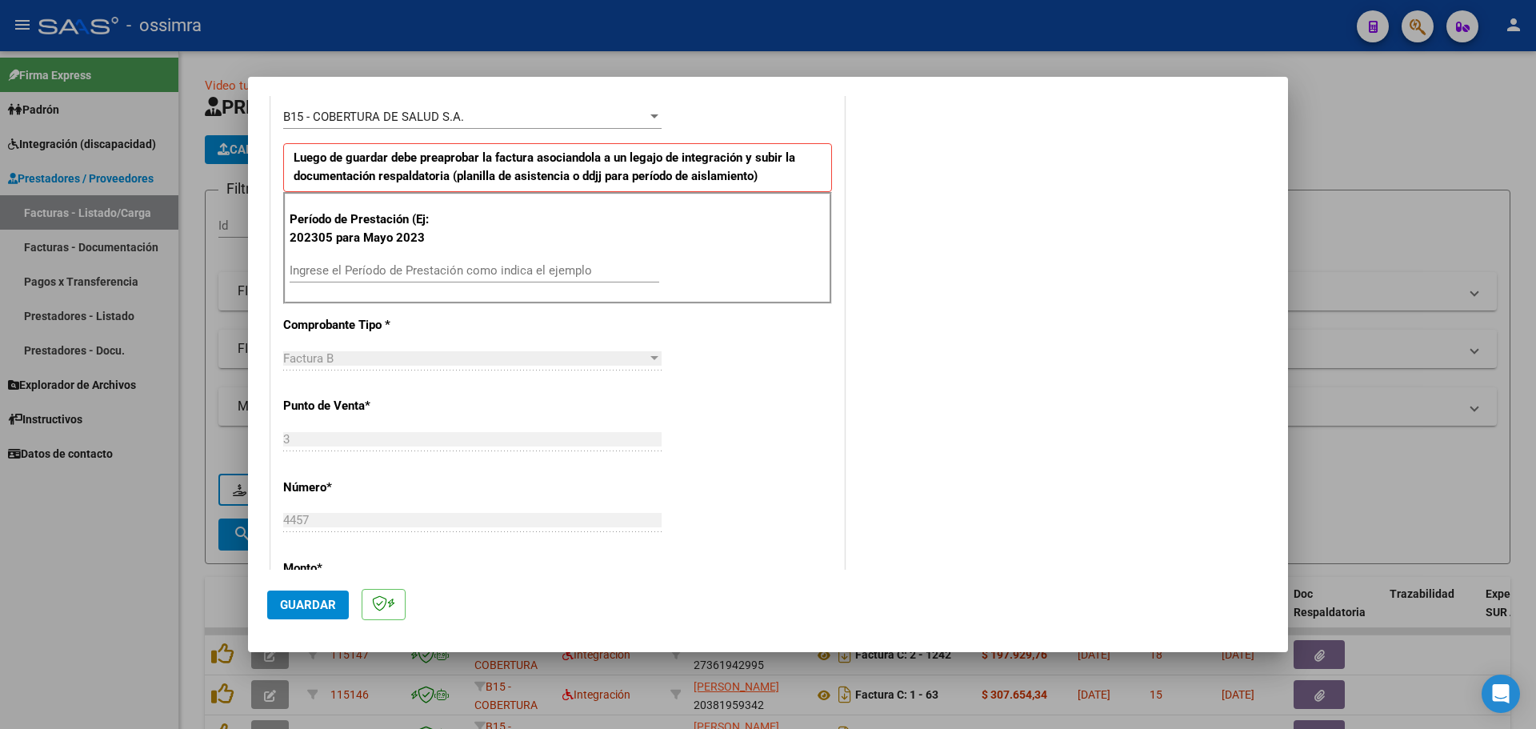
click at [435, 274] on div "Ingrese el Período de Prestación como indica el ejemplo" at bounding box center [475, 270] width 370 height 24
click at [435, 273] on input "Ingrese el Período de Prestación como indica el ejemplo" at bounding box center [475, 270] width 370 height 14
type input "202507"
click at [311, 608] on span "Guardar" at bounding box center [308, 604] width 56 height 14
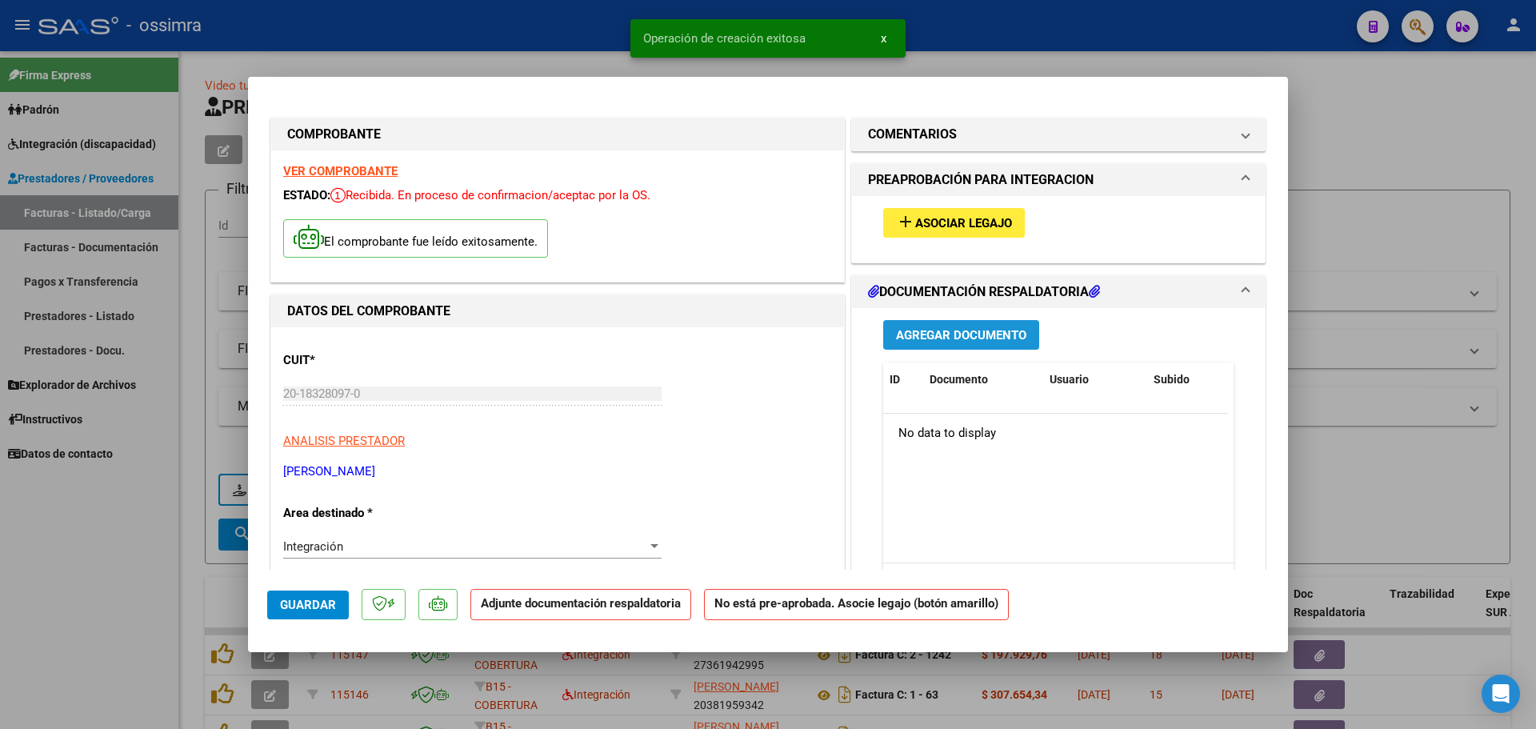
click at [950, 334] on span "Agregar Documento" at bounding box center [961, 335] width 130 height 14
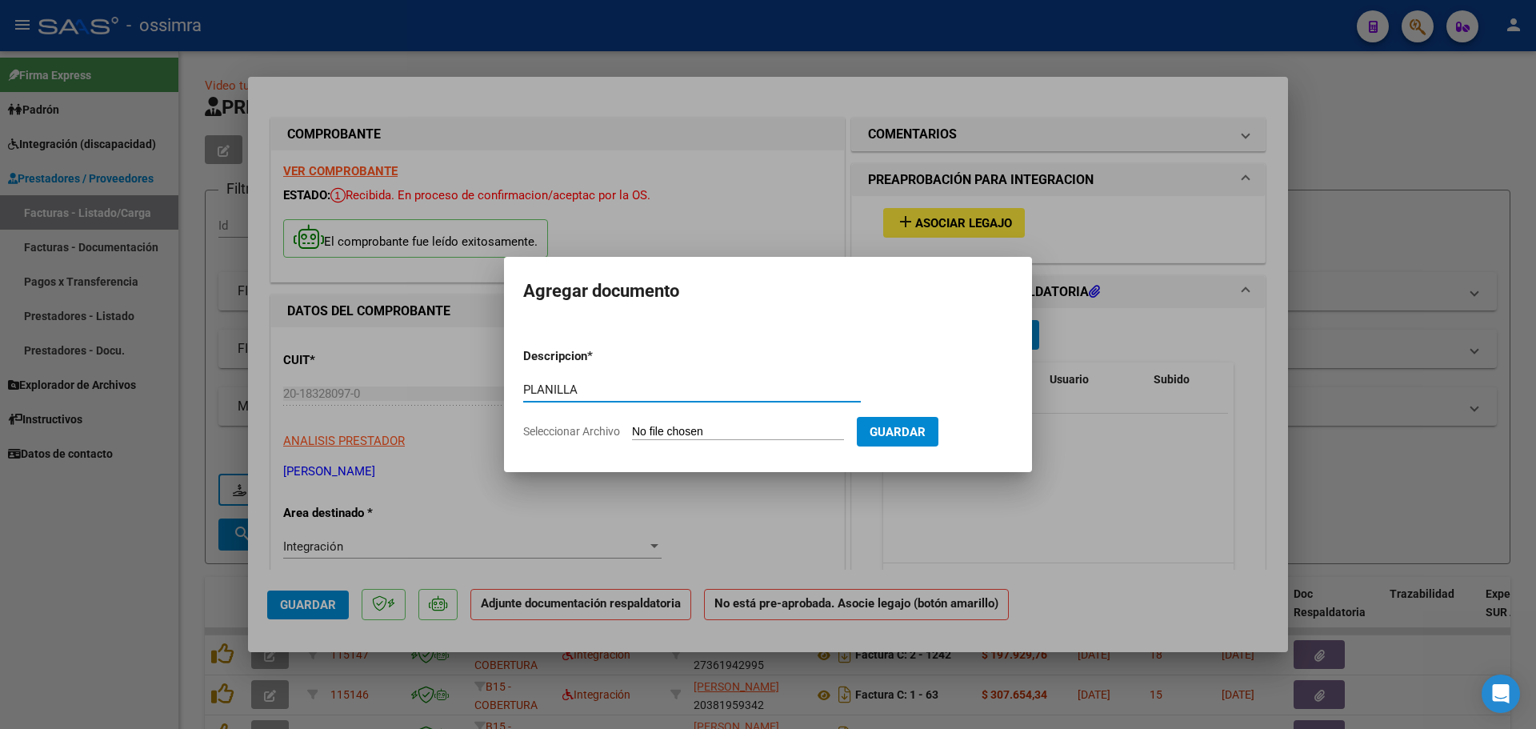
type input "PLANILLA"
click at [659, 433] on input "Seleccionar Archivo" at bounding box center [738, 432] width 212 height 15
type input "C:\fakepath\20183280970_6_3_4457_Planilla de Asistencia_3.pdf"
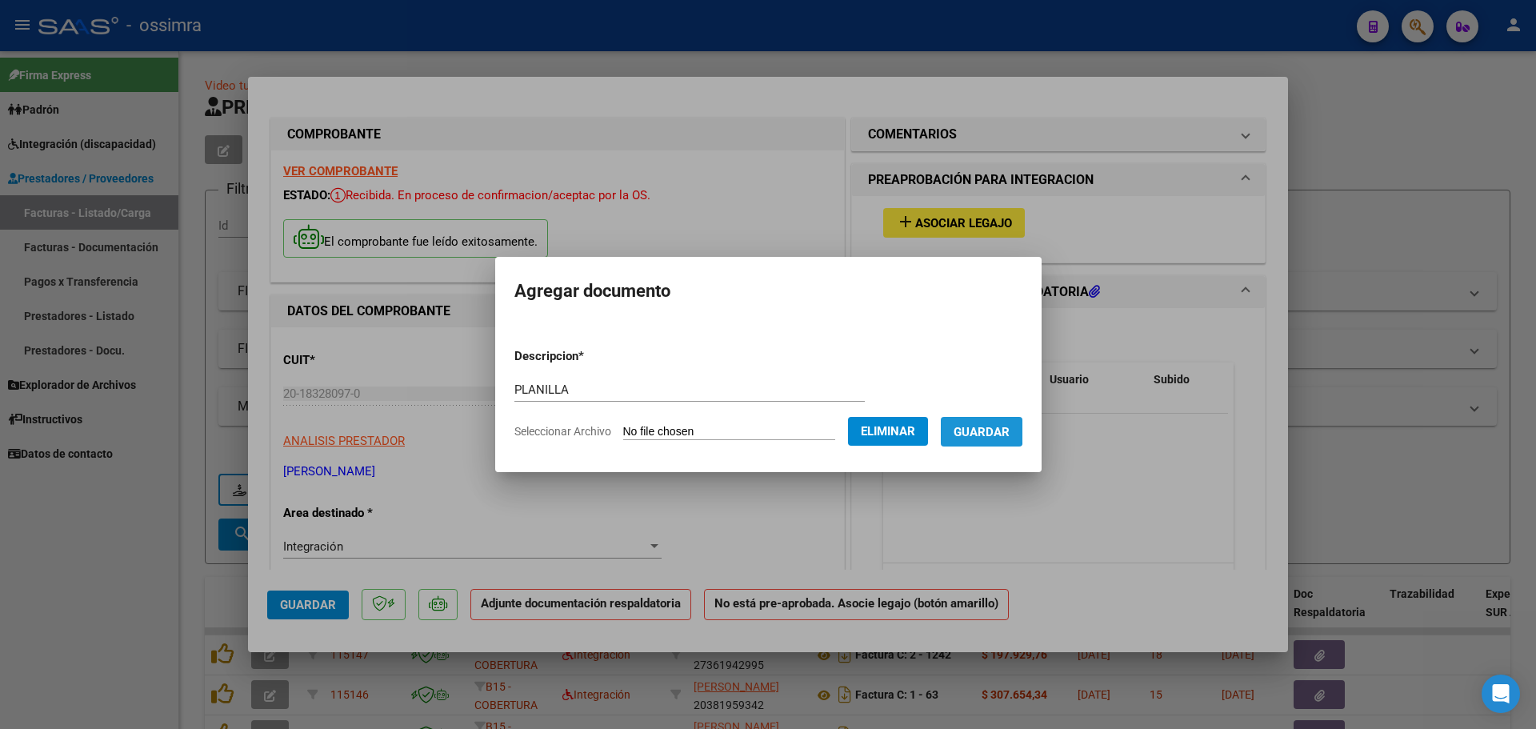
click at [983, 425] on span "Guardar" at bounding box center [981, 432] width 56 height 14
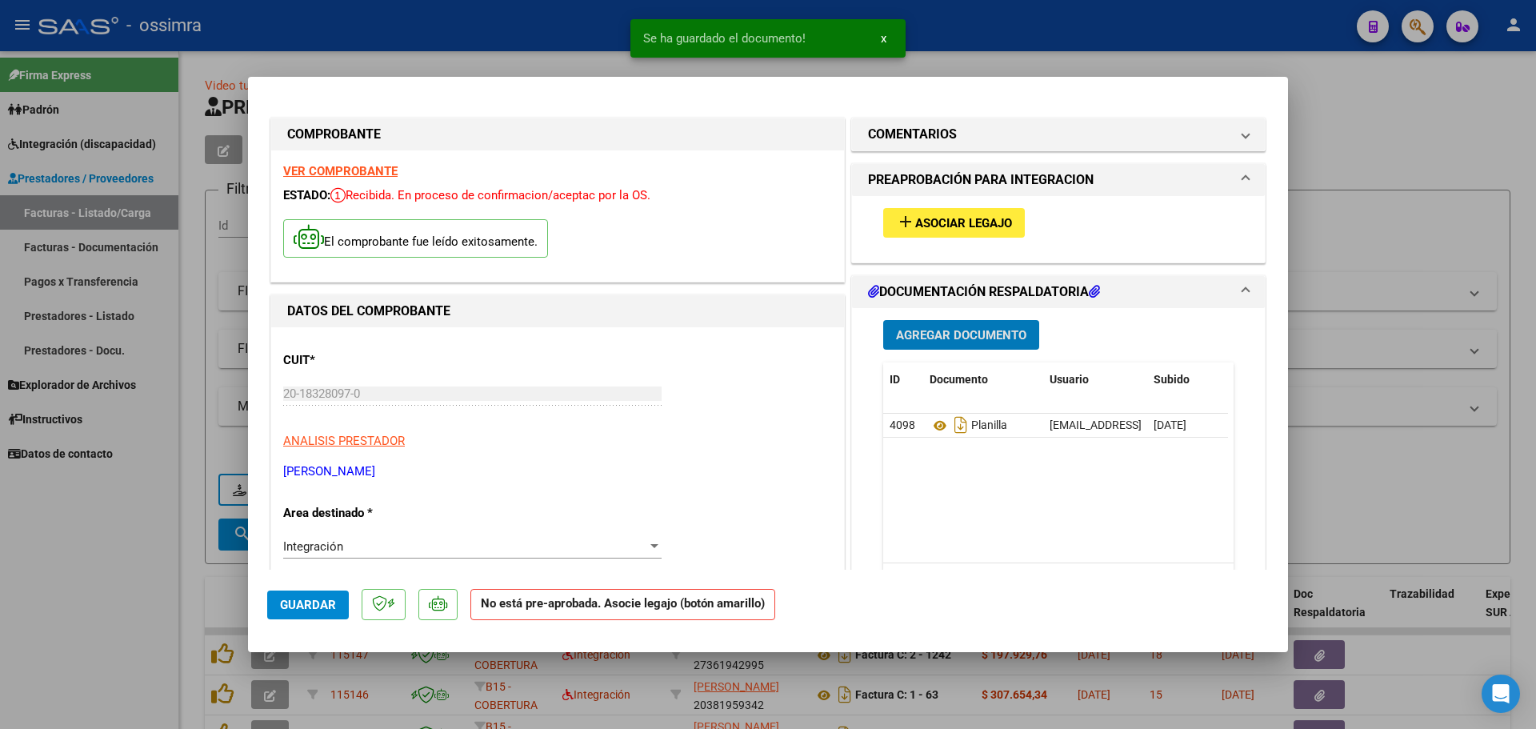
click at [350, 608] on mat-dialog-actions "Guardar No está pre-aprobada. Asocie legajo (botón amarillo)" at bounding box center [767, 600] width 1001 height 63
click at [318, 605] on span "Guardar" at bounding box center [308, 604] width 56 height 14
type input "$ 0,00"
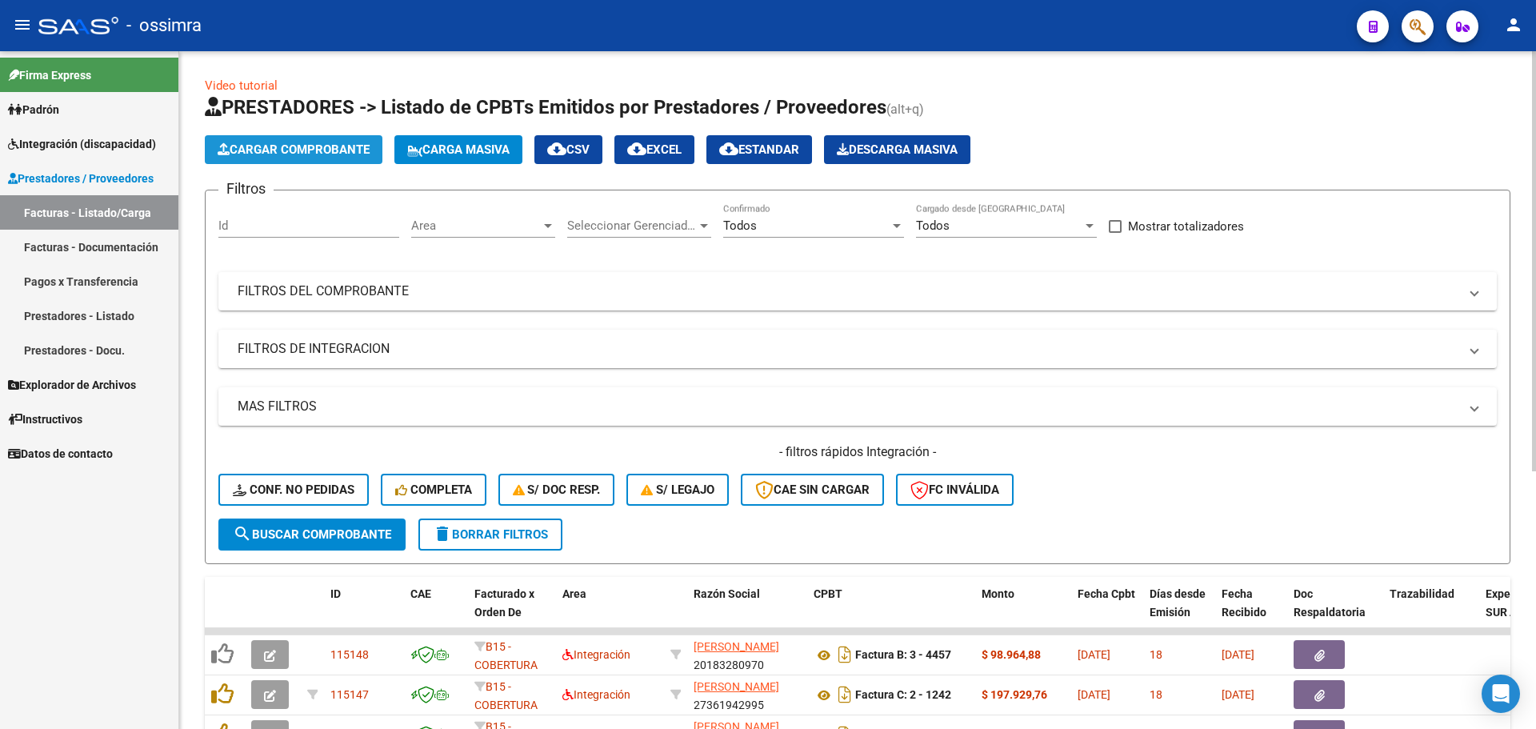
click at [302, 156] on span "Cargar Comprobante" at bounding box center [294, 149] width 152 height 14
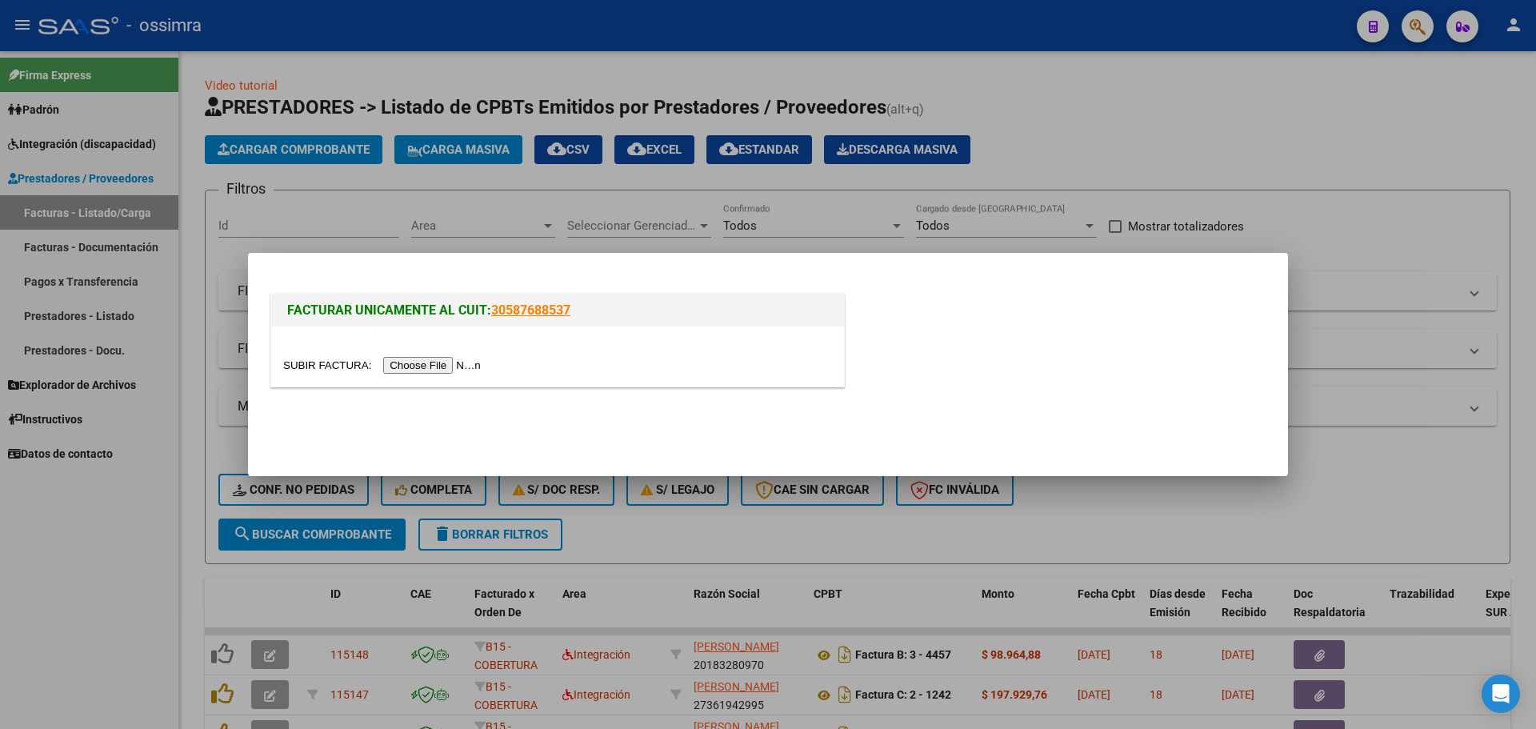
click at [424, 361] on input "file" at bounding box center [384, 365] width 202 height 17
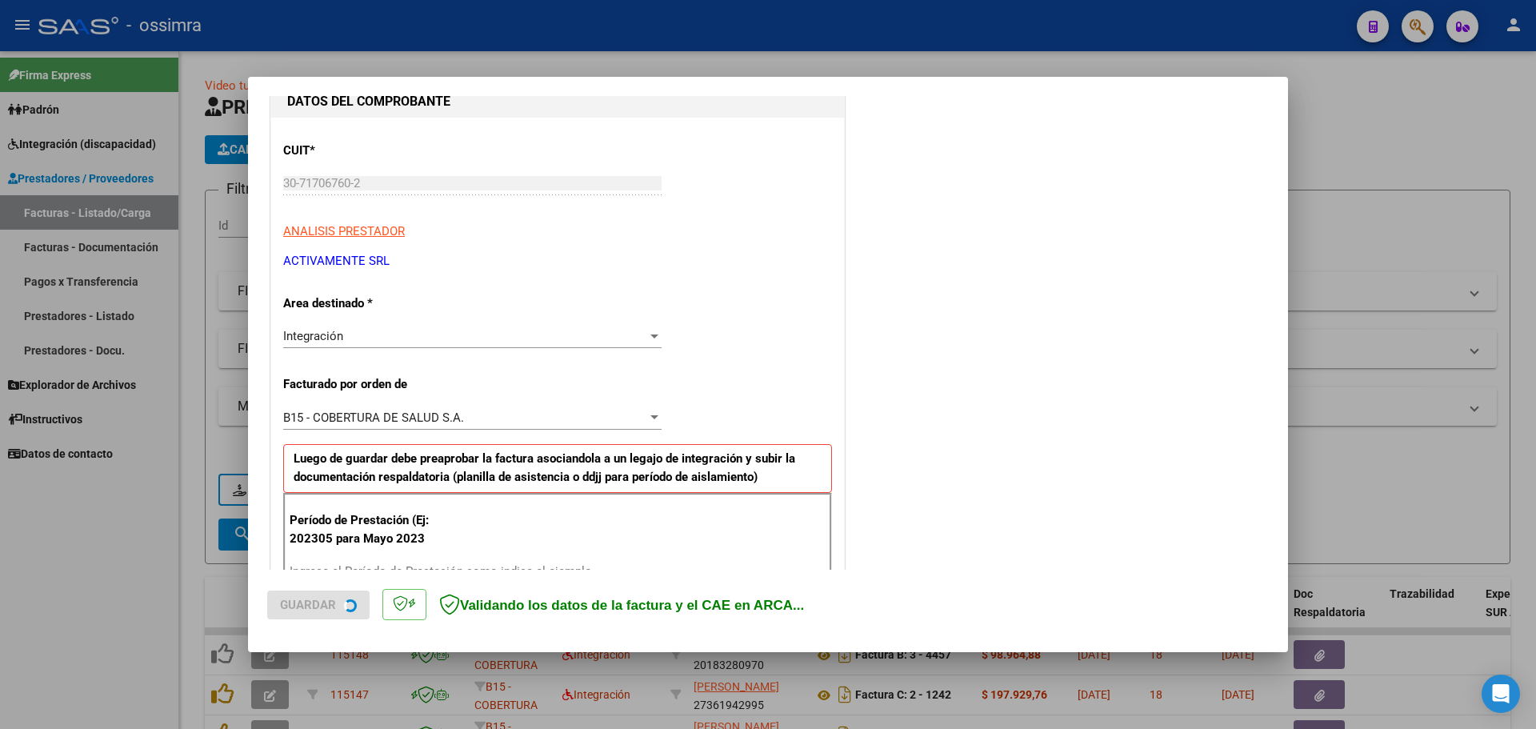
scroll to position [240, 0]
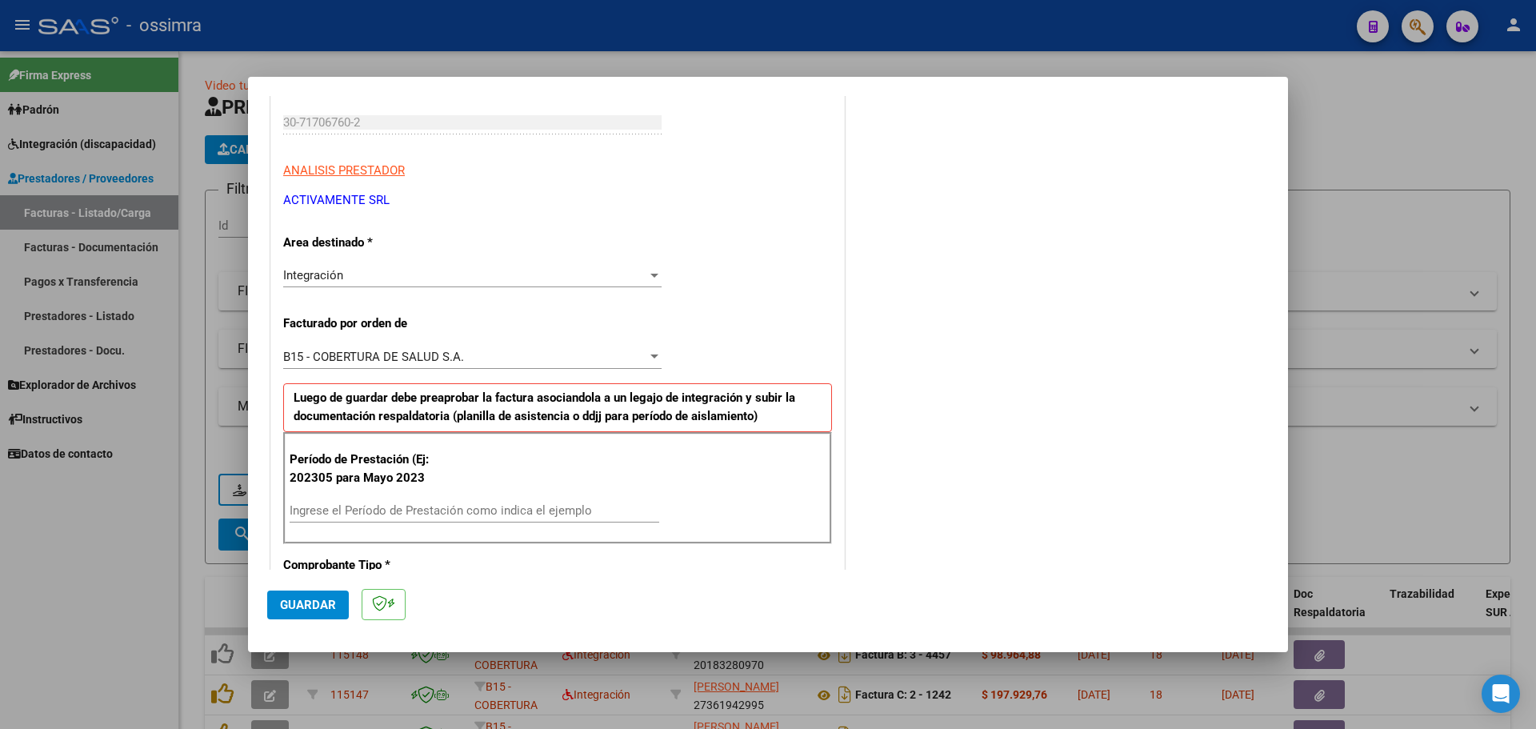
click at [339, 509] on input "Ingrese el Período de Prestación como indica el ejemplo" at bounding box center [475, 510] width 370 height 14
type input "202507"
click at [302, 615] on button "Guardar" at bounding box center [308, 604] width 82 height 29
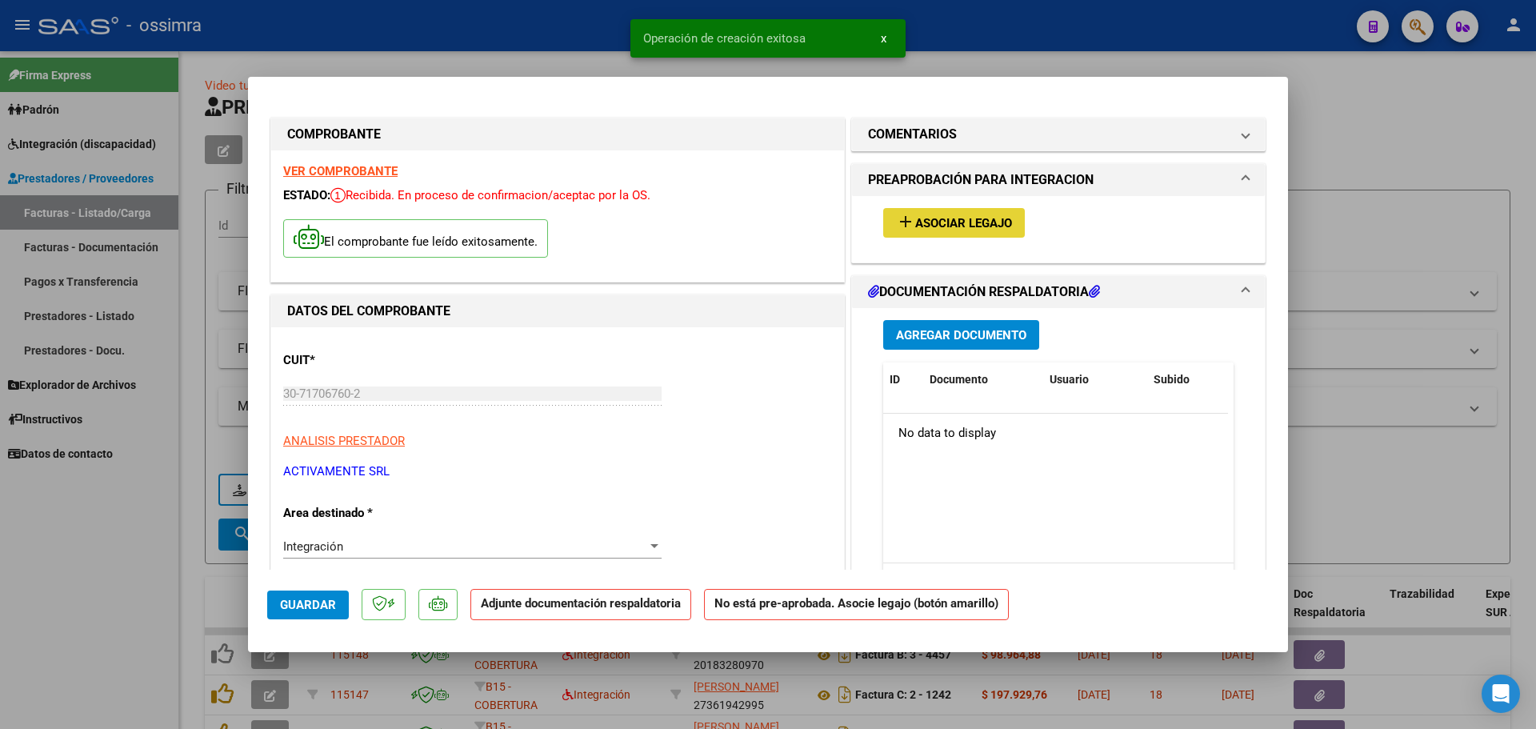
click at [976, 210] on button "add Asociar Legajo" at bounding box center [954, 223] width 142 height 30
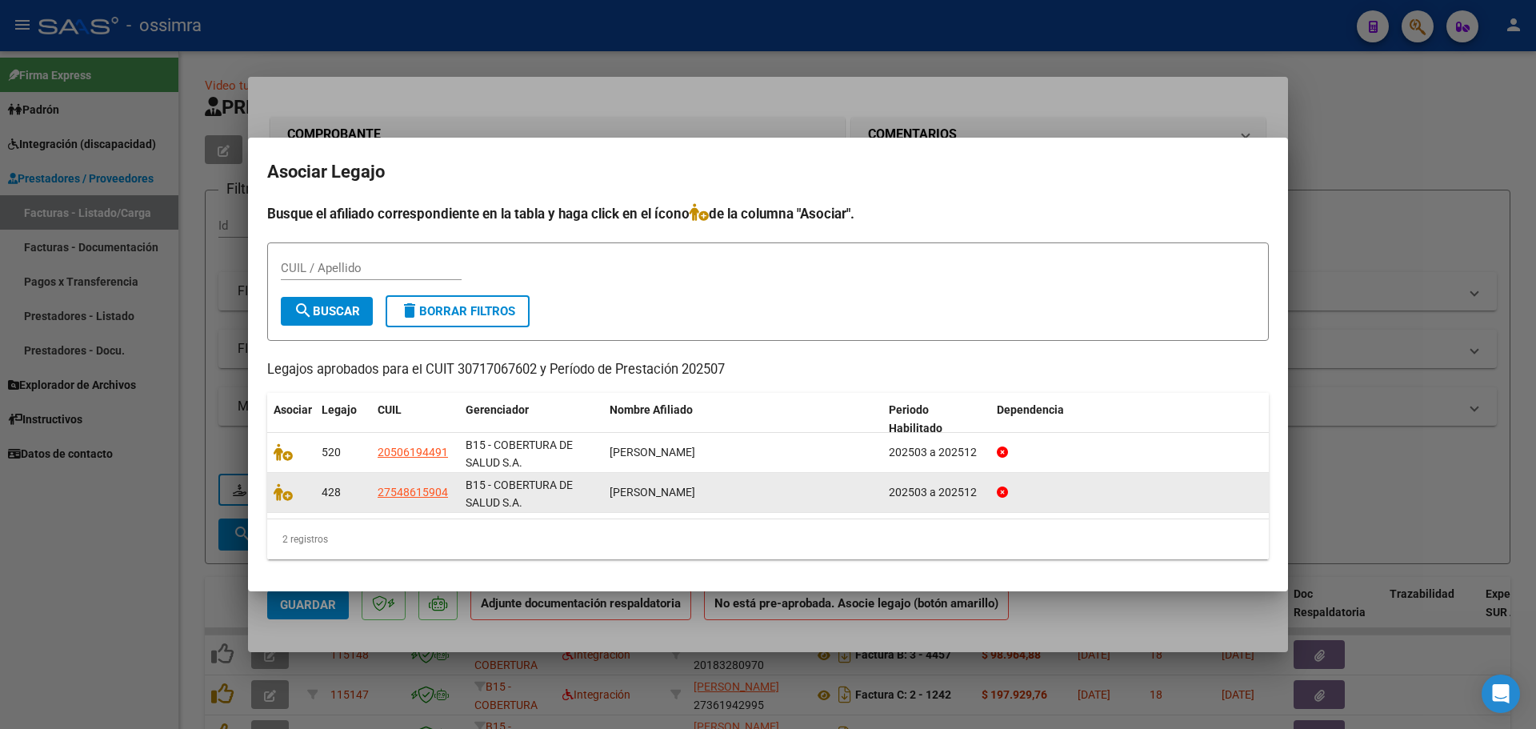
click at [282, 502] on datatable-body-cell at bounding box center [291, 492] width 48 height 39
click at [290, 496] on icon at bounding box center [283, 492] width 19 height 18
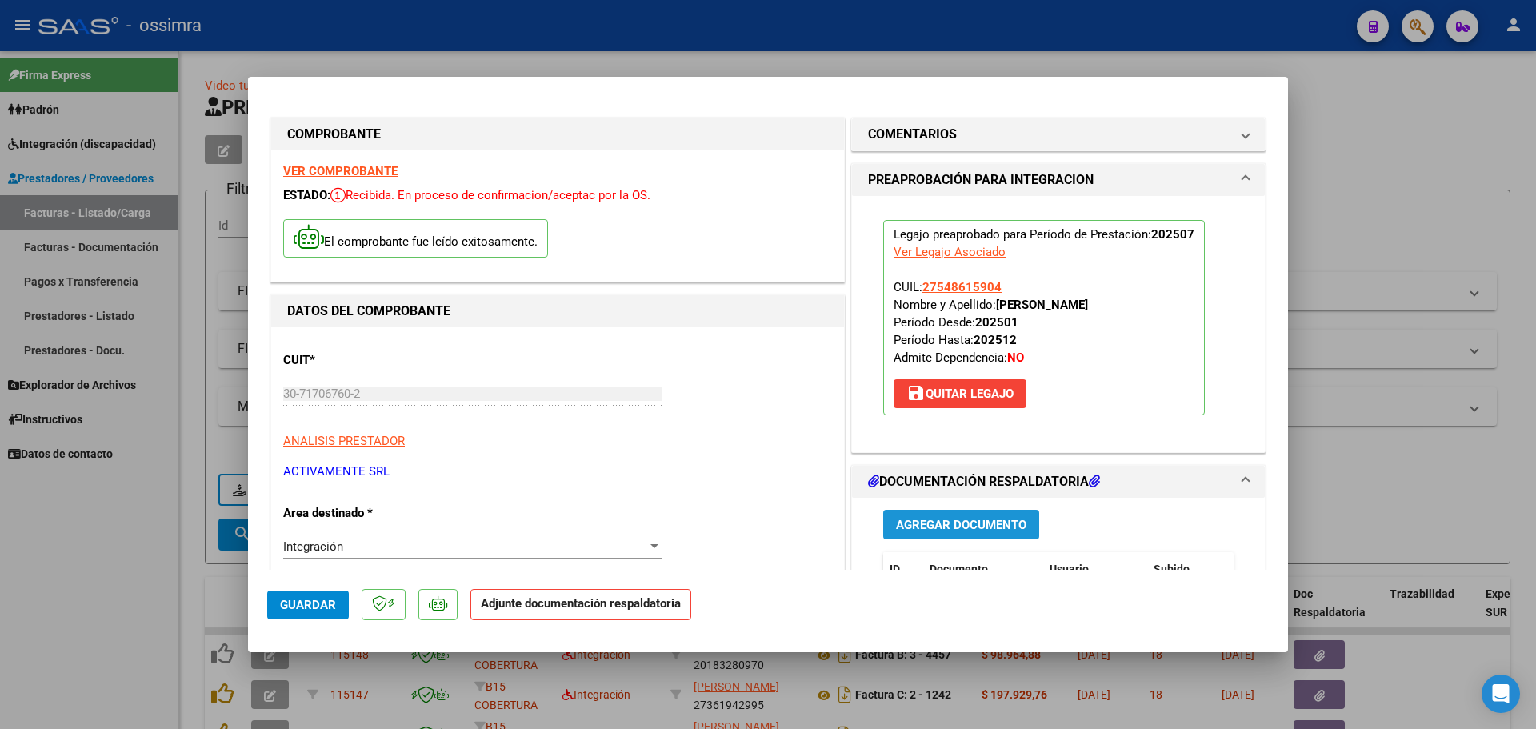
click at [941, 525] on span "Agregar Documento" at bounding box center [961, 525] width 130 height 14
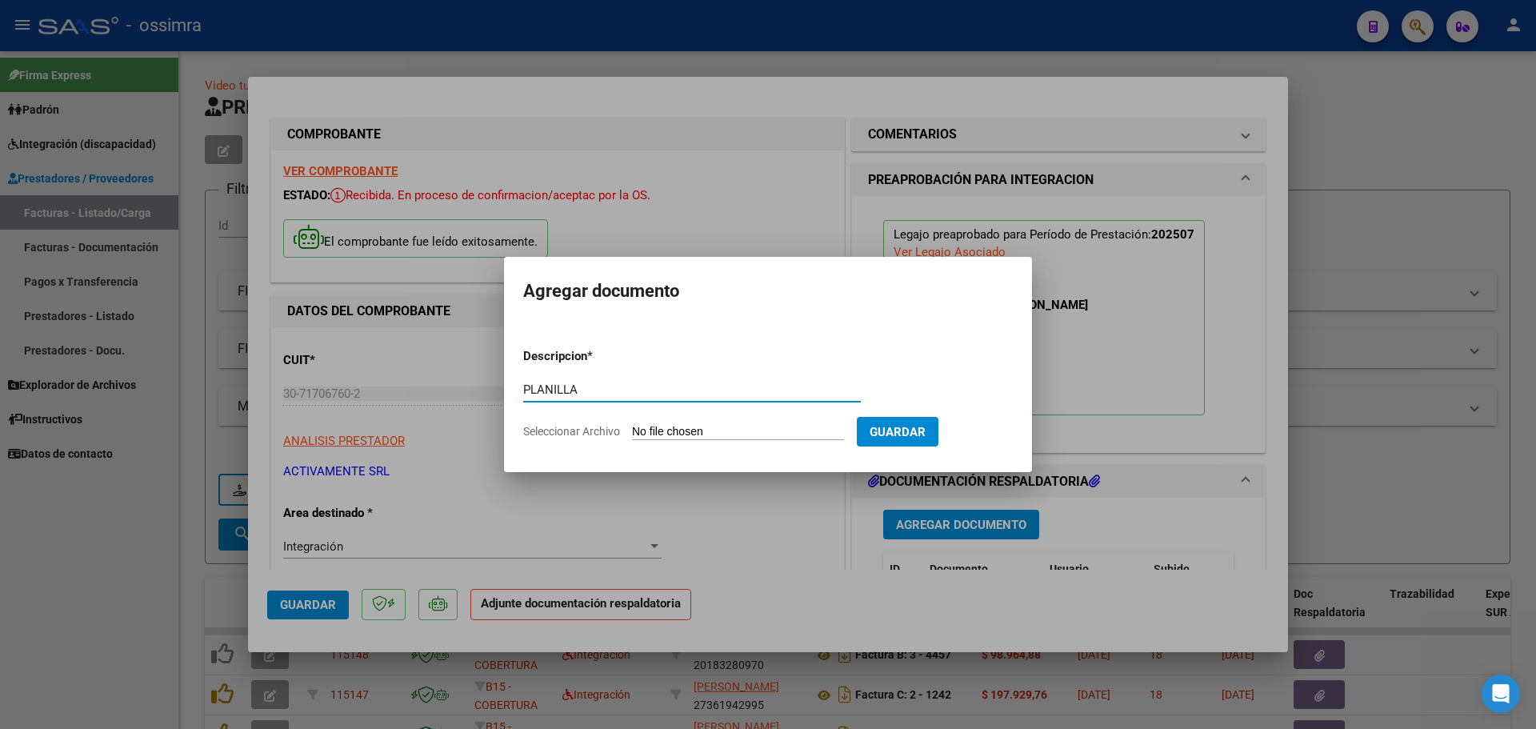
type input "PLANILLA"
click at [698, 434] on input "Seleccionar Archivo" at bounding box center [738, 432] width 212 height 15
type input "C:\fakepath\30717067602_6_1_901_Planilla de Asistencia_2.pdf"
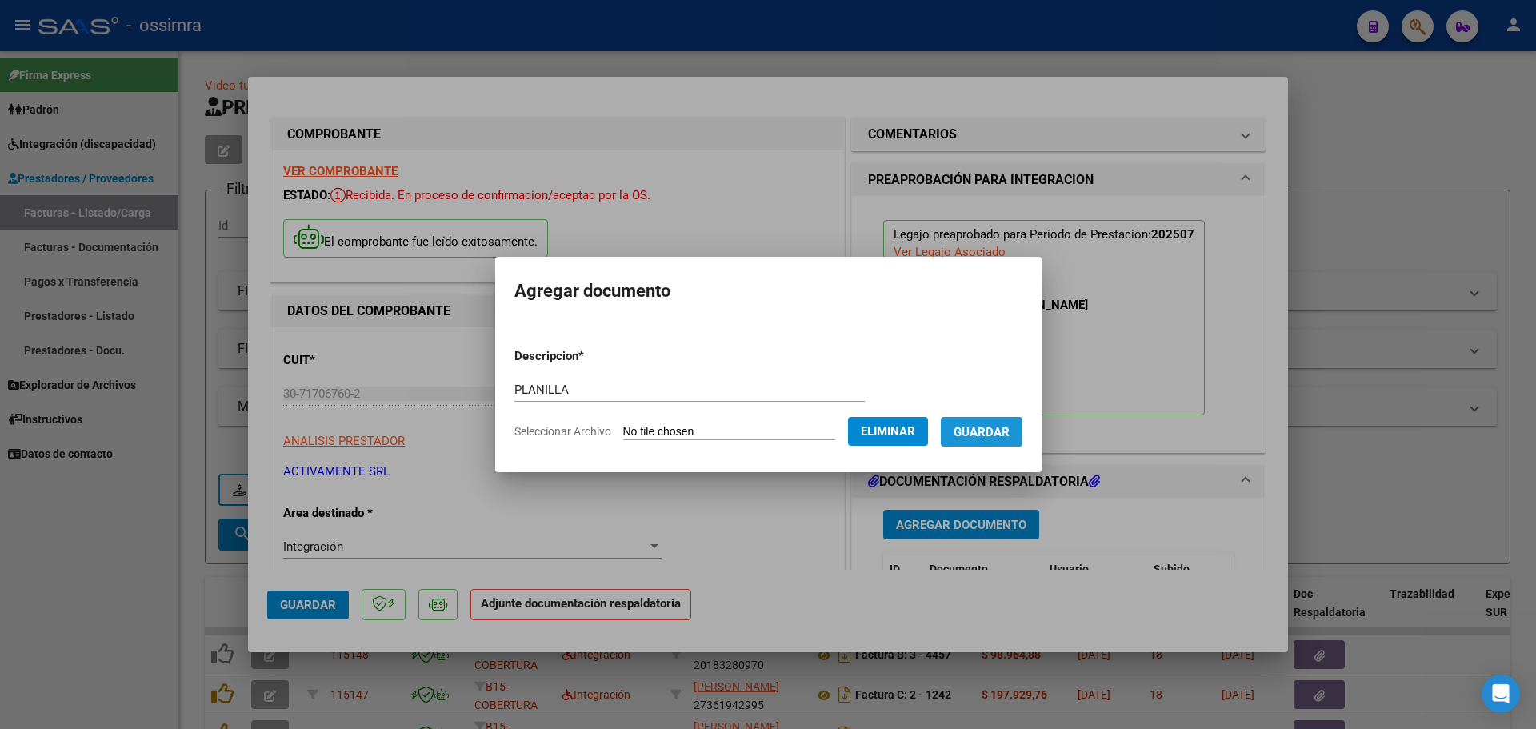
click at [1002, 439] on button "Guardar" at bounding box center [982, 432] width 82 height 30
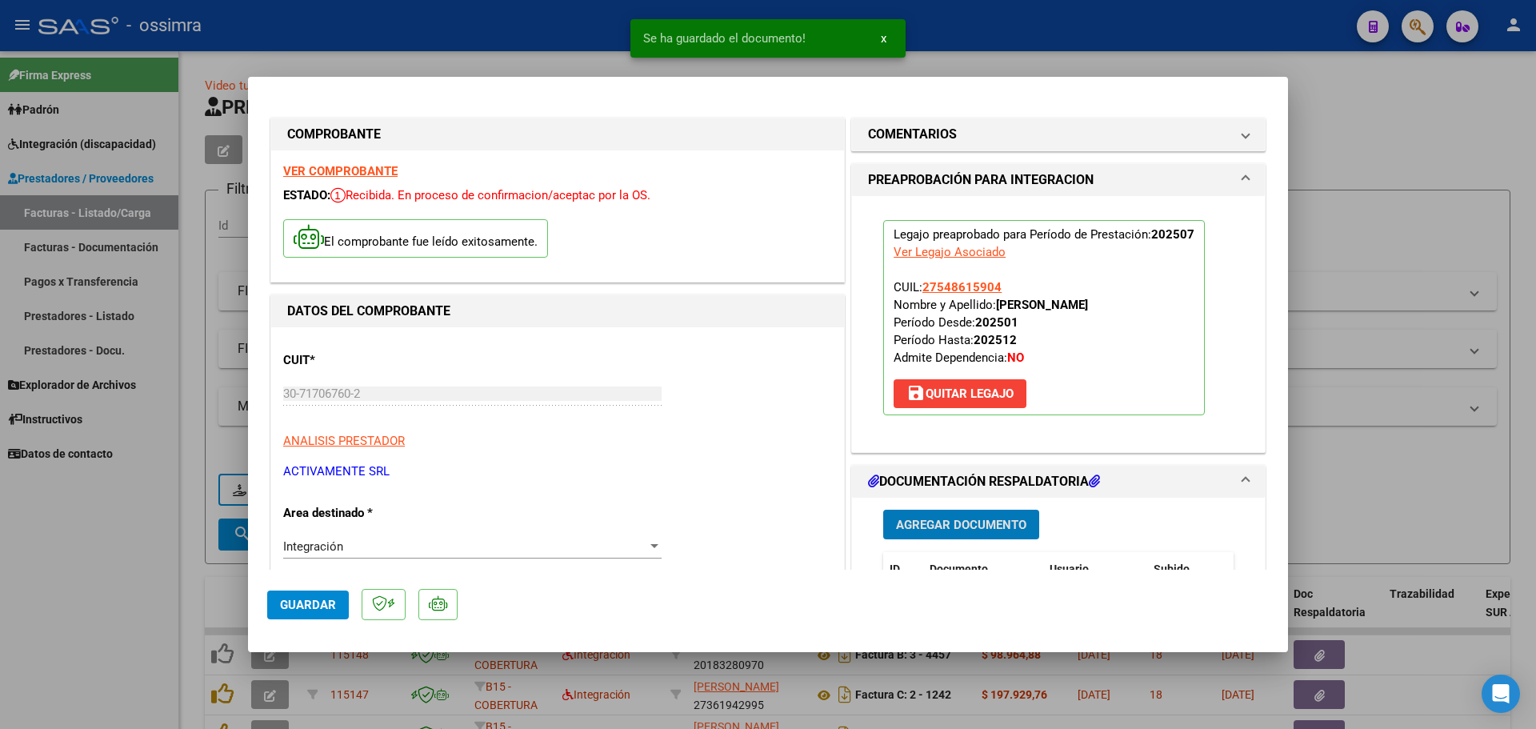
click at [299, 601] on span "Guardar" at bounding box center [308, 604] width 56 height 14
type input "$ 0,00"
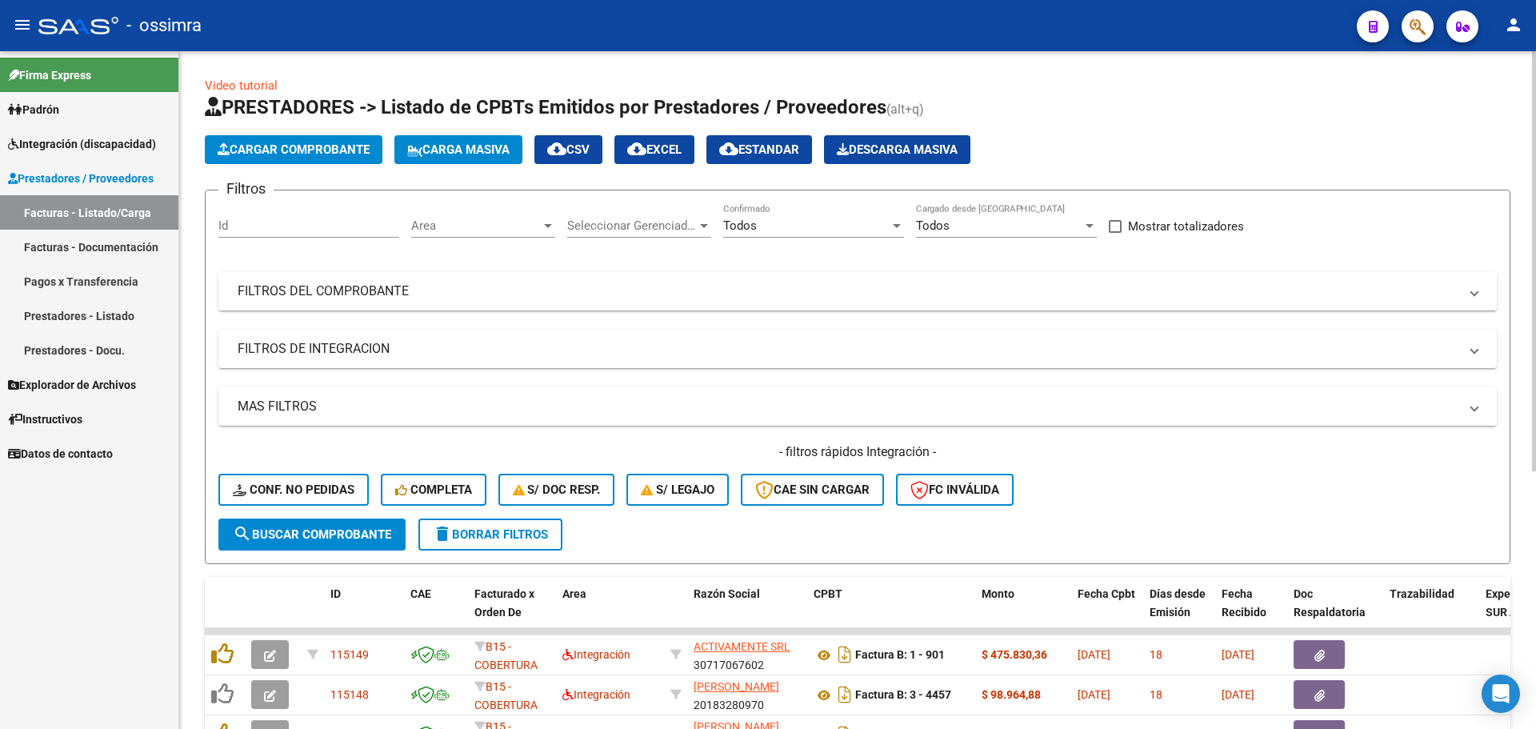
click at [283, 148] on span "Cargar Comprobante" at bounding box center [294, 149] width 152 height 14
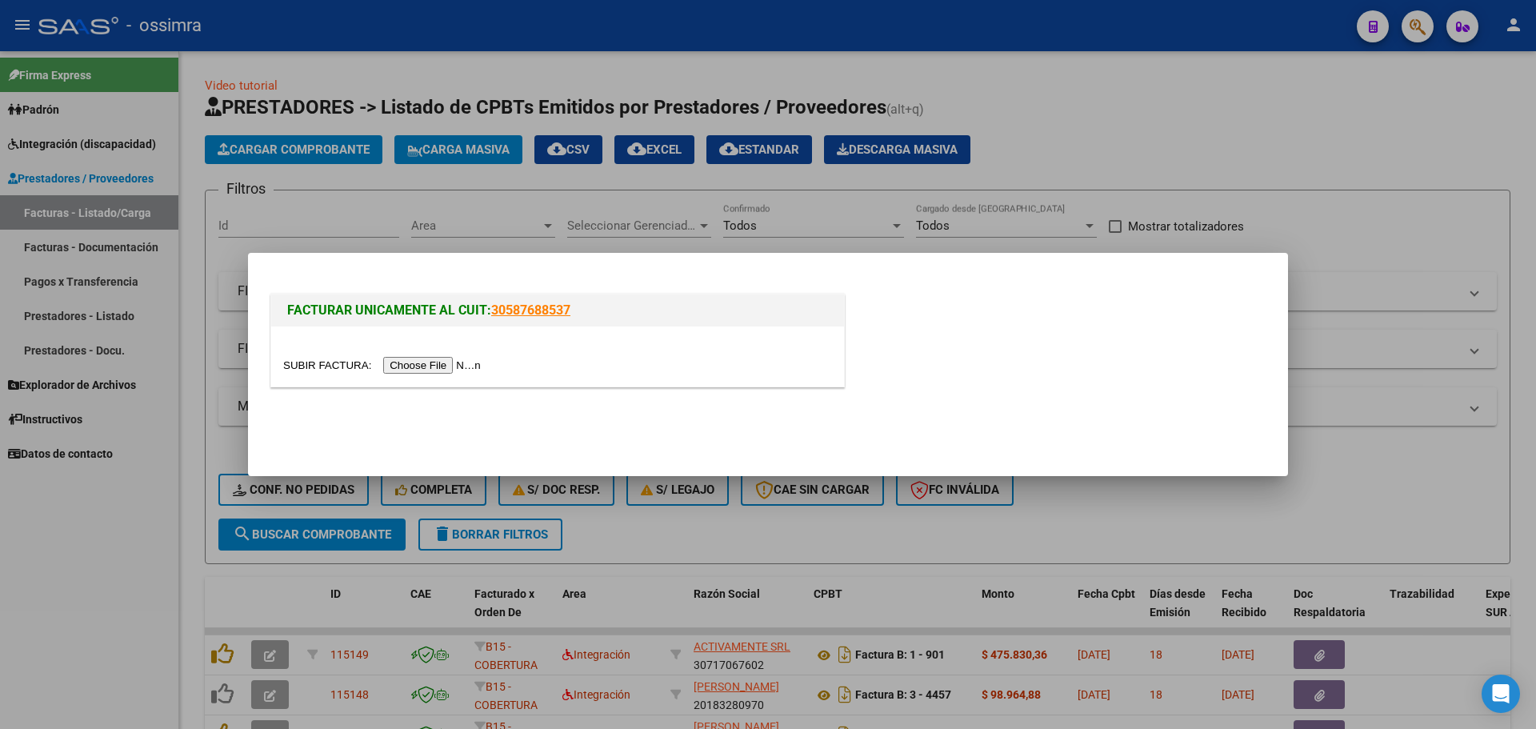
click at [429, 363] on input "file" at bounding box center [384, 365] width 202 height 17
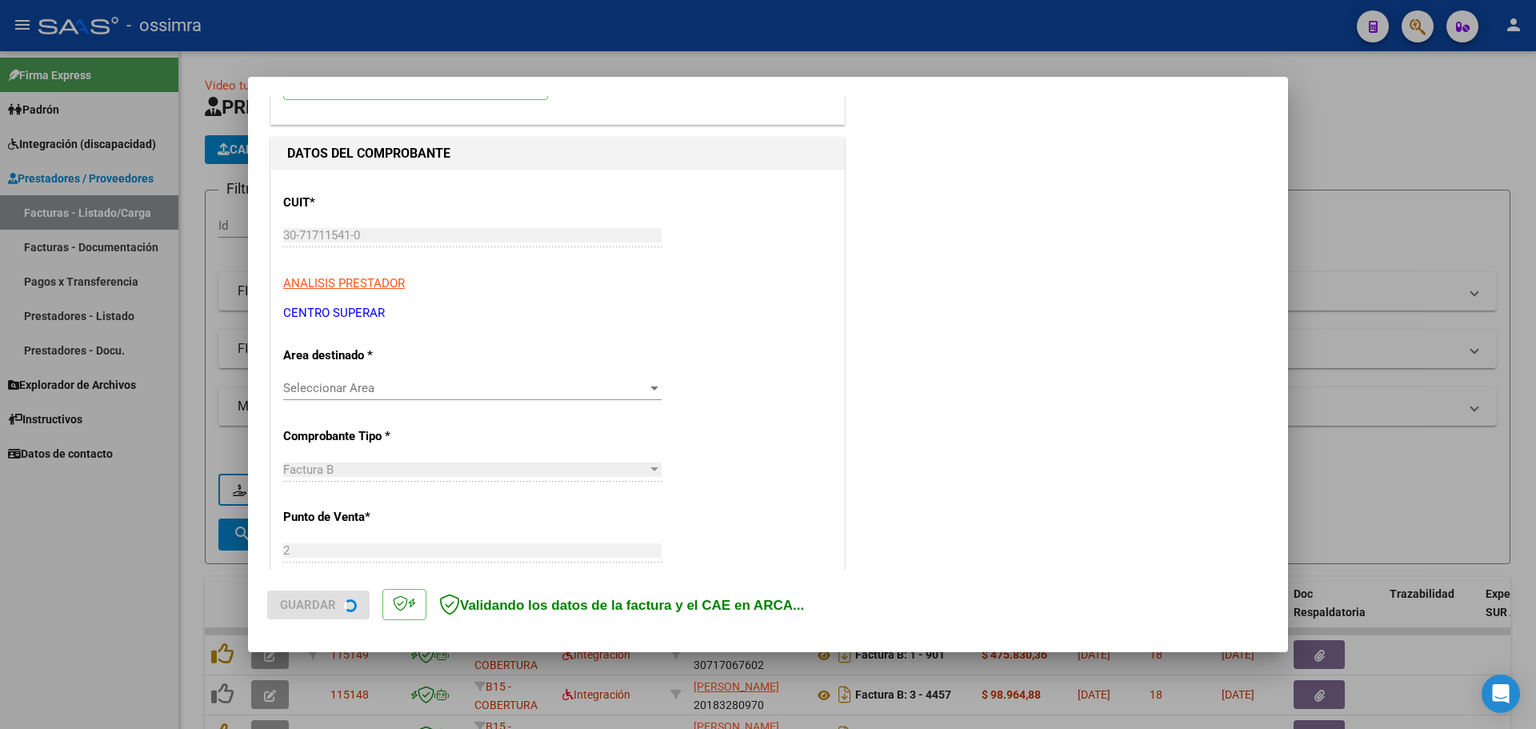
scroll to position [400, 0]
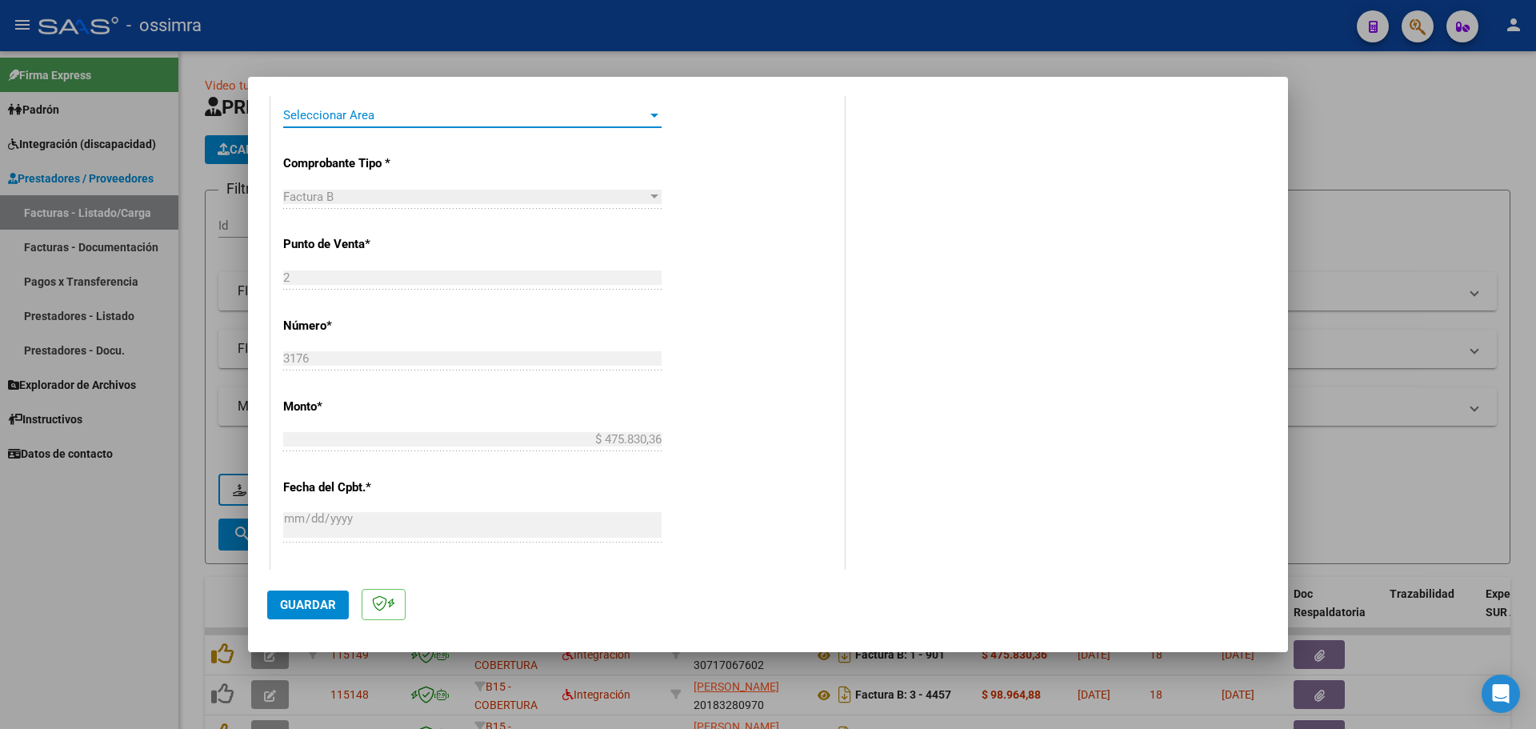
click at [387, 108] on span "Seleccionar Area" at bounding box center [465, 115] width 364 height 14
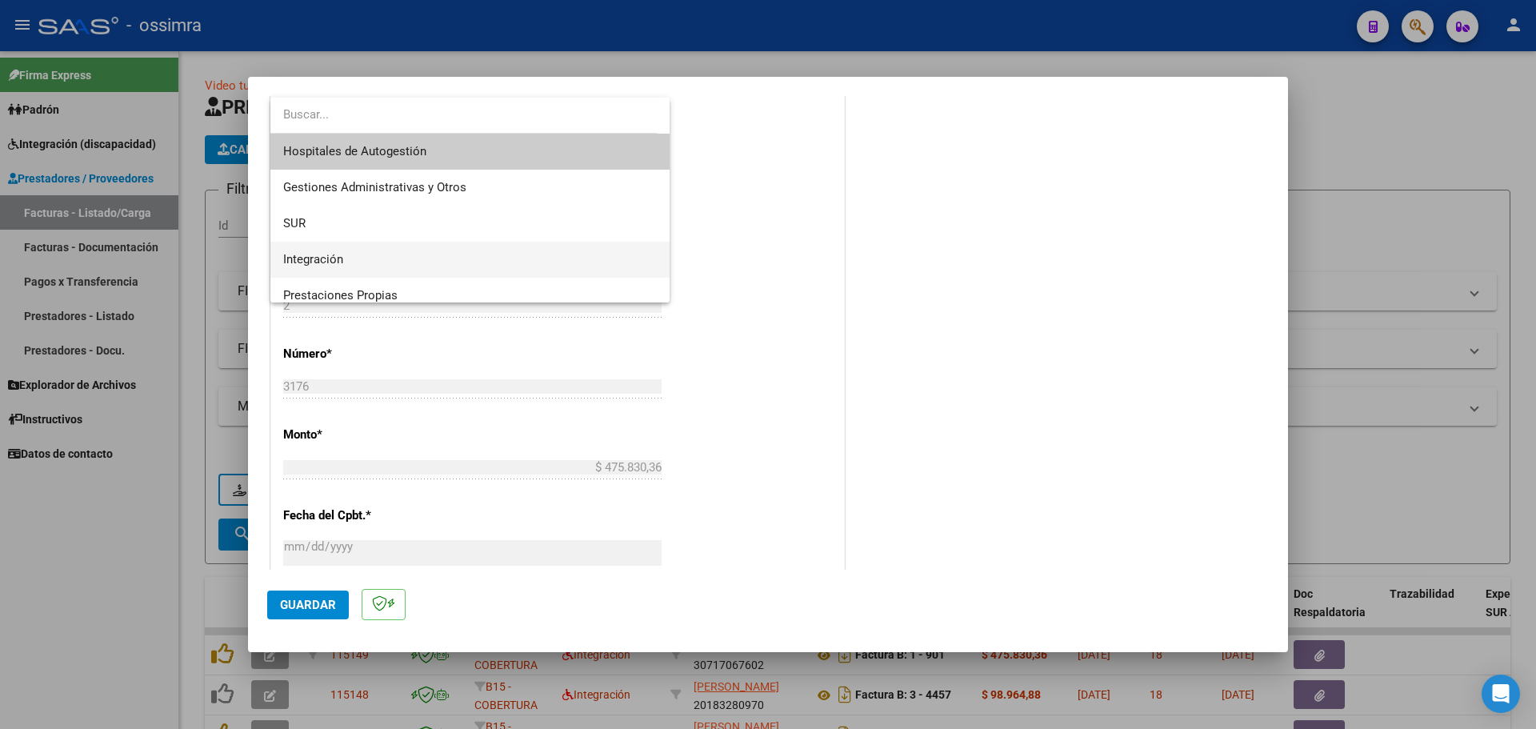
click at [416, 266] on span "Integración" at bounding box center [470, 260] width 374 height 36
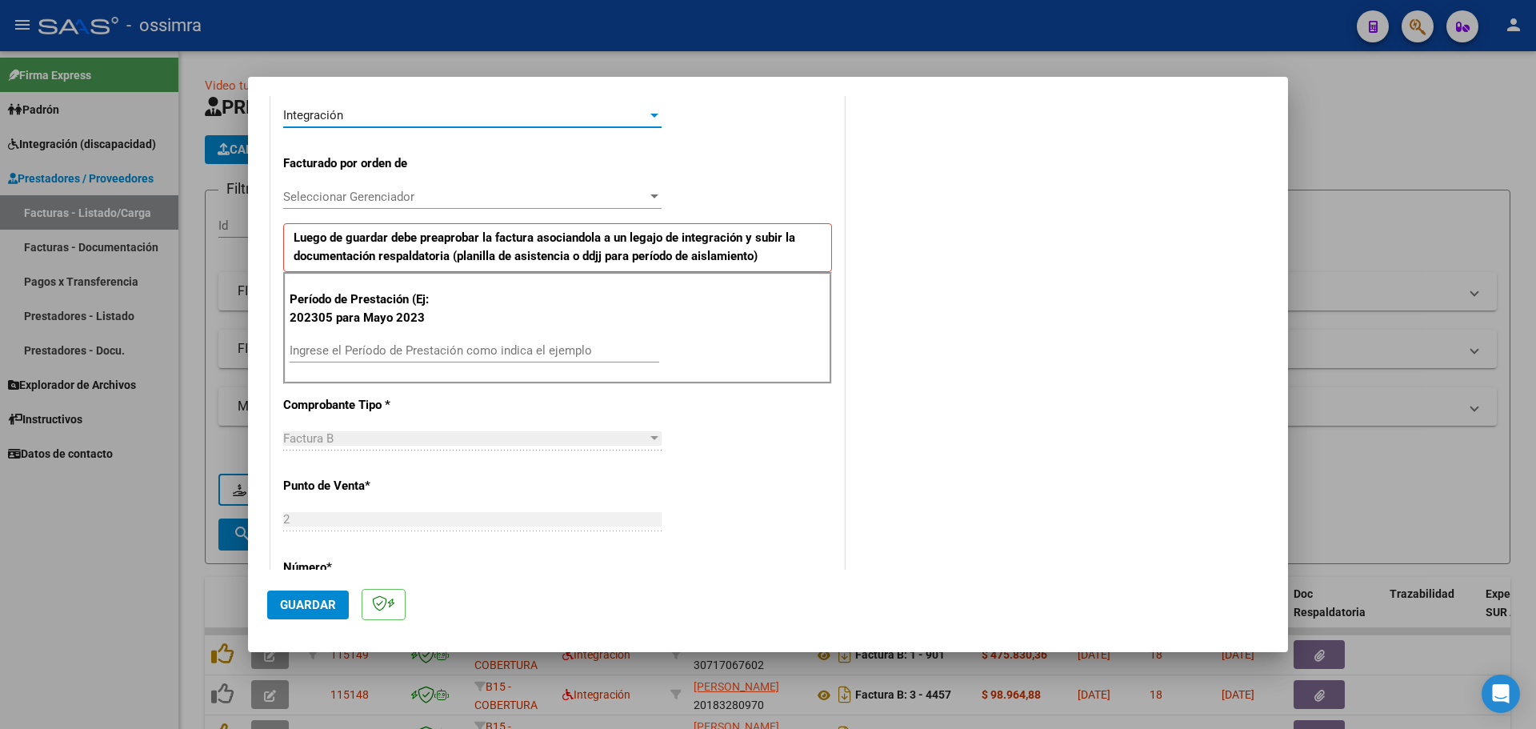
click at [394, 344] on input "Ingrese el Período de Prestación como indica el ejemplo" at bounding box center [475, 350] width 370 height 14
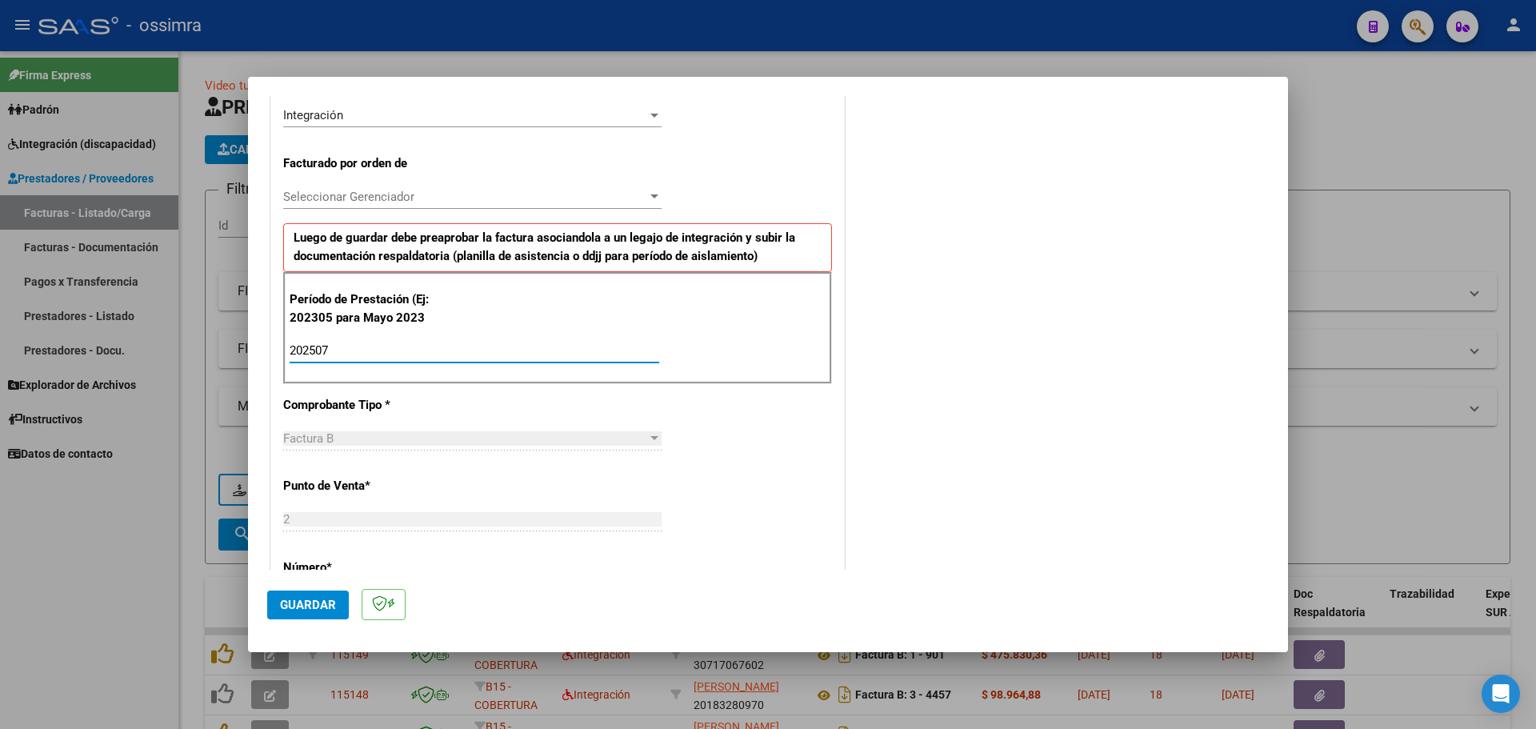
type input "202507"
click at [322, 598] on span "Guardar" at bounding box center [308, 604] width 56 height 14
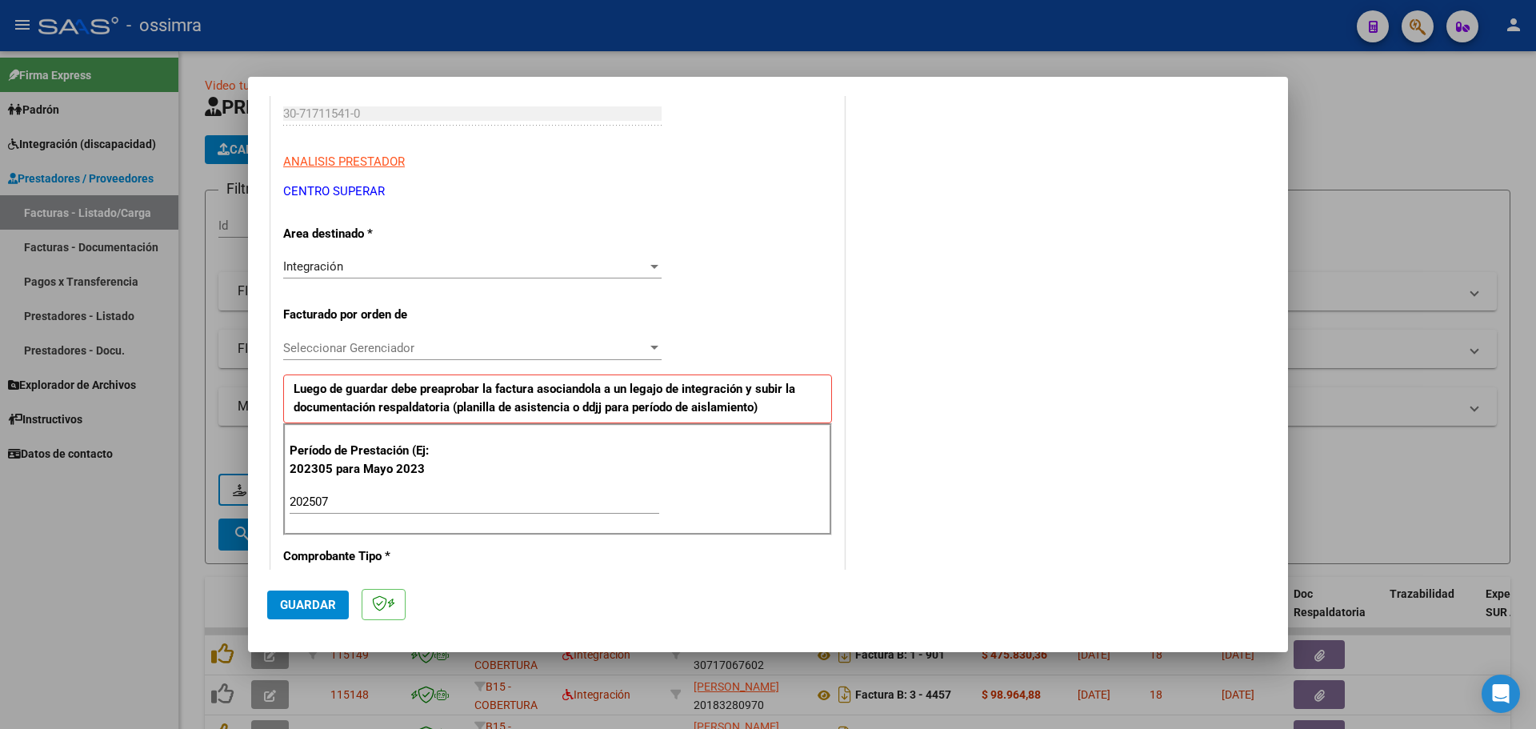
scroll to position [240, 0]
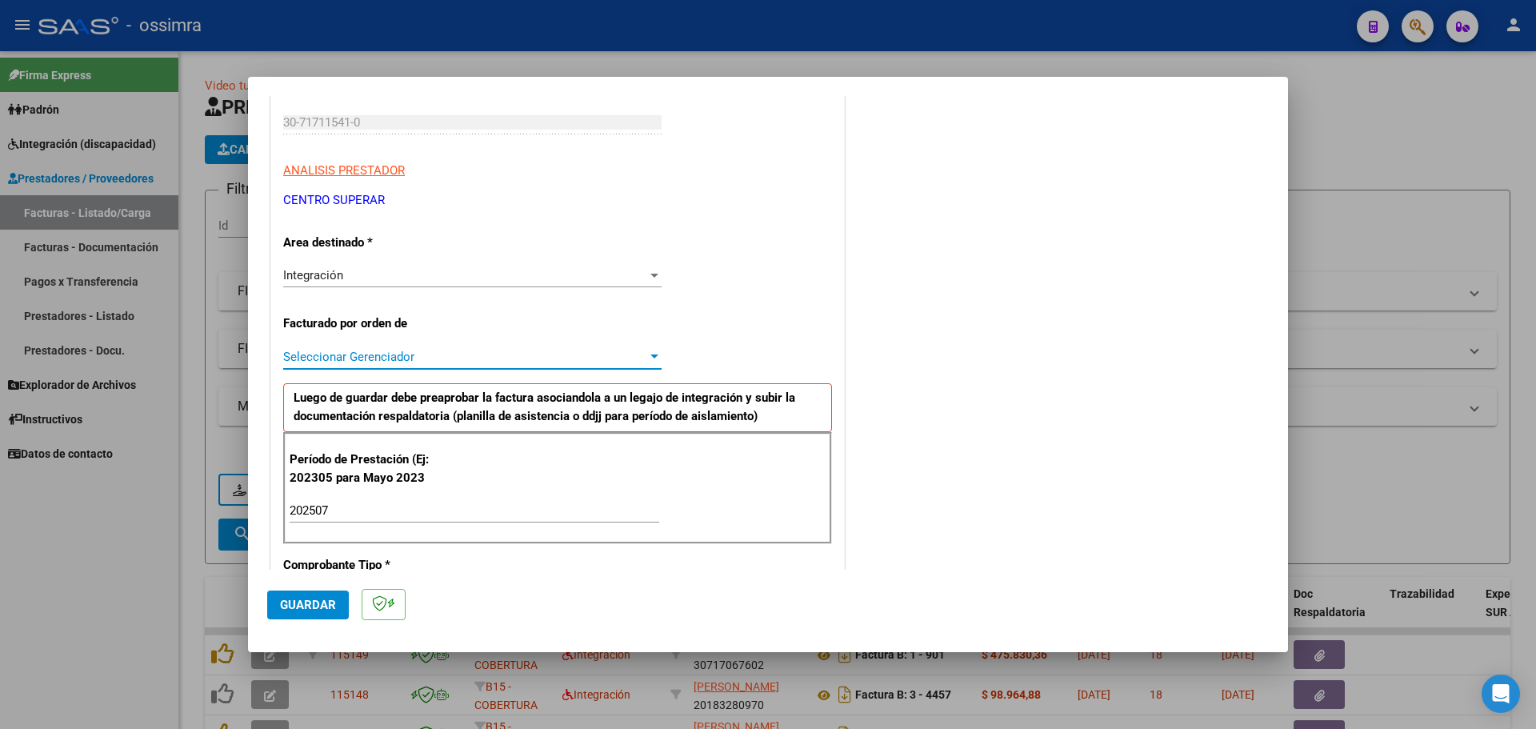
click at [418, 358] on span "Seleccionar Gerenciador" at bounding box center [465, 357] width 364 height 14
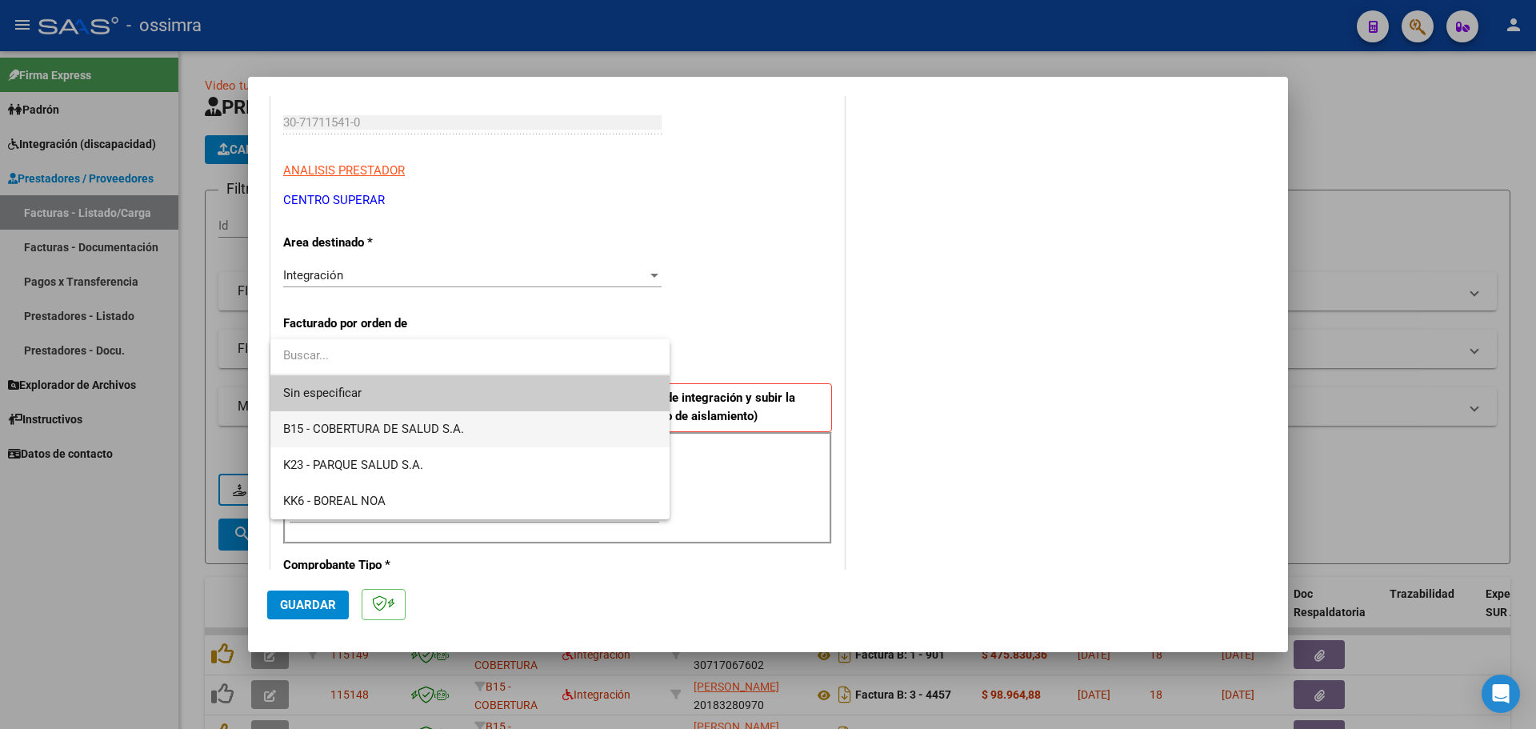
click at [379, 438] on span "B15 - COBERTURA DE SALUD S.A." at bounding box center [470, 429] width 374 height 36
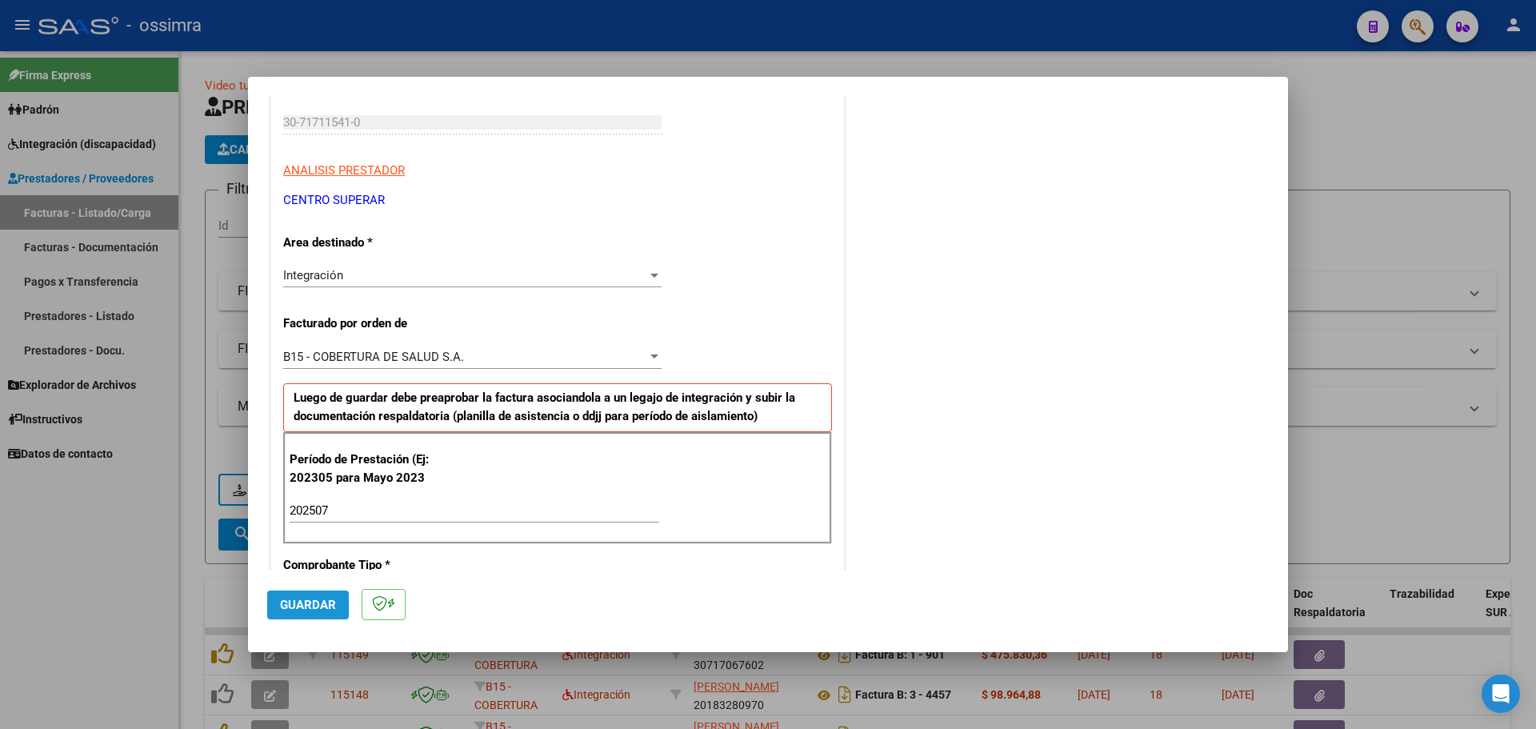
click at [318, 609] on span "Guardar" at bounding box center [308, 604] width 56 height 14
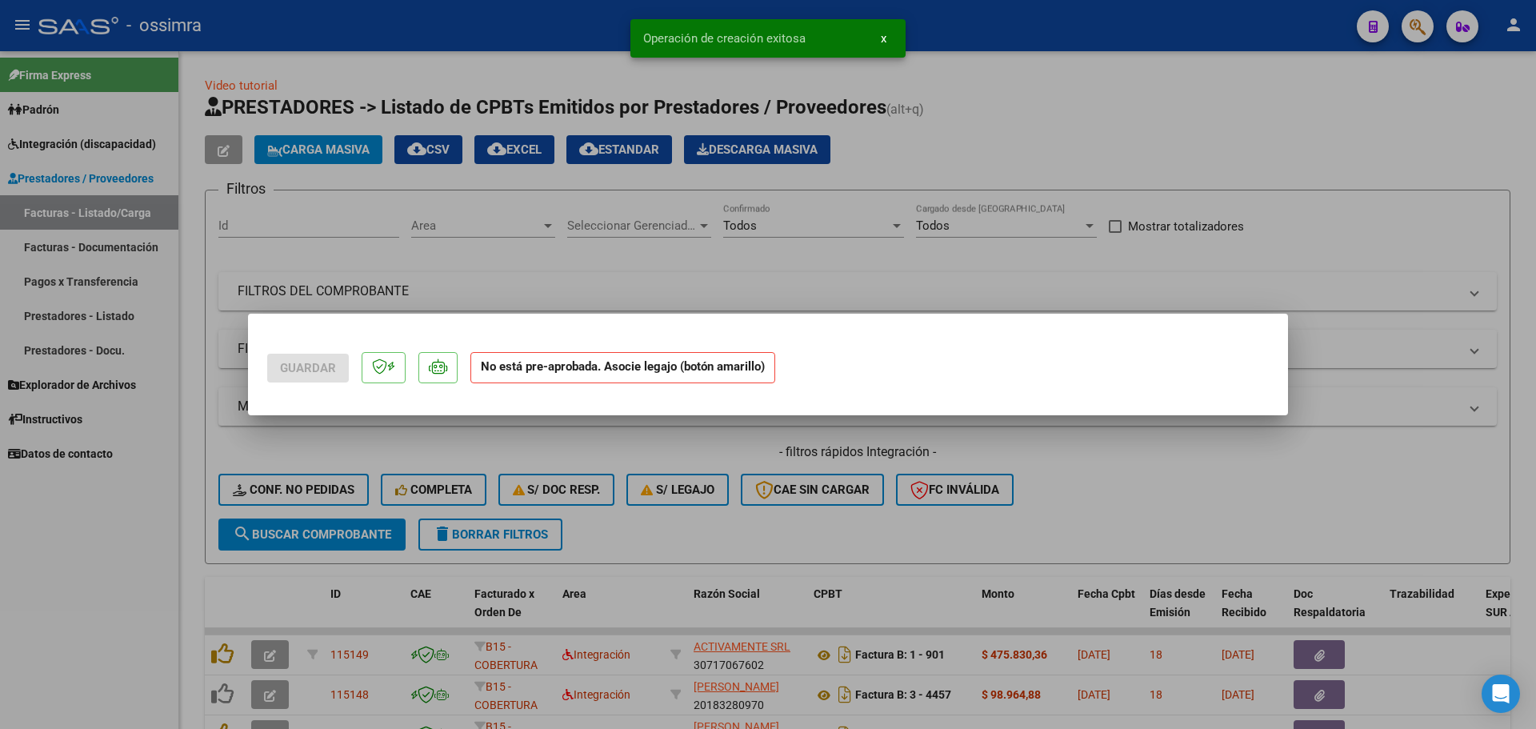
scroll to position [0, 0]
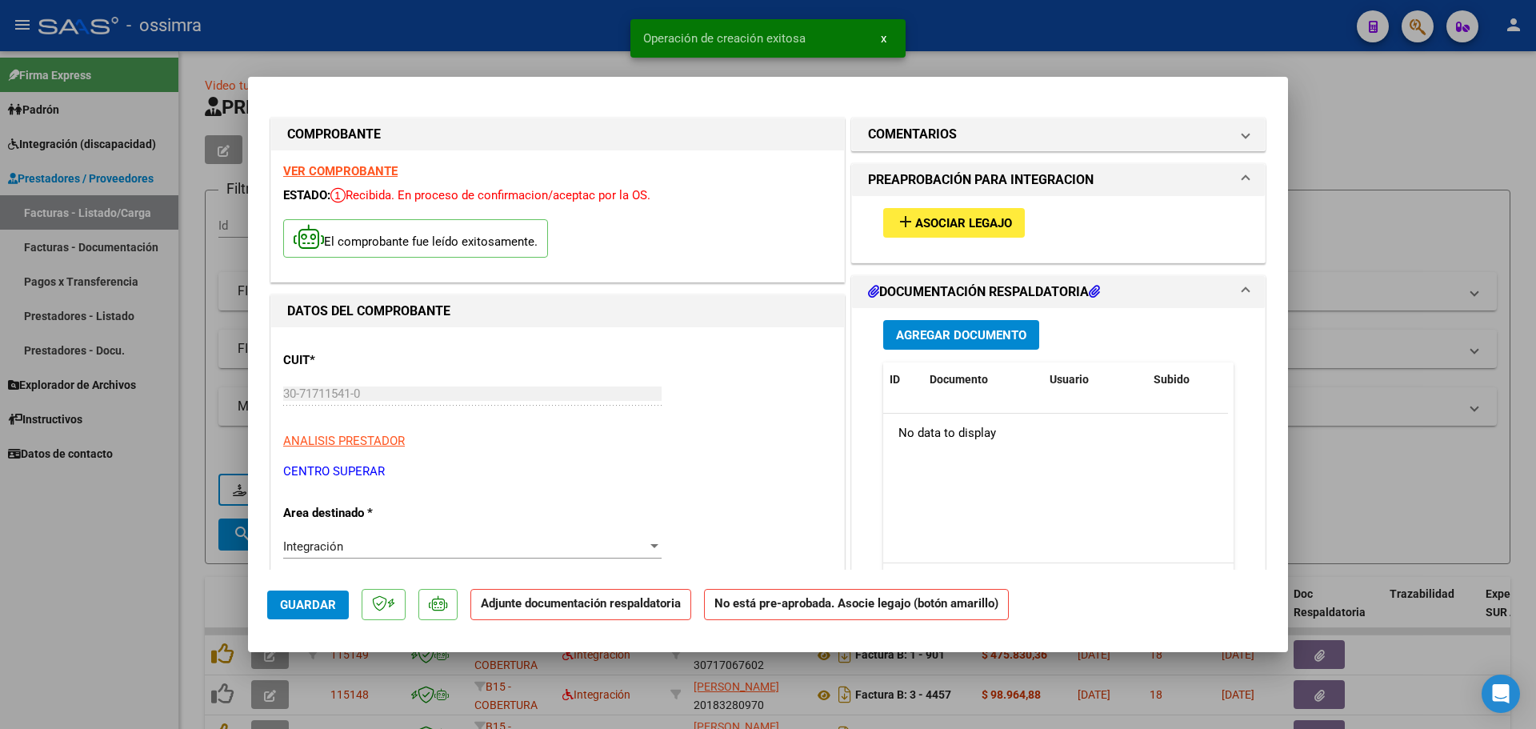
click at [950, 216] on span "Asociar Legajo" at bounding box center [963, 223] width 97 height 14
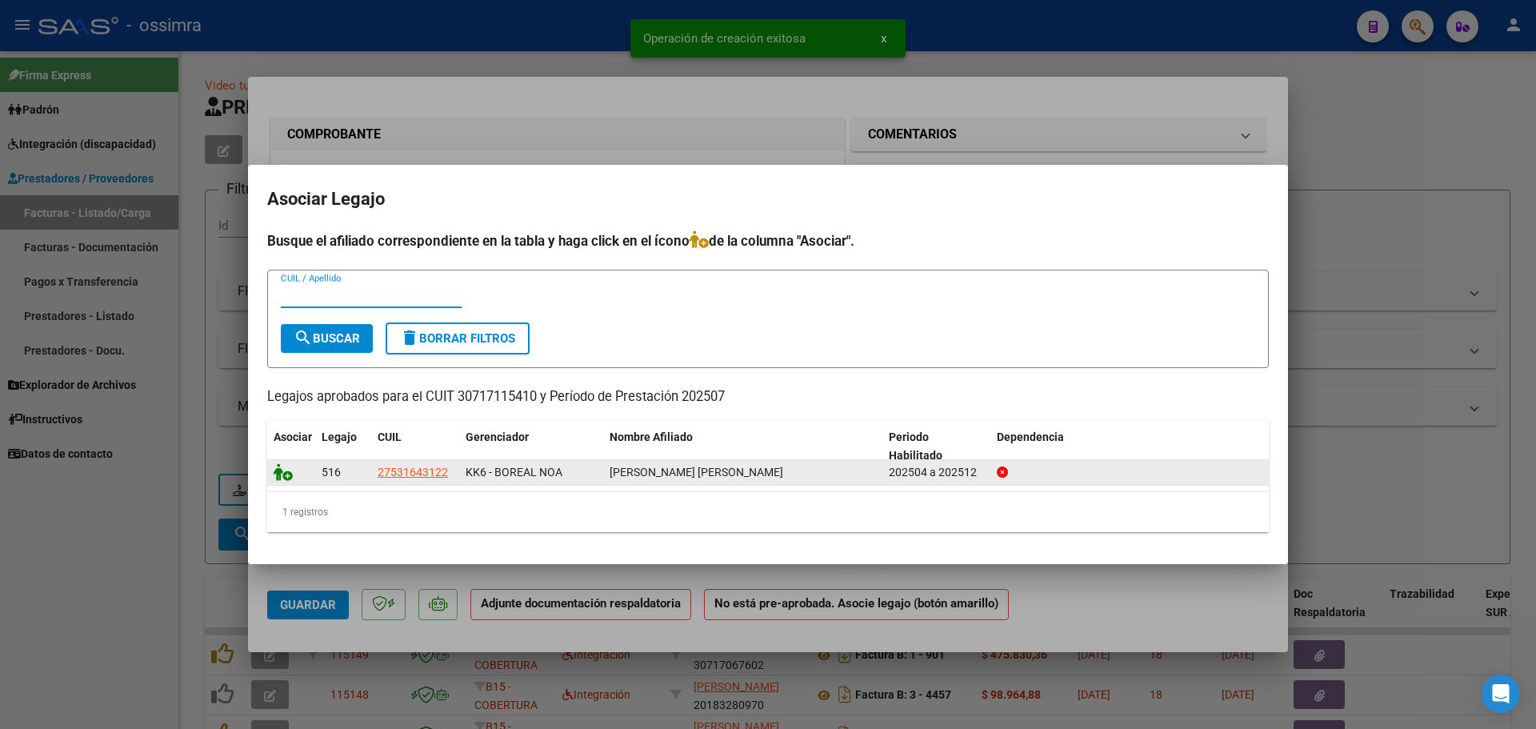
click at [282, 475] on icon at bounding box center [283, 472] width 19 height 18
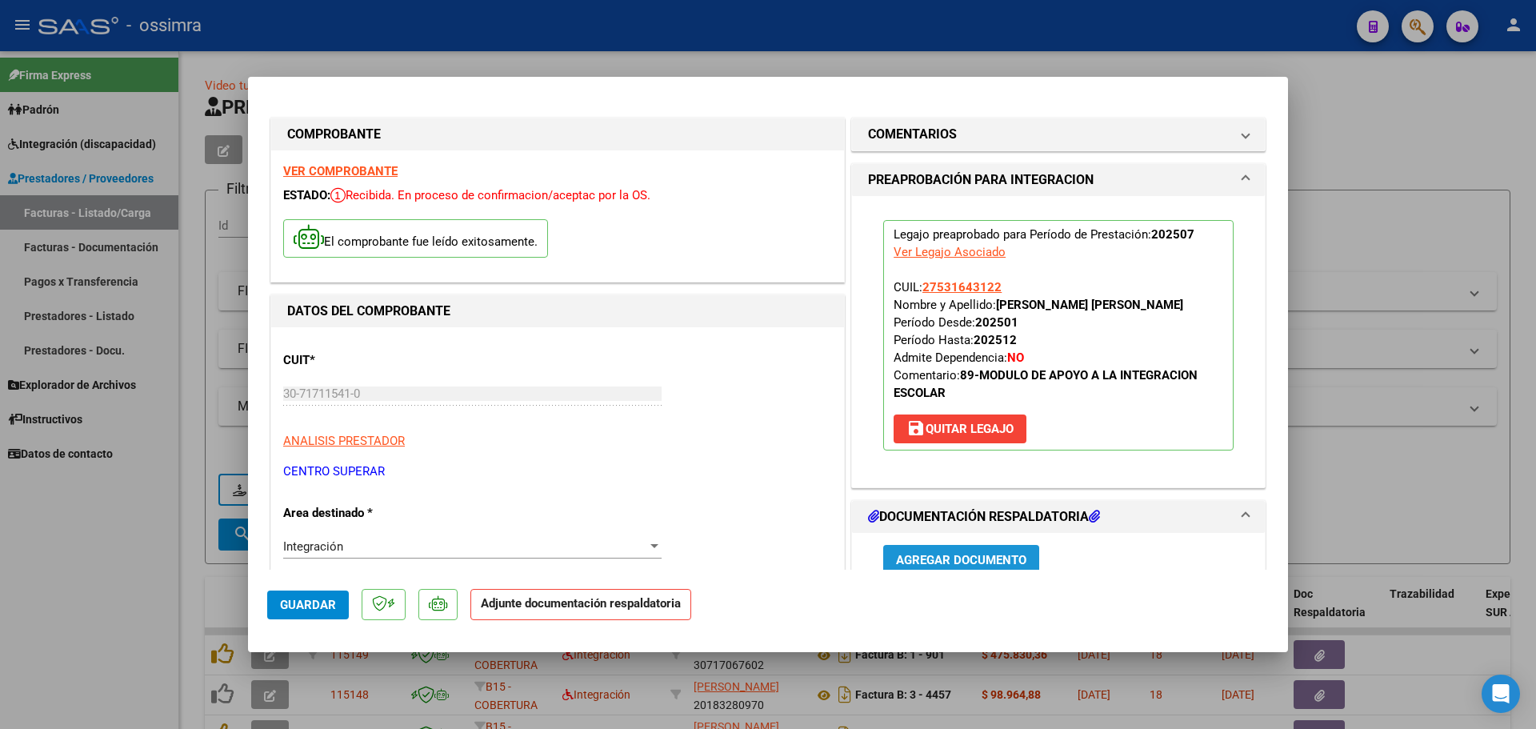
click at [927, 549] on button "Agregar Documento" at bounding box center [961, 560] width 156 height 30
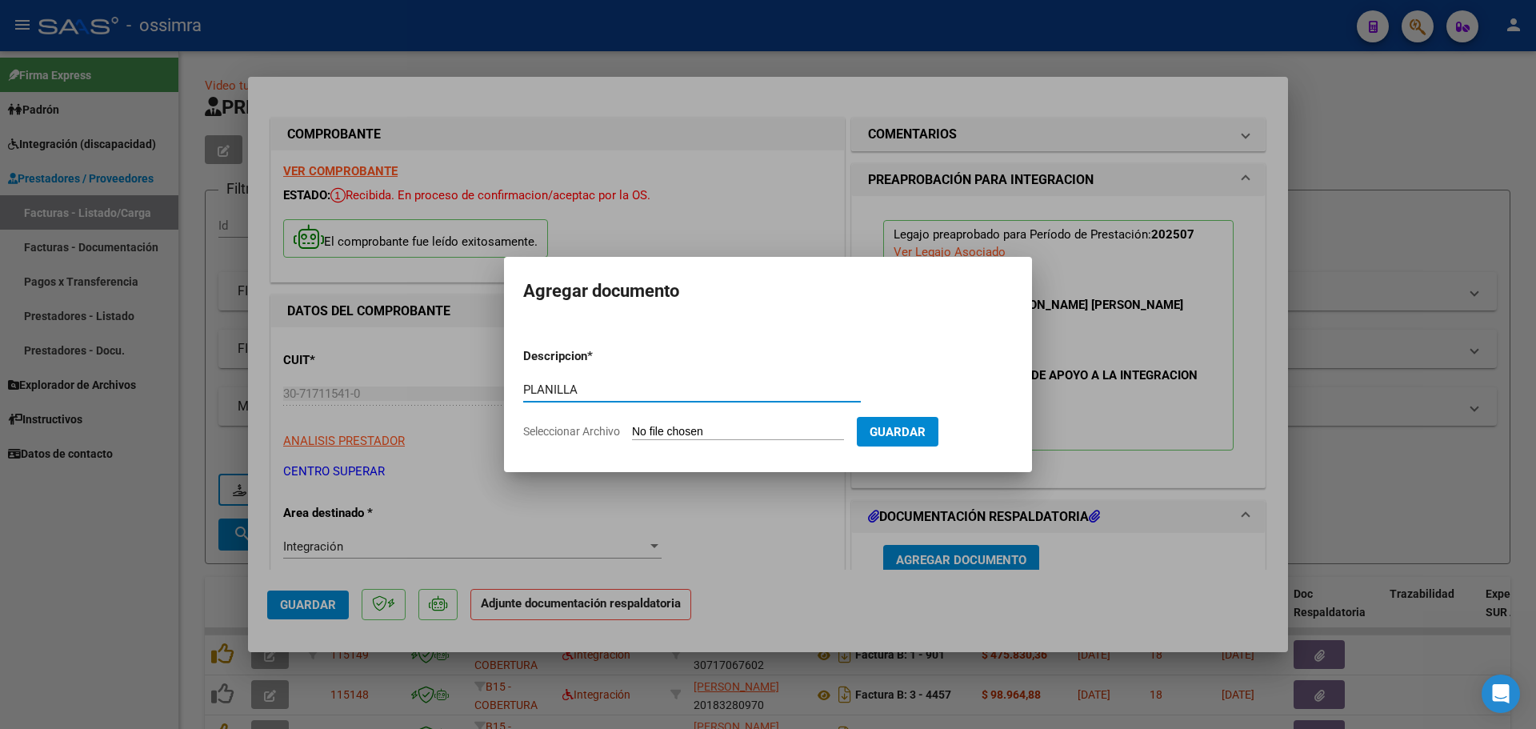
type input "PLANILLA"
click at [735, 426] on input "Seleccionar Archivo" at bounding box center [738, 432] width 212 height 15
type input "C:\fakepath\30717115410_202507_6_2_3176_27531643122.pdf"
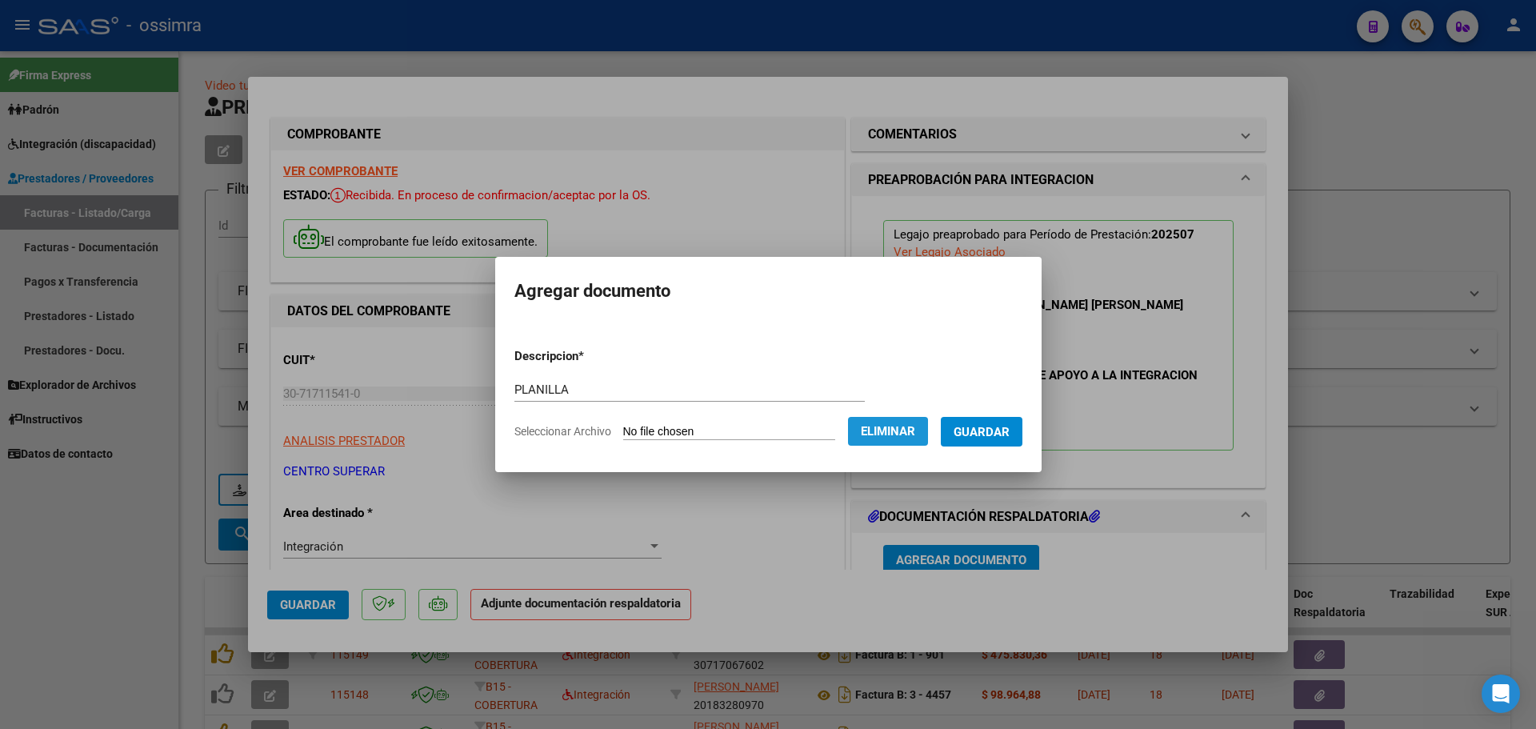
click at [908, 429] on span "Eliminar" at bounding box center [888, 431] width 54 height 14
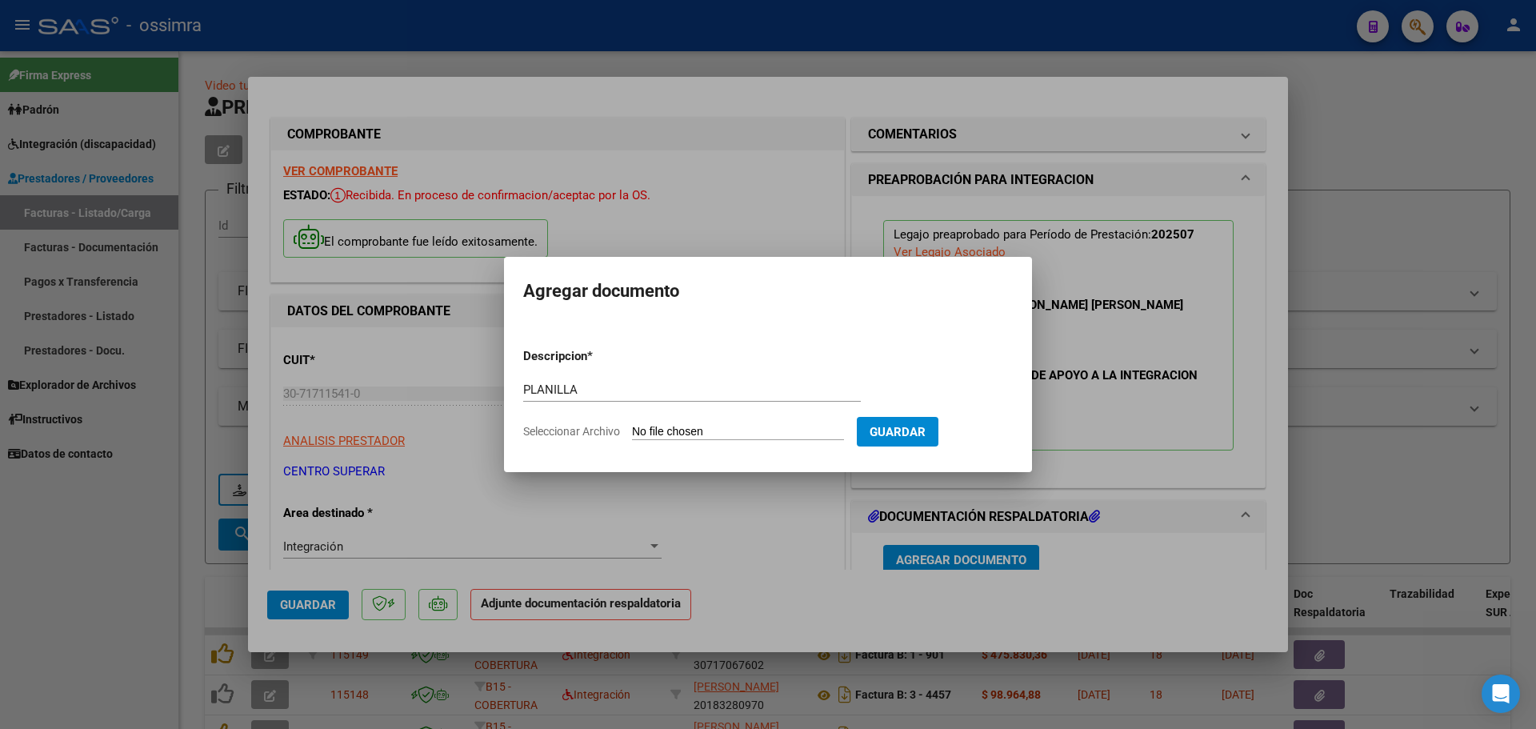
click at [760, 428] on input "Seleccionar Archivo" at bounding box center [738, 432] width 212 height 15
type input "C:\fakepath\30717115410_6_2_3176_Planilla de Asistencia_2.pdf"
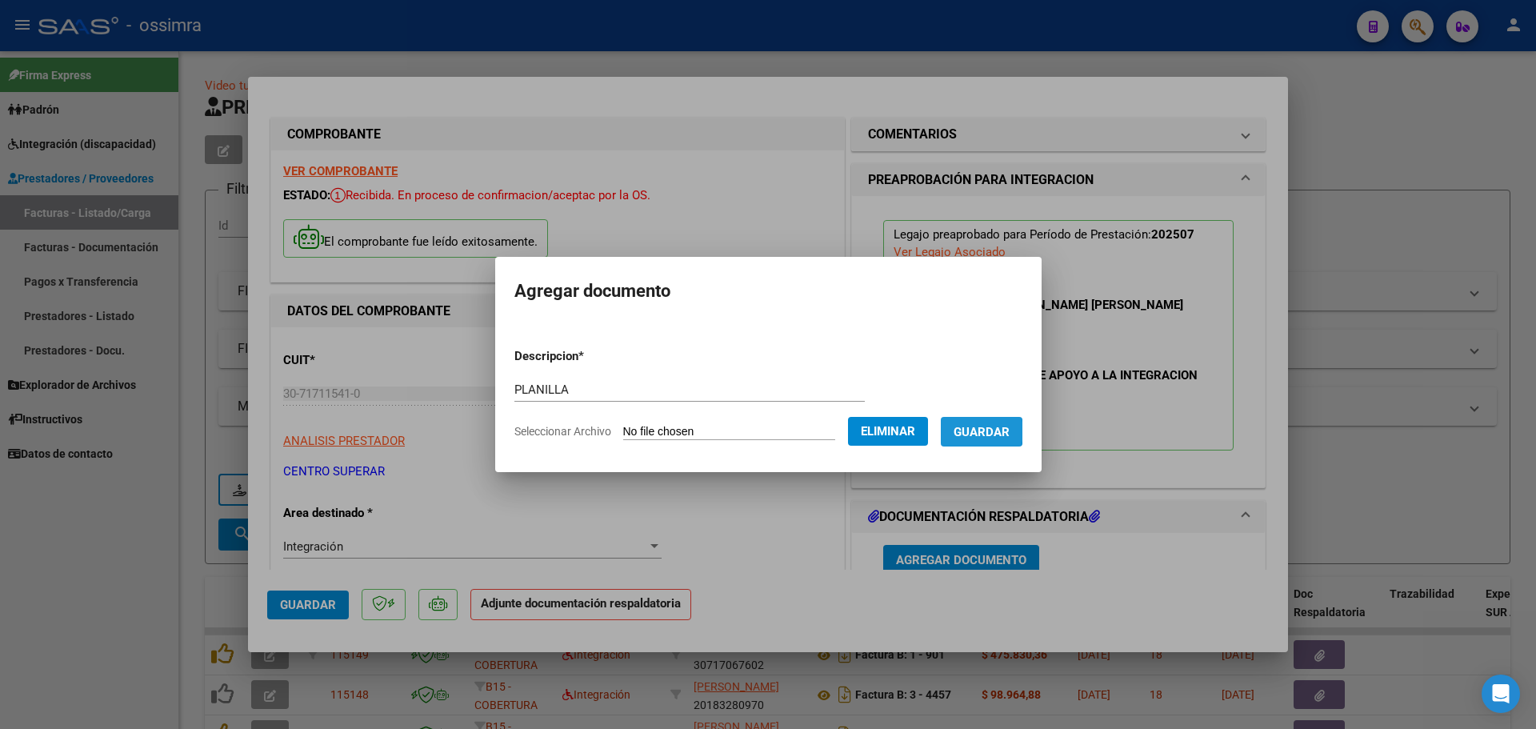
click at [993, 431] on span "Guardar" at bounding box center [981, 432] width 56 height 14
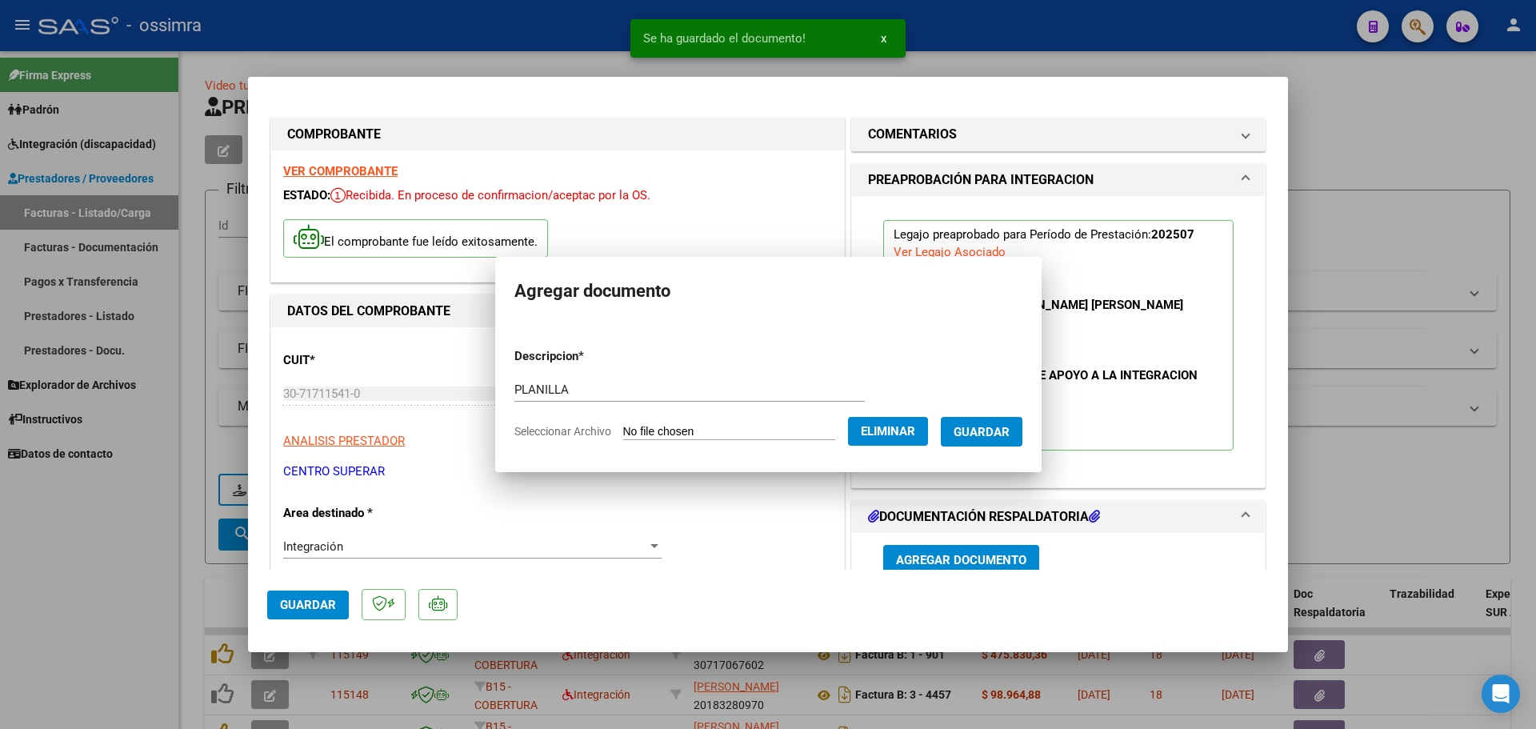
scroll to position [4, 0]
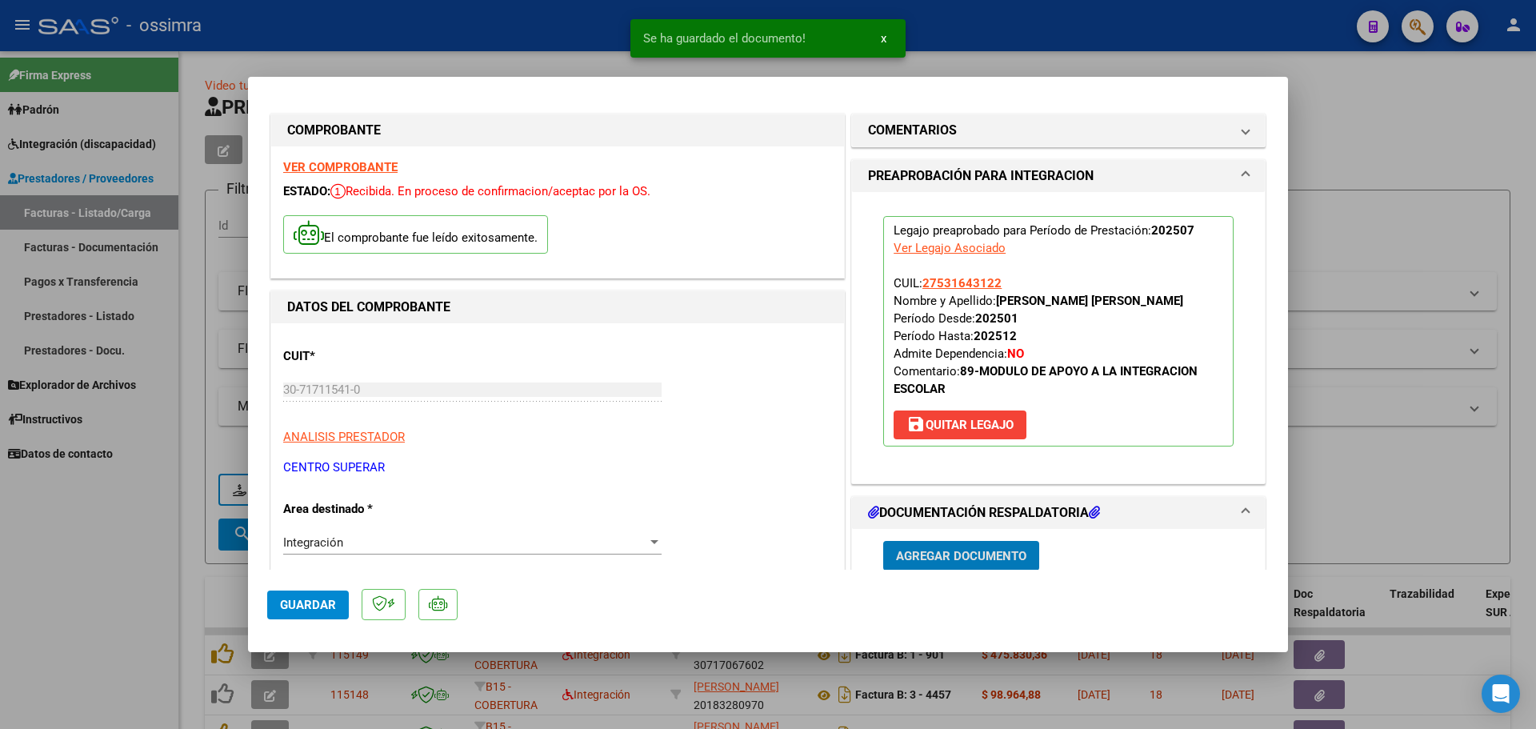
click at [321, 610] on button "Guardar" at bounding box center [308, 604] width 82 height 29
type input "$ 0,00"
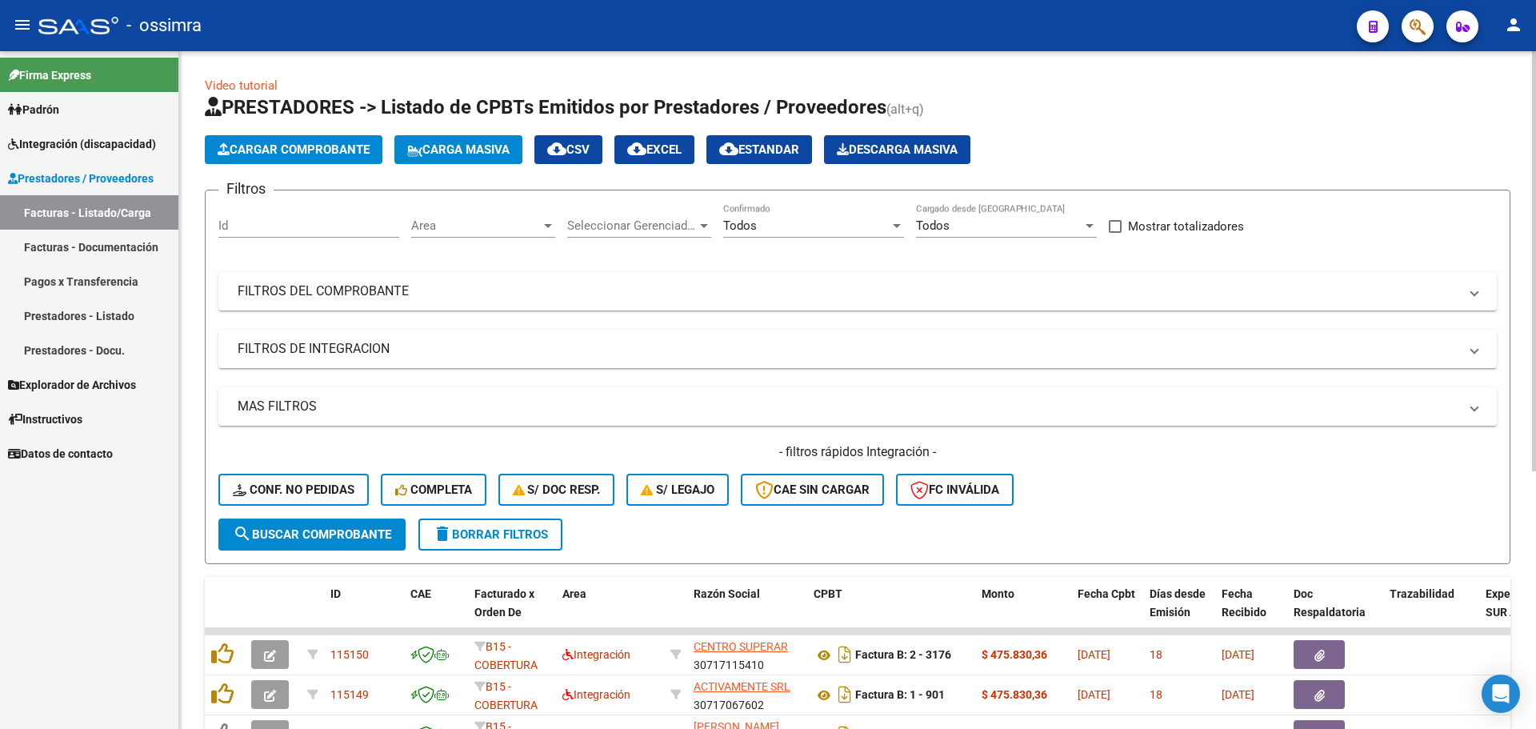
click at [292, 142] on button "Cargar Comprobante" at bounding box center [294, 149] width 178 height 29
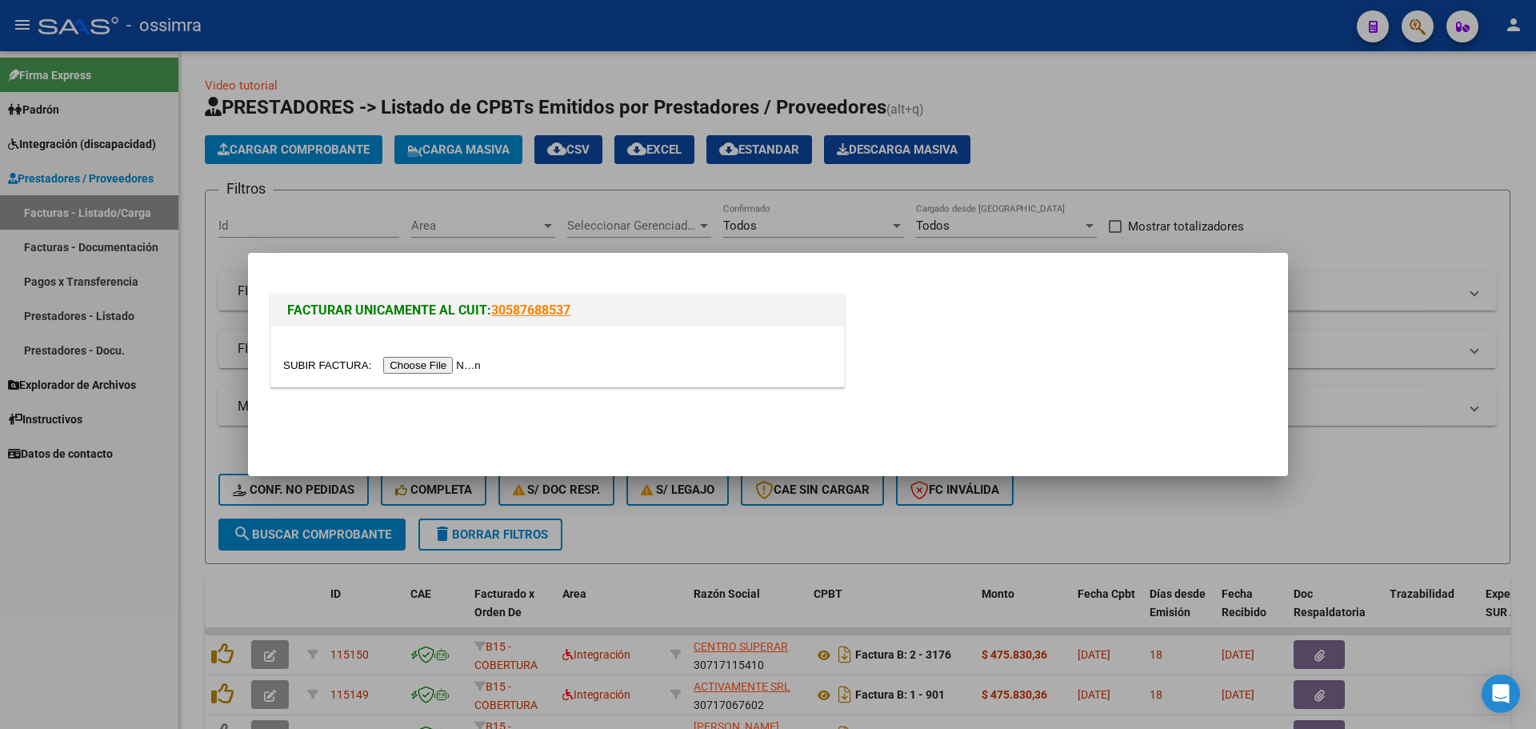
click at [421, 361] on input "file" at bounding box center [384, 365] width 202 height 17
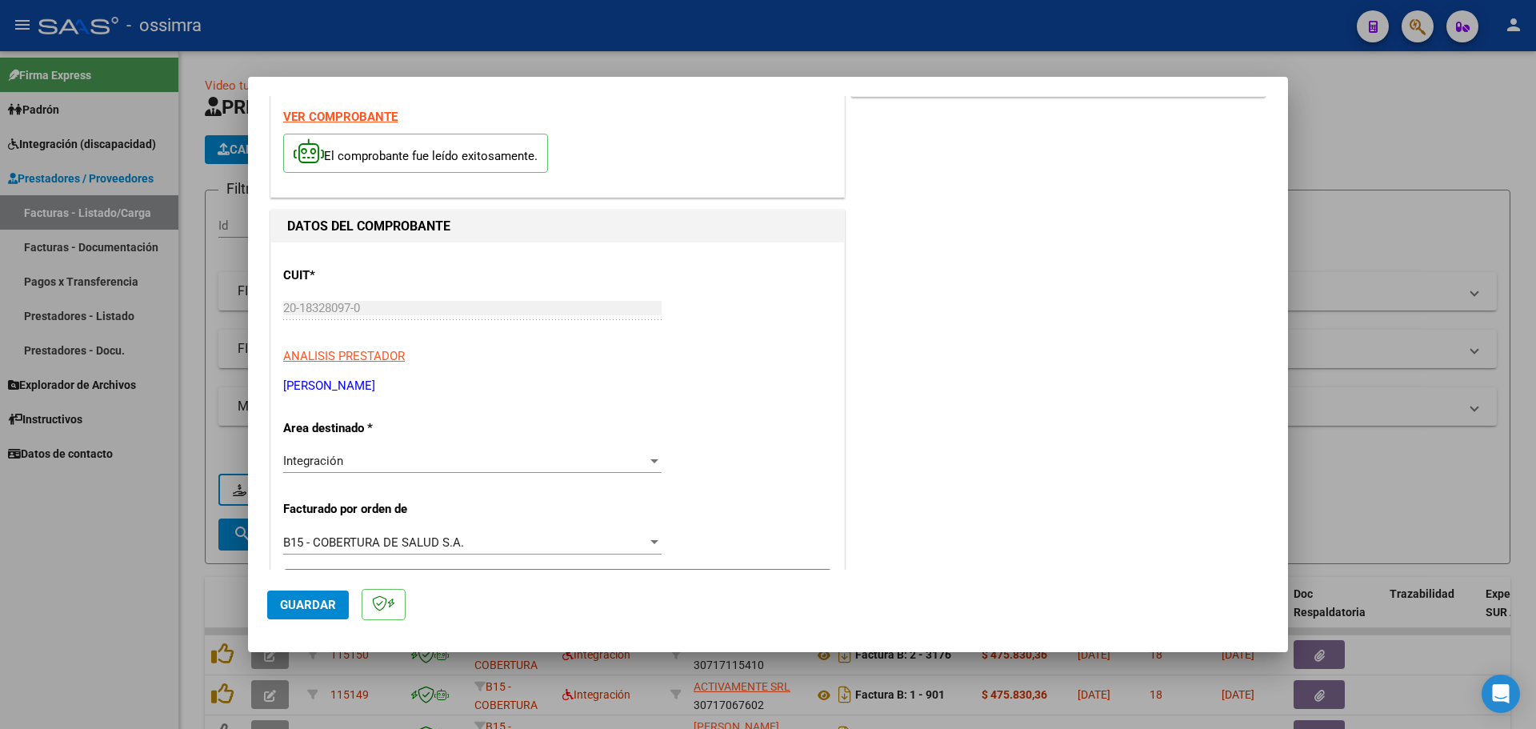
scroll to position [80, 0]
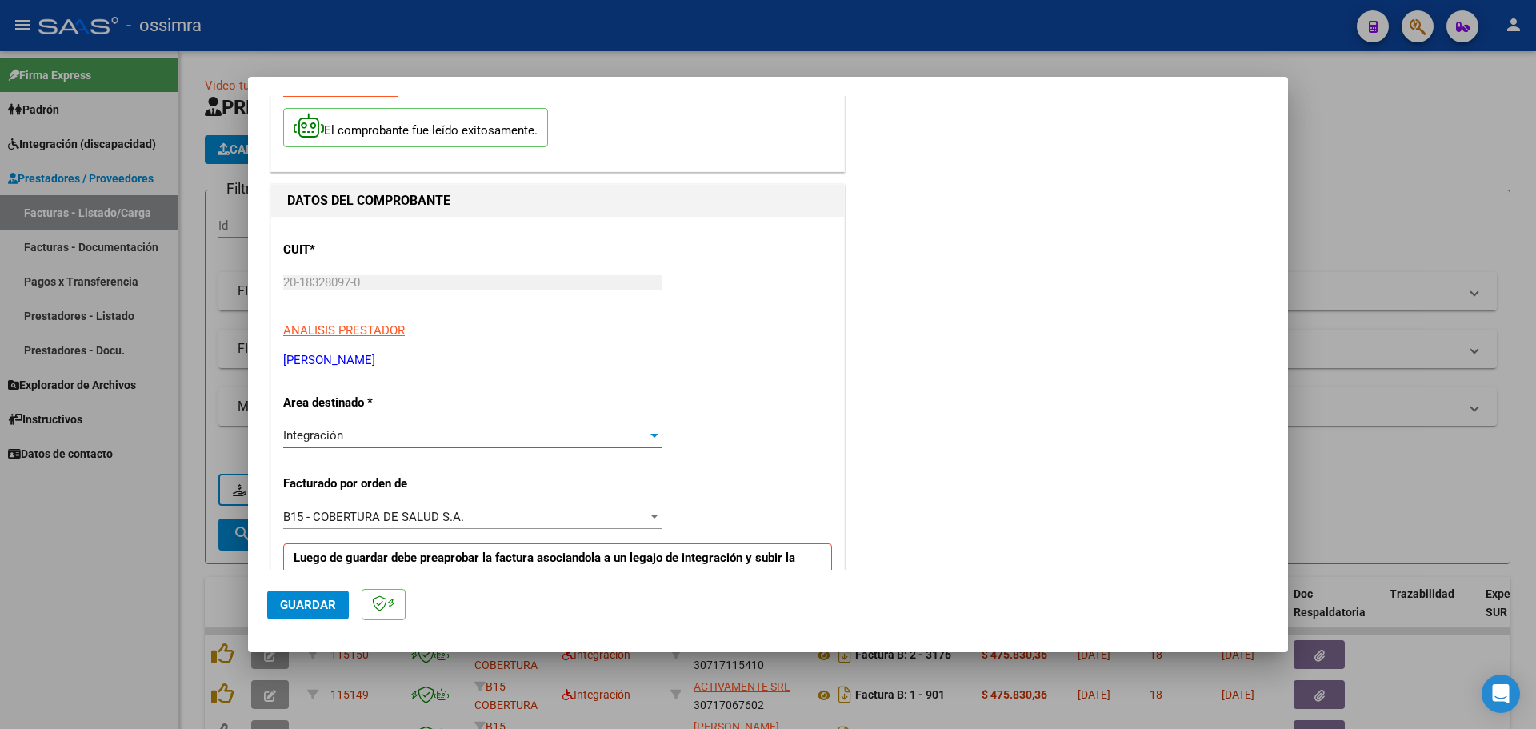
click at [395, 431] on div "Integración" at bounding box center [465, 435] width 364 height 14
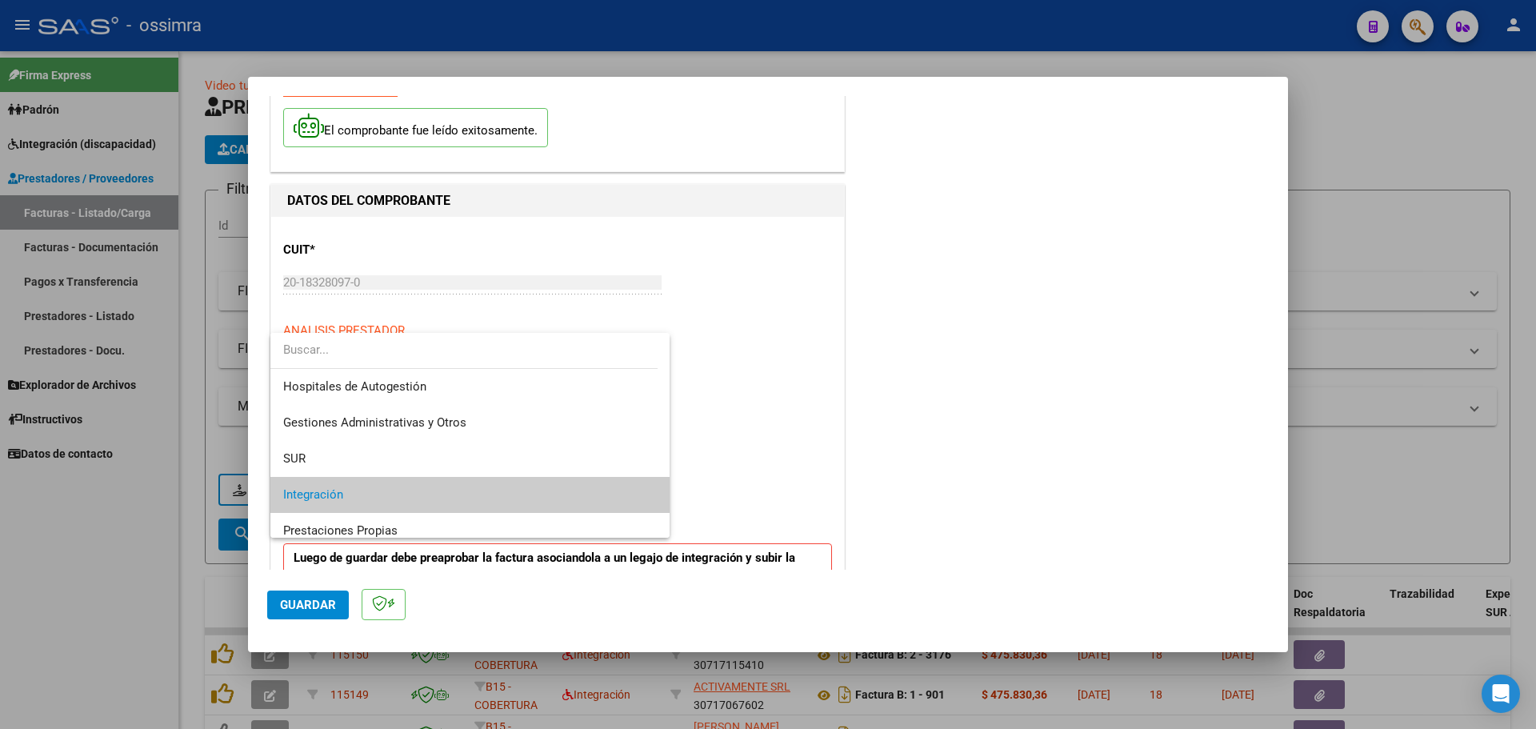
scroll to position [60, 0]
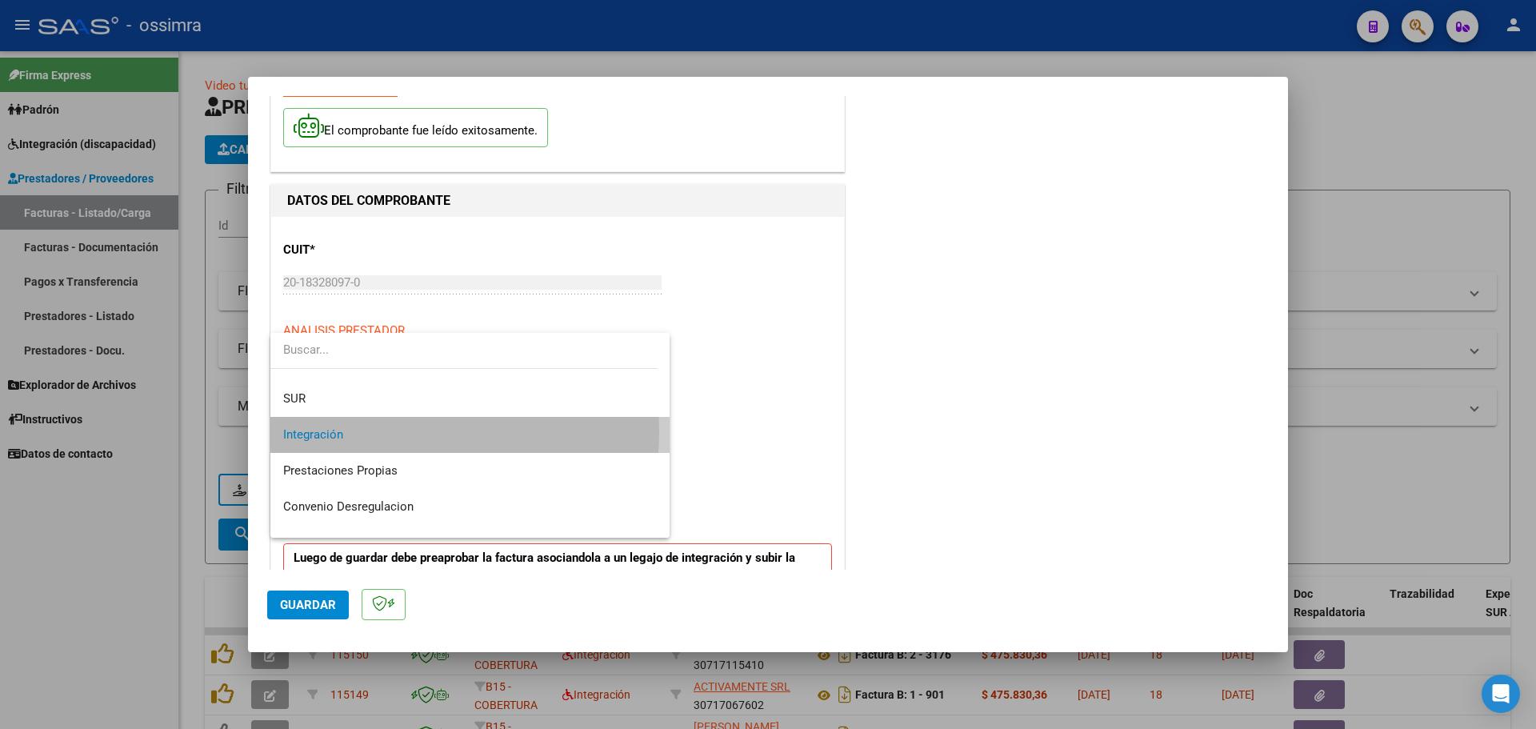
click at [395, 431] on span "Integración" at bounding box center [470, 435] width 374 height 36
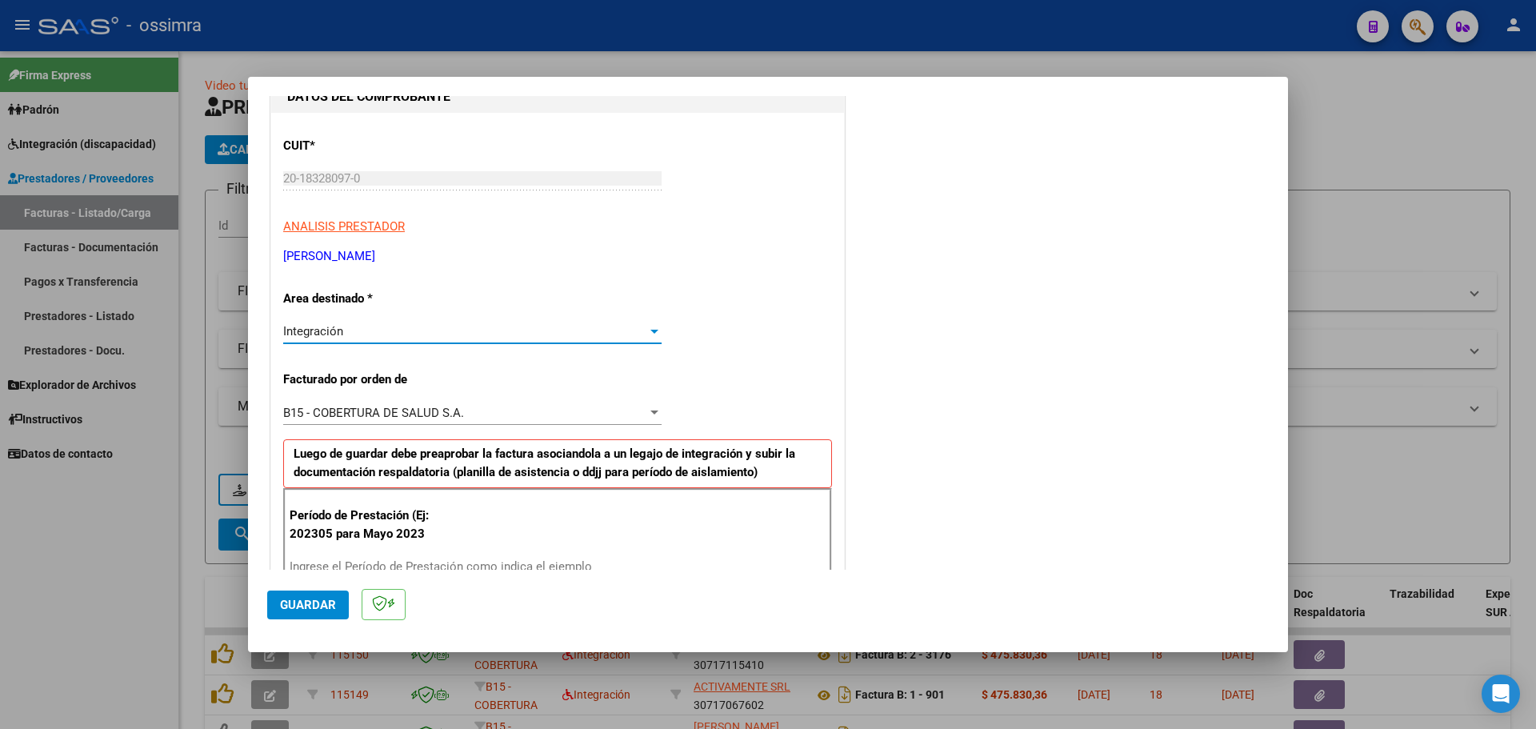
scroll to position [320, 0]
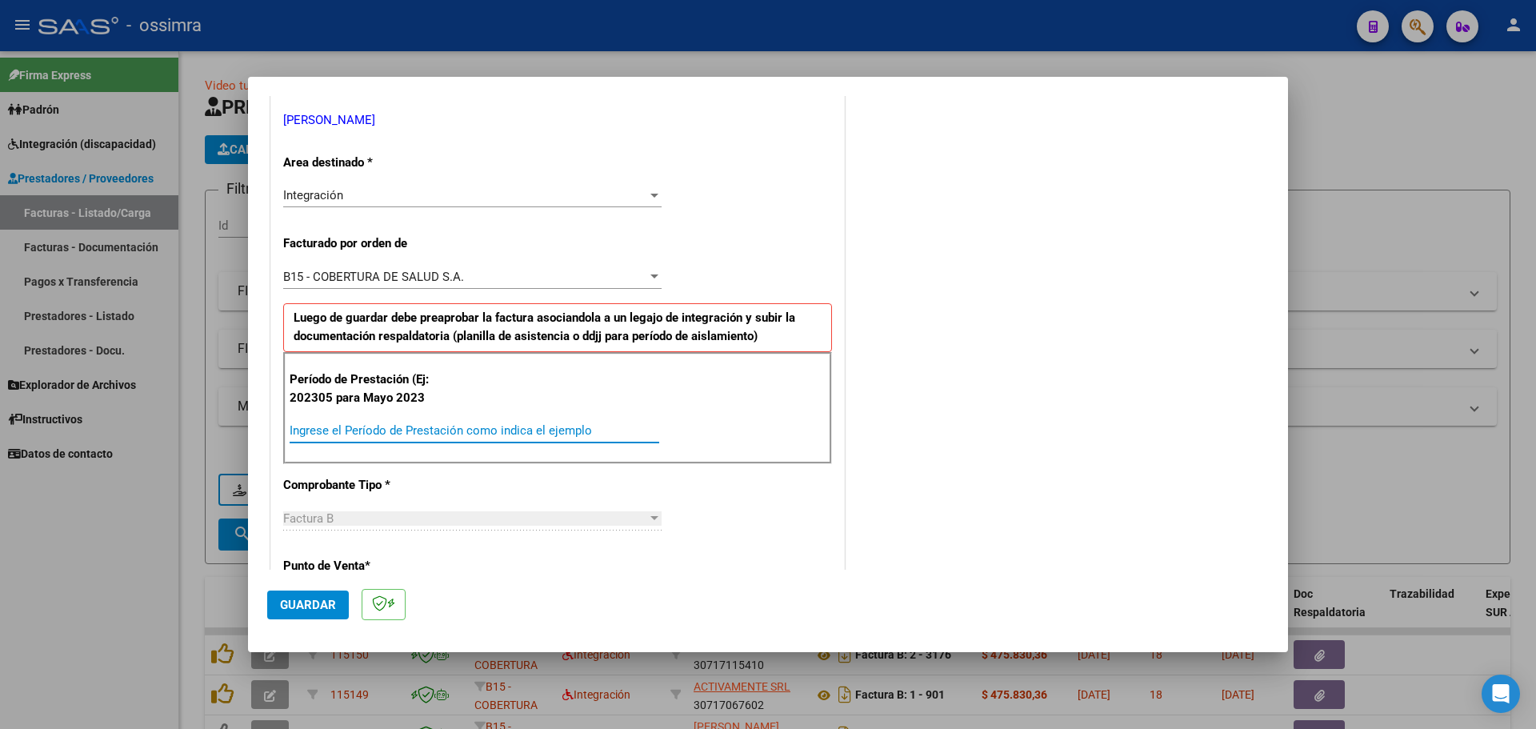
click at [395, 434] on input "Ingrese el Período de Prestación como indica el ejemplo" at bounding box center [475, 430] width 370 height 14
type input "202507"
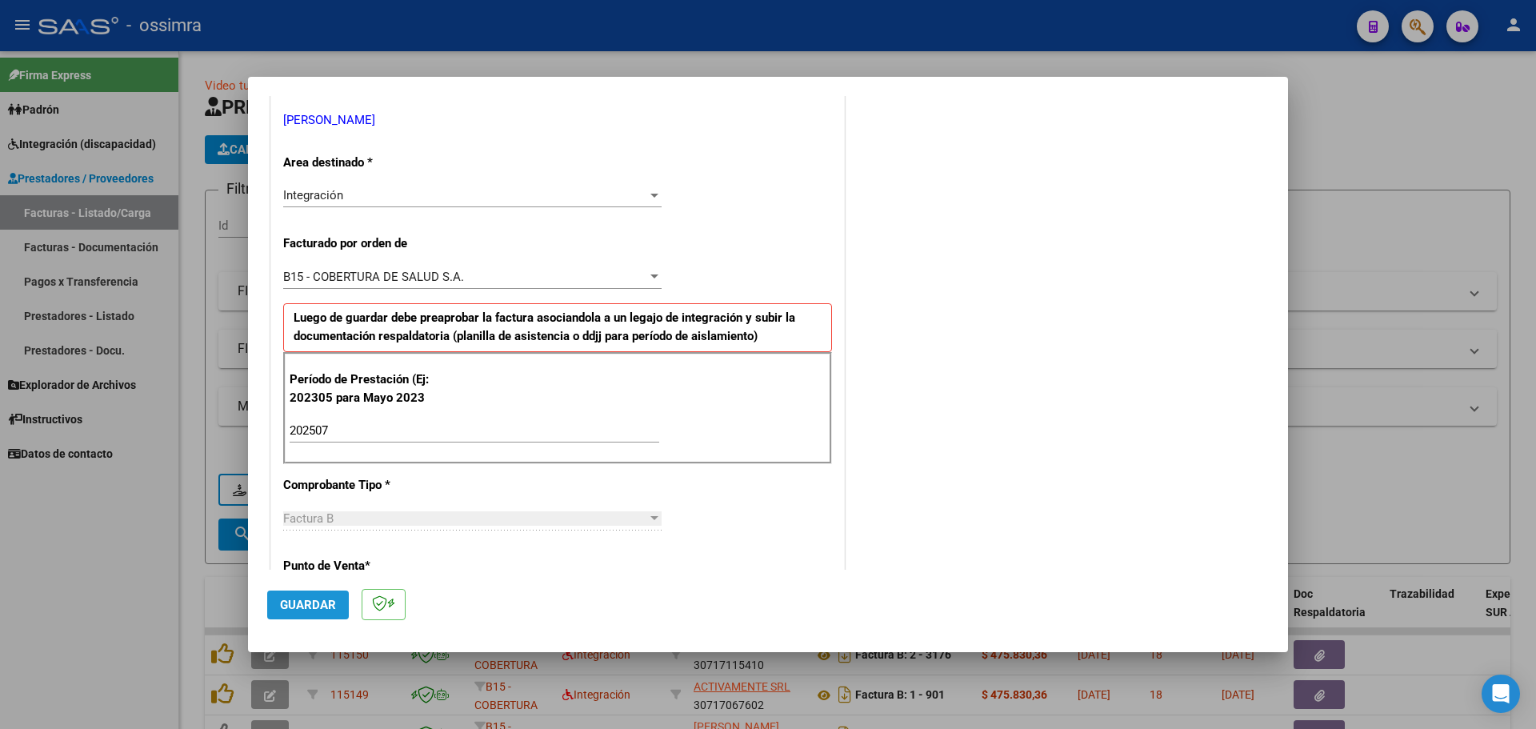
click at [306, 611] on span "Guardar" at bounding box center [308, 604] width 56 height 14
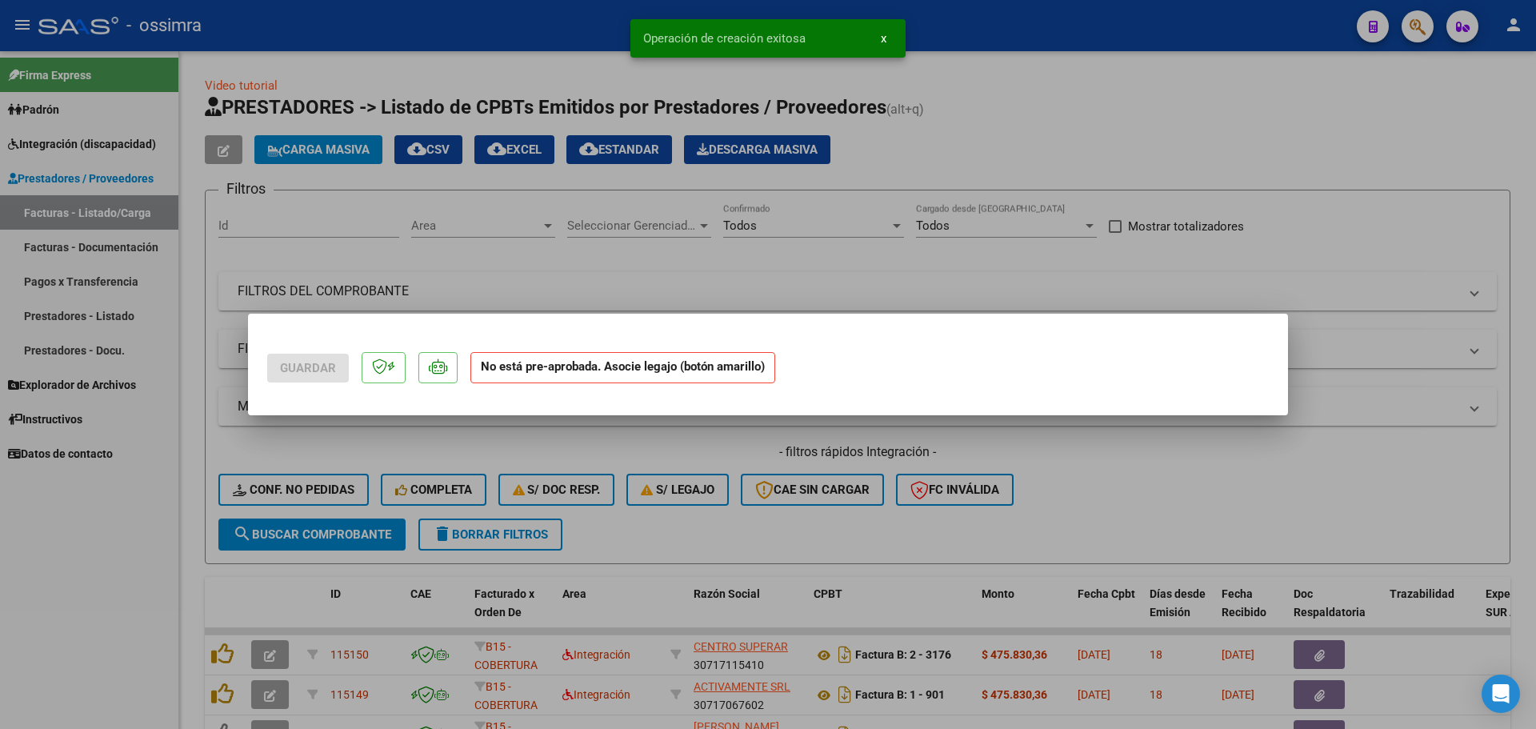
scroll to position [0, 0]
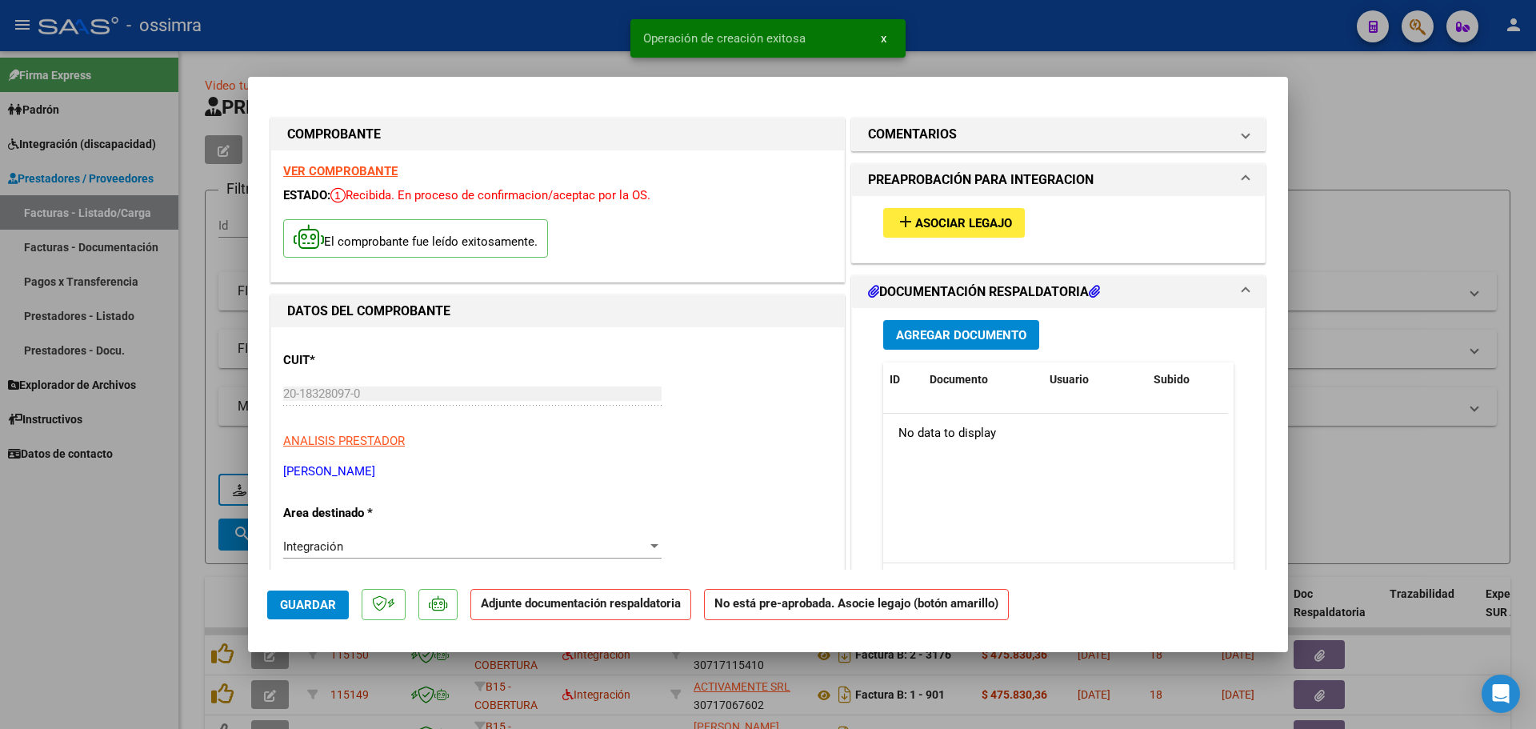
click at [987, 216] on span "Asociar Legajo" at bounding box center [963, 223] width 97 height 14
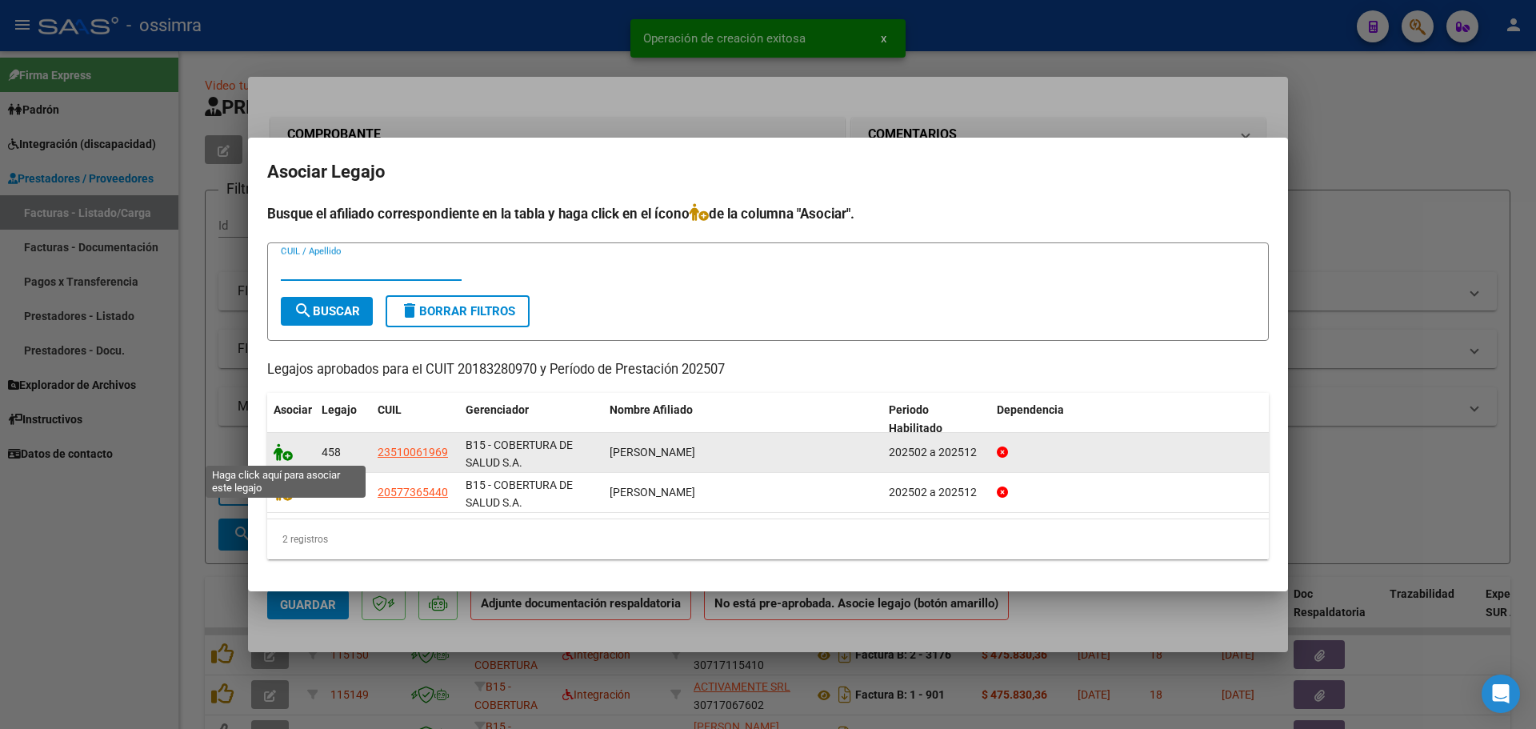
click at [283, 451] on icon at bounding box center [283, 452] width 19 height 18
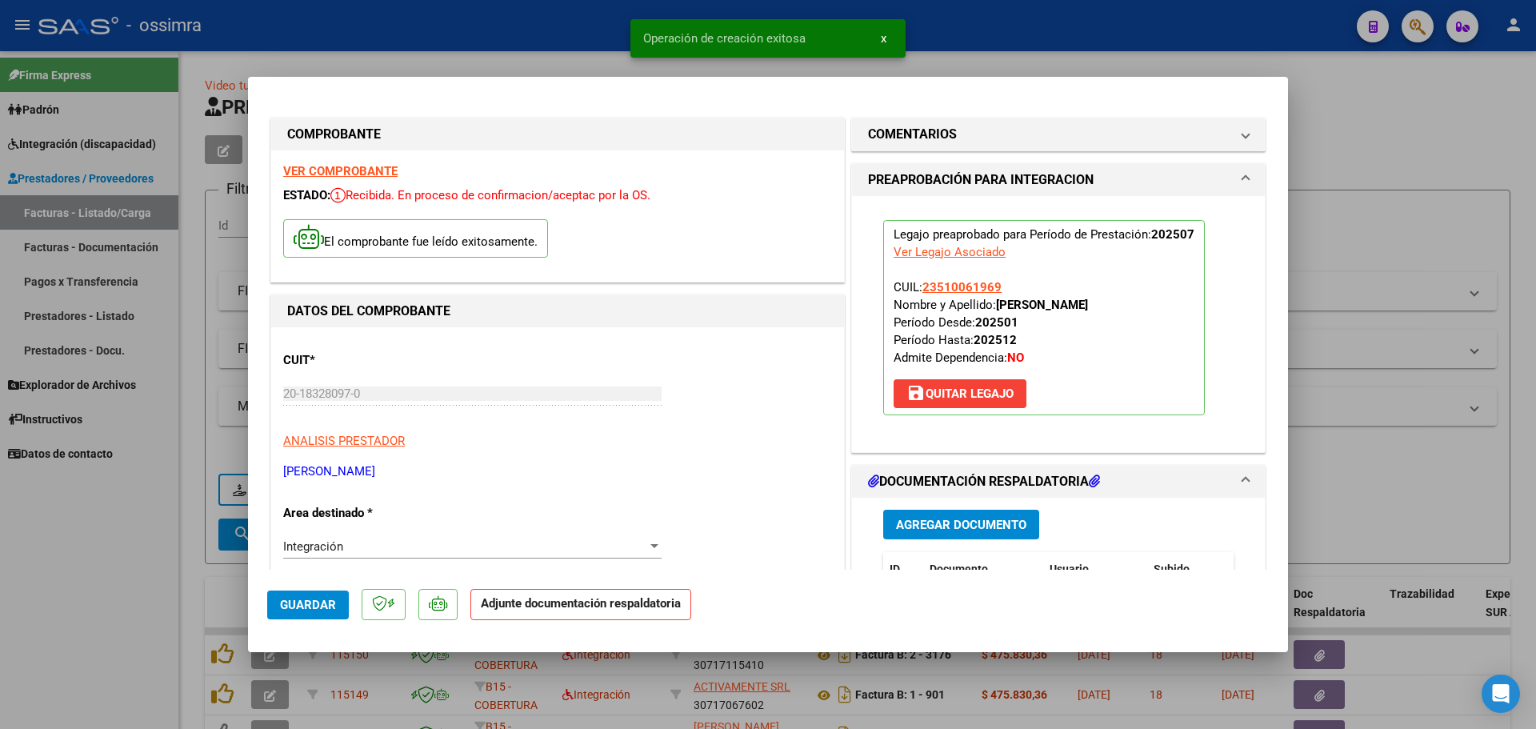
scroll to position [80, 0]
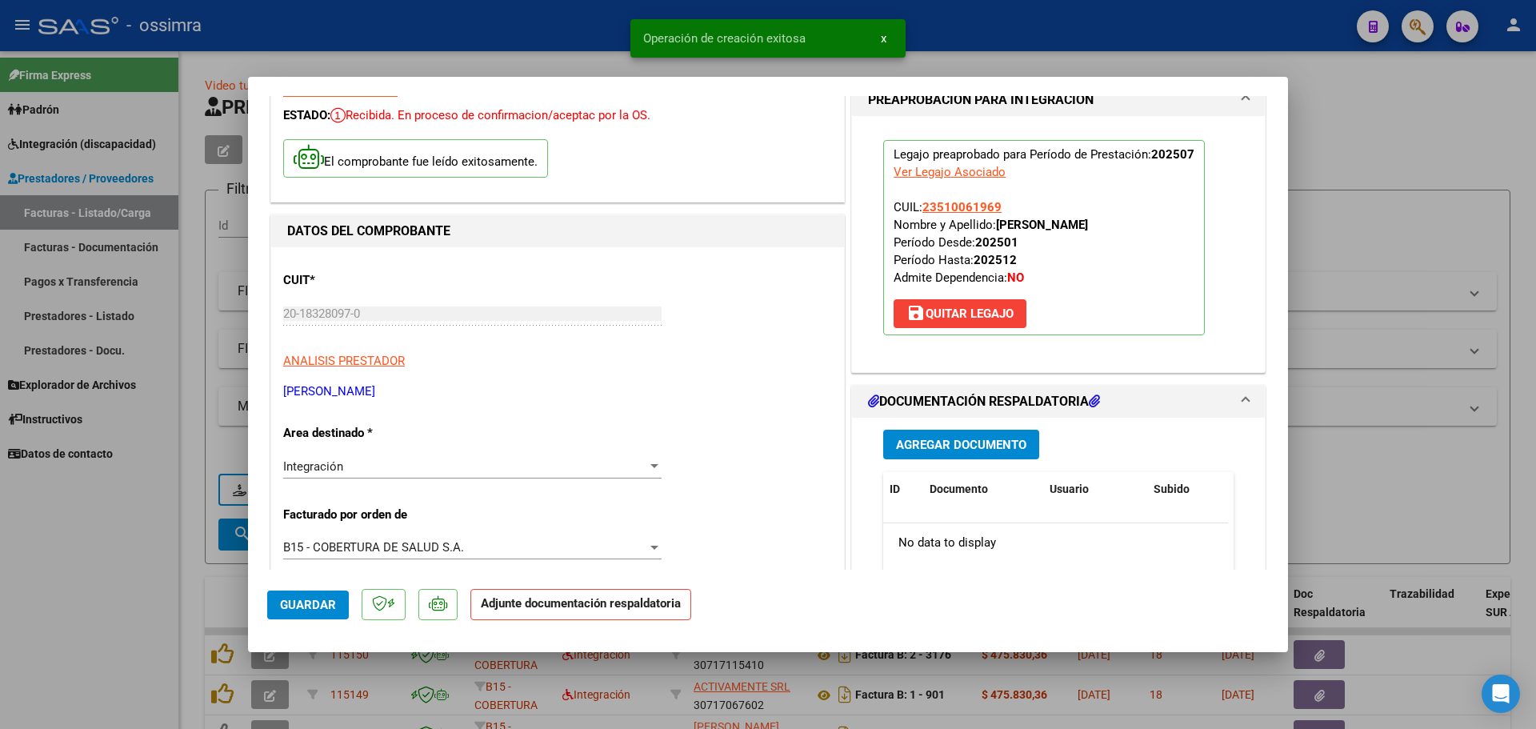
click at [956, 438] on span "Agregar Documento" at bounding box center [961, 445] width 130 height 14
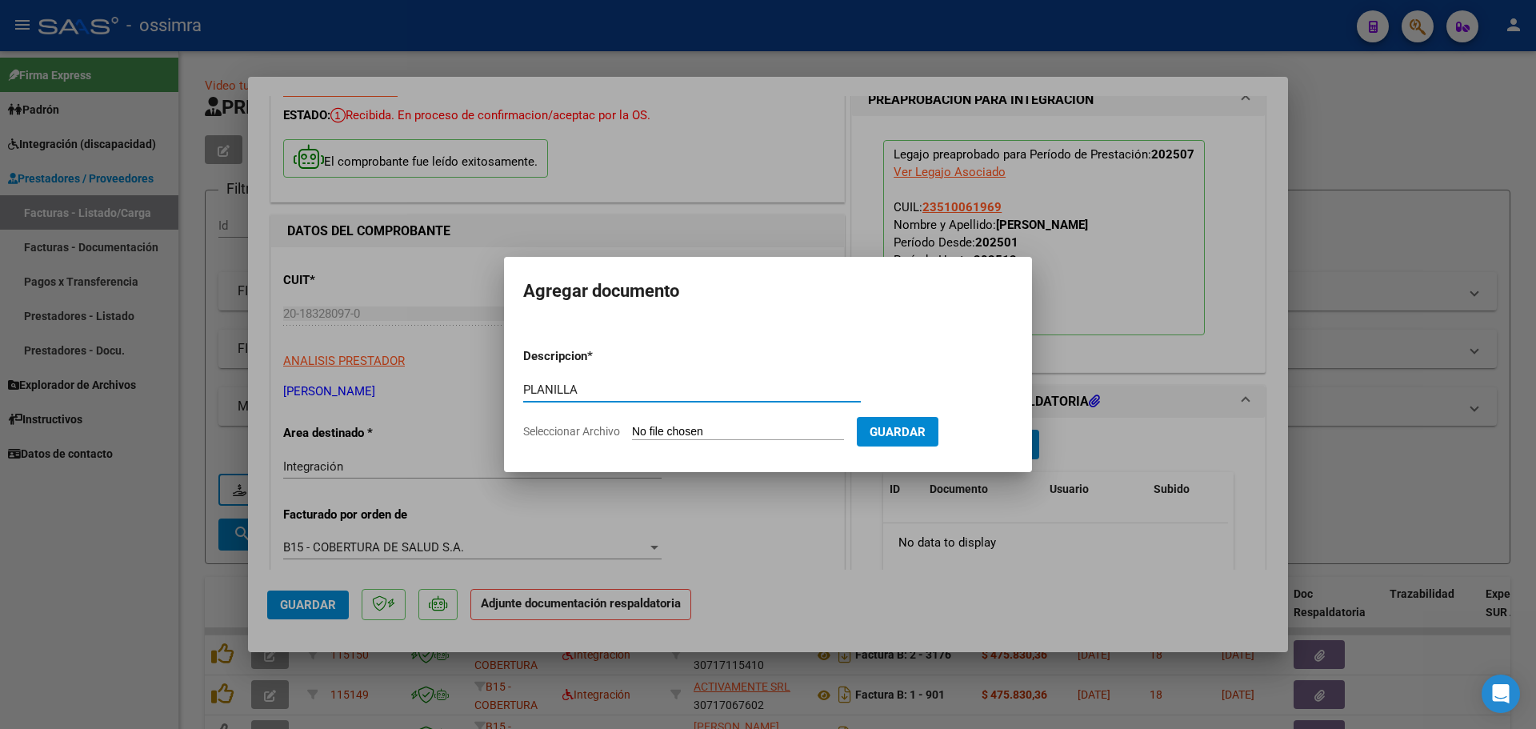
type input "PLANILLA"
click at [685, 421] on form "Descripcion * PLANILLA Escriba aquí una descripcion Seleccionar Archivo Guardar" at bounding box center [768, 393] width 490 height 117
click at [672, 435] on input "Seleccionar Archivo" at bounding box center [738, 432] width 212 height 15
type input "C:\fakepath\20183280970_6_3_4456_Planilla de Asistencia_3.pdf"
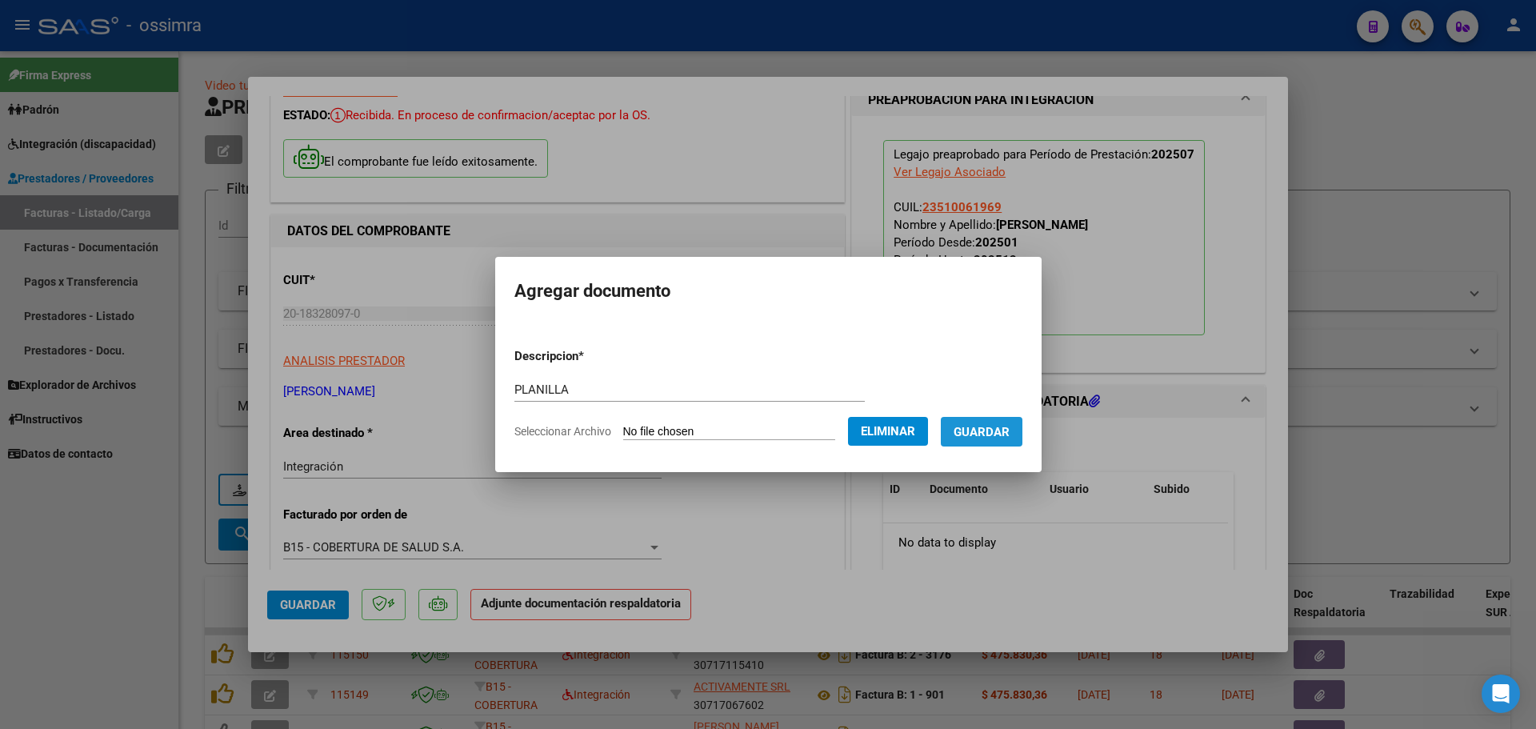
click at [1009, 434] on span "Guardar" at bounding box center [981, 432] width 56 height 14
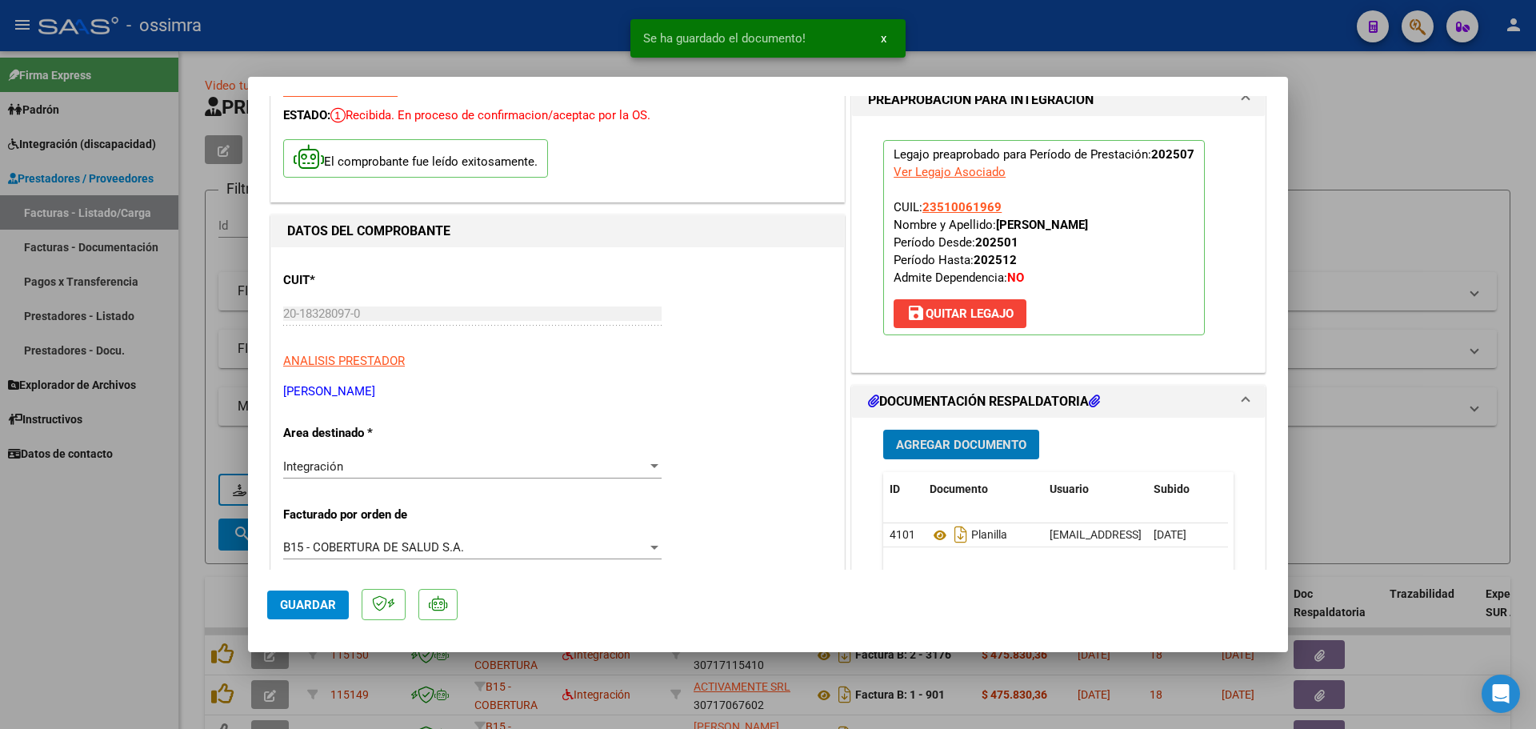
type input "$ 0,00"
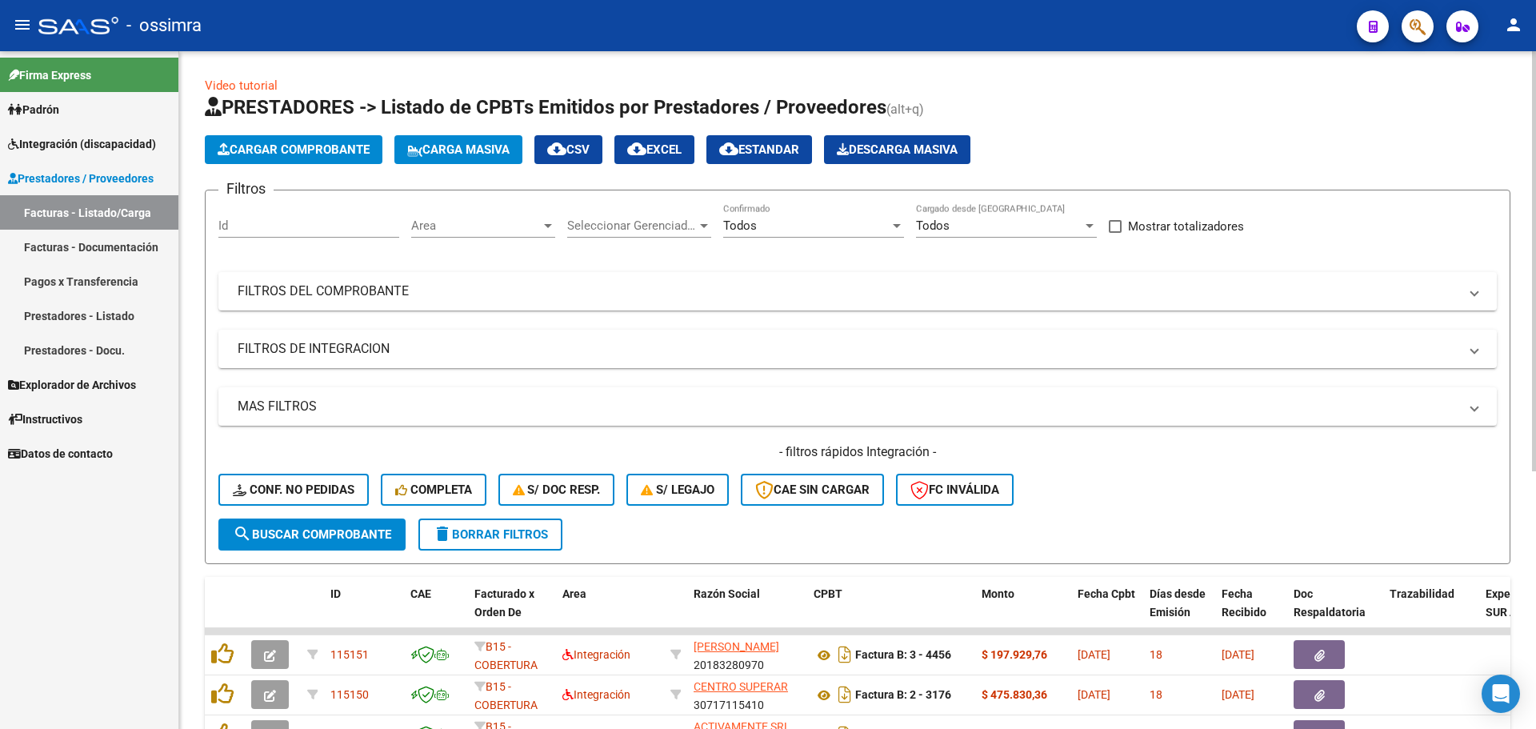
click at [348, 156] on button "Cargar Comprobante" at bounding box center [294, 149] width 178 height 29
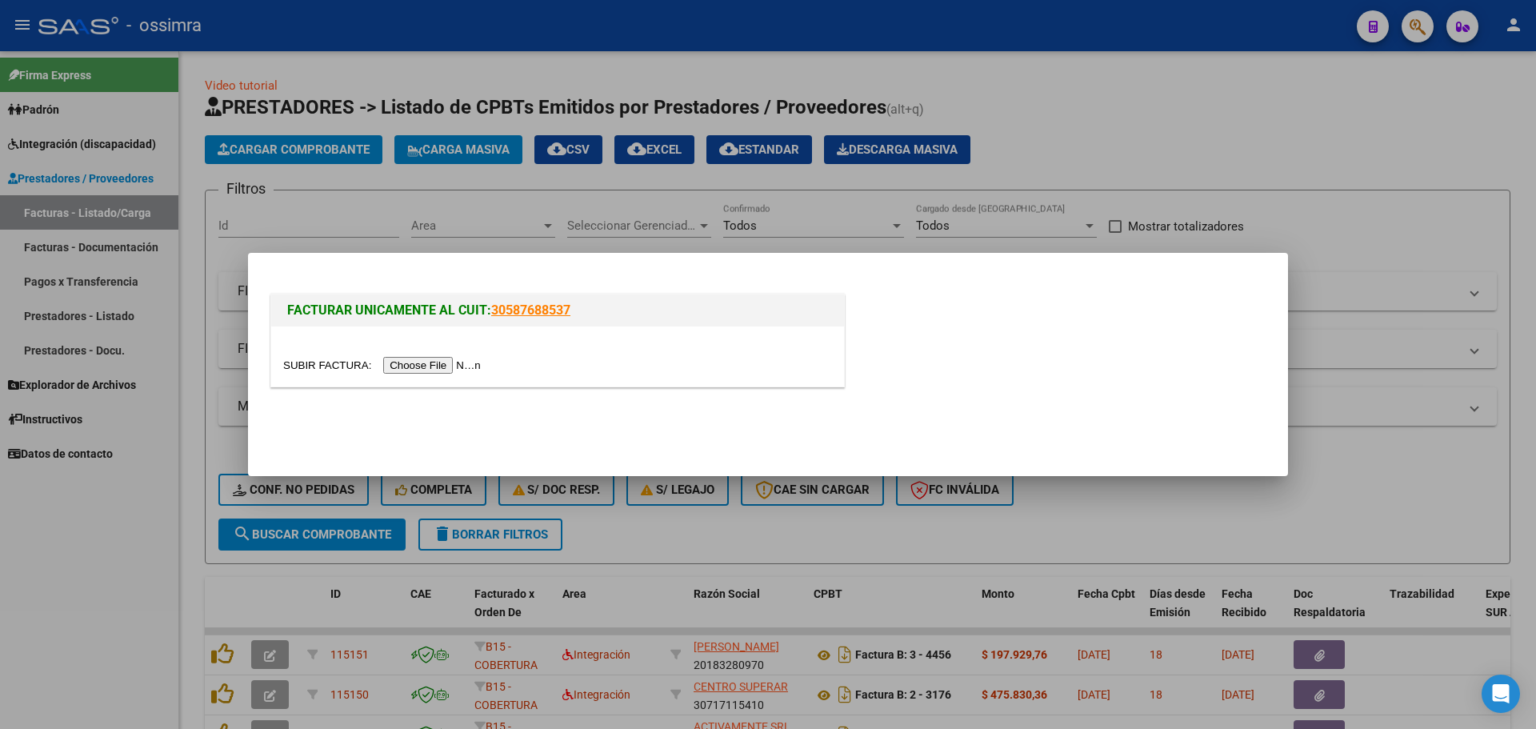
click at [415, 362] on input "file" at bounding box center [384, 365] width 202 height 17
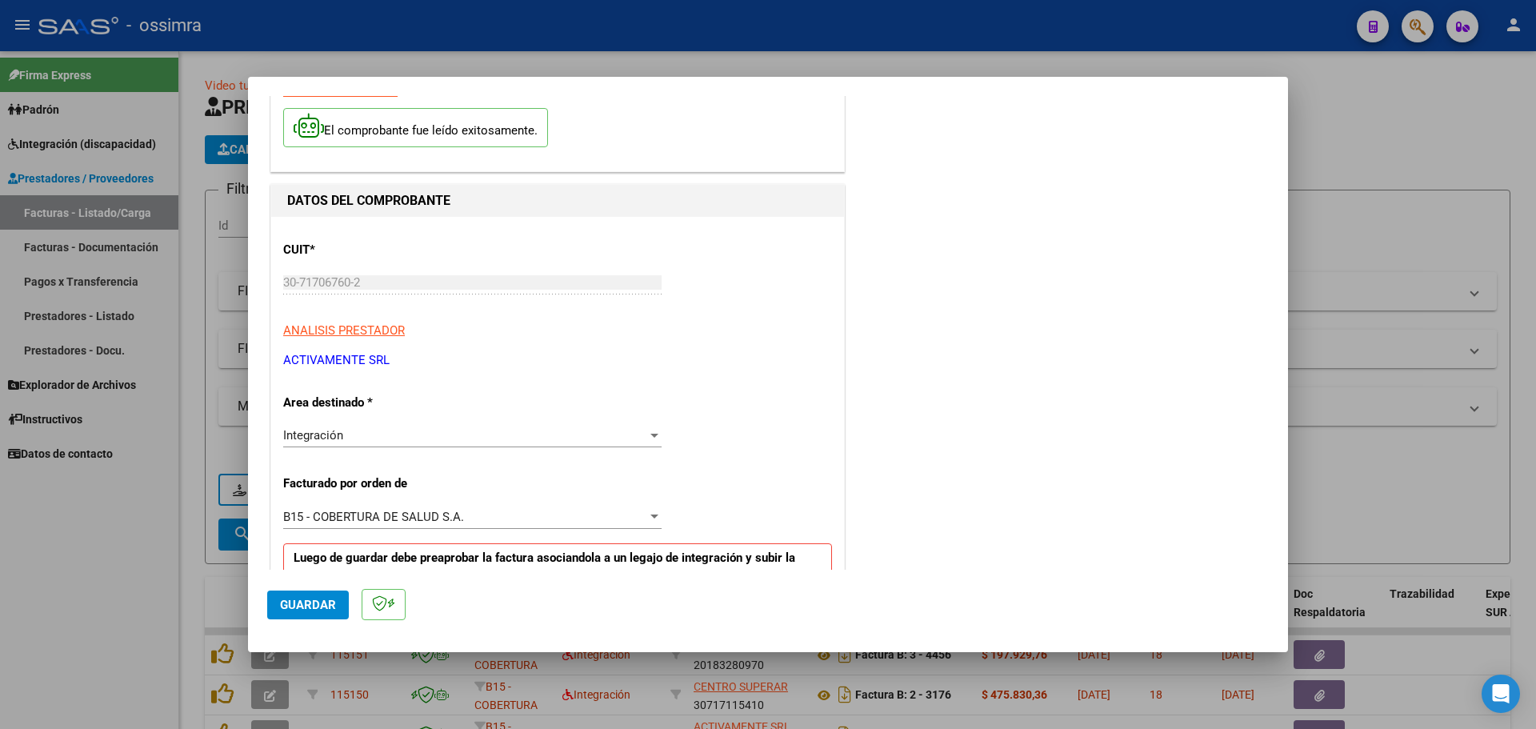
scroll to position [320, 0]
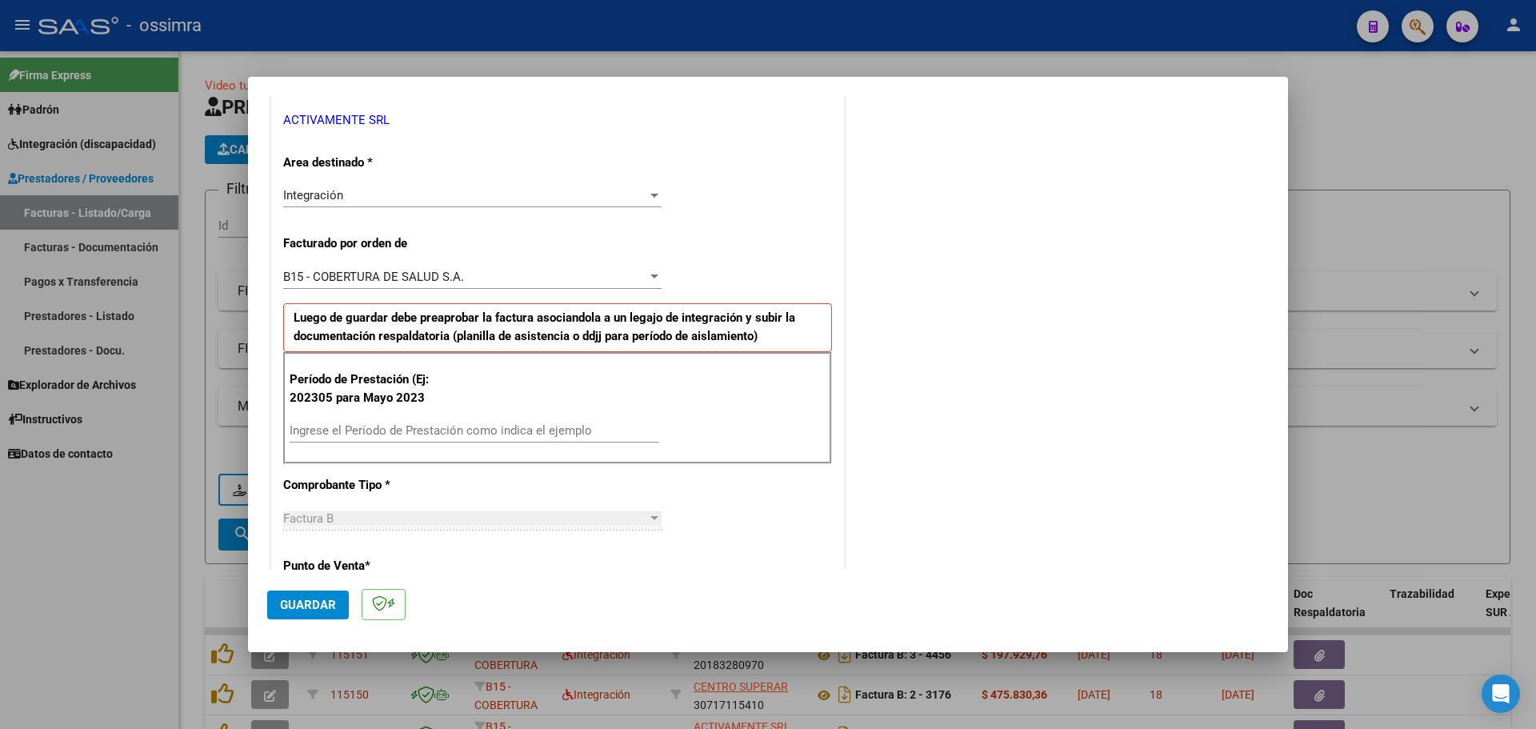
click at [349, 429] on input "Ingrese el Período de Prestación como indica el ejemplo" at bounding box center [475, 430] width 370 height 14
type input "202507"
drag, startPoint x: 328, startPoint y: 607, endPoint x: 426, endPoint y: 535, distance: 121.3
click at [330, 605] on span "Guardar" at bounding box center [308, 604] width 56 height 14
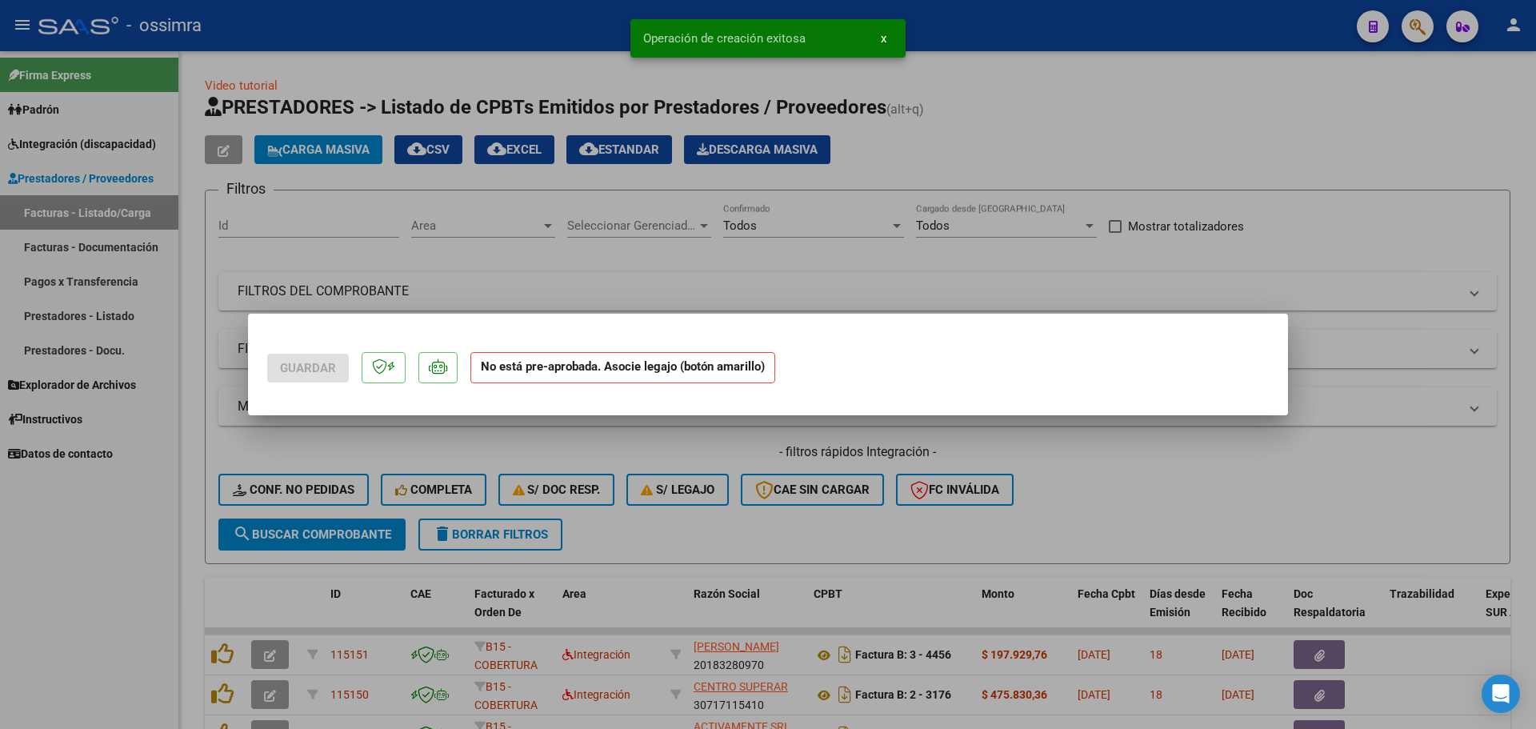
scroll to position [0, 0]
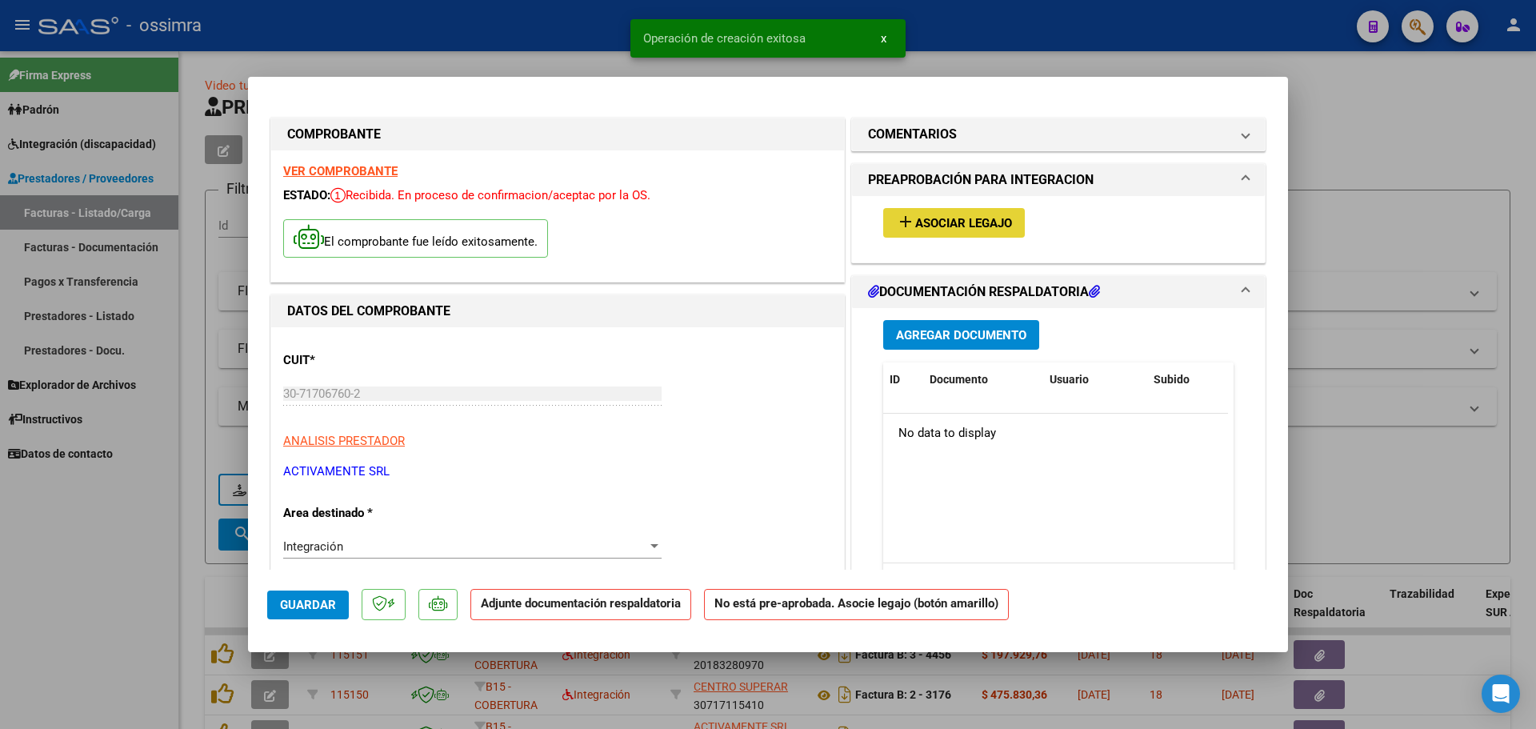
click at [979, 212] on button "add Asociar Legajo" at bounding box center [954, 223] width 142 height 30
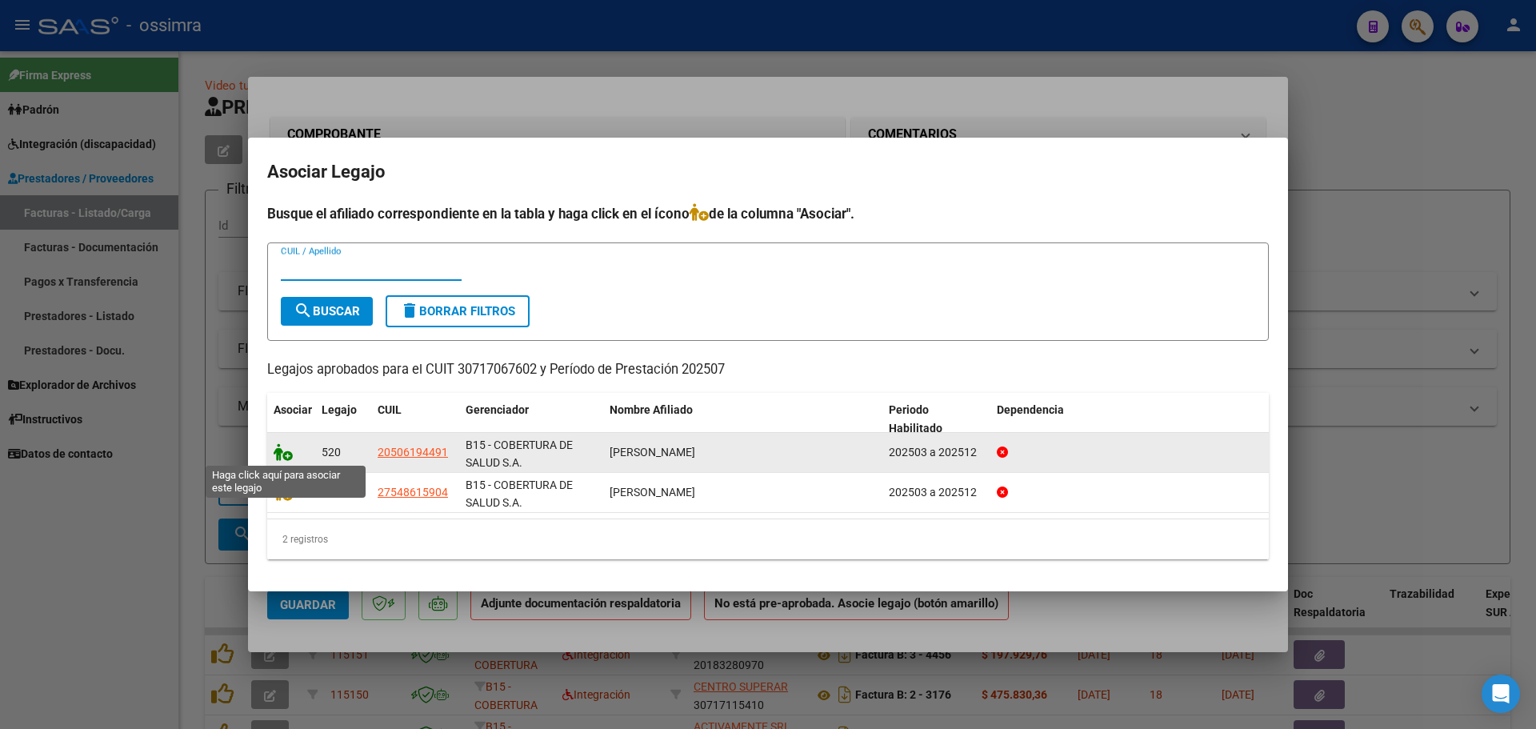
click at [282, 454] on icon at bounding box center [283, 452] width 19 height 18
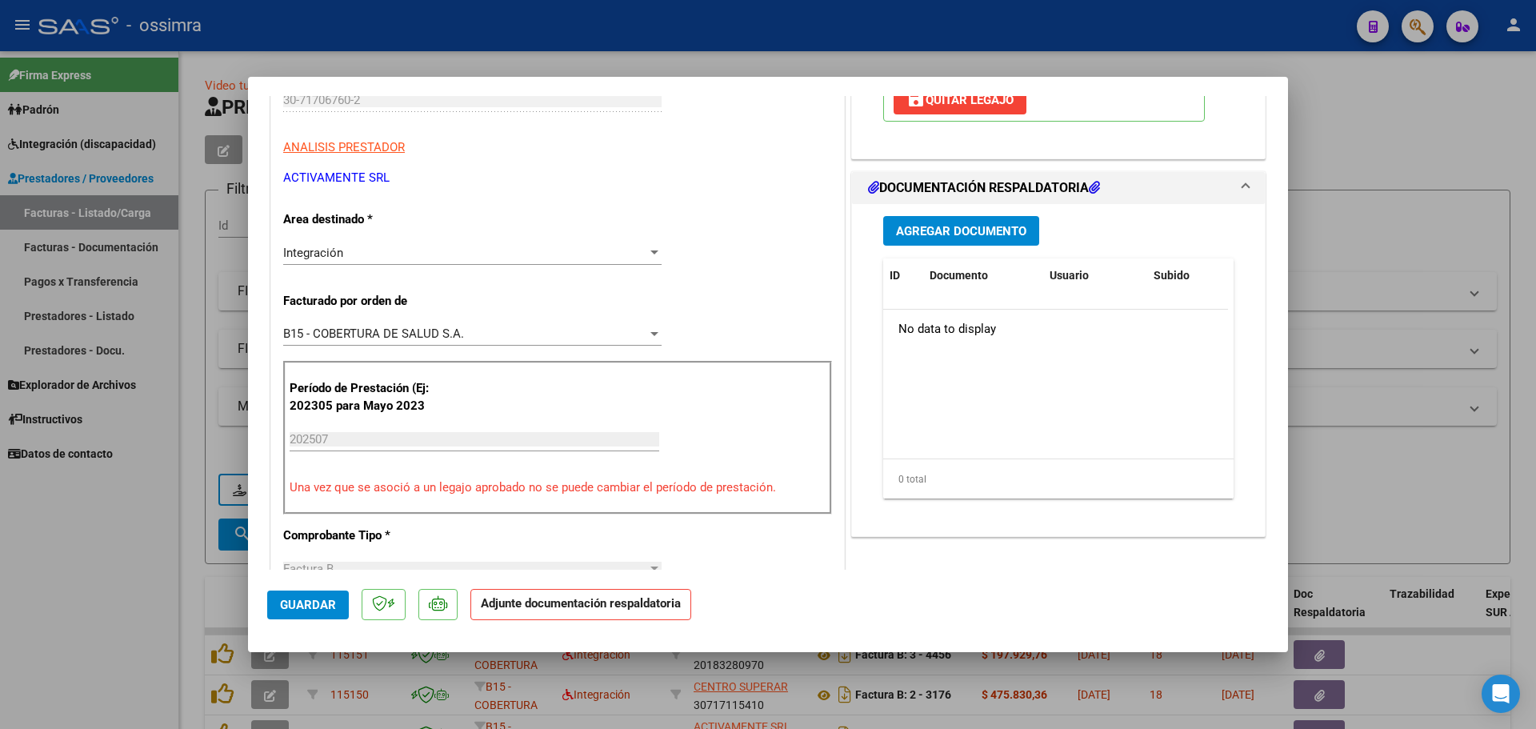
scroll to position [320, 0]
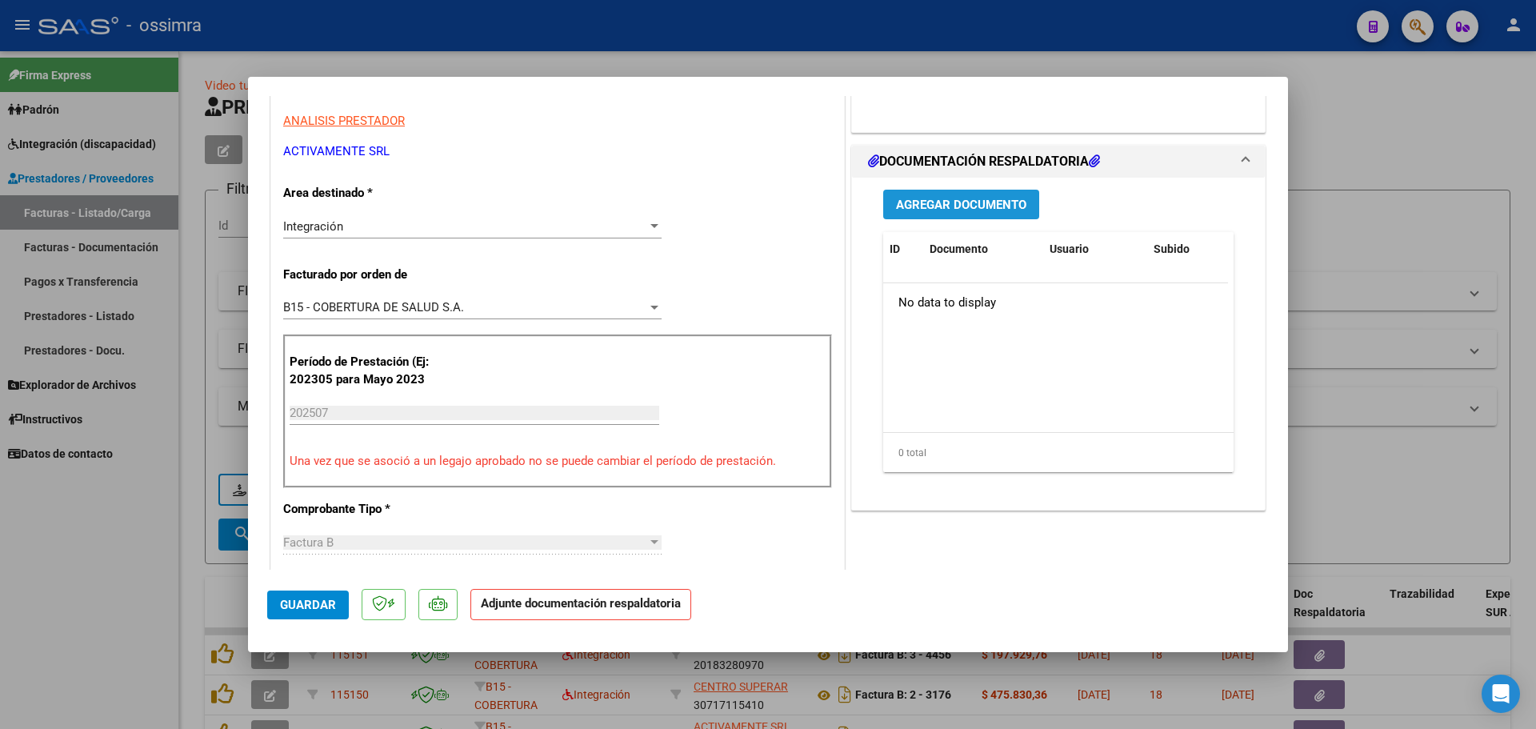
click at [958, 208] on span "Agregar Documento" at bounding box center [961, 205] width 130 height 14
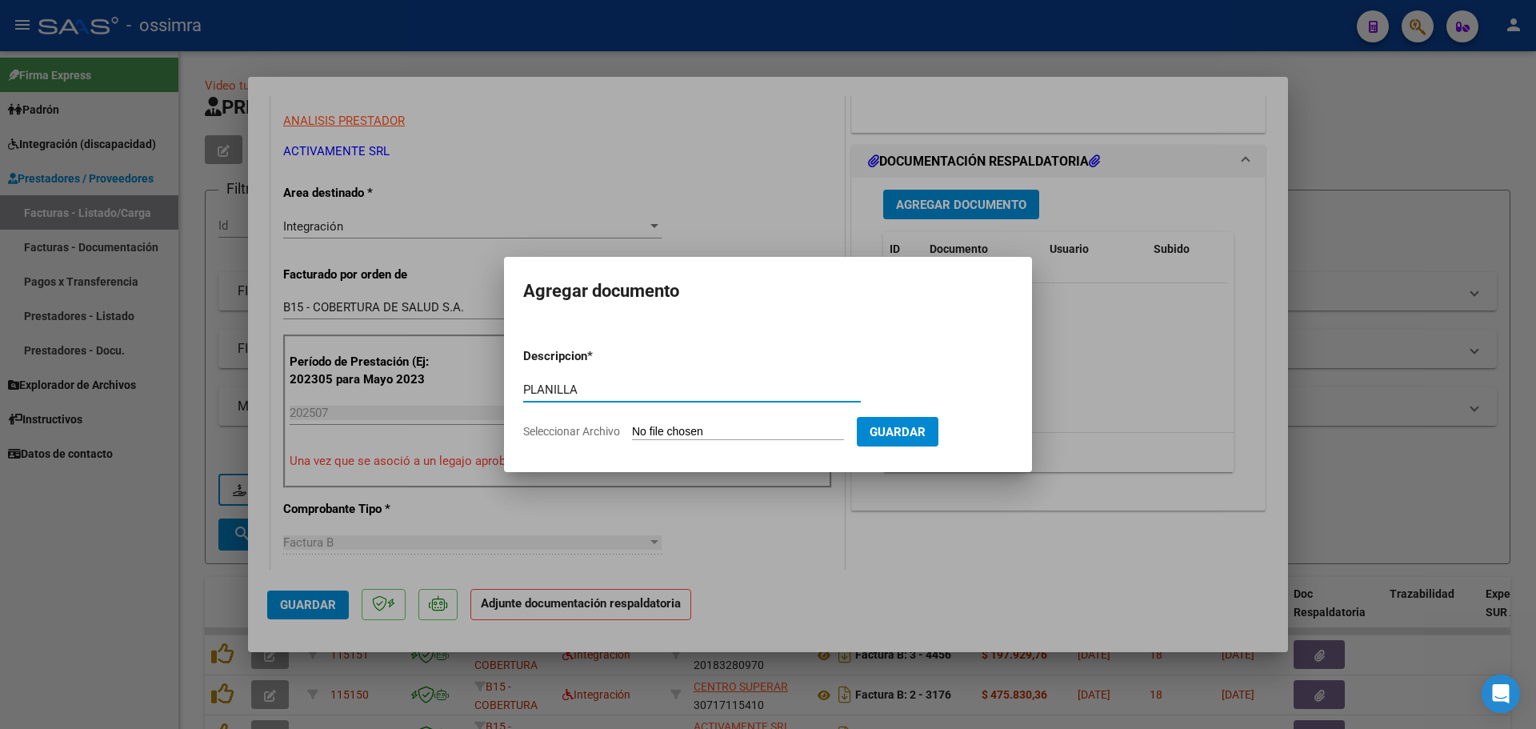
type input "PLANILLA"
click at [677, 421] on form "Descripcion * PLANILLA Escriba aquí una descripcion Seleccionar Archivo Guardar" at bounding box center [768, 393] width 490 height 117
click at [664, 438] on input "Seleccionar Archivo" at bounding box center [738, 432] width 212 height 15
type input "C:\fakepath\30717067602_6_1_915_Planilla de Asistencia_2.pdf"
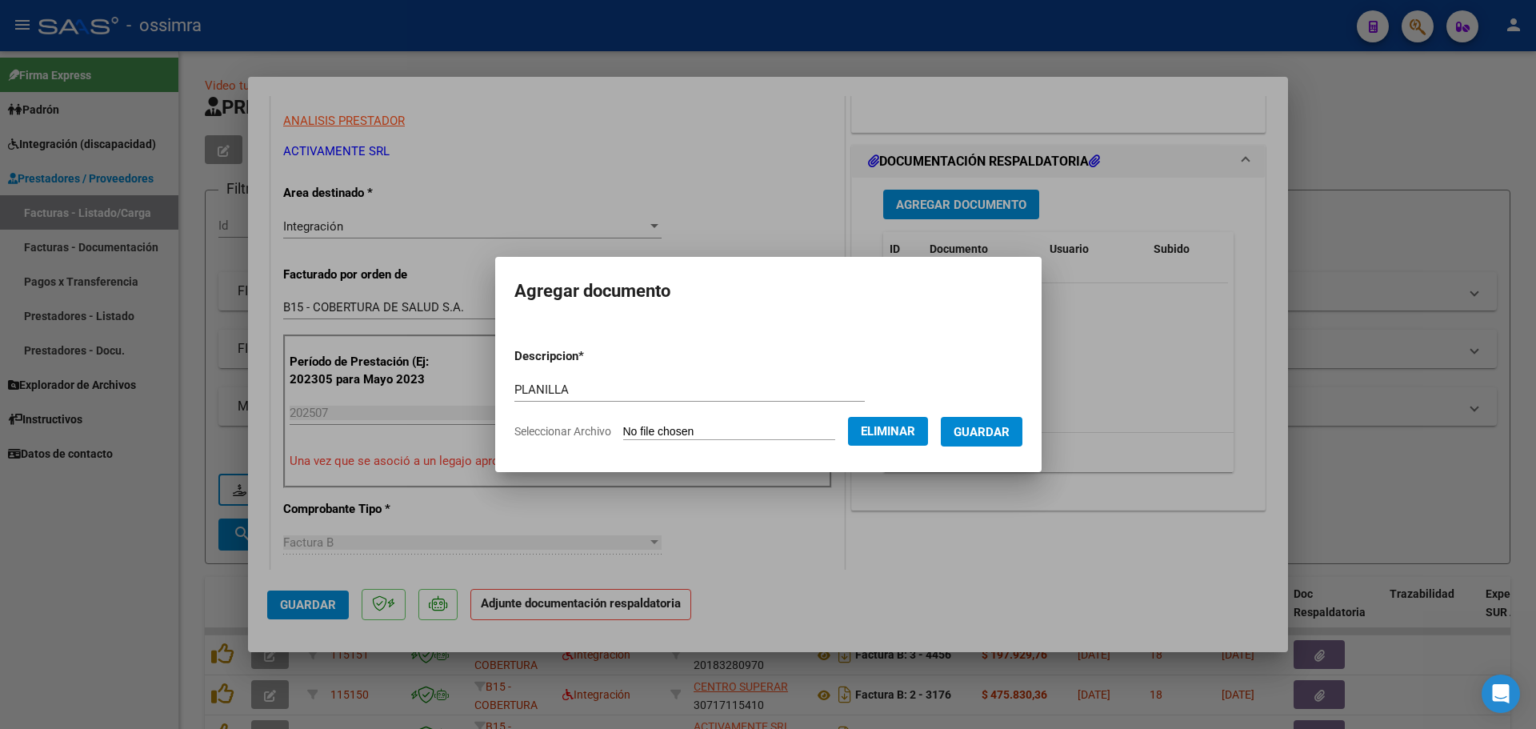
click at [1001, 438] on span "Guardar" at bounding box center [981, 432] width 56 height 14
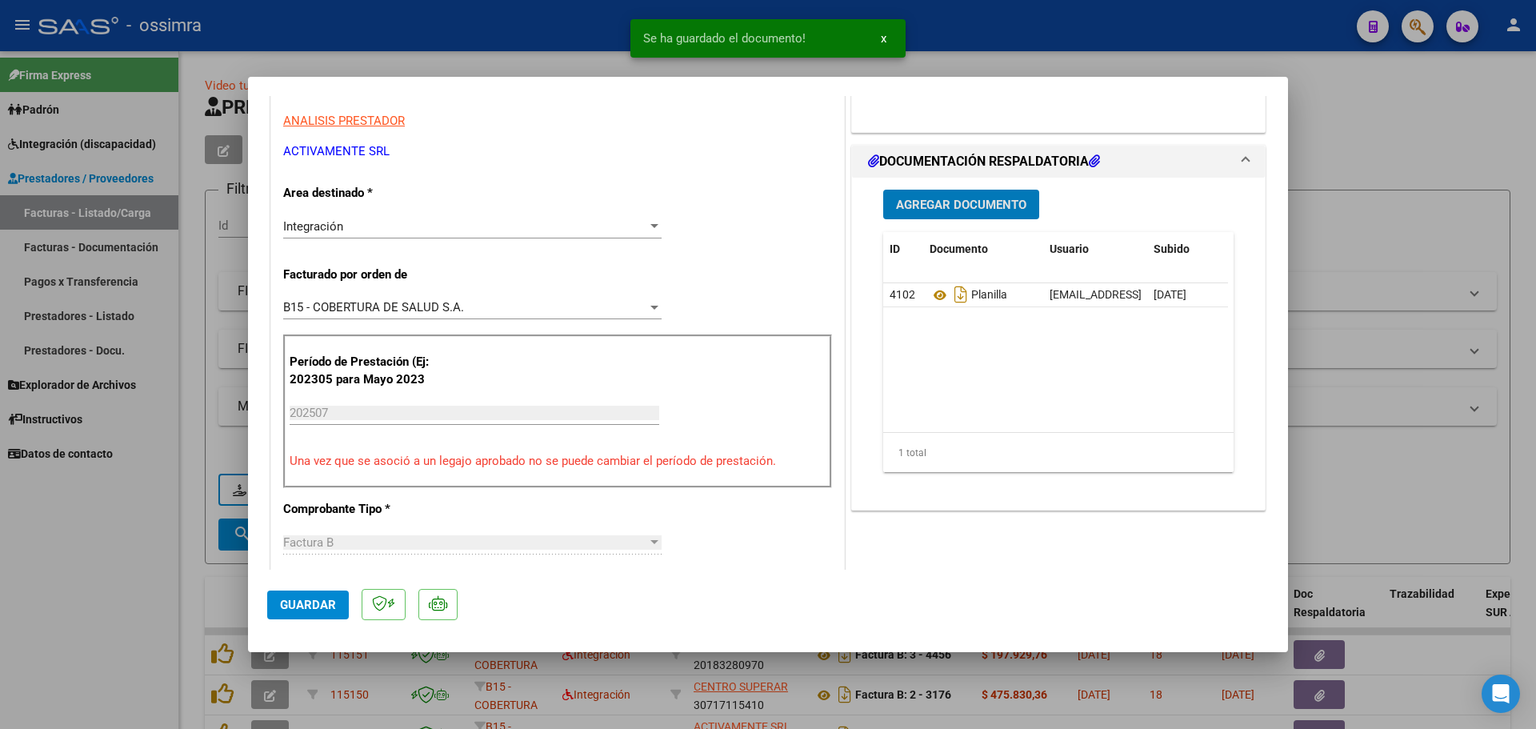
type input "$ 0,00"
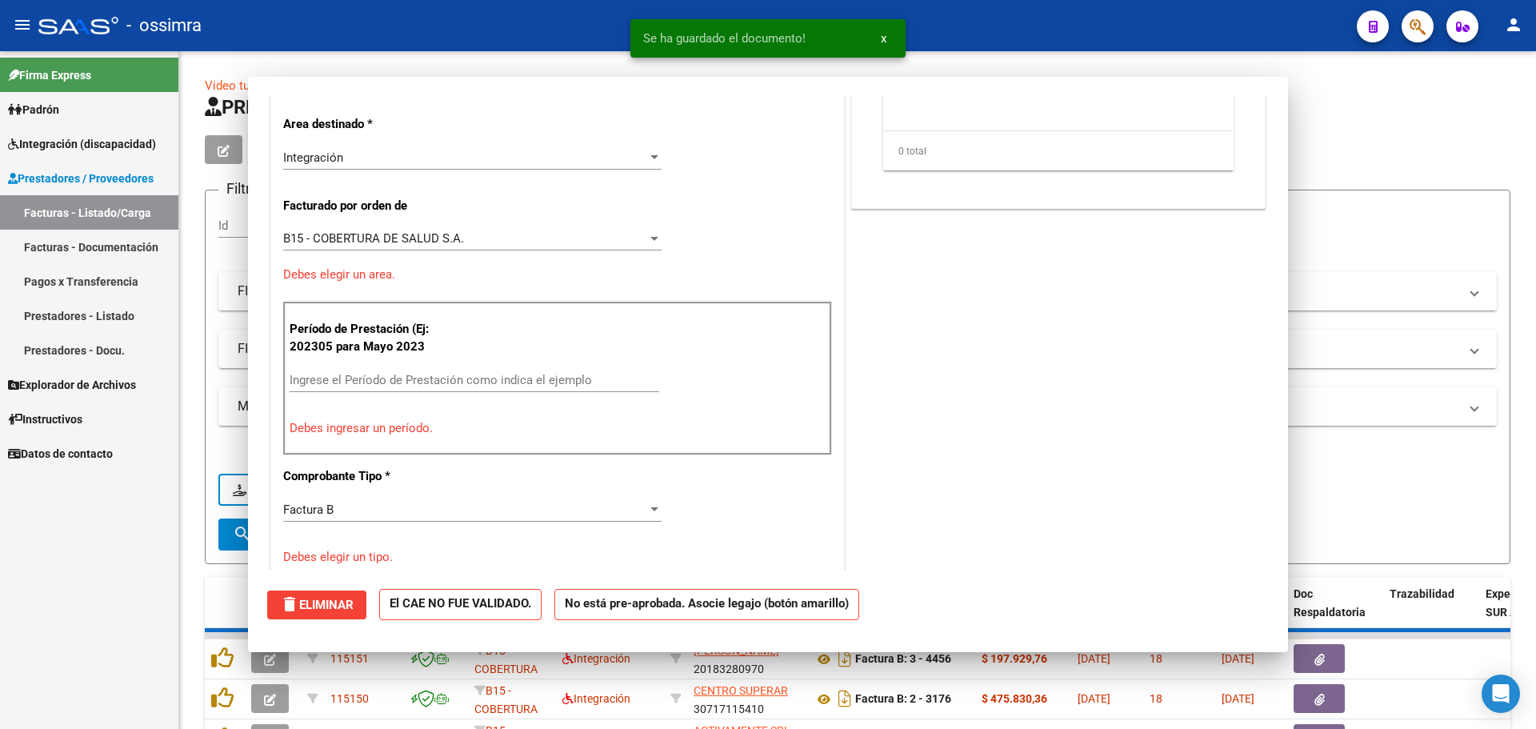
scroll to position [0, 0]
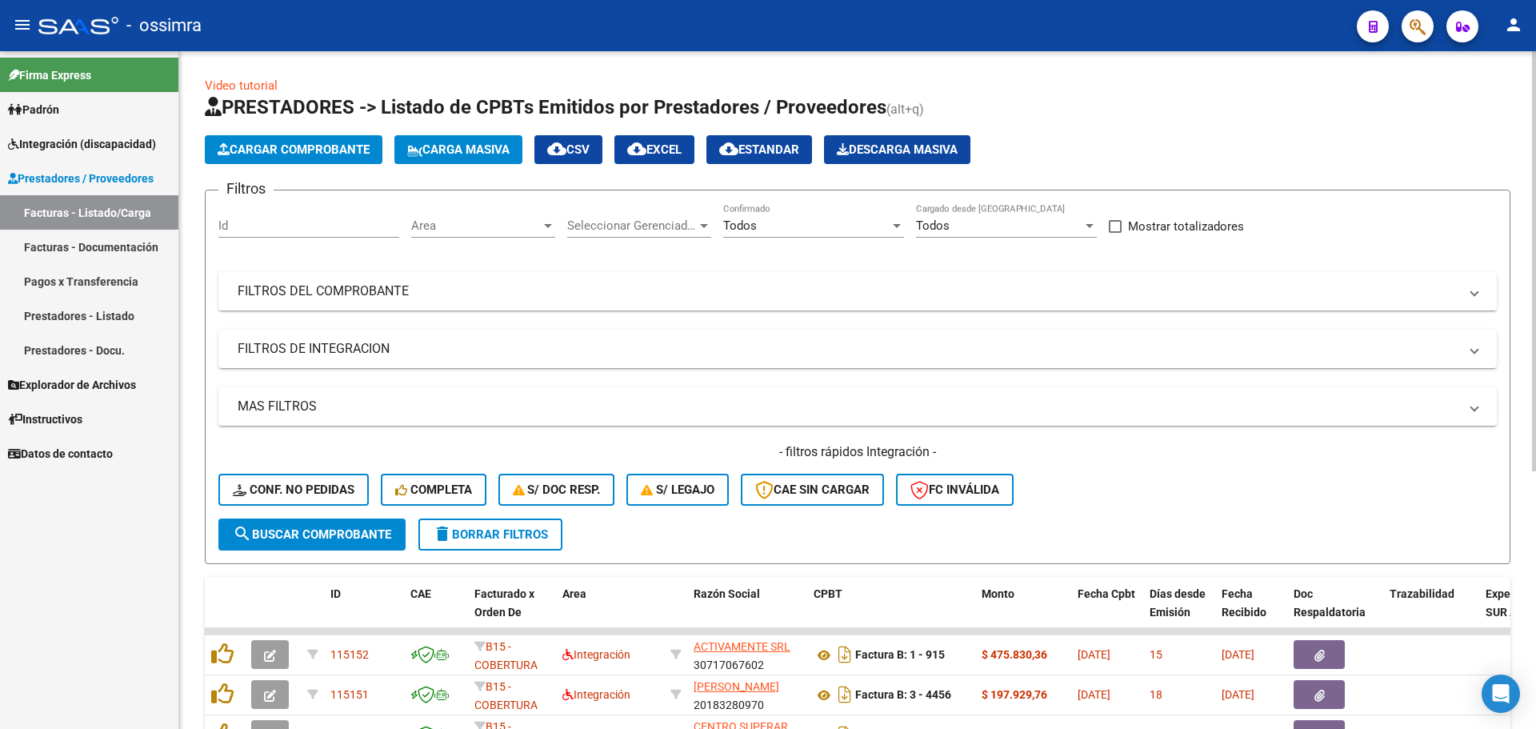
click at [277, 153] on span "Cargar Comprobante" at bounding box center [294, 149] width 152 height 14
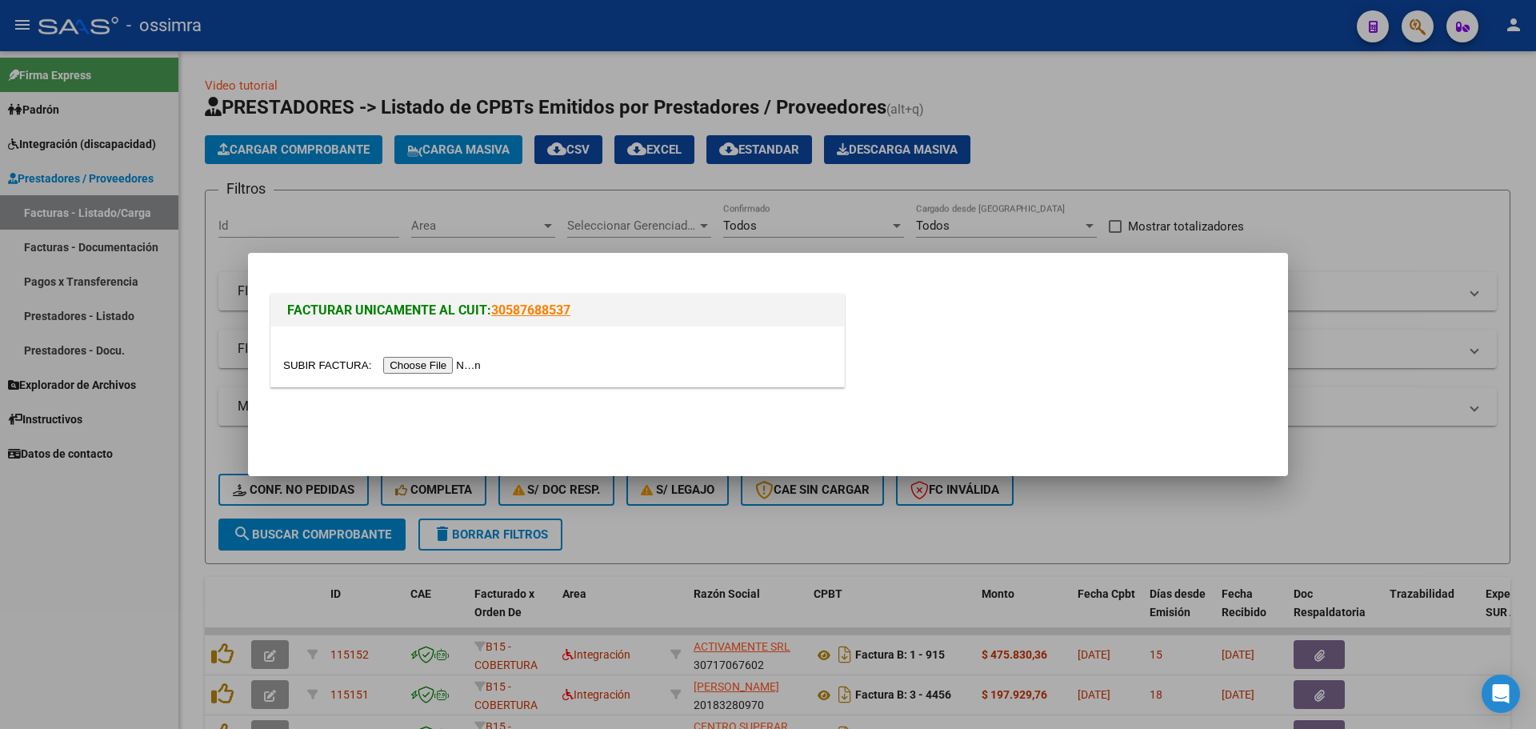
click at [424, 362] on input "file" at bounding box center [384, 365] width 202 height 17
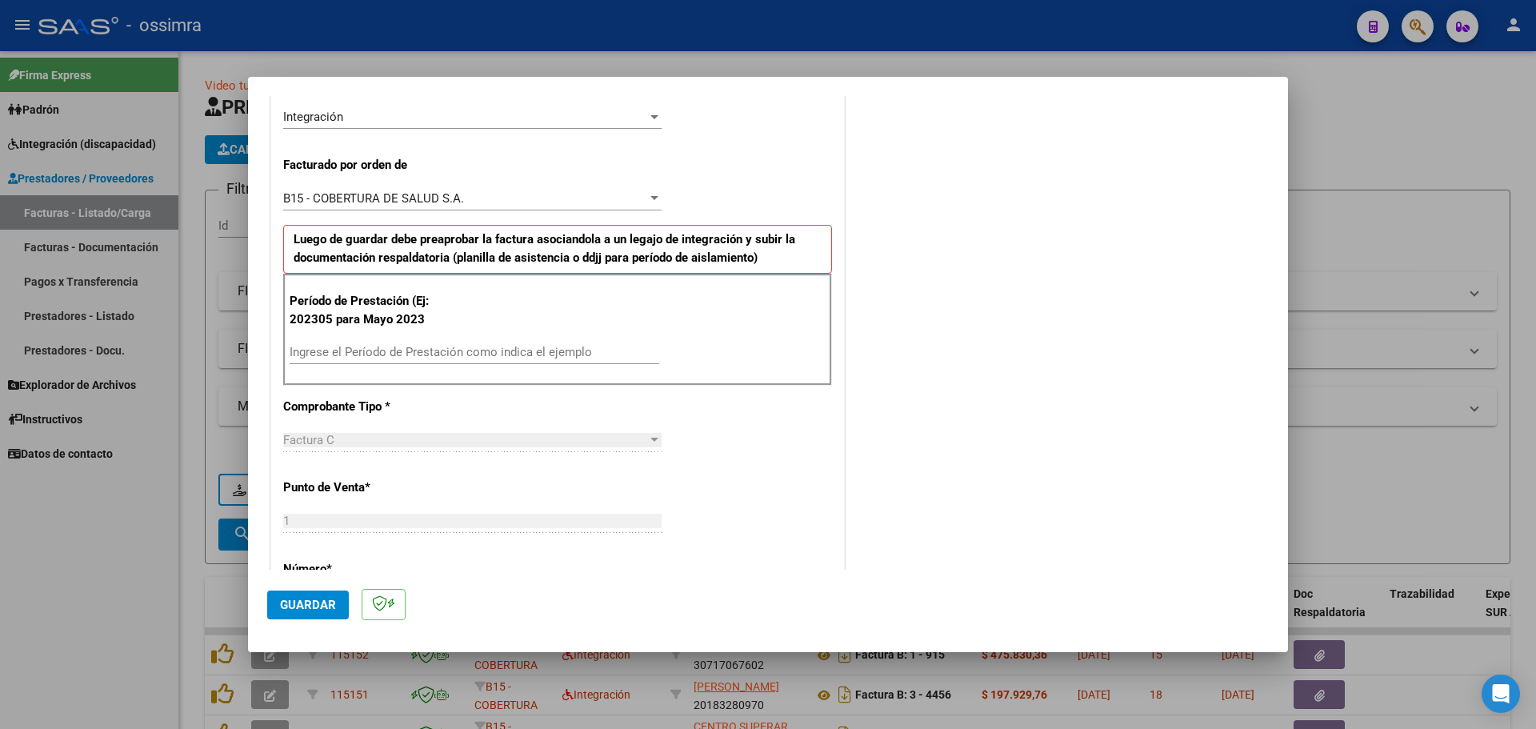
scroll to position [400, 0]
click at [390, 338] on div "Ingrese el Período de Prestación como indica el ejemplo" at bounding box center [475, 350] width 370 height 24
click at [372, 355] on input "Ingrese el Período de Prestación como indica el ejemplo" at bounding box center [475, 350] width 370 height 14
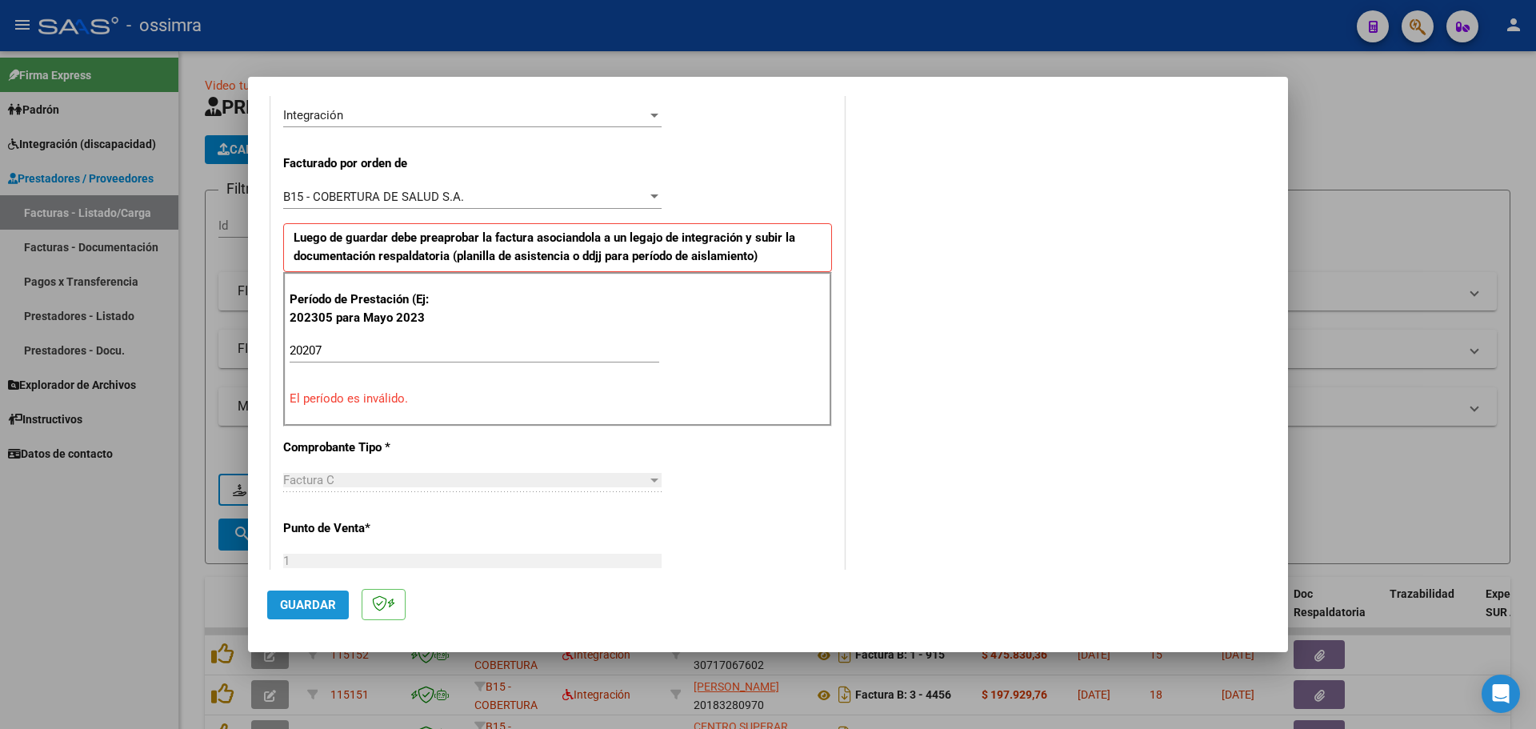
click at [288, 592] on button "Guardar" at bounding box center [308, 604] width 82 height 29
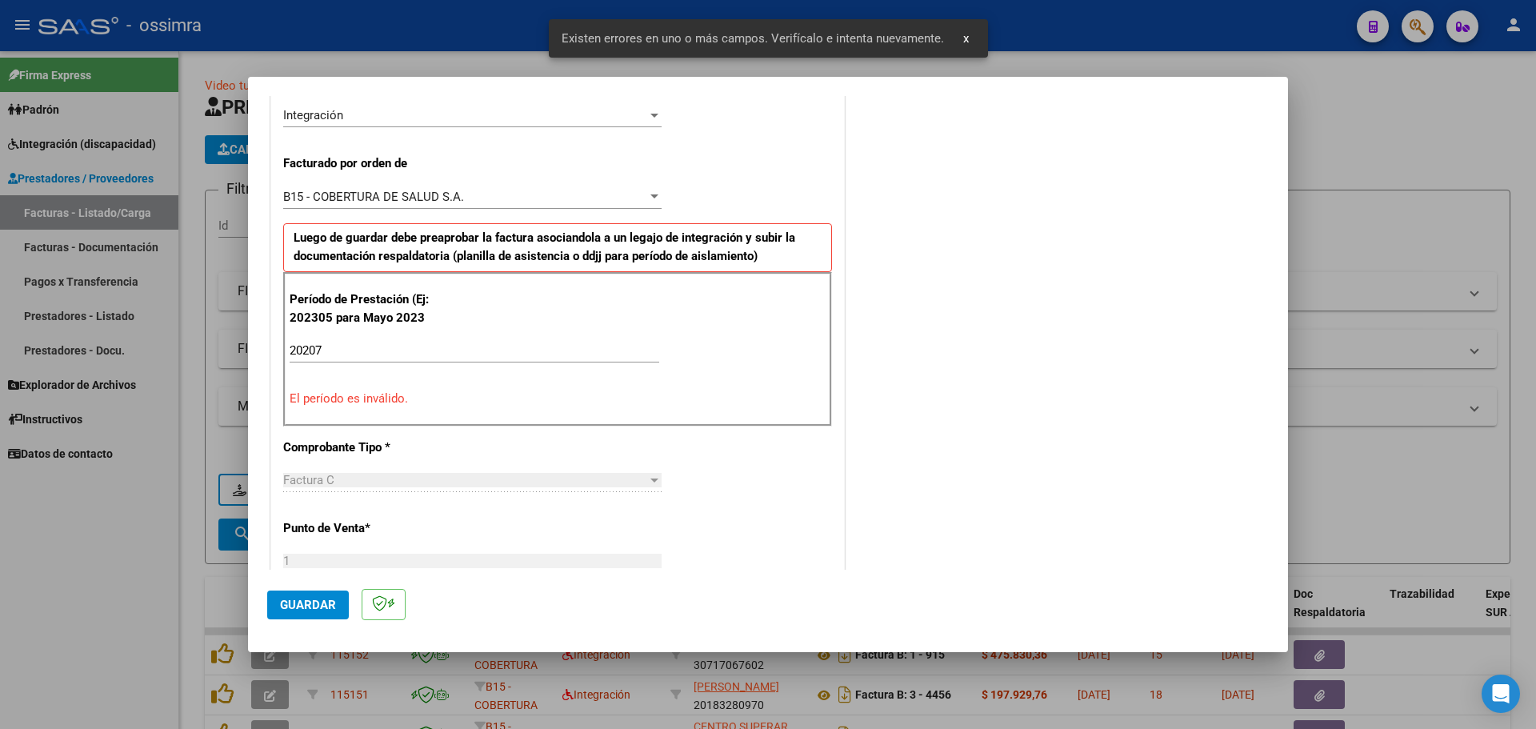
scroll to position [402, 0]
click at [428, 415] on div "Período de Prestación (Ej: 202305 para [DATE] 20207 Ingrese el Período de Prest…" at bounding box center [557, 347] width 549 height 154
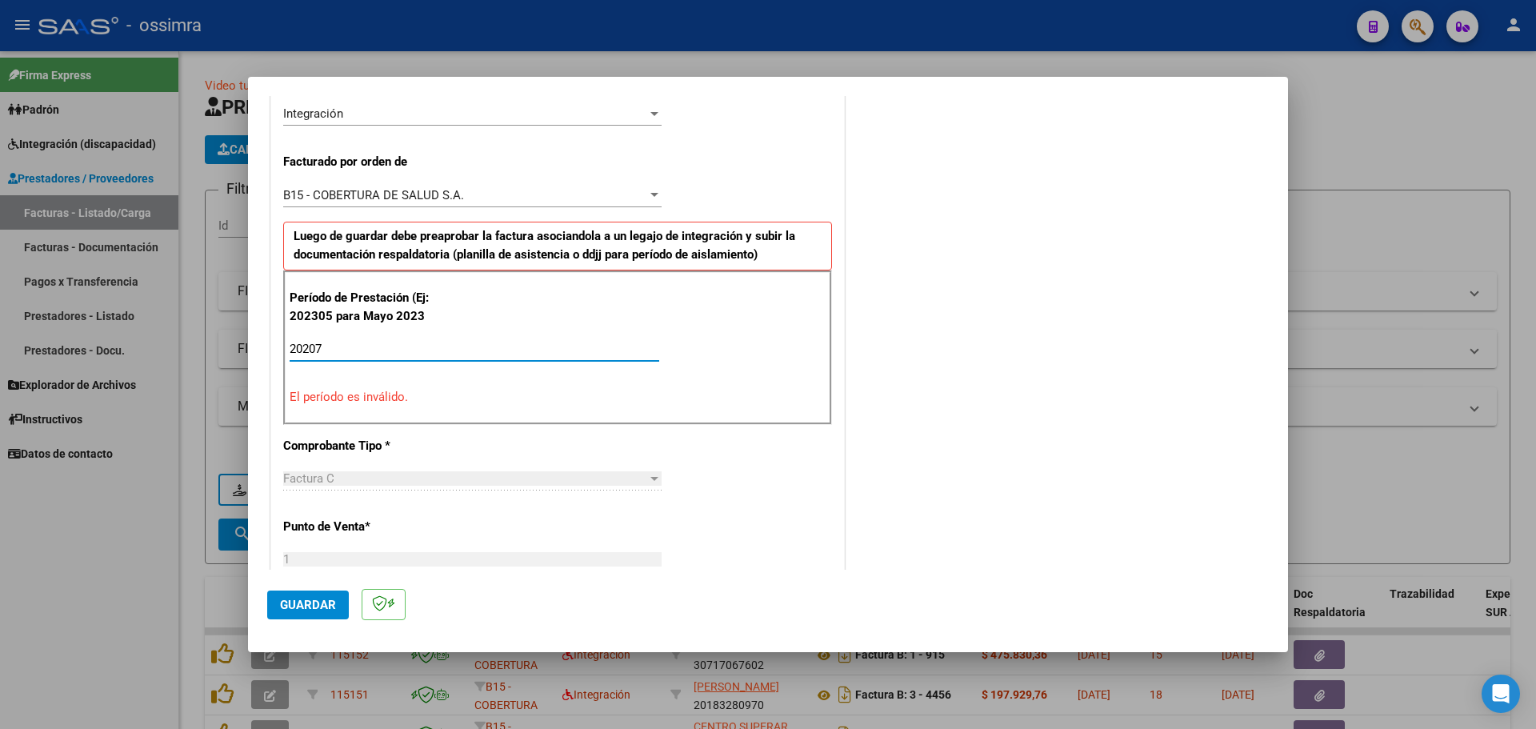
drag, startPoint x: 387, startPoint y: 346, endPoint x: 240, endPoint y: 382, distance: 151.7
click at [242, 389] on div "COMPROBANTE VER COMPROBANTE El comprobante fue leído exitosamente. DATOS DEL CO…" at bounding box center [768, 364] width 1536 height 729
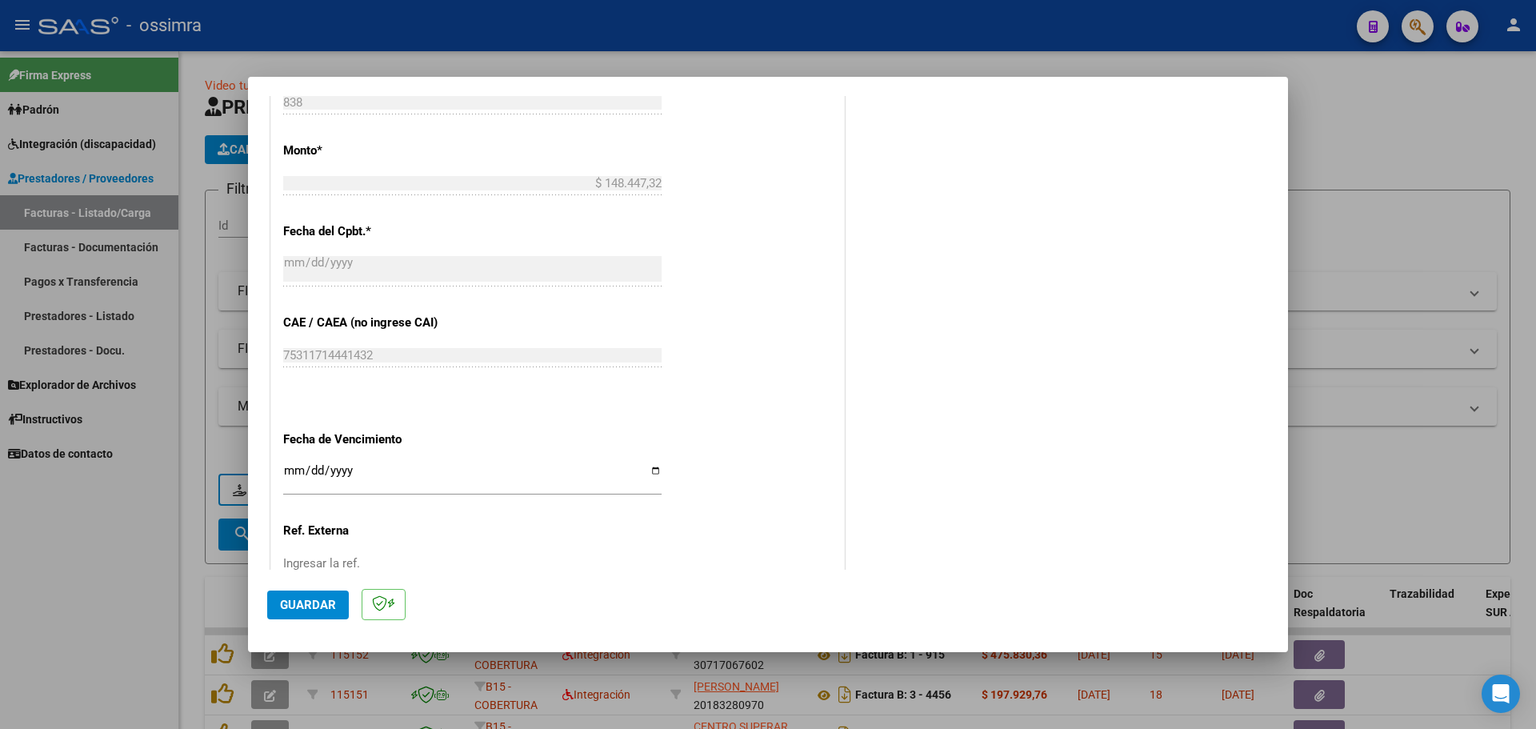
scroll to position [961, 0]
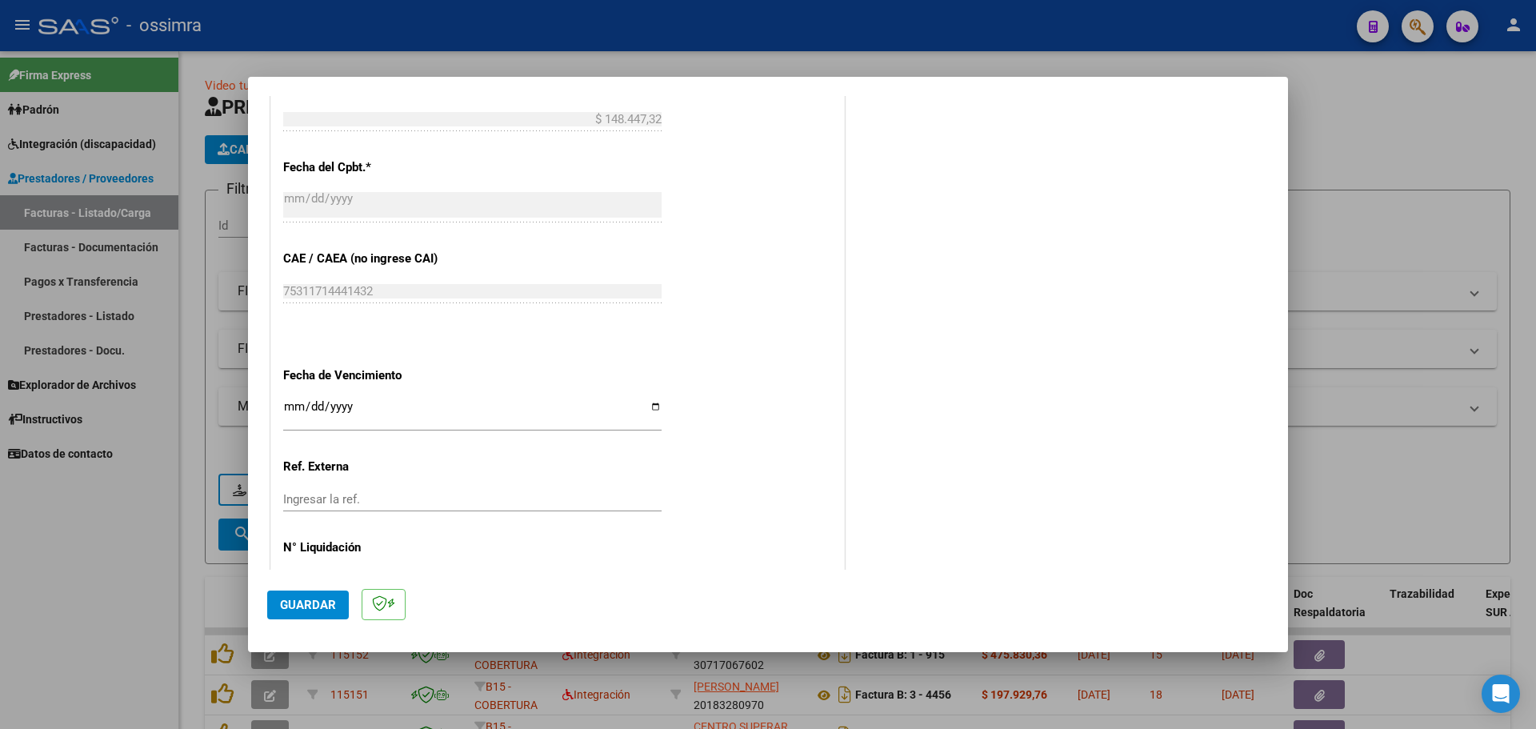
type input "202507"
click at [301, 605] on span "Guardar" at bounding box center [308, 604] width 56 height 14
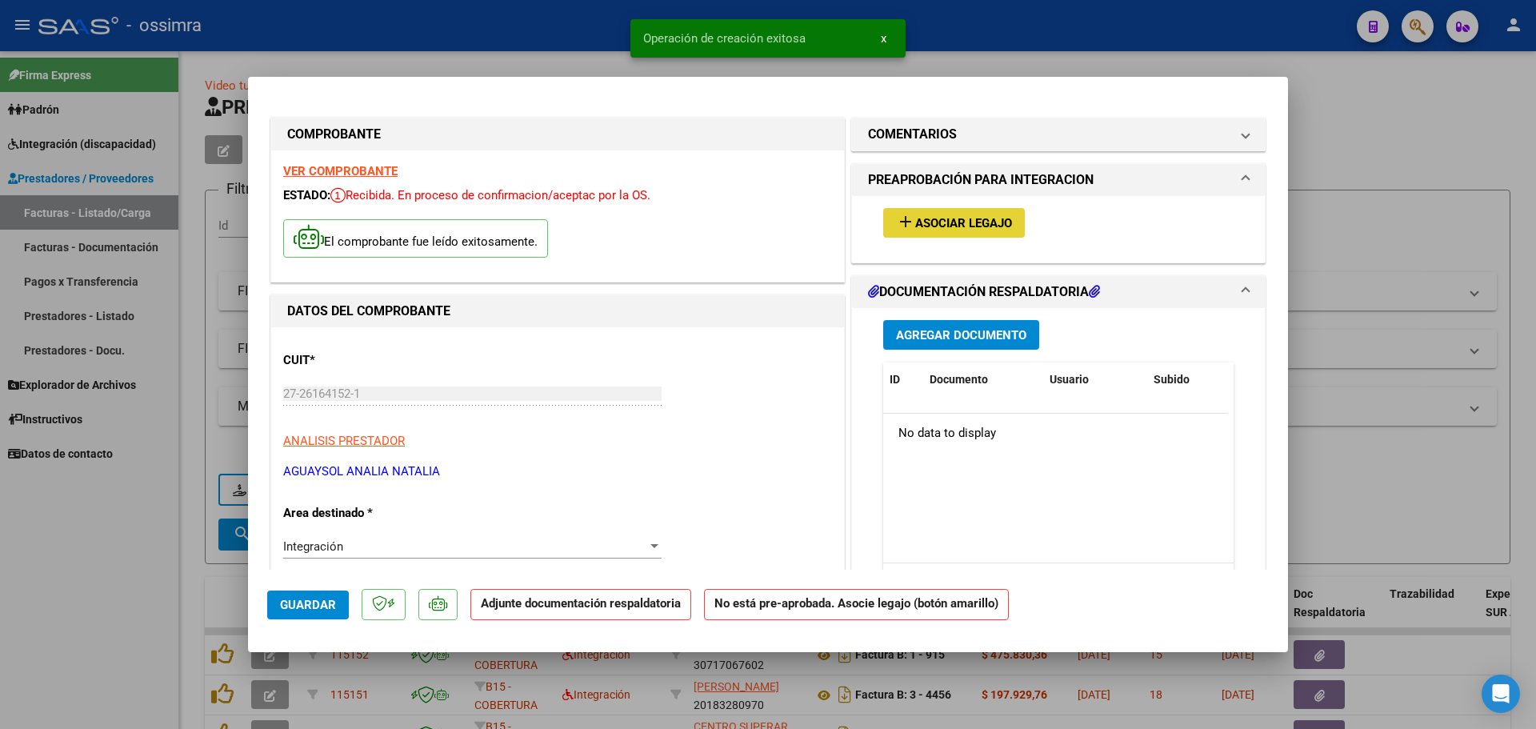
click at [981, 213] on button "add Asociar Legajo" at bounding box center [954, 223] width 142 height 30
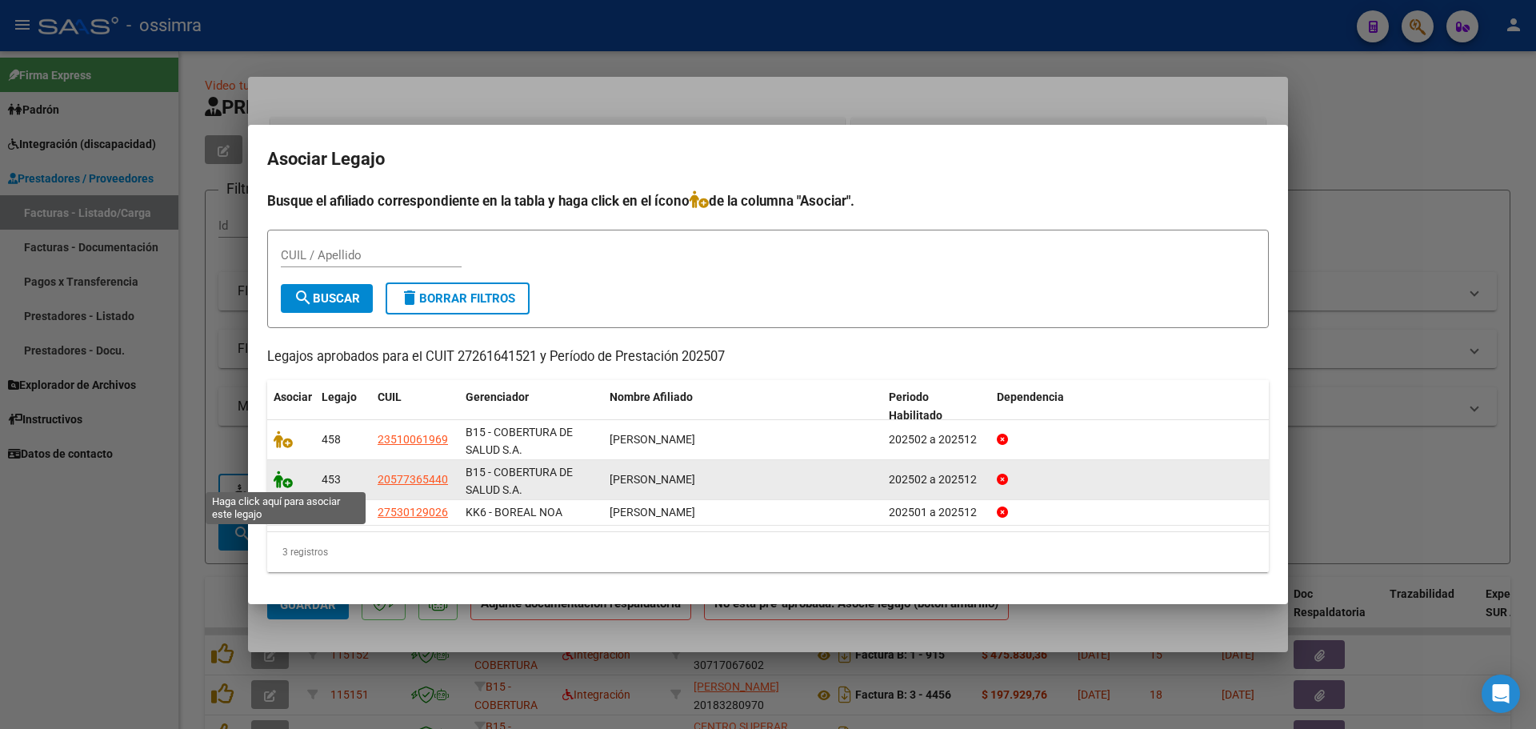
click at [276, 484] on icon at bounding box center [283, 479] width 19 height 18
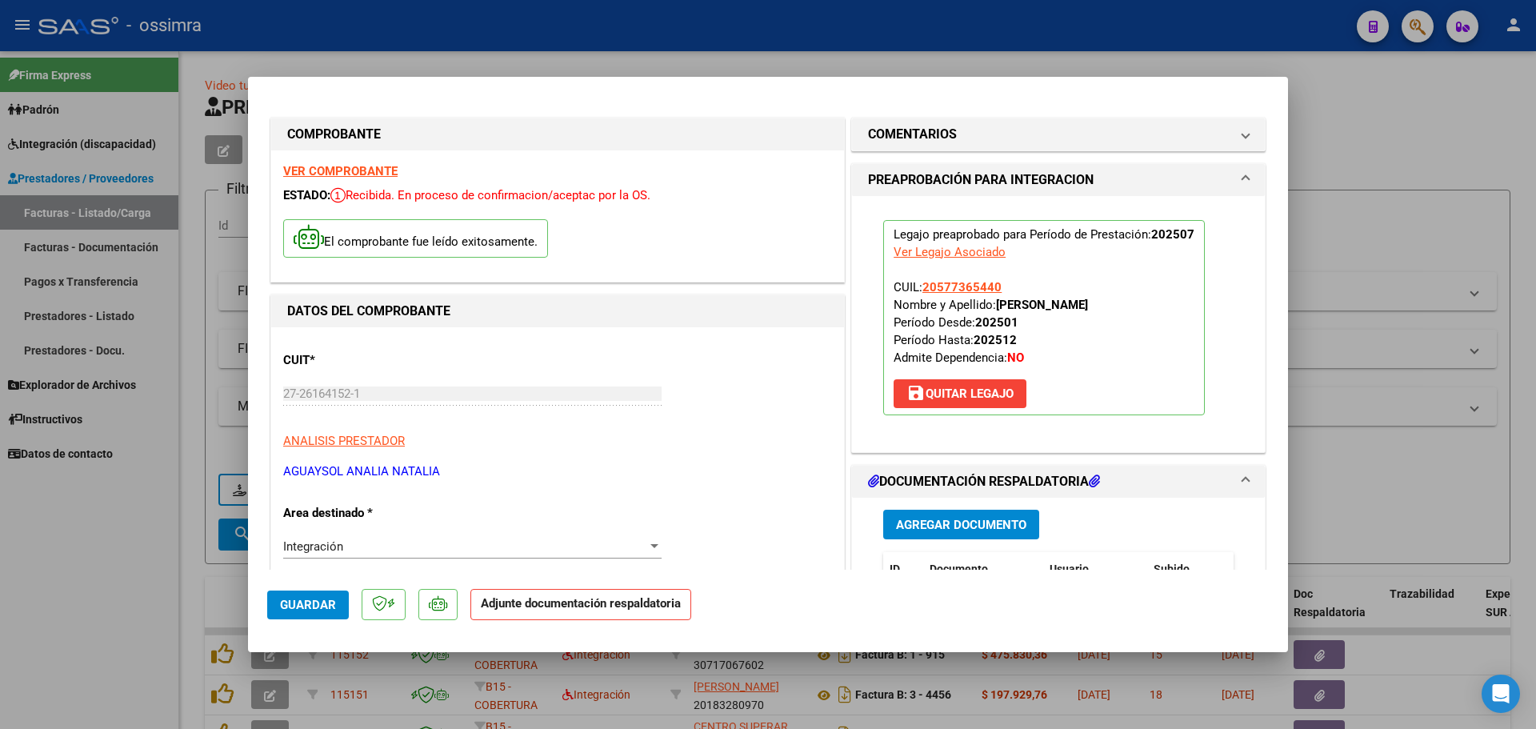
click at [981, 521] on span "Agregar Documento" at bounding box center [961, 525] width 130 height 14
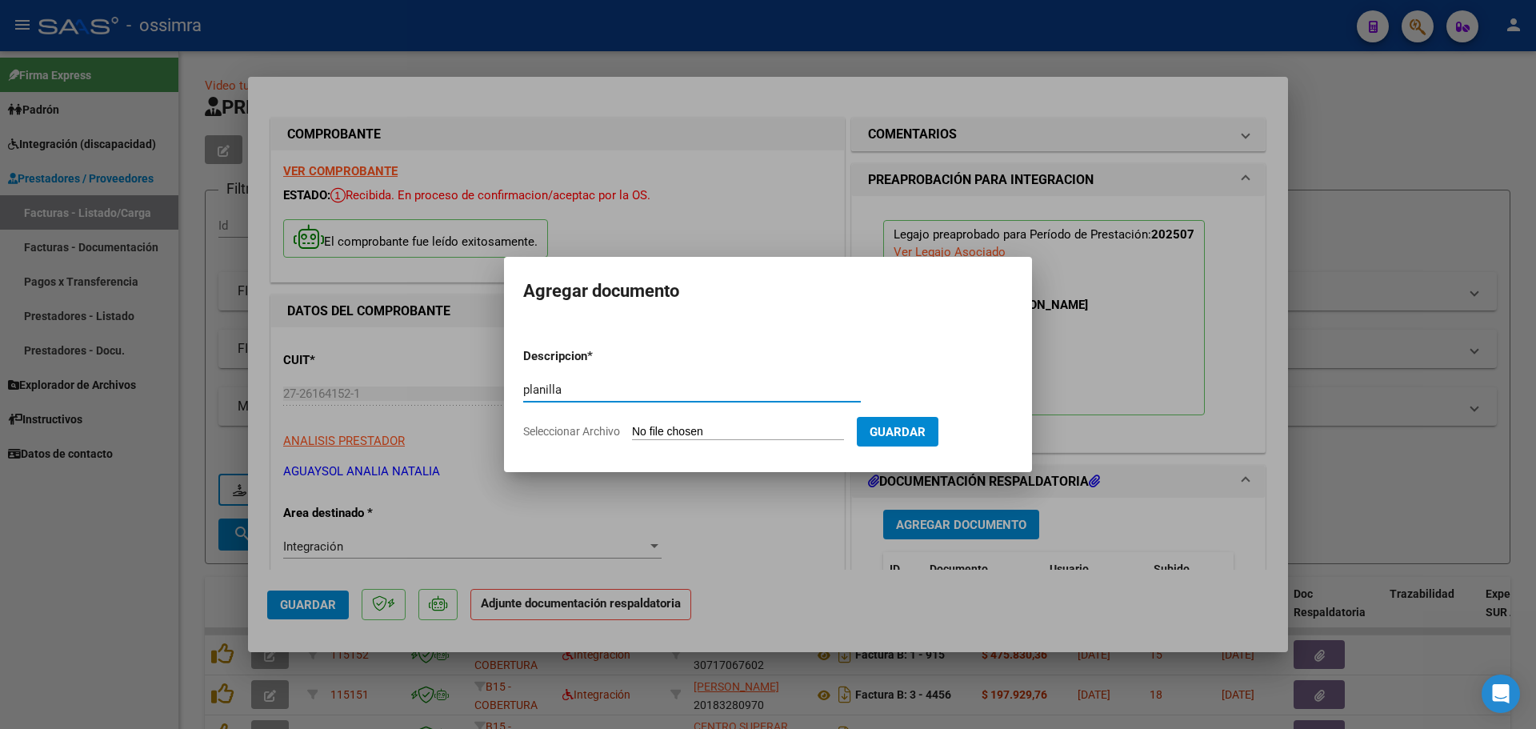
type input "planilla"
click at [695, 428] on input "Seleccionar Archivo" at bounding box center [738, 432] width 212 height 15
type input "C:\fakepath\27261641521_11_1_838_Planilla de Asistencia_2.pdf"
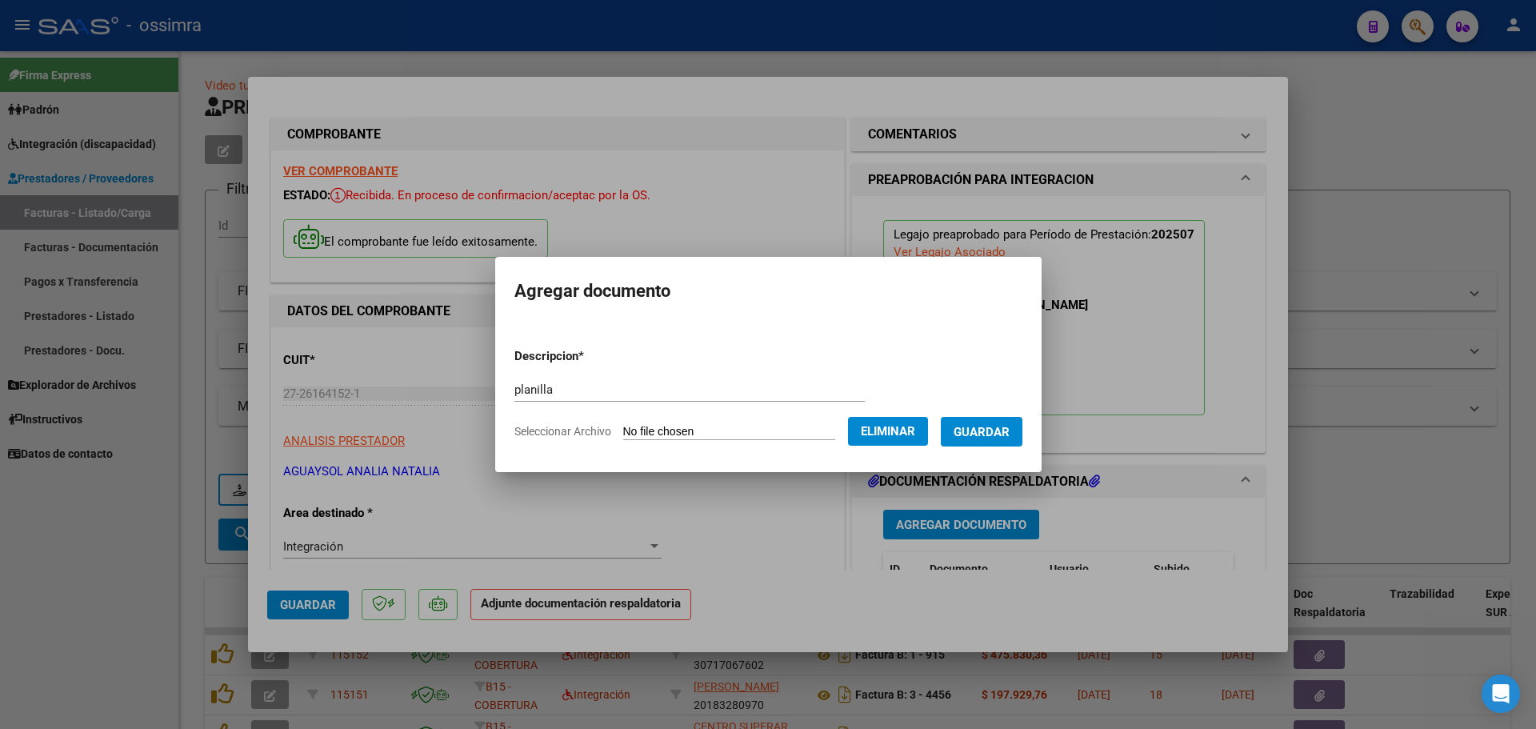
click at [1005, 433] on span "Guardar" at bounding box center [981, 432] width 56 height 14
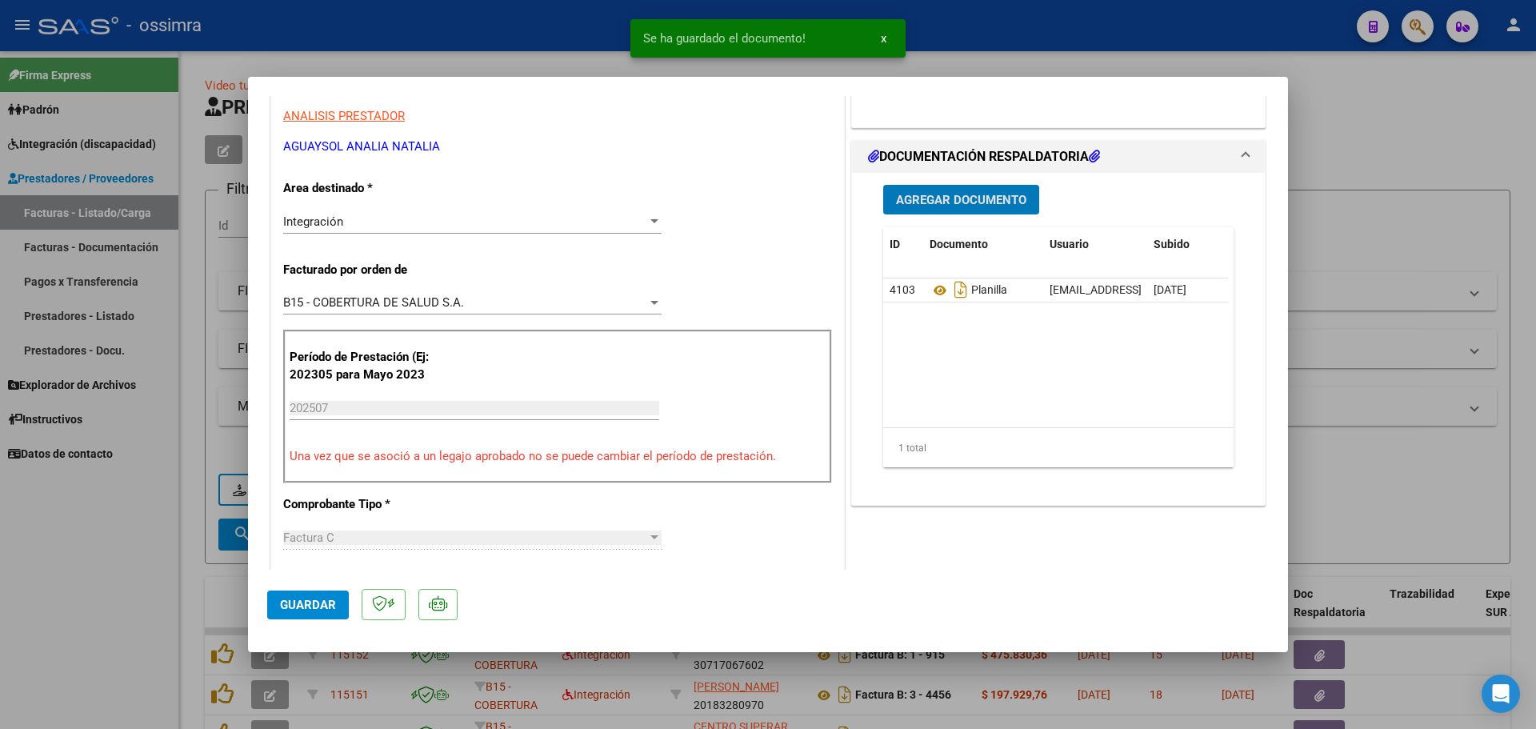
scroll to position [400, 0]
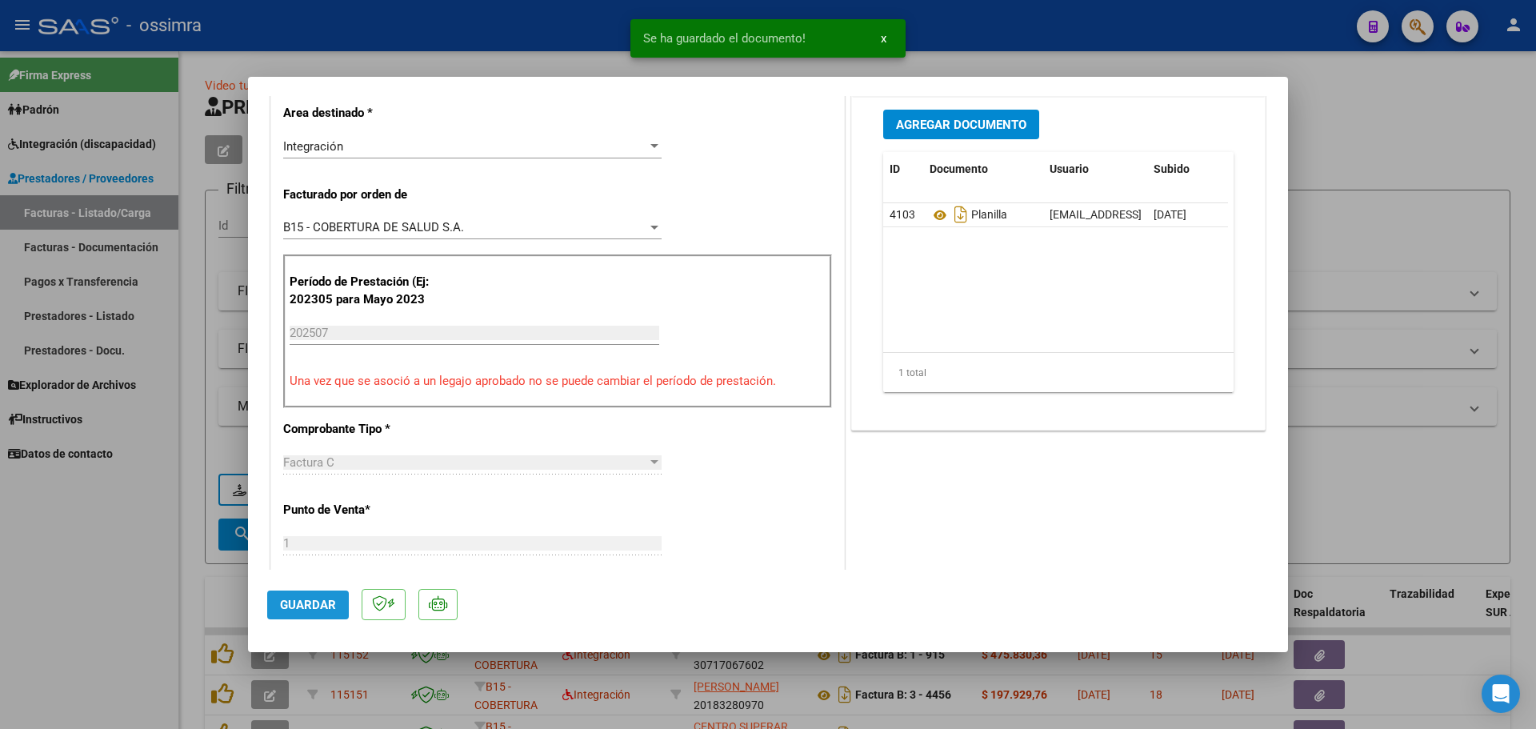
click at [315, 604] on span "Guardar" at bounding box center [308, 604] width 56 height 14
type input "$ 0,00"
